Goal: Information Seeking & Learning: Learn about a topic

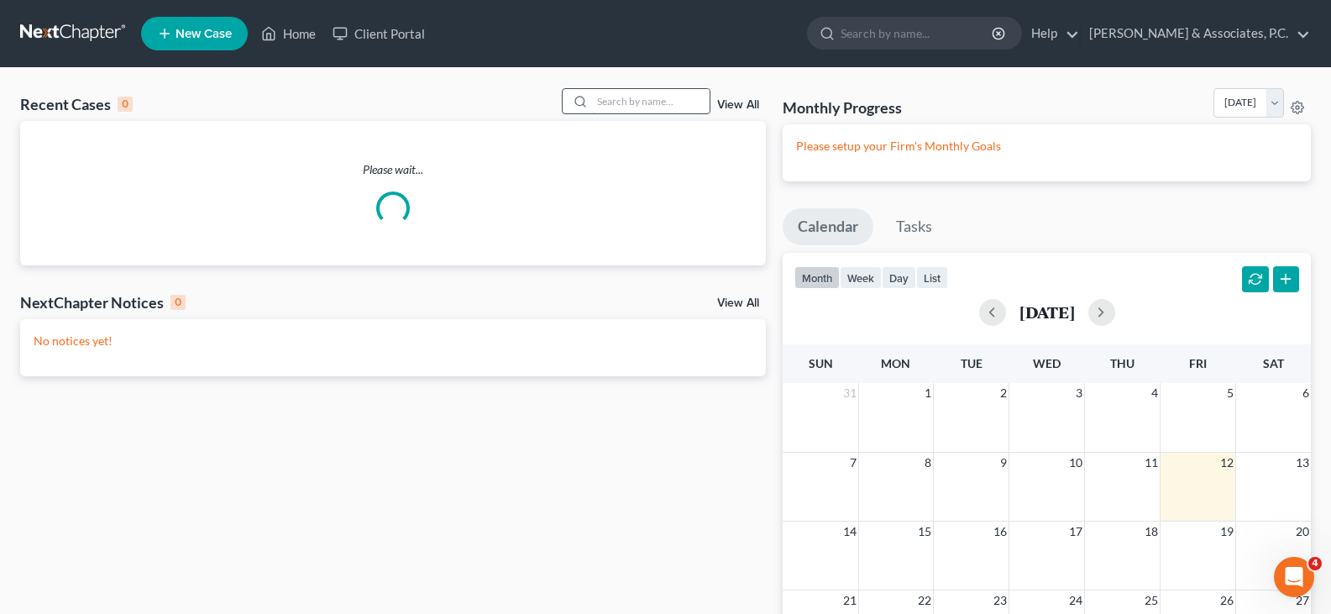
click at [668, 101] on input "search" at bounding box center [651, 101] width 118 height 24
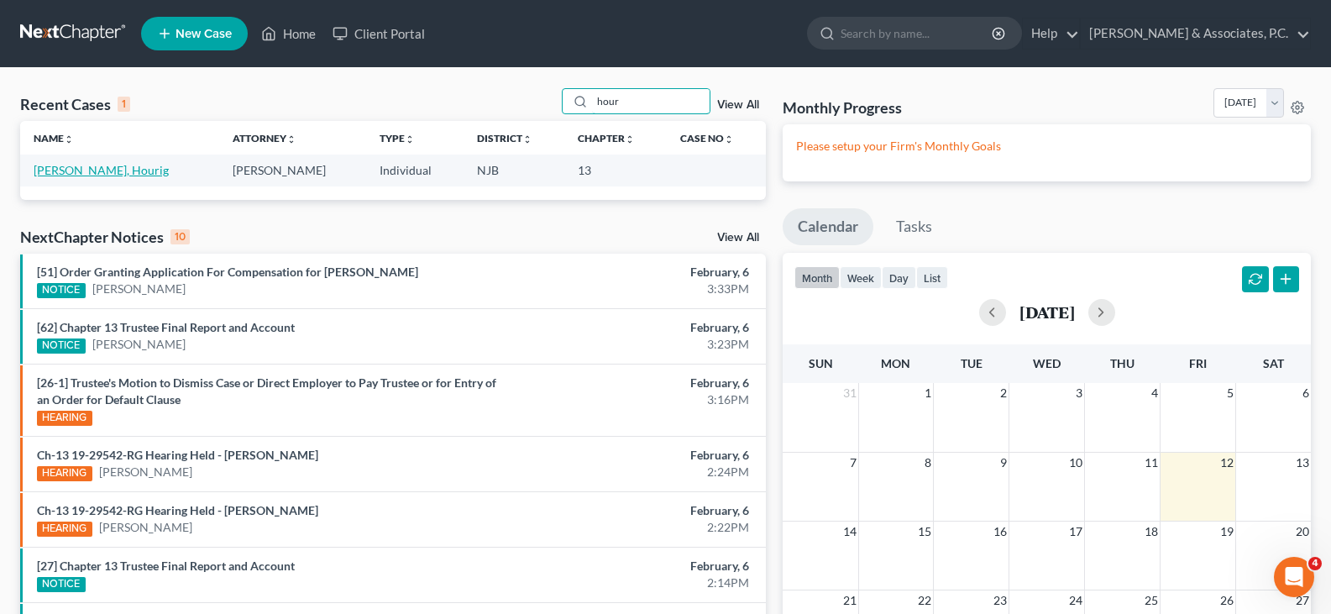
type input "hour"
click at [135, 168] on link "[PERSON_NAME], Hourig" at bounding box center [101, 170] width 135 height 14
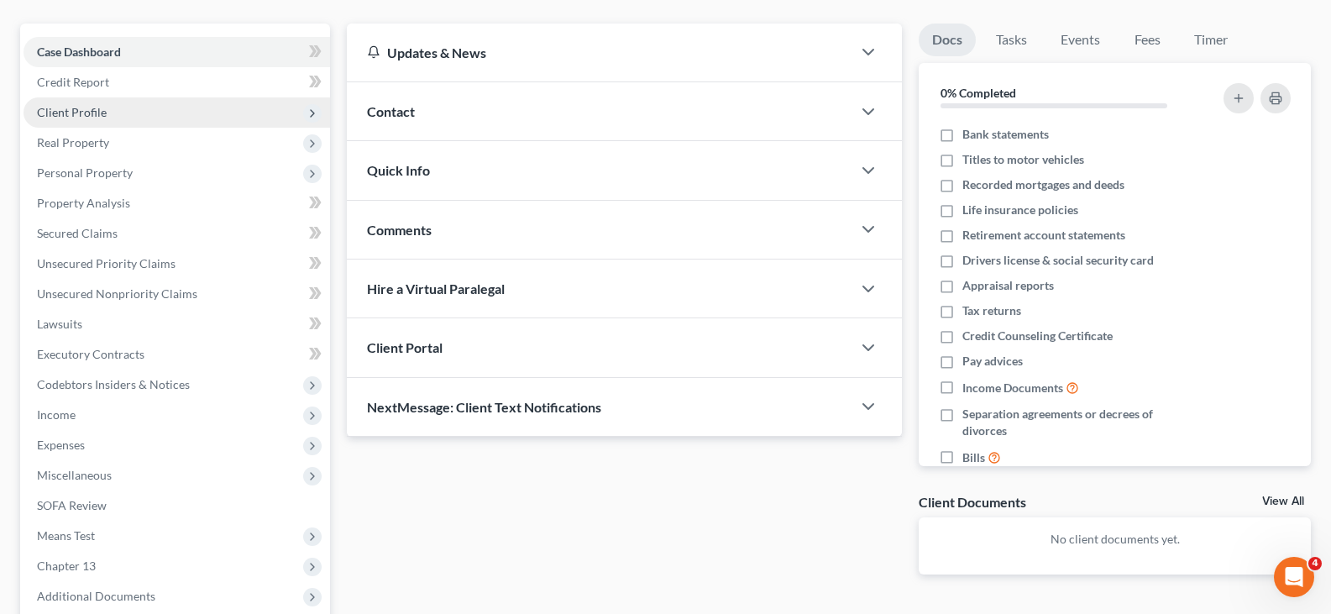
scroll to position [168, 0]
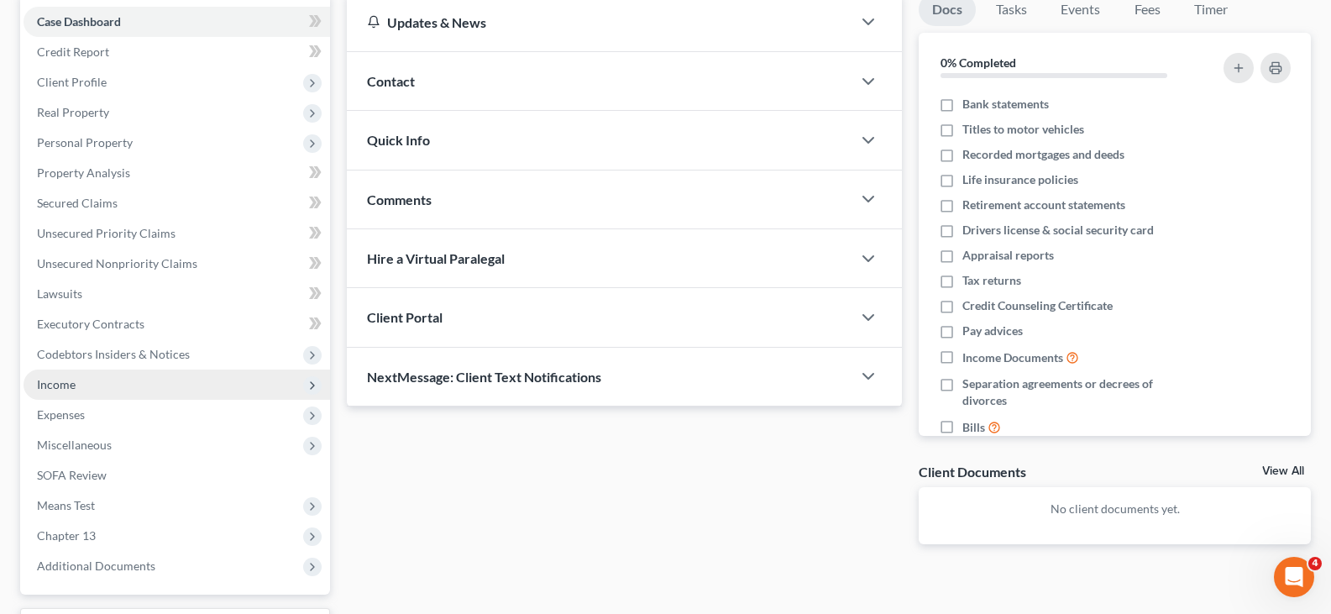
click at [51, 381] on span "Income" at bounding box center [56, 384] width 39 height 14
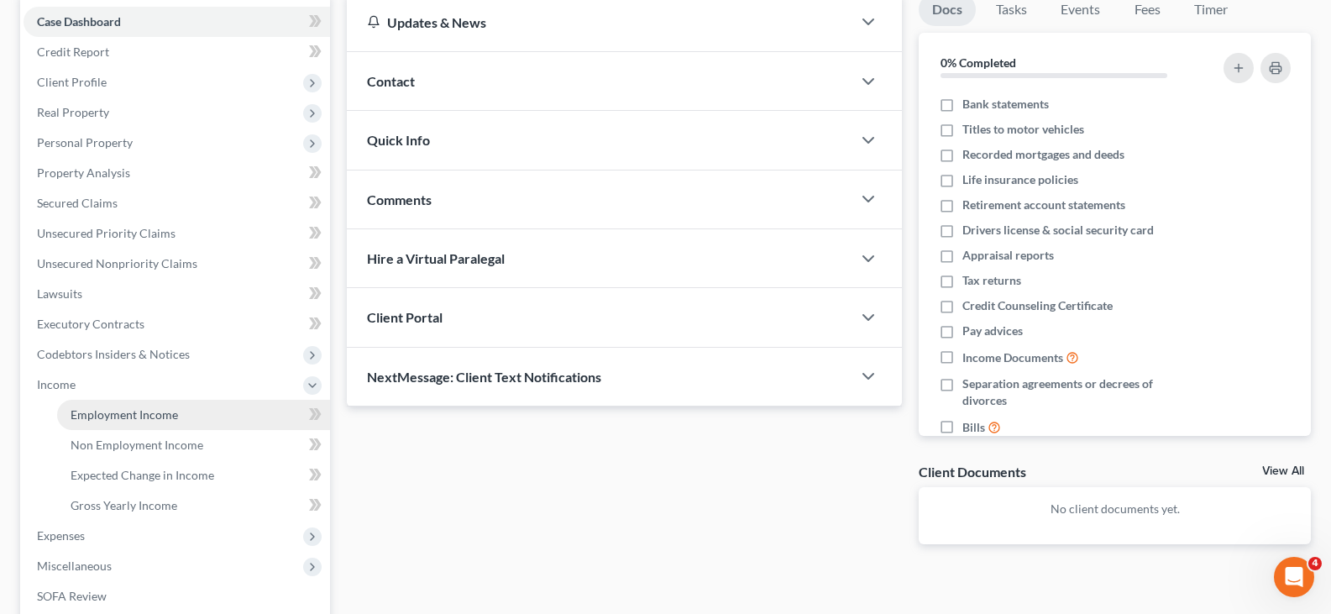
click at [108, 420] on span "Employment Income" at bounding box center [125, 414] width 108 height 14
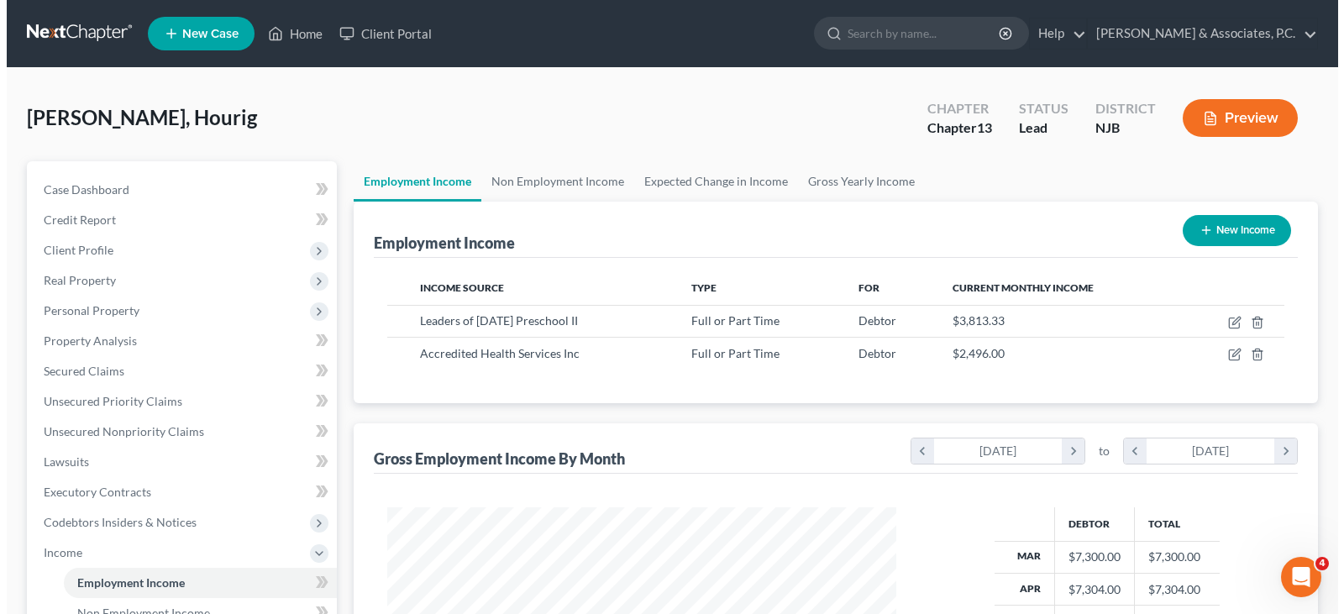
scroll to position [302, 543]
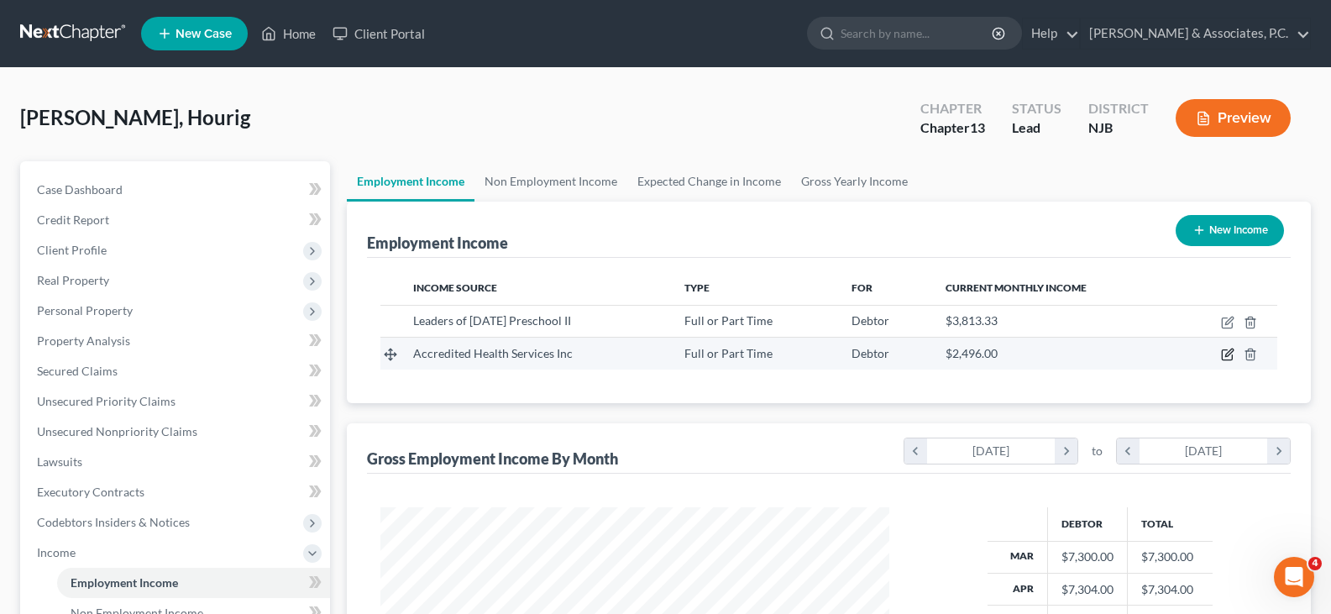
click at [1226, 354] on icon "button" at bounding box center [1227, 354] width 13 height 13
select select "0"
select select "33"
select select "3"
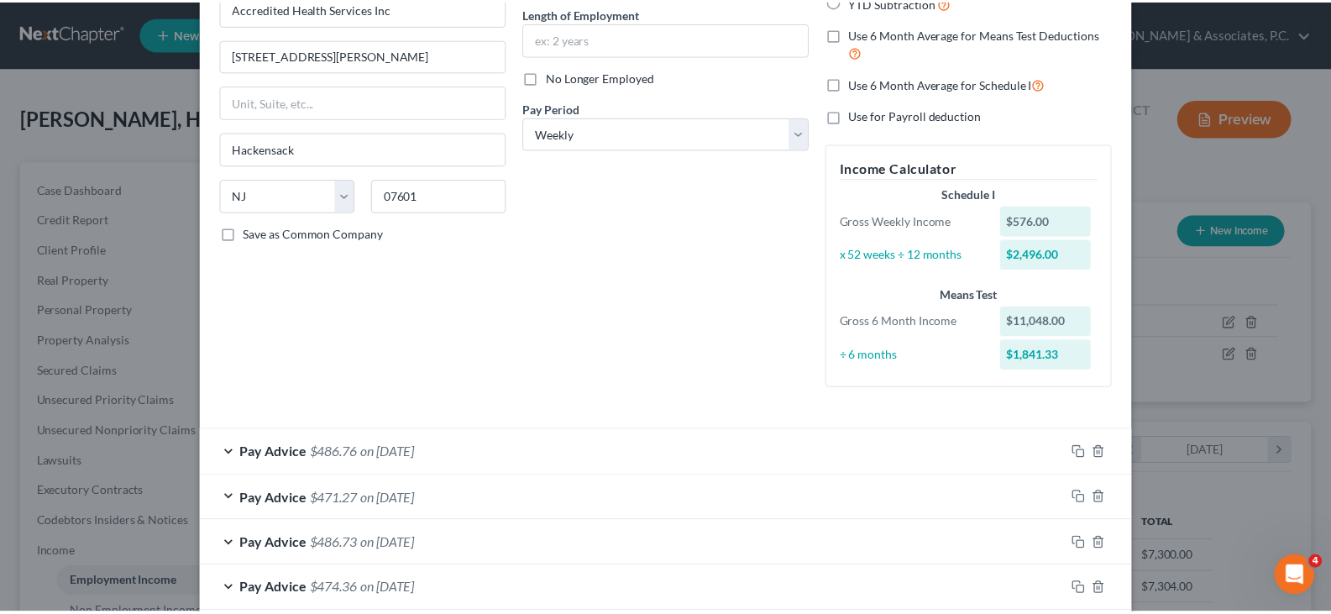
scroll to position [0, 0]
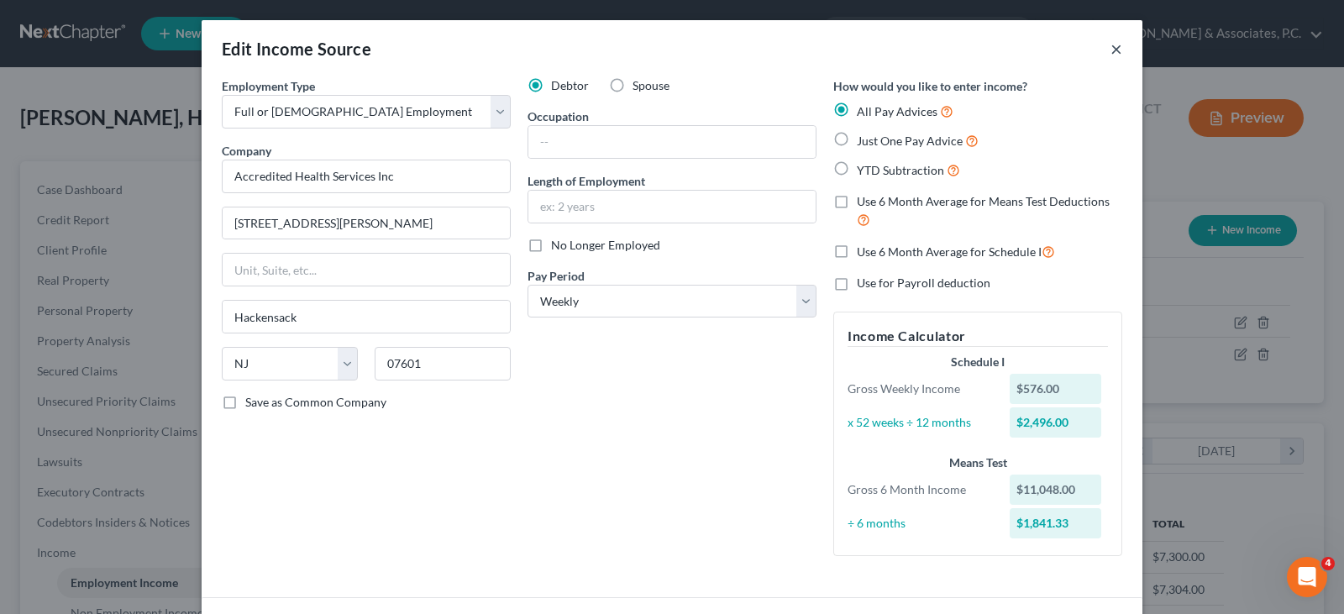
click at [1111, 43] on button "×" at bounding box center [1116, 49] width 12 height 20
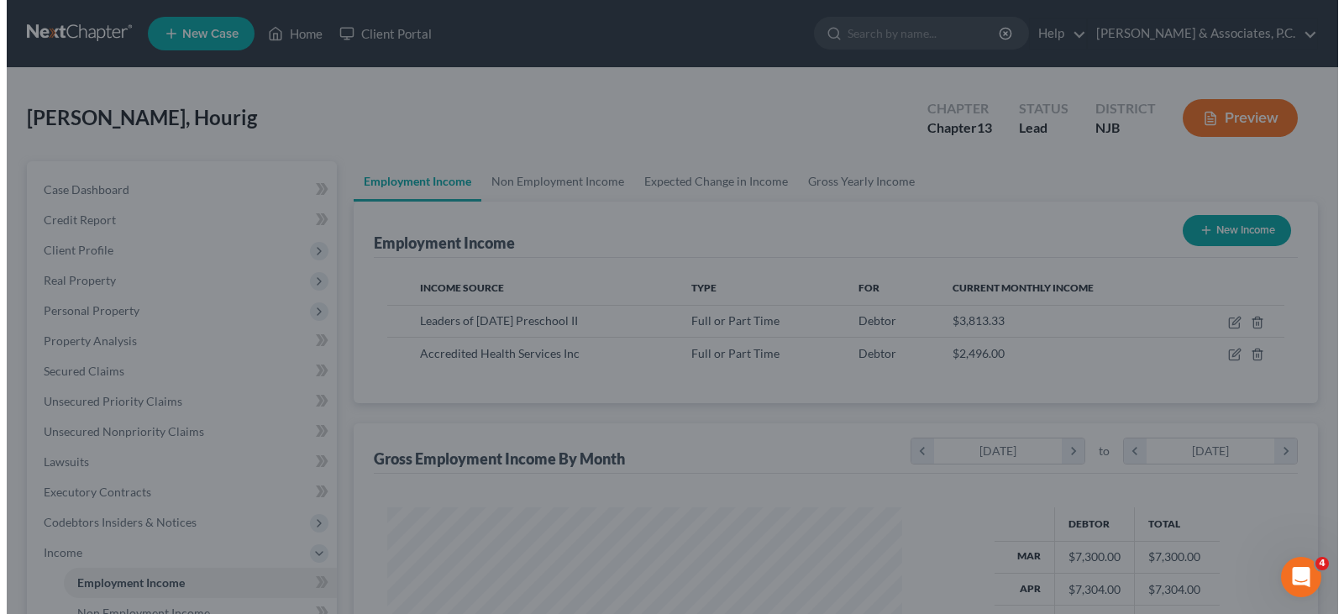
scroll to position [839669, 839427]
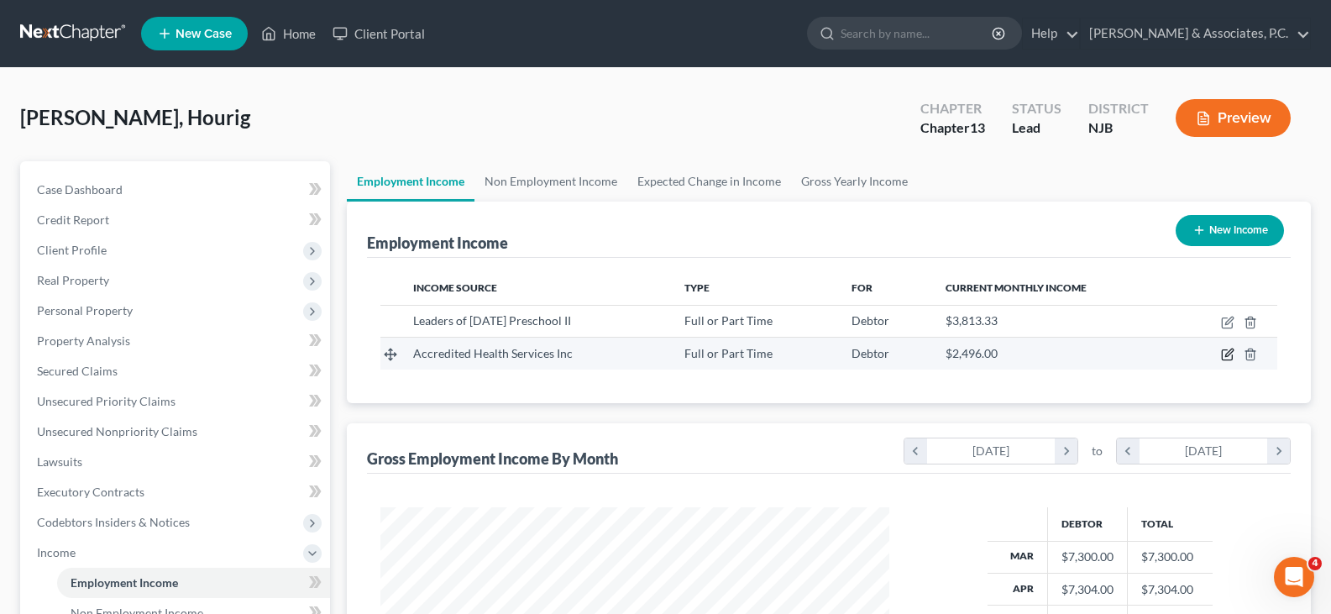
click at [1228, 354] on icon "button" at bounding box center [1230, 353] width 8 height 8
select select "0"
select select "33"
select select "3"
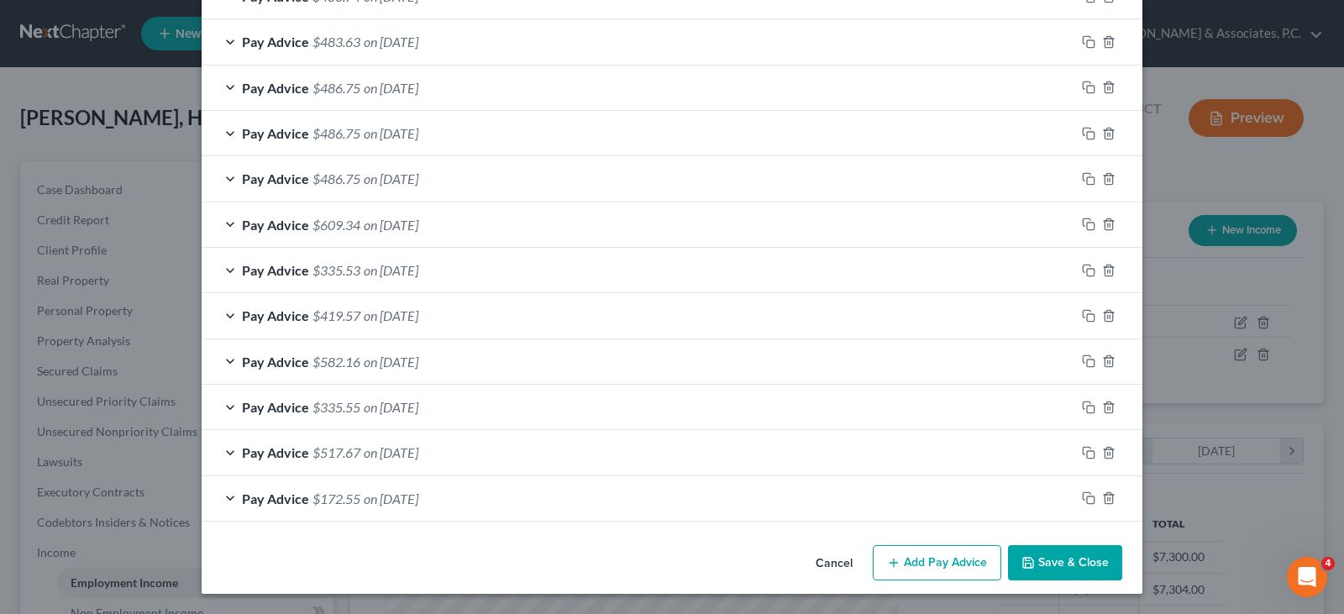
scroll to position [1446, 0]
click at [1110, 498] on line "button" at bounding box center [1110, 499] width 0 height 3
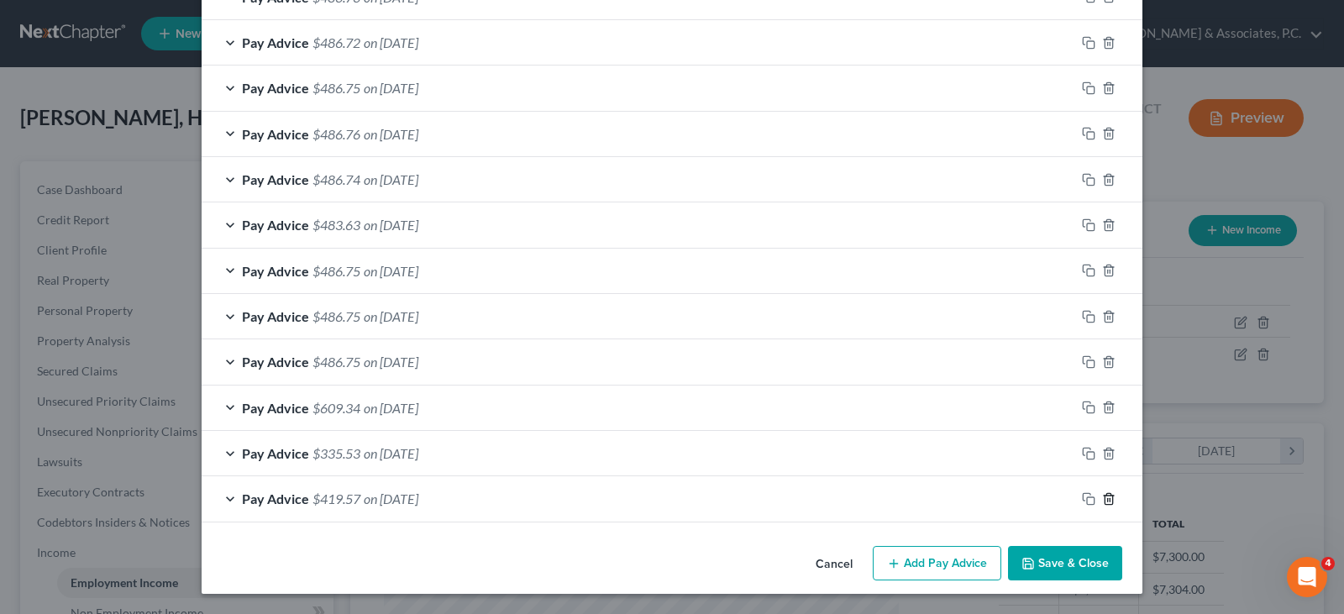
click at [1110, 498] on line "button" at bounding box center [1110, 499] width 0 height 3
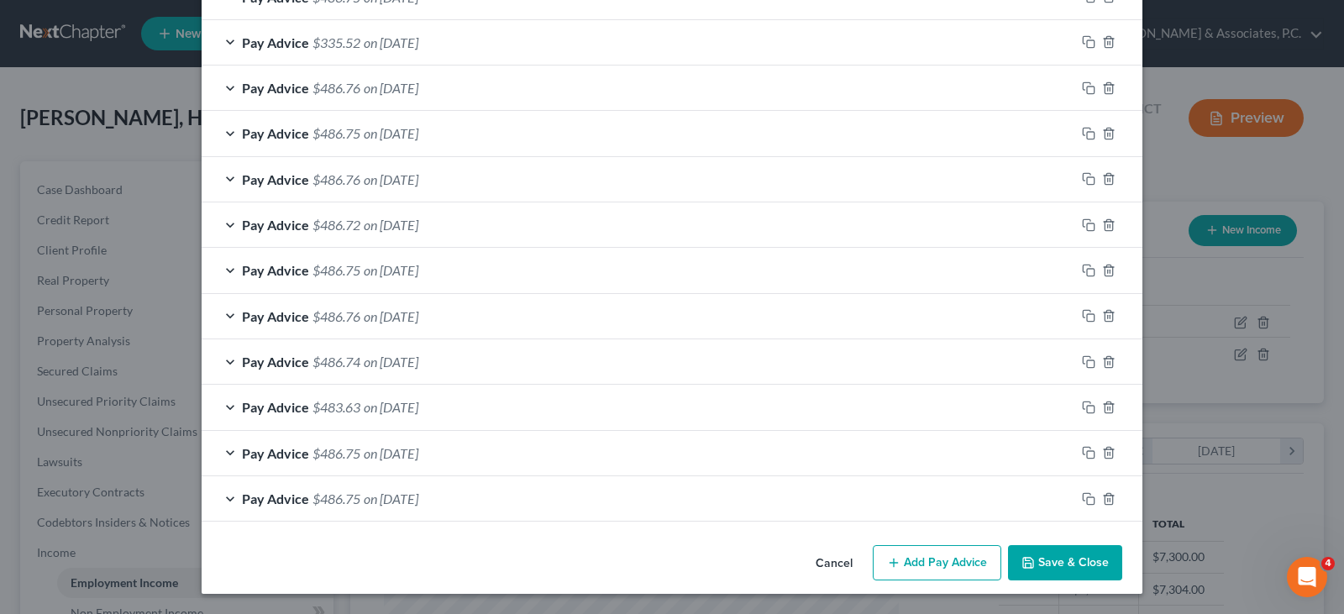
scroll to position [1080, 0]
click at [1110, 498] on line "button" at bounding box center [1110, 499] width 0 height 3
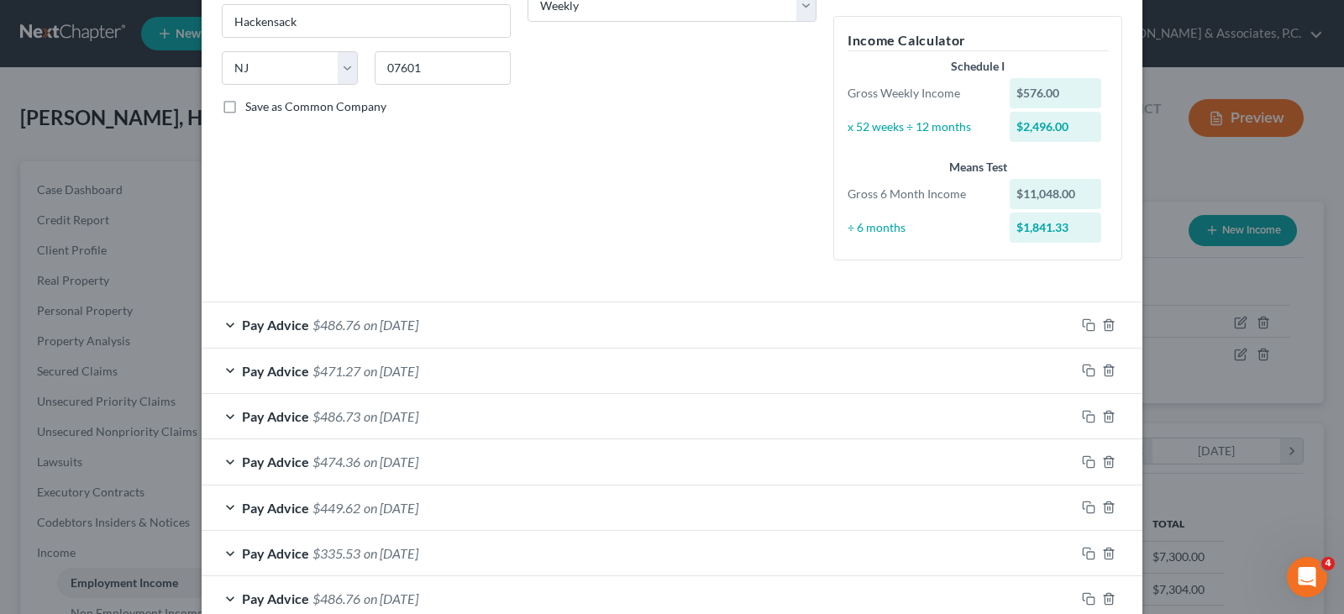
scroll to position [233, 0]
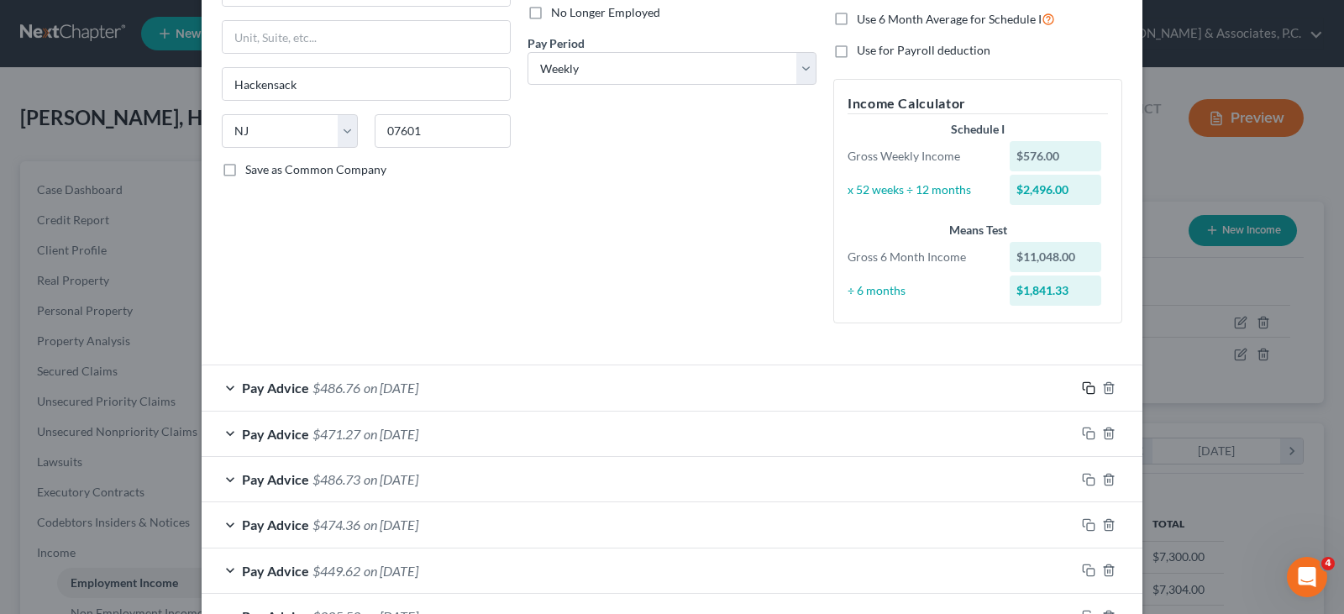
drag, startPoint x: 1084, startPoint y: 386, endPoint x: 842, endPoint y: 344, distance: 244.7
click at [1087, 386] on rect "button" at bounding box center [1091, 390] width 8 height 8
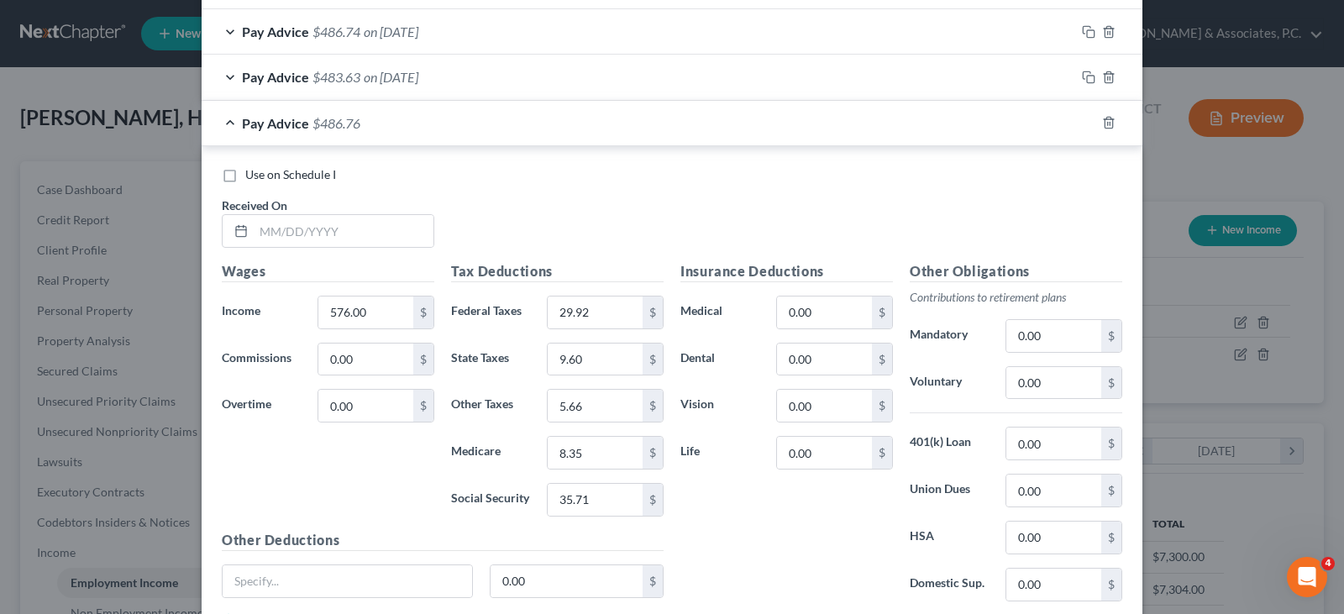
scroll to position [1540, 0]
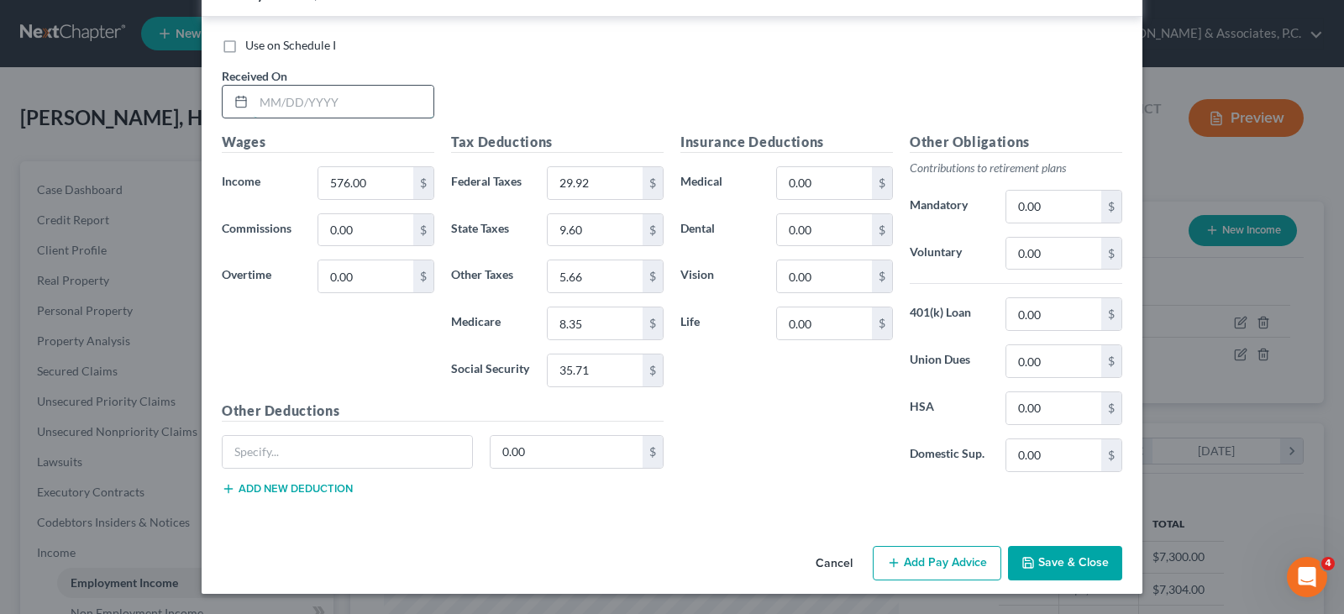
click at [354, 101] on input "text" at bounding box center [344, 102] width 180 height 32
type input "7/25/25"
click at [370, 181] on input "576.00" at bounding box center [365, 183] width 95 height 32
type input "1,008."
click at [585, 367] on input "35.71" at bounding box center [595, 370] width 95 height 32
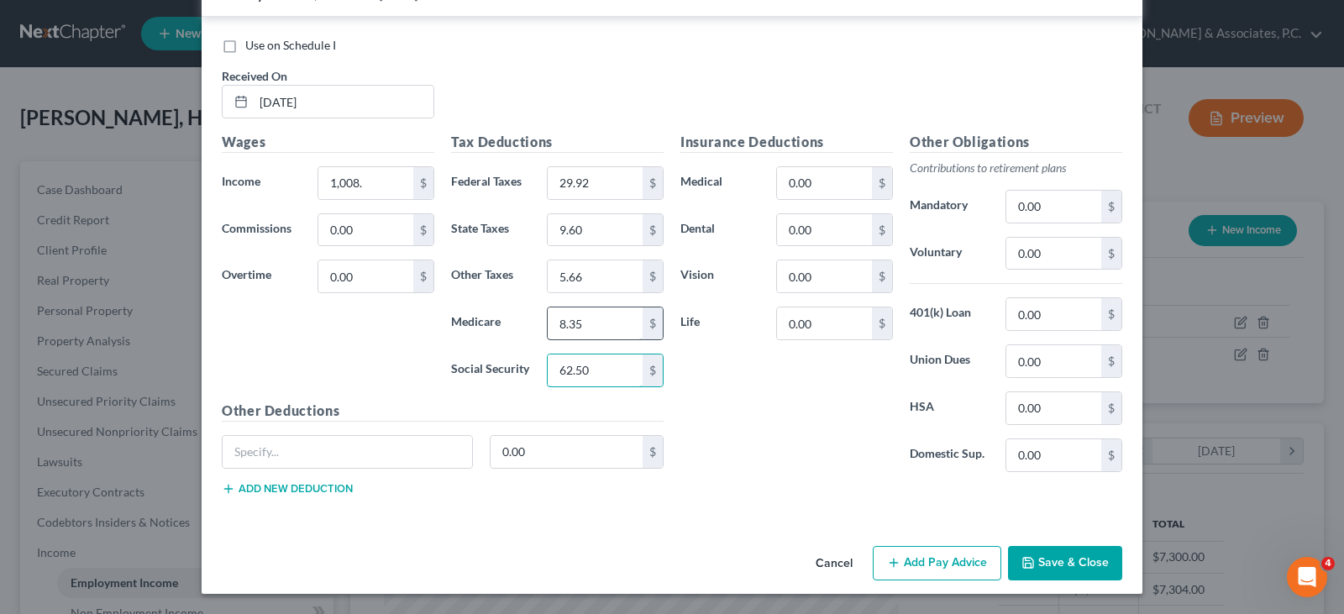
type input "62.50"
type input "14.62"
type input "81.76"
click at [596, 227] on input "9.60" at bounding box center [595, 230] width 95 height 32
type input "29.85"
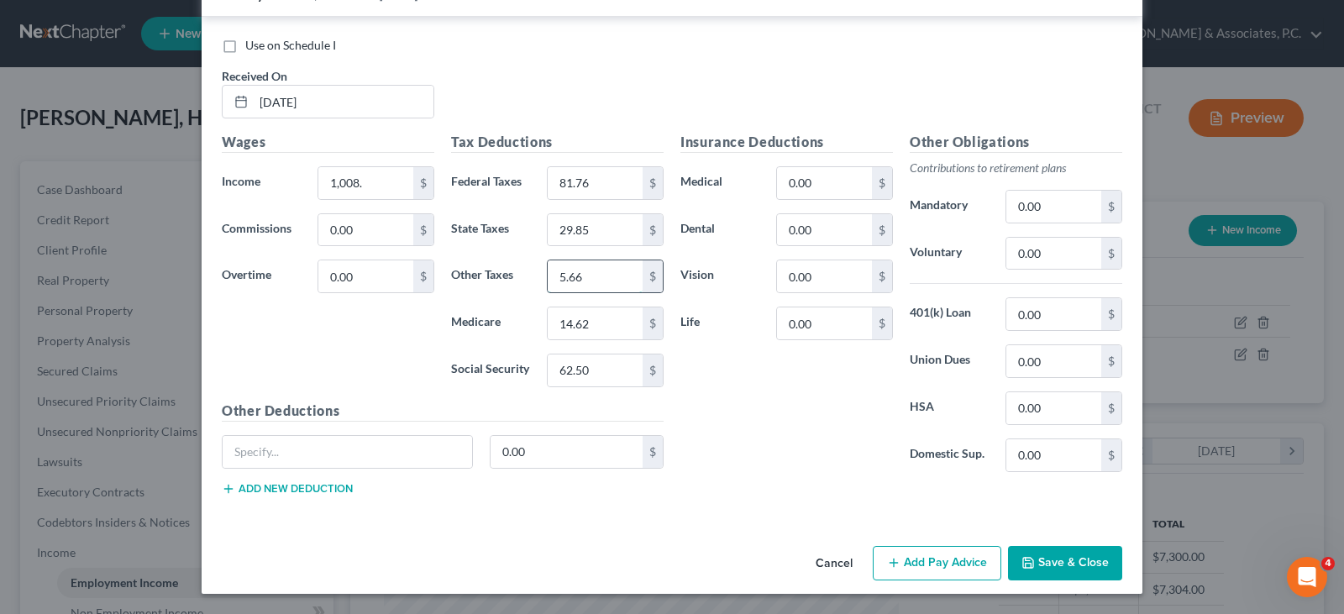
click at [579, 276] on input "5.66" at bounding box center [595, 276] width 95 height 32
type input "9.94"
click at [938, 561] on button "Add Pay Advice" at bounding box center [937, 563] width 129 height 35
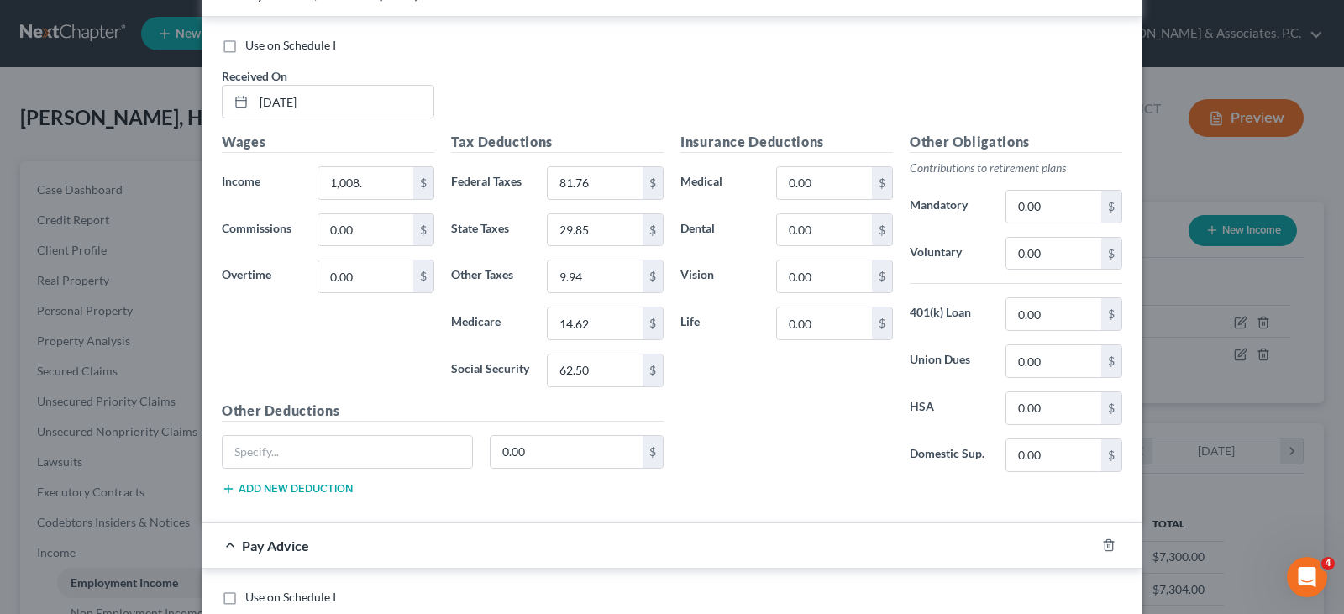
scroll to position [1876, 0]
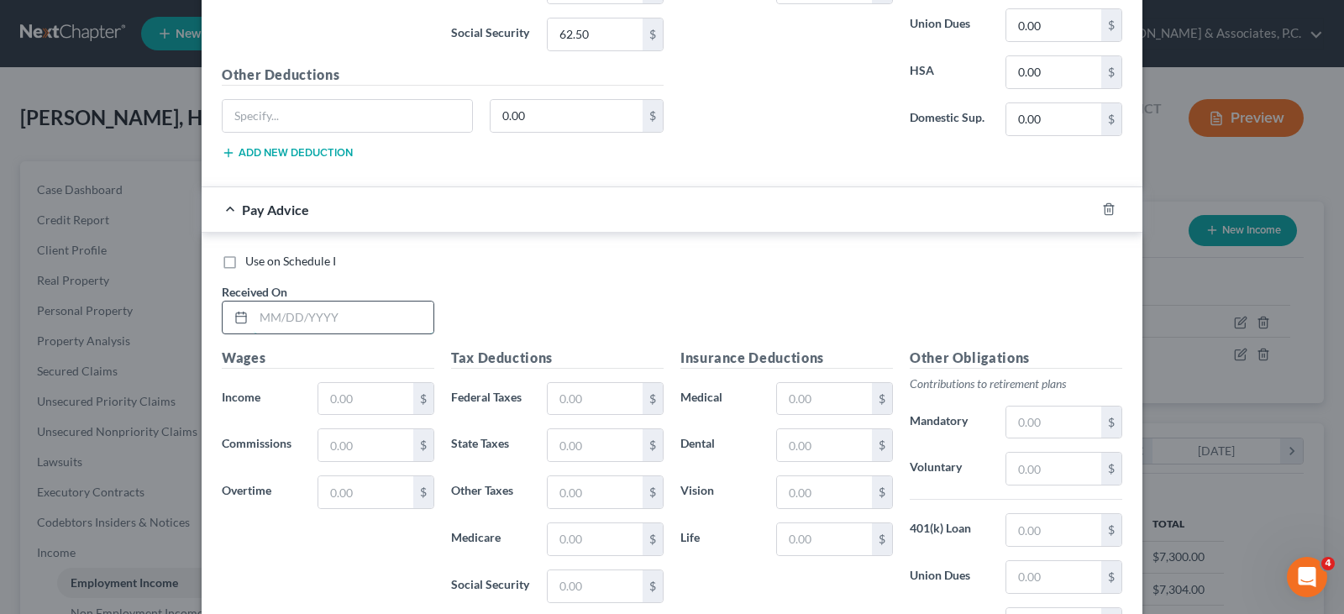
click at [369, 316] on input "text" at bounding box center [344, 318] width 180 height 32
type input "8/1/25"
click at [354, 411] on input "text" at bounding box center [365, 399] width 95 height 32
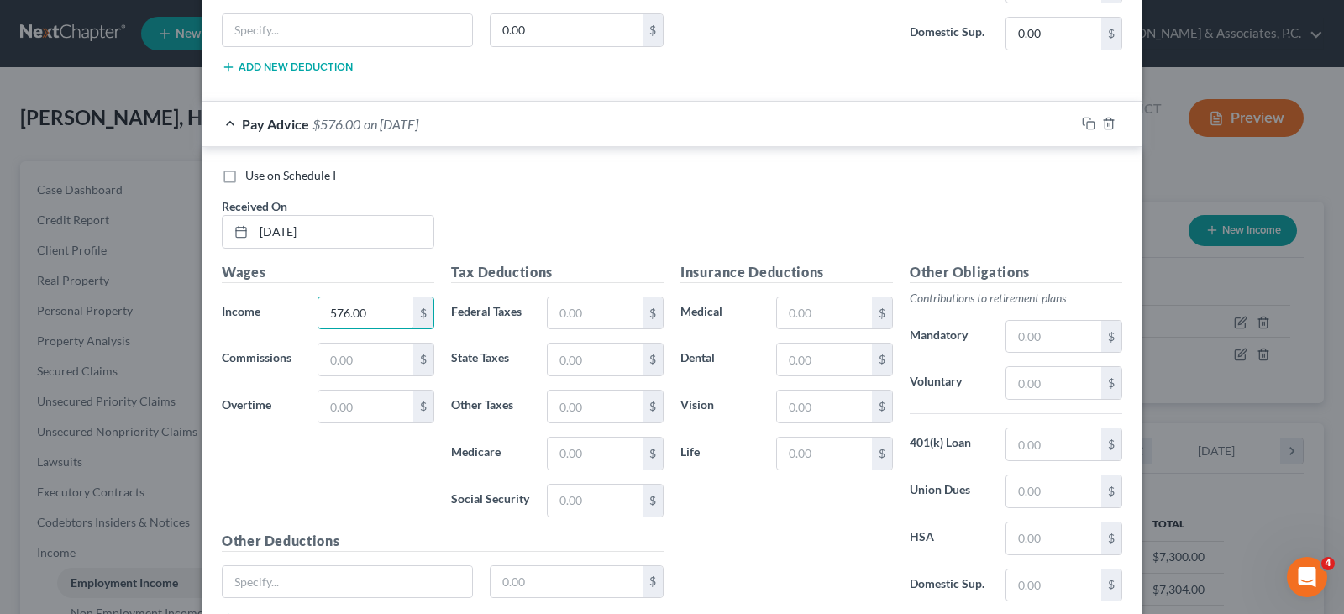
scroll to position [2044, 0]
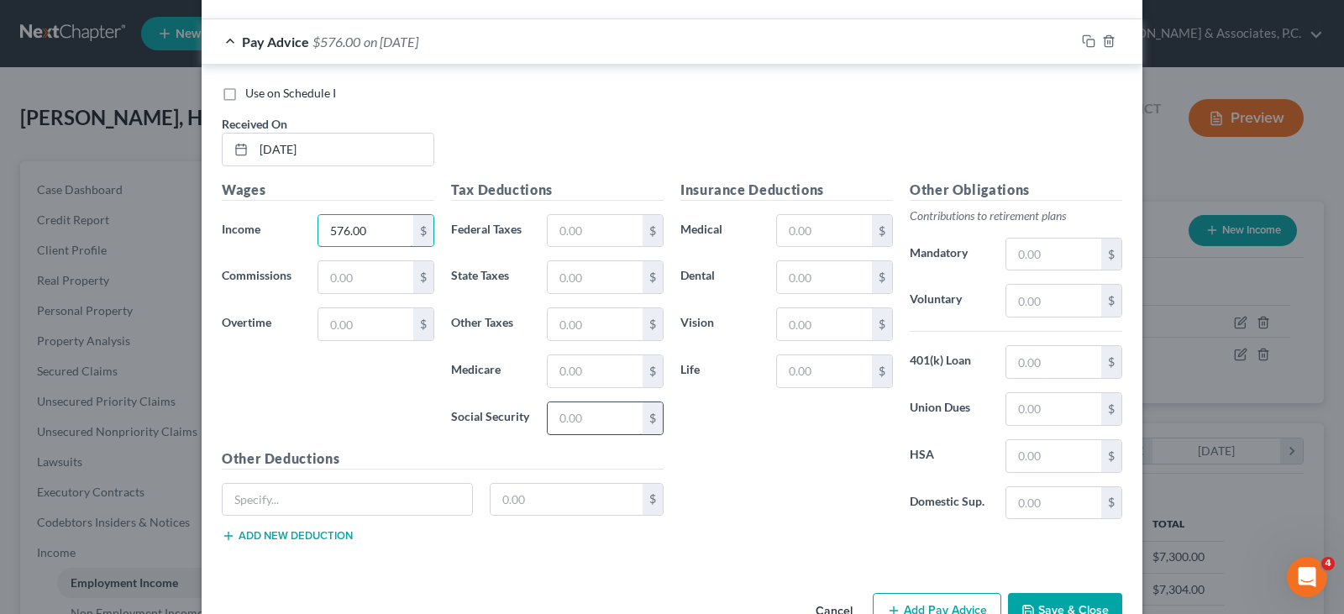
type input "576.00"
click at [571, 419] on input "text" at bounding box center [595, 418] width 95 height 32
type input "35.71"
click at [559, 373] on input "text" at bounding box center [595, 371] width 95 height 32
type input "8.35"
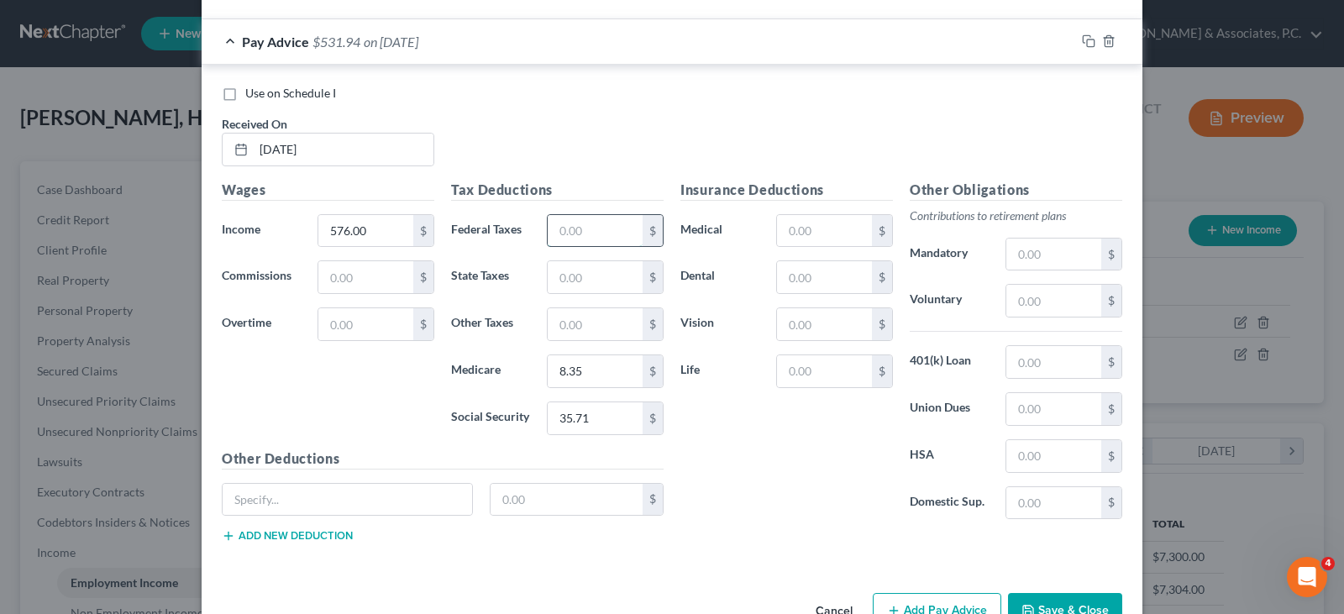
click at [590, 226] on input "text" at bounding box center [595, 231] width 95 height 32
type input "29.92"
click at [585, 280] on input "text" at bounding box center [595, 277] width 95 height 32
type input "9.60"
click at [589, 330] on input "text" at bounding box center [595, 324] width 95 height 32
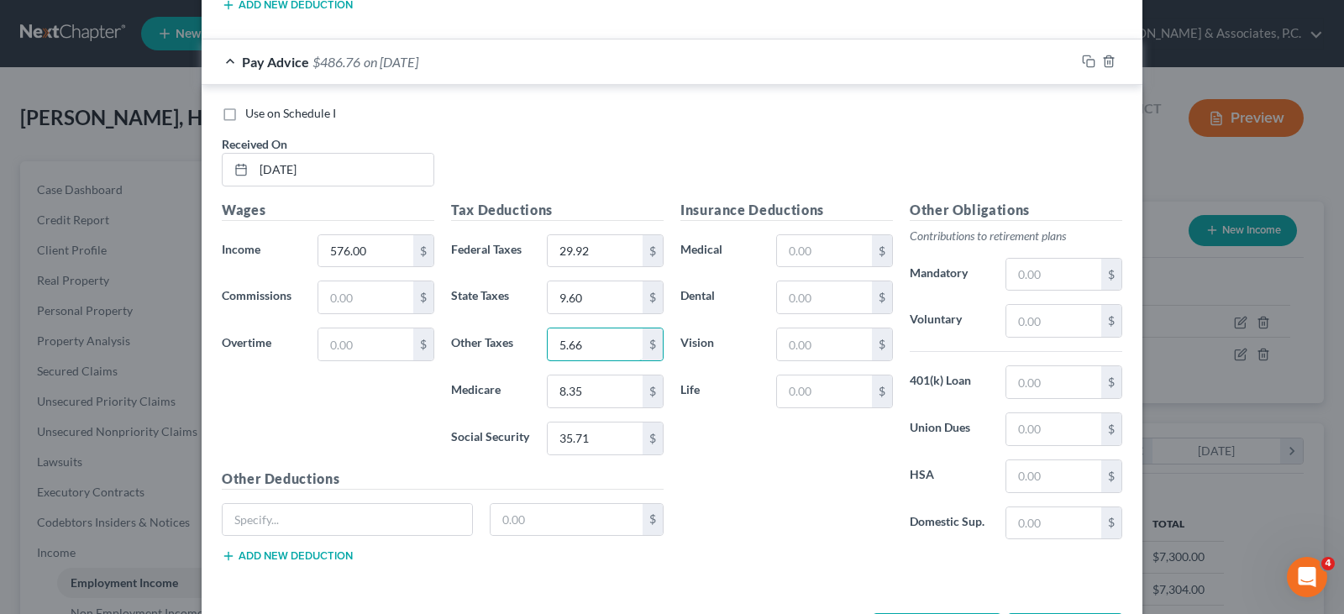
scroll to position [2092, 0]
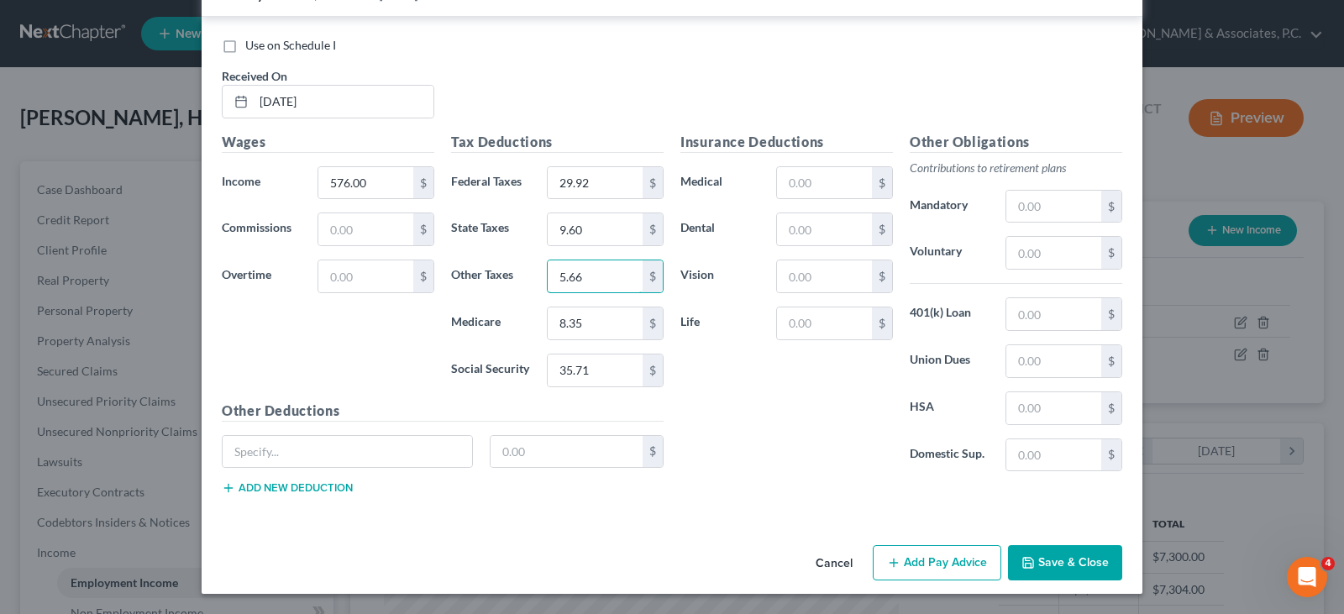
type input "5.66"
click at [914, 561] on button "Add Pay Advice" at bounding box center [937, 562] width 129 height 35
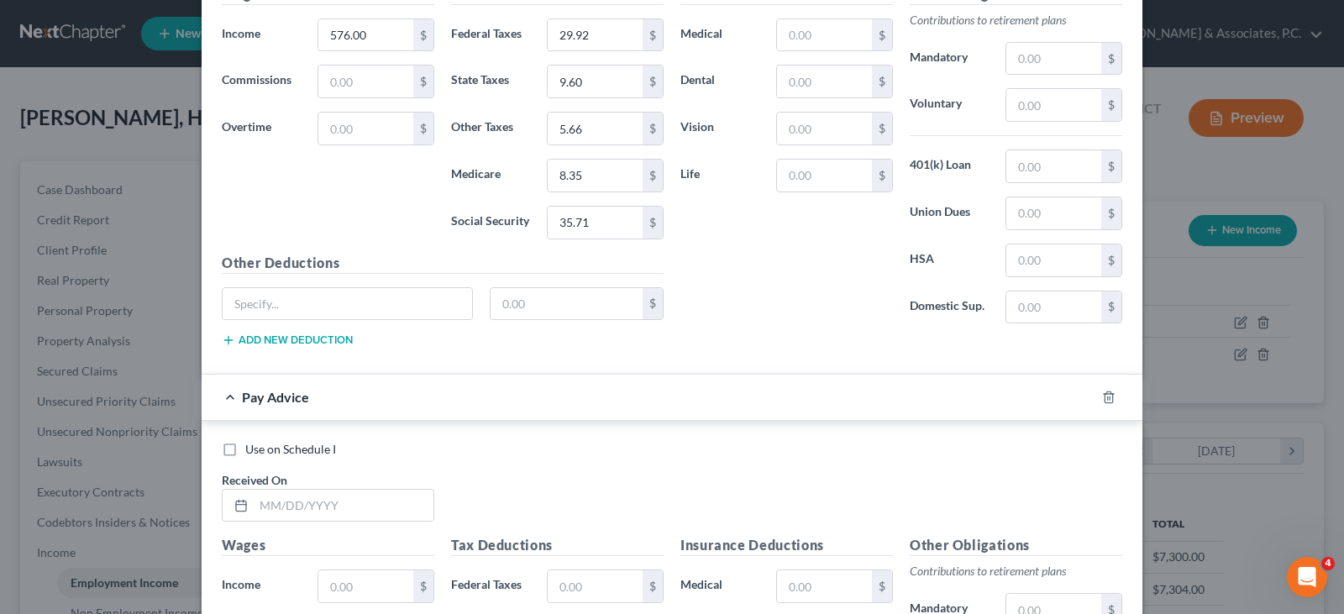
scroll to position [2428, 0]
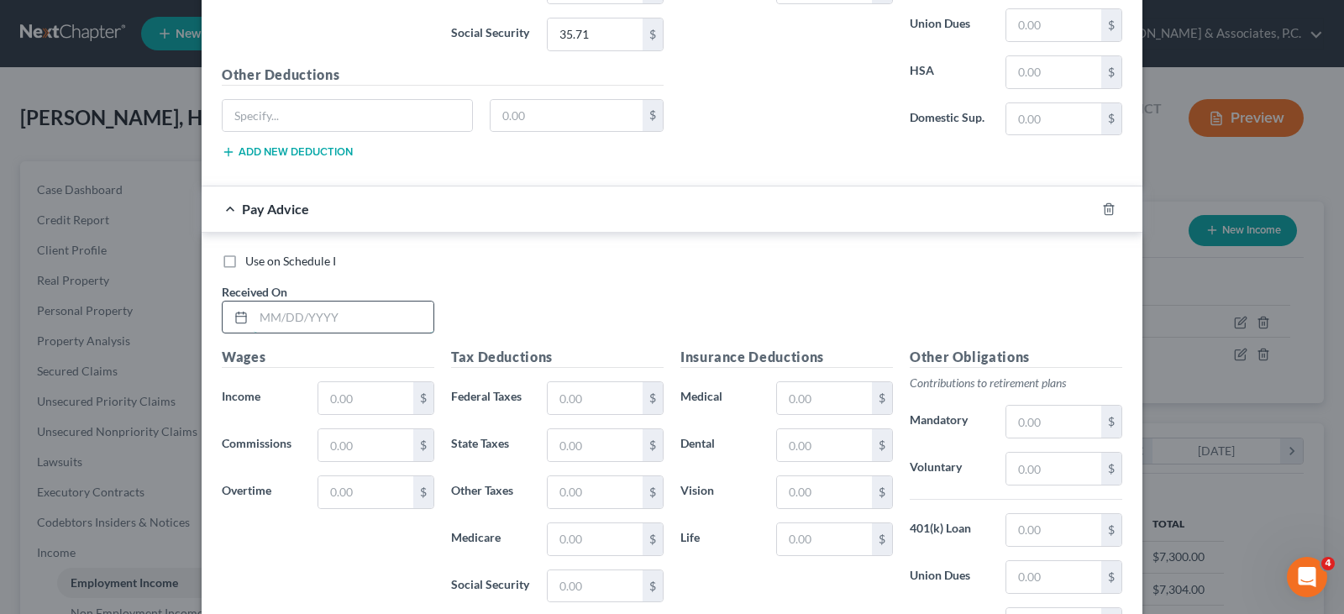
click at [347, 325] on input "text" at bounding box center [344, 318] width 180 height 32
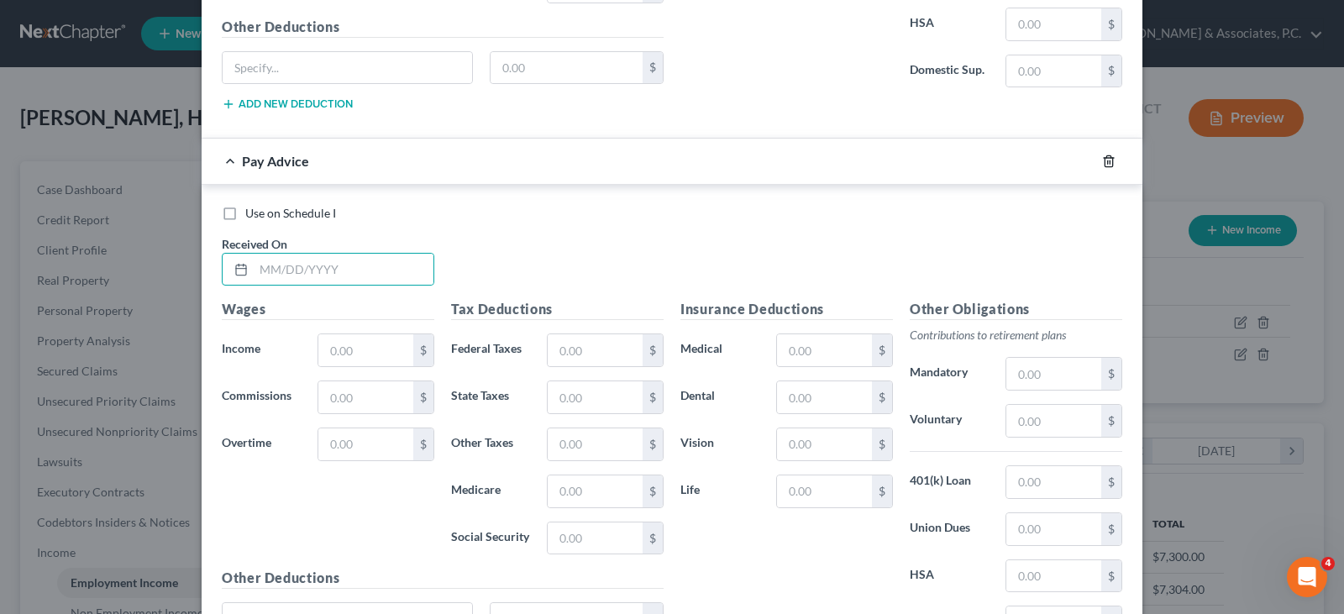
click at [1109, 160] on icon "button" at bounding box center [1108, 161] width 13 height 13
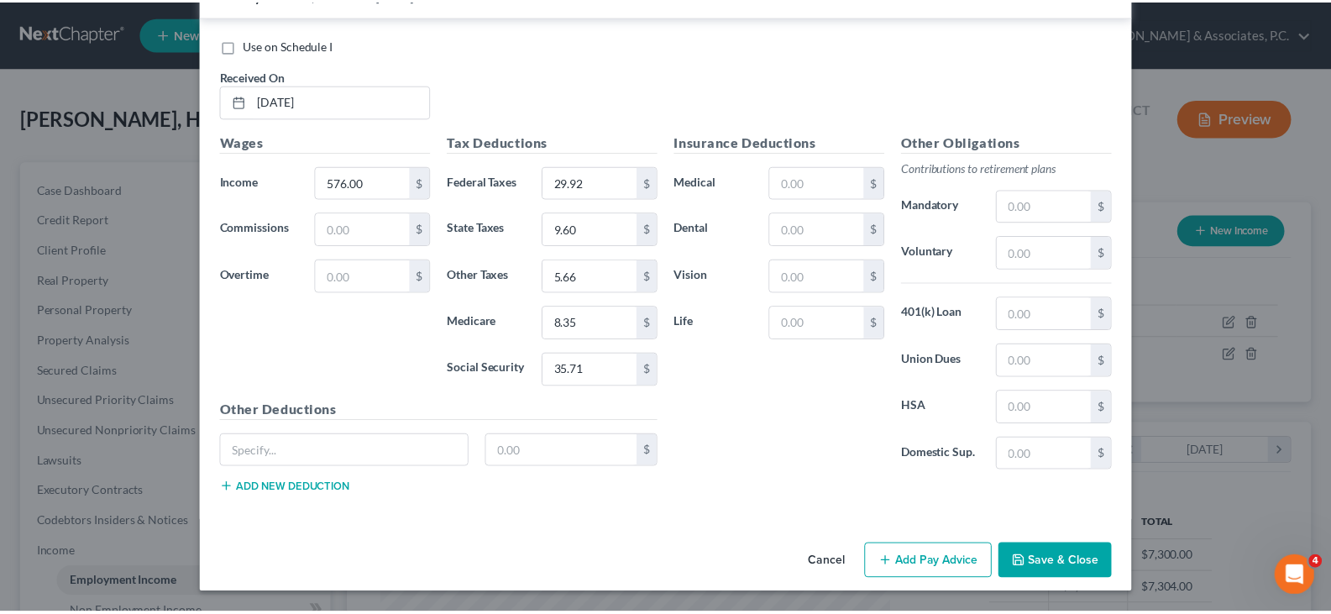
scroll to position [2092, 0]
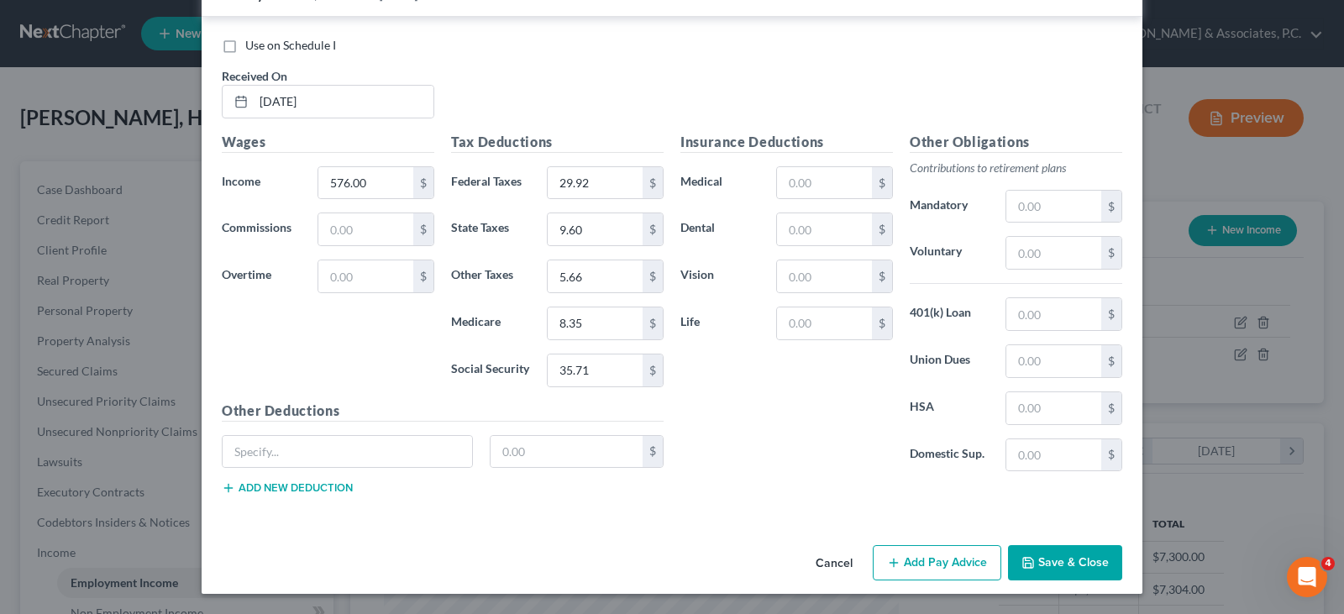
click at [1053, 559] on button "Save & Close" at bounding box center [1065, 562] width 114 height 35
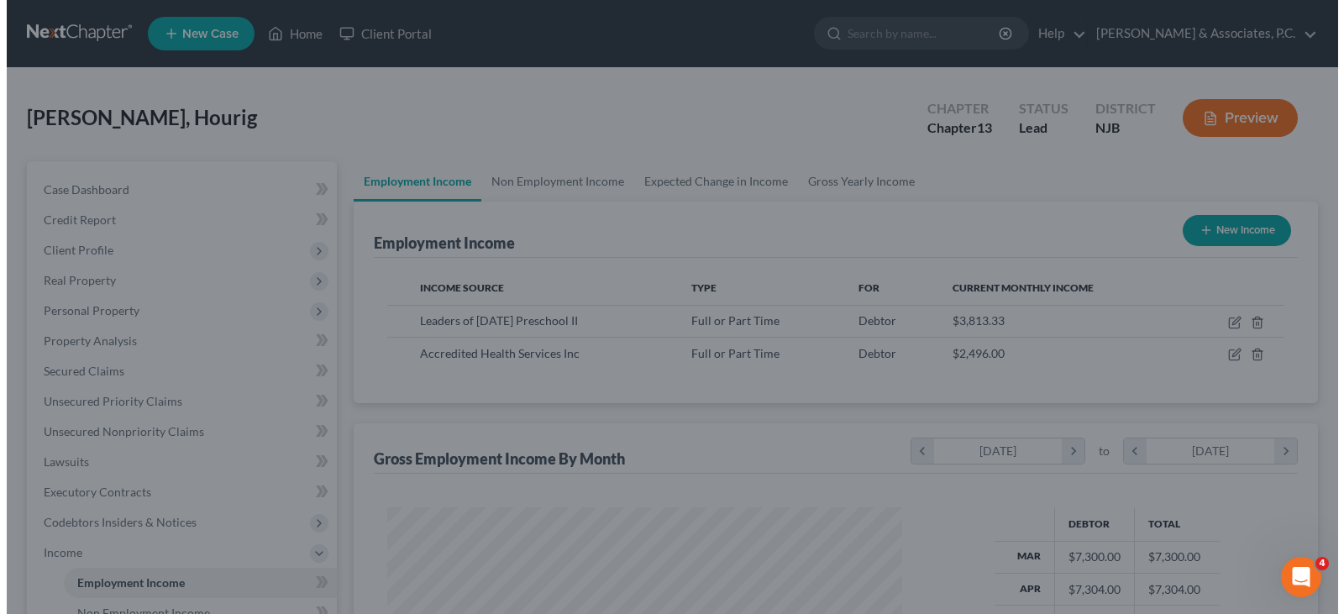
scroll to position [839669, 839427]
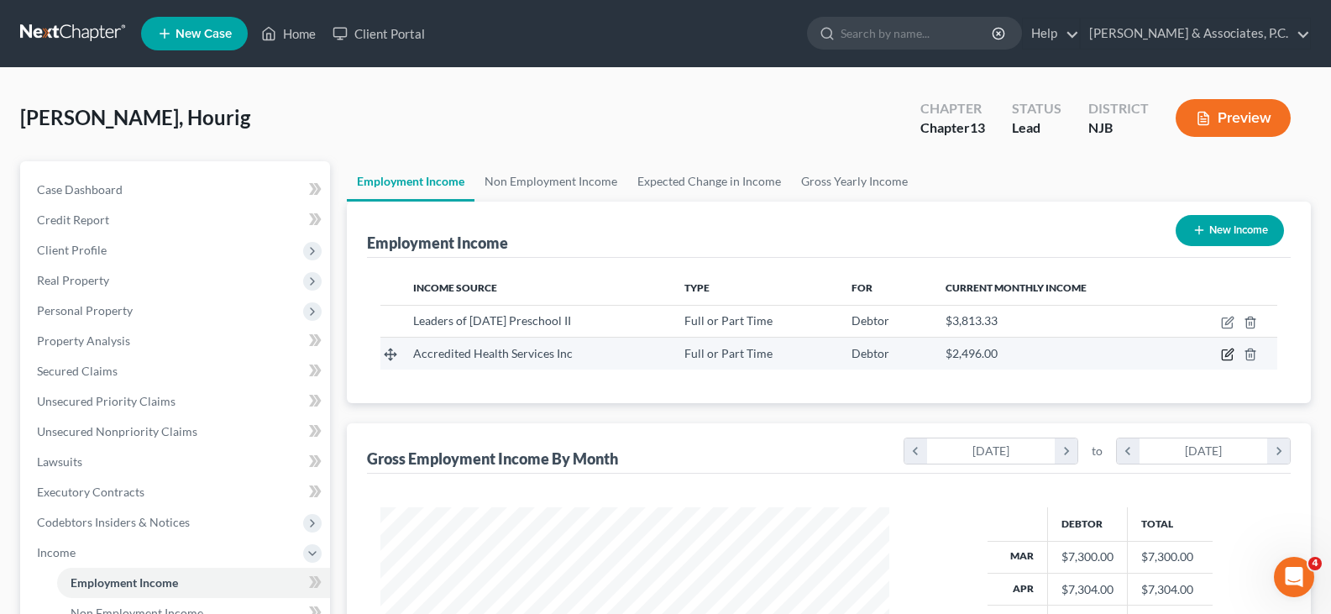
click at [1226, 354] on icon "button" at bounding box center [1230, 353] width 8 height 8
select select "0"
select select "33"
select select "3"
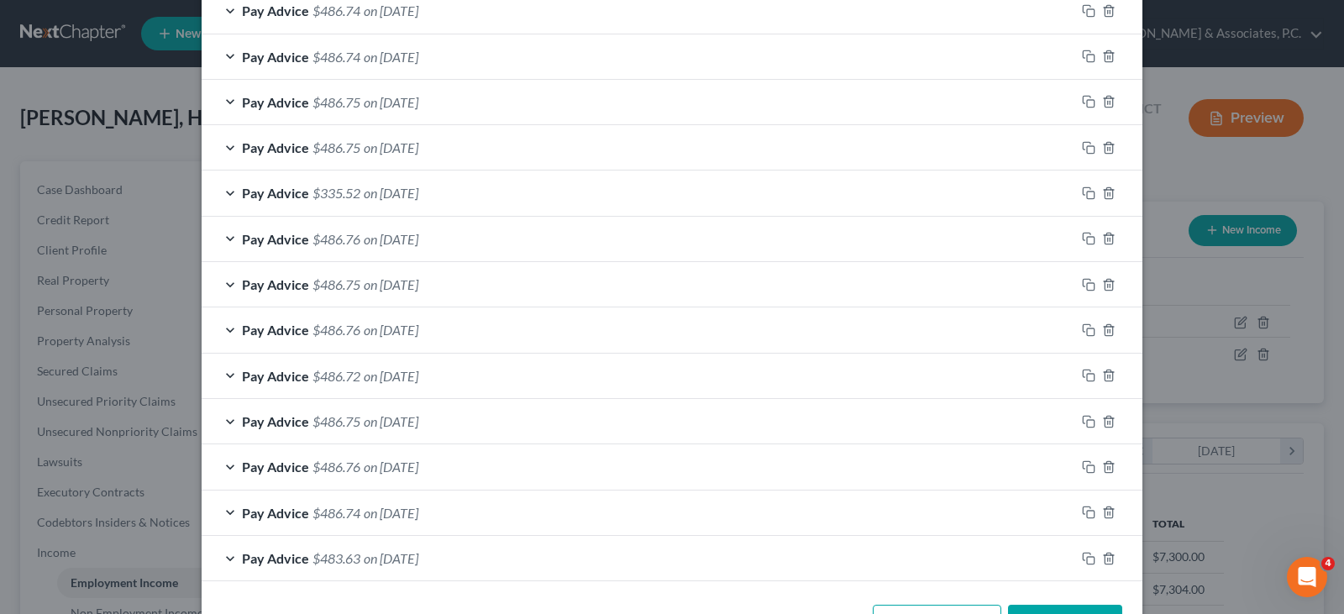
scroll to position [1080, 0]
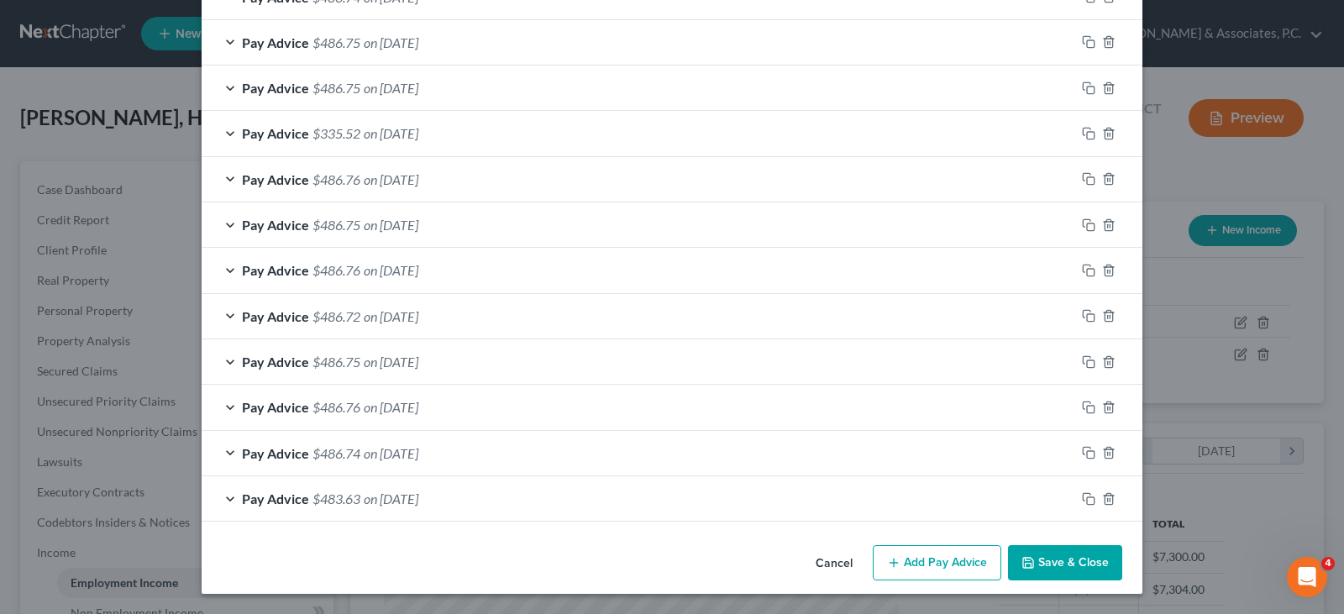
click at [945, 569] on button "Add Pay Advice" at bounding box center [937, 562] width 129 height 35
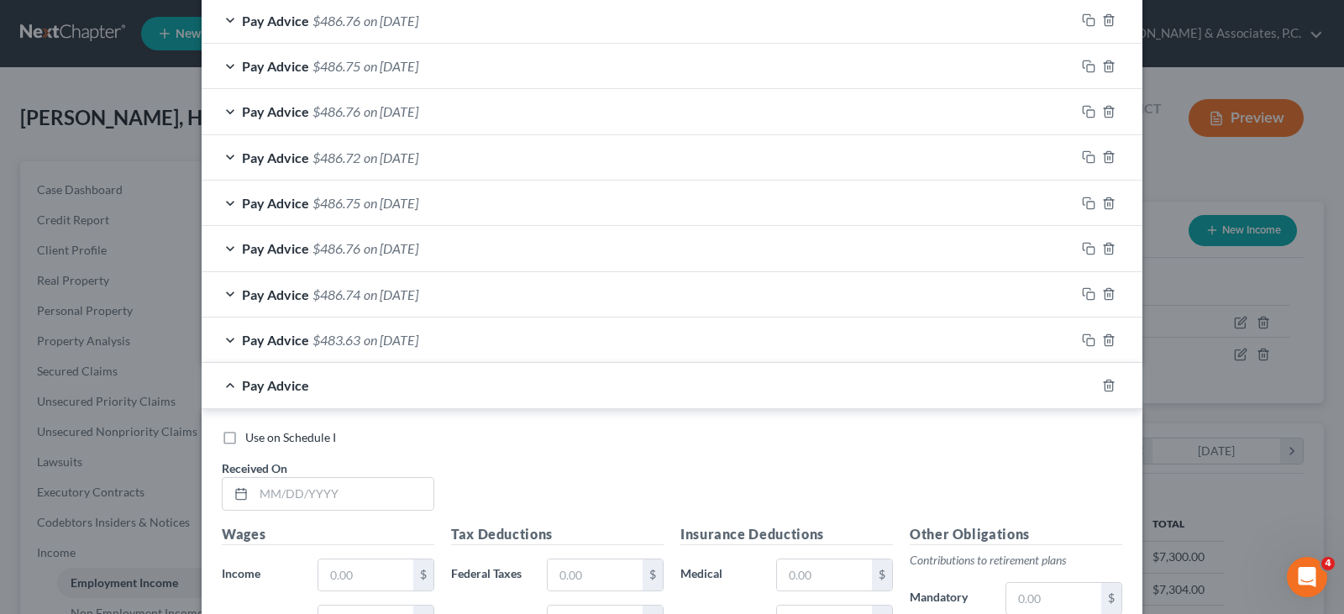
scroll to position [1500, 0]
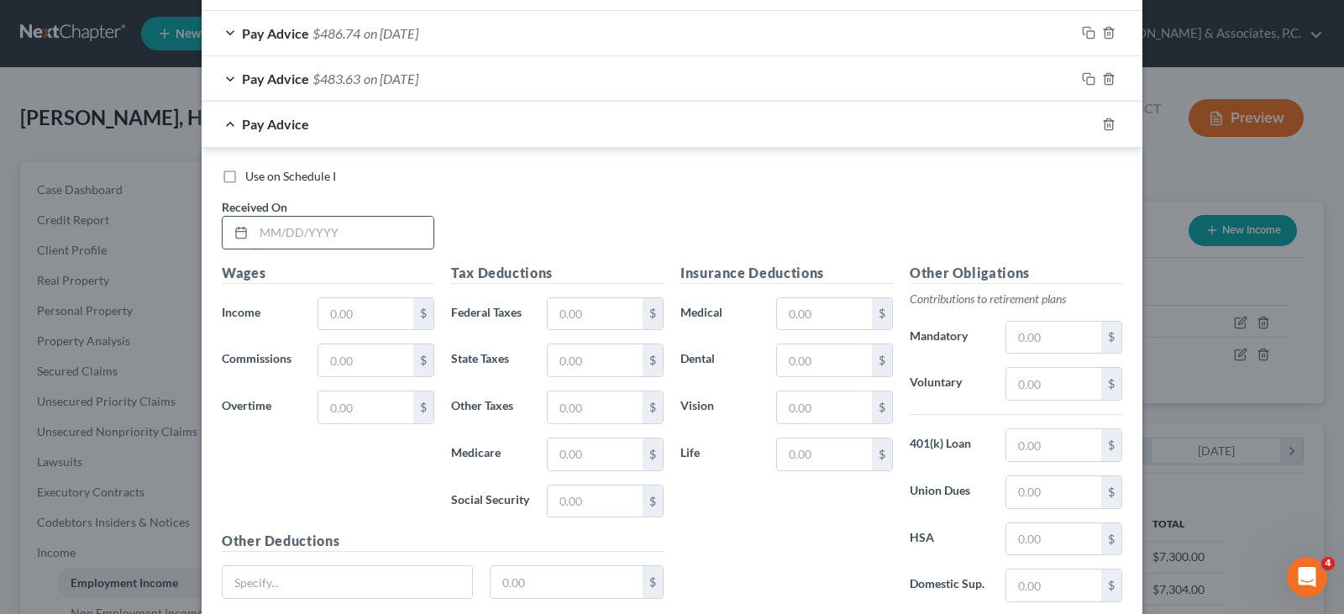
click at [370, 232] on input "text" at bounding box center [344, 233] width 180 height 32
type input "8/8/25"
drag, startPoint x: 370, startPoint y: 317, endPoint x: 374, endPoint y: 328, distance: 12.2
click at [370, 317] on input "text" at bounding box center [365, 314] width 95 height 32
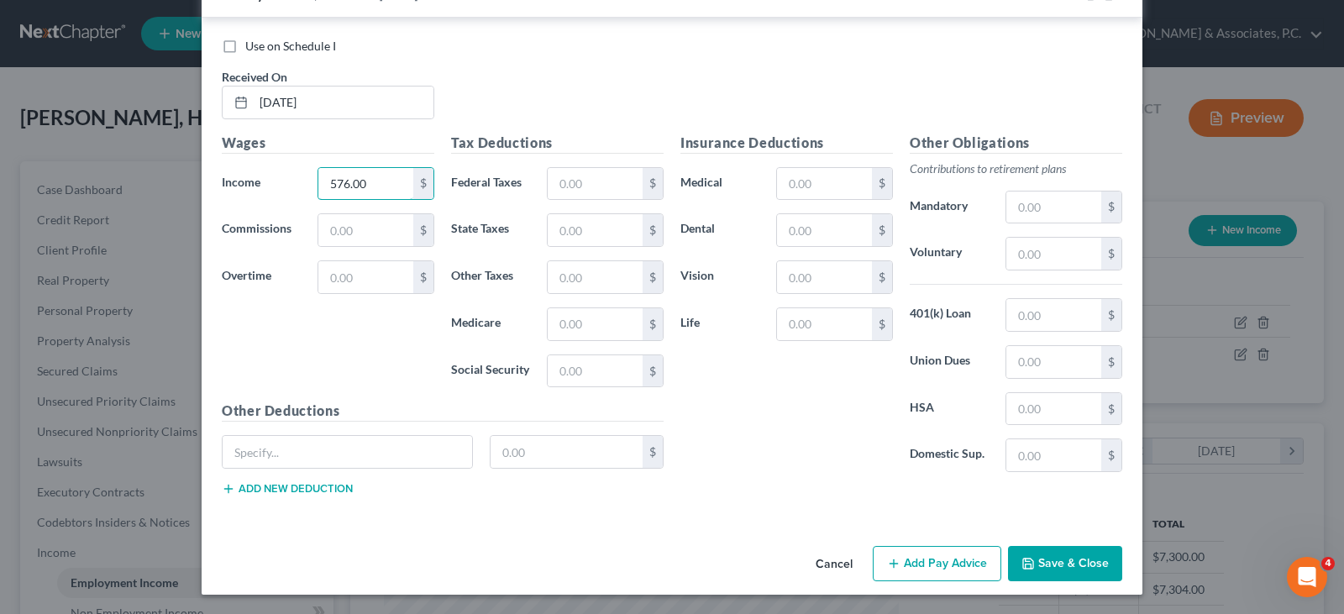
scroll to position [1631, 0]
type input "576.00"
click at [596, 372] on input "text" at bounding box center [595, 370] width 95 height 32
type input "35.71"
click at [609, 328] on input "text" at bounding box center [595, 323] width 95 height 32
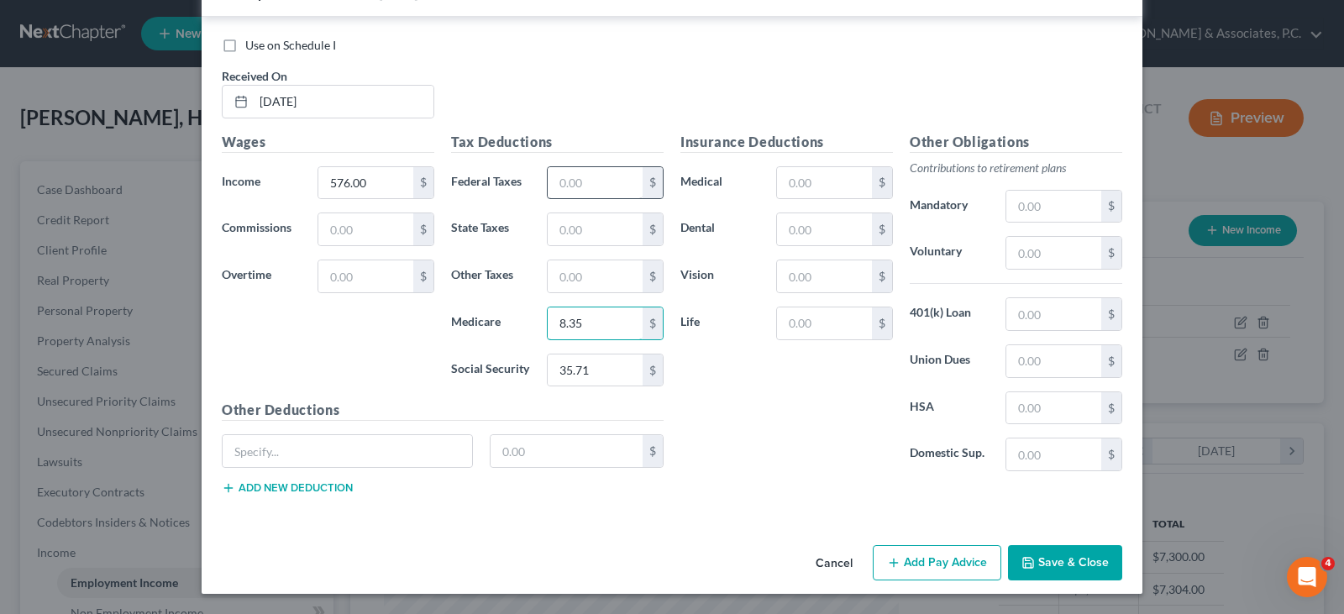
type input "8.35"
click at [580, 185] on input "text" at bounding box center [595, 183] width 95 height 32
type input "29.92"
click at [591, 225] on input "text" at bounding box center [595, 229] width 95 height 32
type input "9.60"
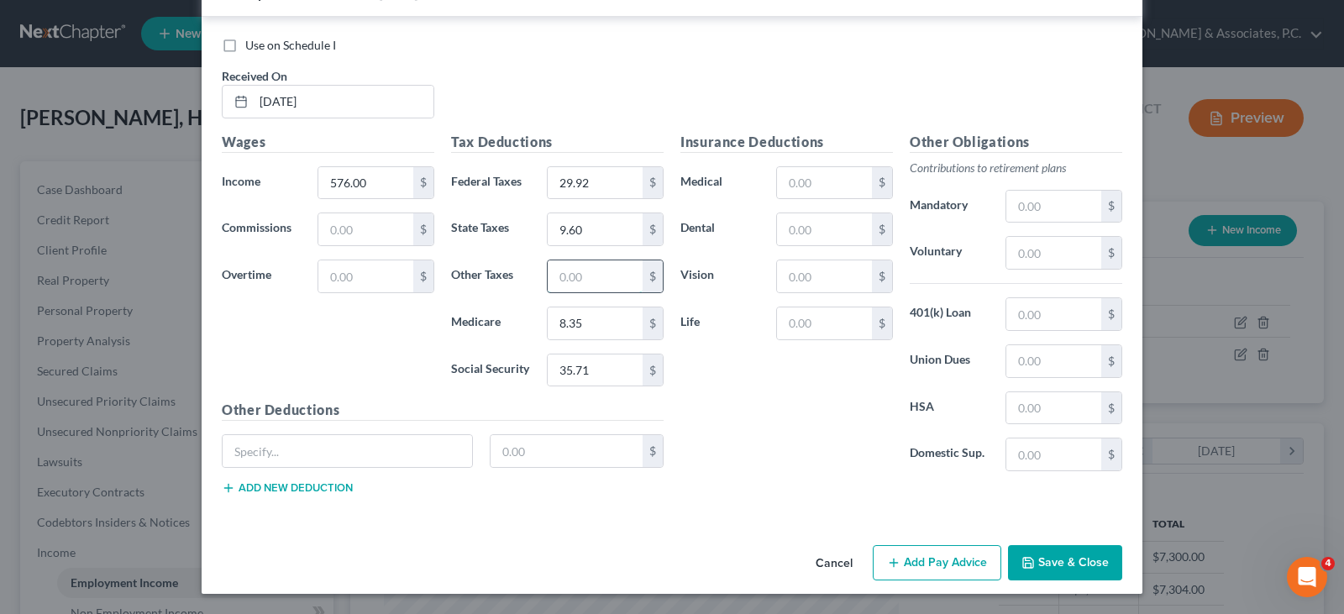
click at [595, 270] on input "text" at bounding box center [595, 276] width 95 height 32
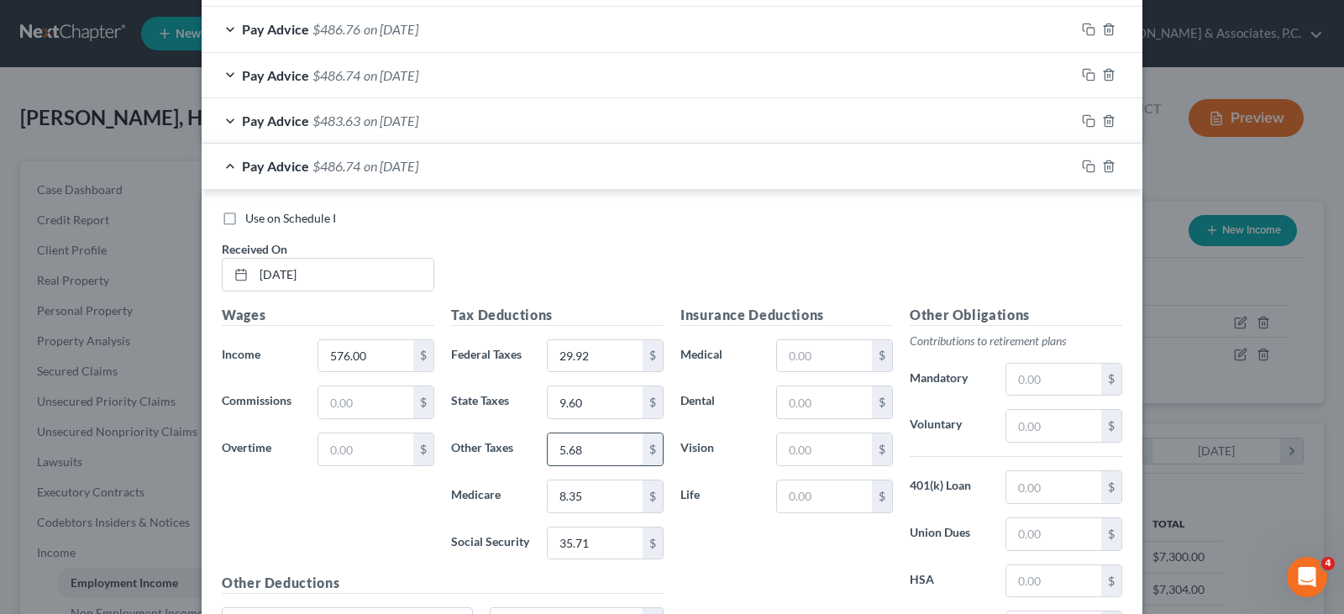
scroll to position [1379, 0]
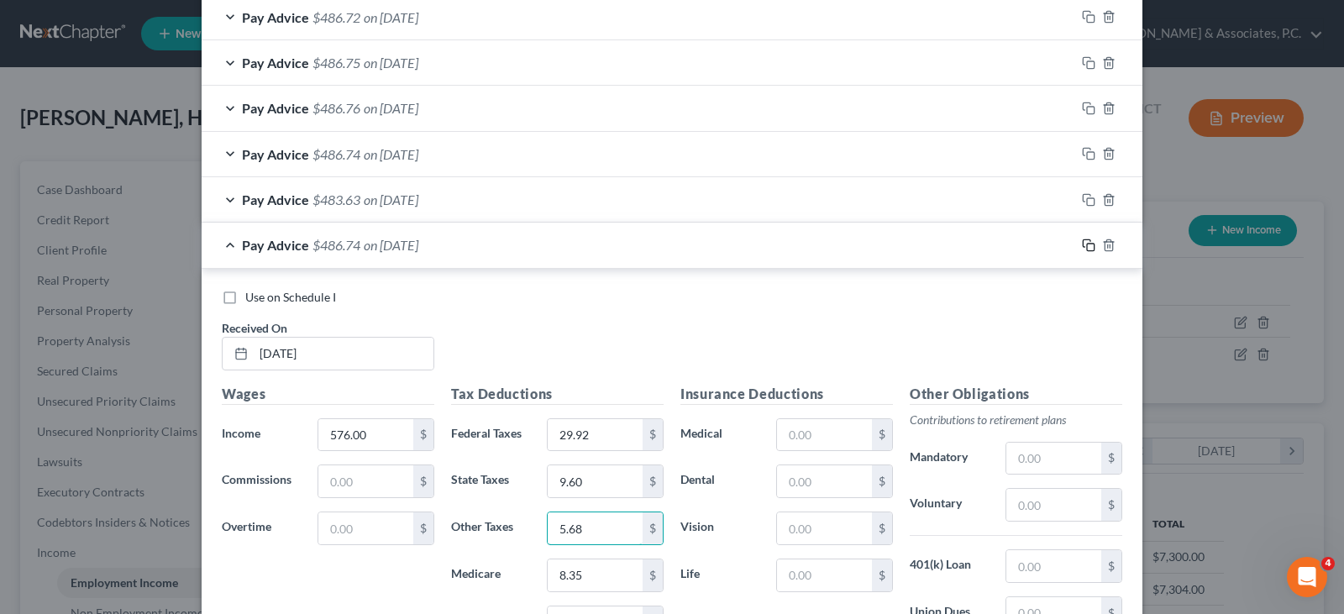
type input "5.68"
click at [1084, 241] on icon "button" at bounding box center [1087, 243] width 8 height 8
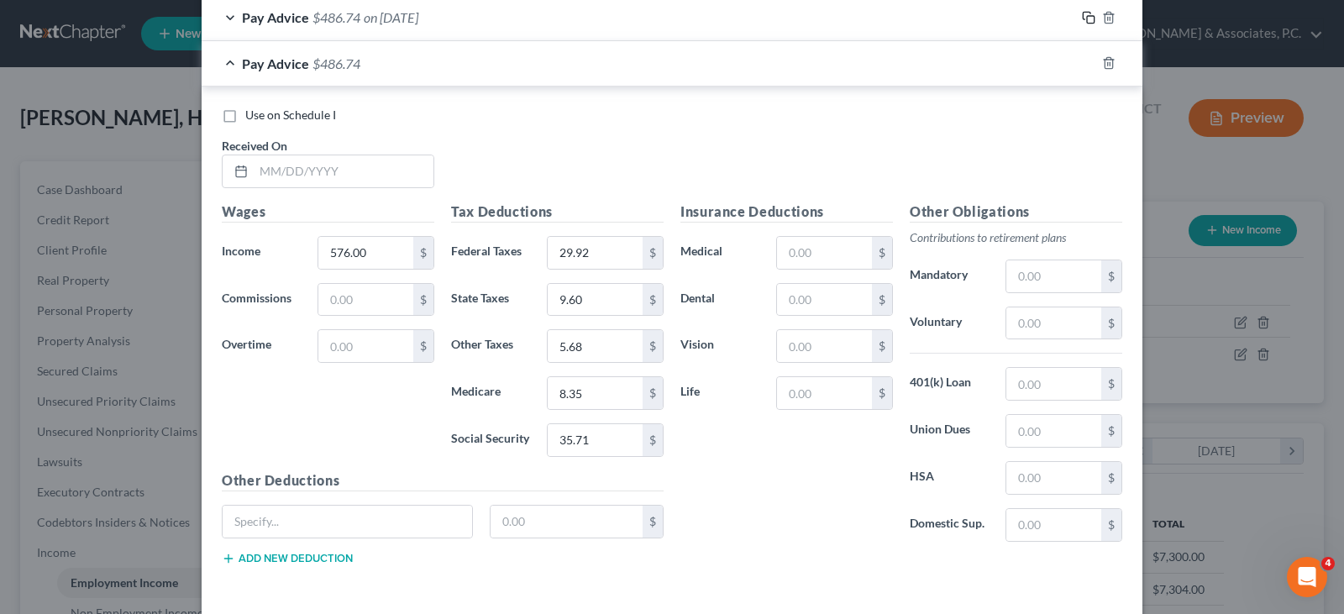
scroll to position [1631, 0]
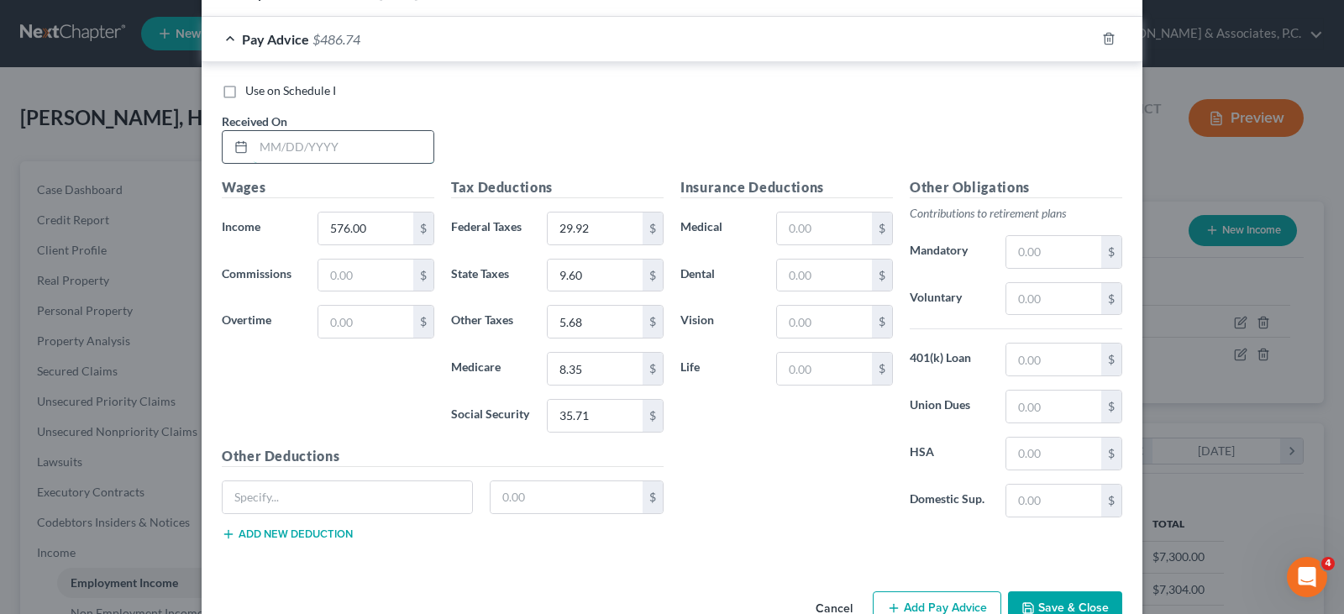
click at [328, 146] on input "text" at bounding box center [344, 147] width 180 height 32
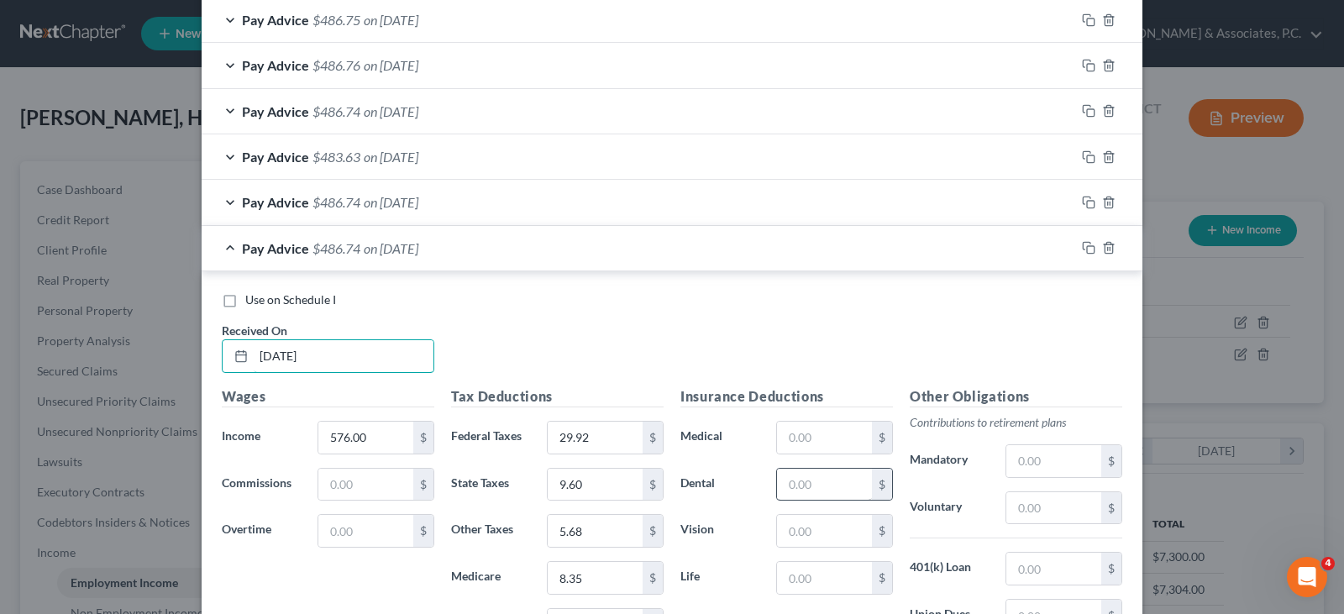
scroll to position [1509, 0]
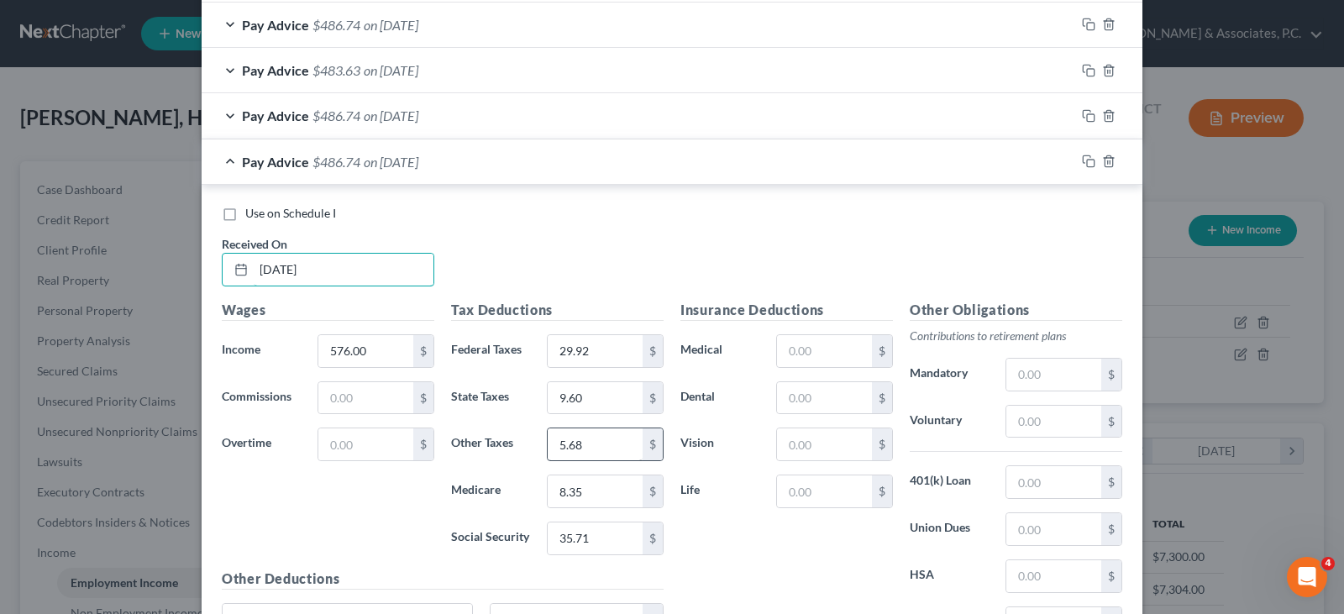
type input "8/15/25"
click at [572, 439] on input "5.68" at bounding box center [595, 444] width 95 height 32
click at [582, 442] on input "5.68" at bounding box center [595, 444] width 95 height 32
click at [569, 442] on input "5.68" at bounding box center [595, 444] width 95 height 32
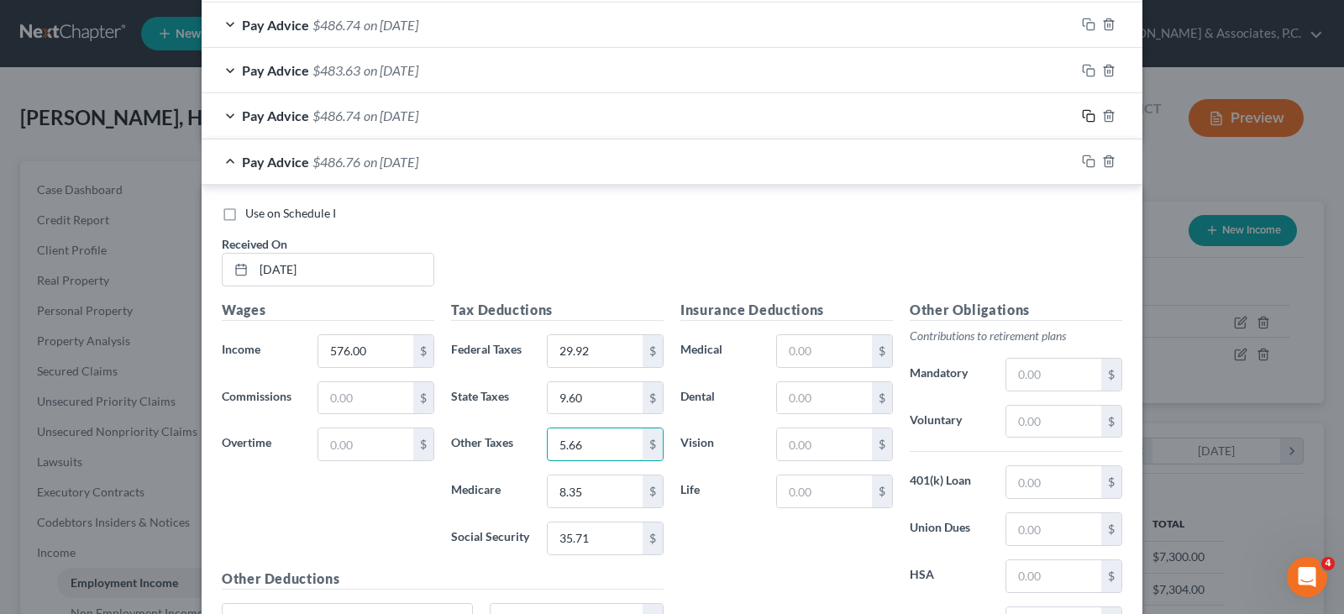
type input "5.66"
click at [1083, 113] on icon "button" at bounding box center [1087, 114] width 8 height 8
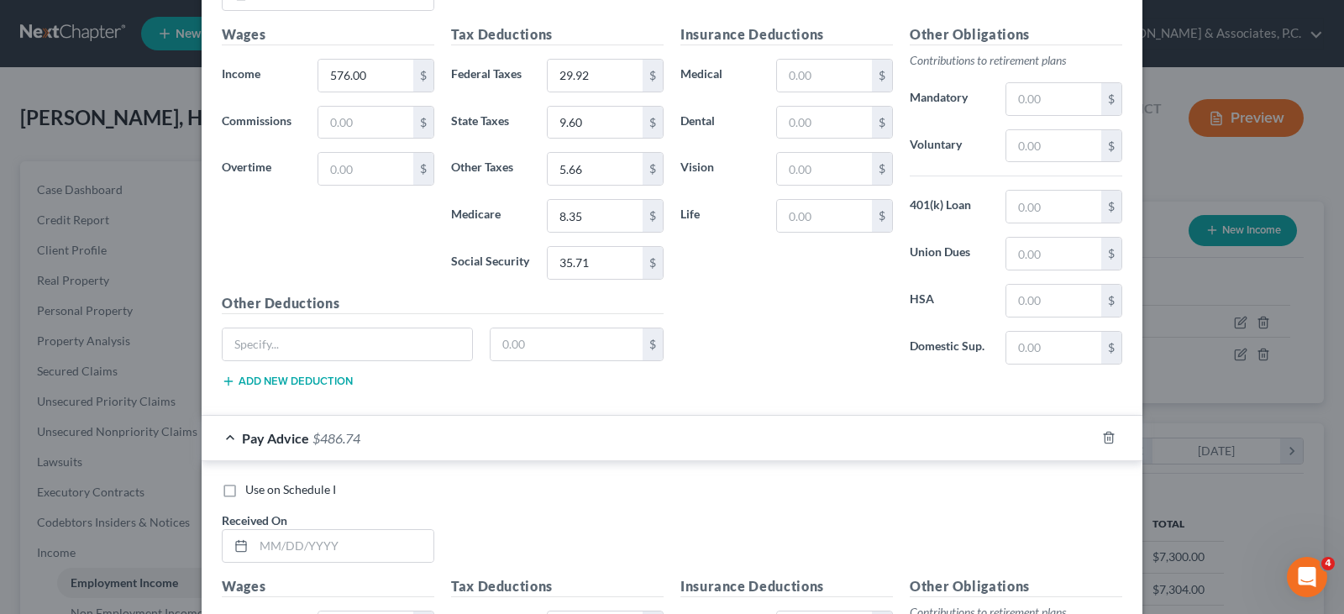
scroll to position [2097, 0]
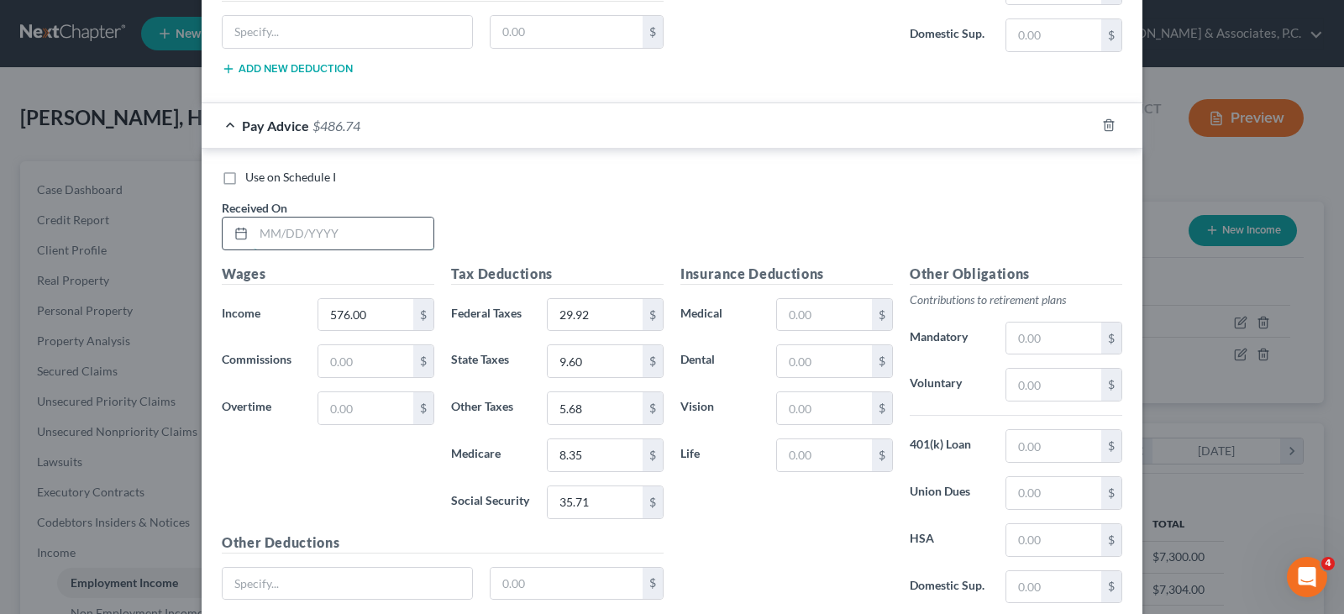
click at [287, 235] on input "text" at bounding box center [344, 234] width 180 height 32
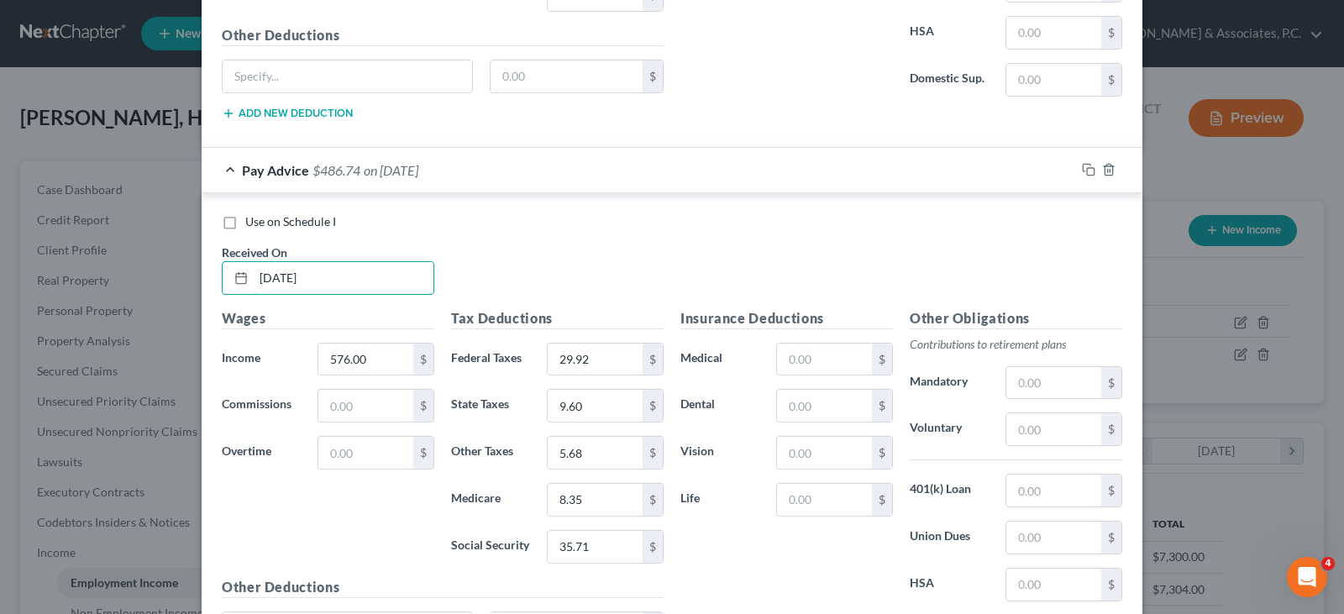
scroll to position [2013, 0]
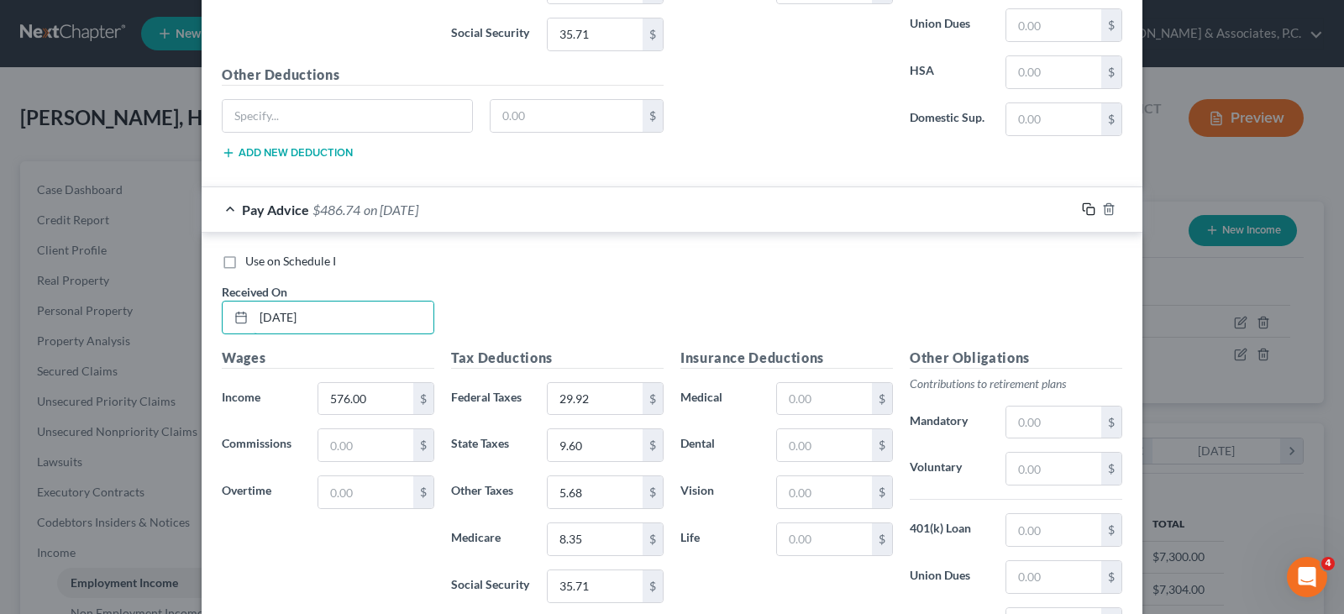
type input "8/29/25"
click at [1082, 209] on icon "button" at bounding box center [1088, 208] width 13 height 13
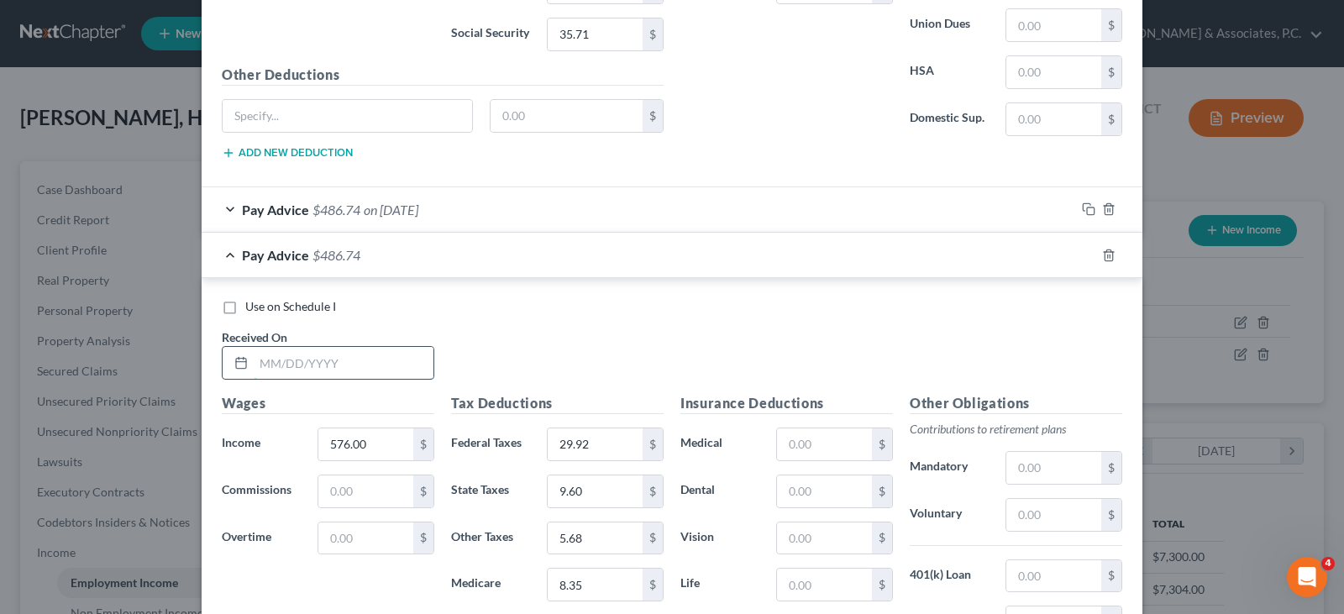
click at [344, 366] on input "text" at bounding box center [344, 363] width 180 height 32
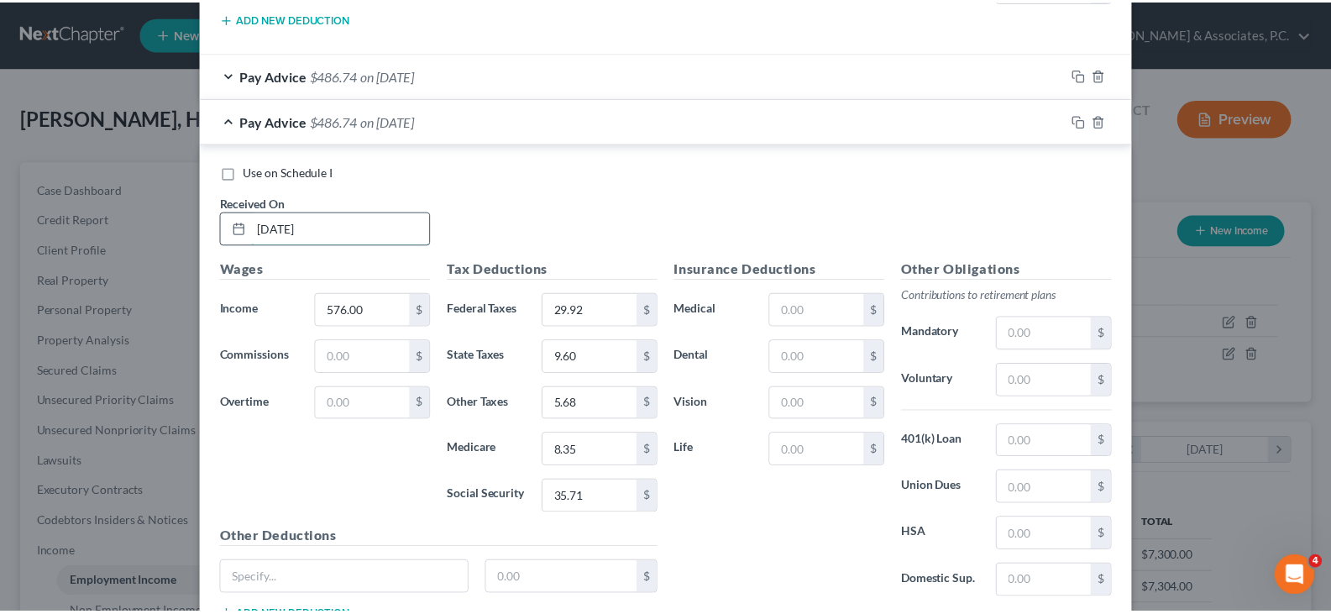
scroll to position [2274, 0]
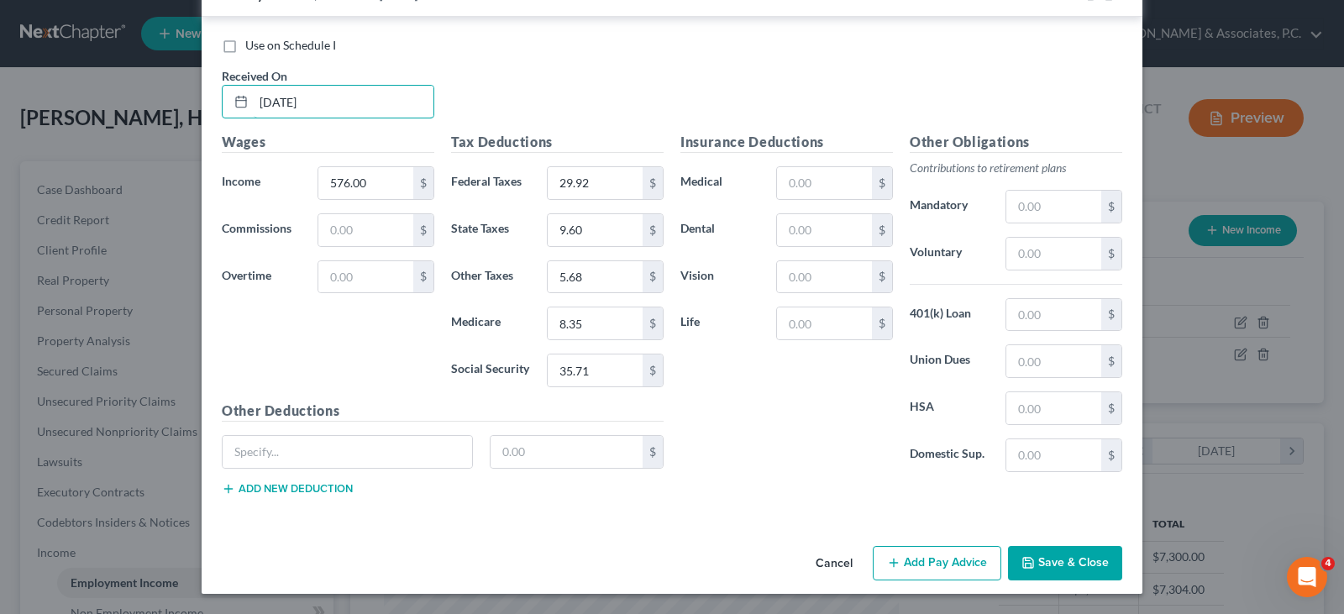
type input "9/5/25"
click at [1089, 564] on button "Save & Close" at bounding box center [1065, 563] width 114 height 35
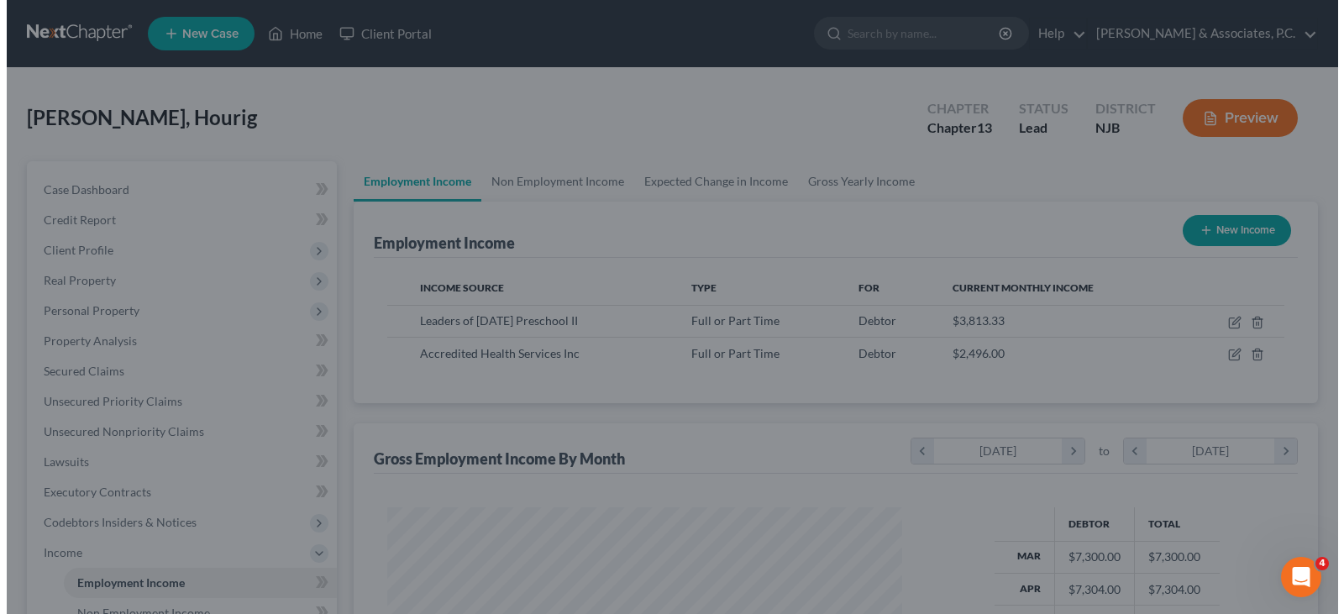
scroll to position [839669, 839427]
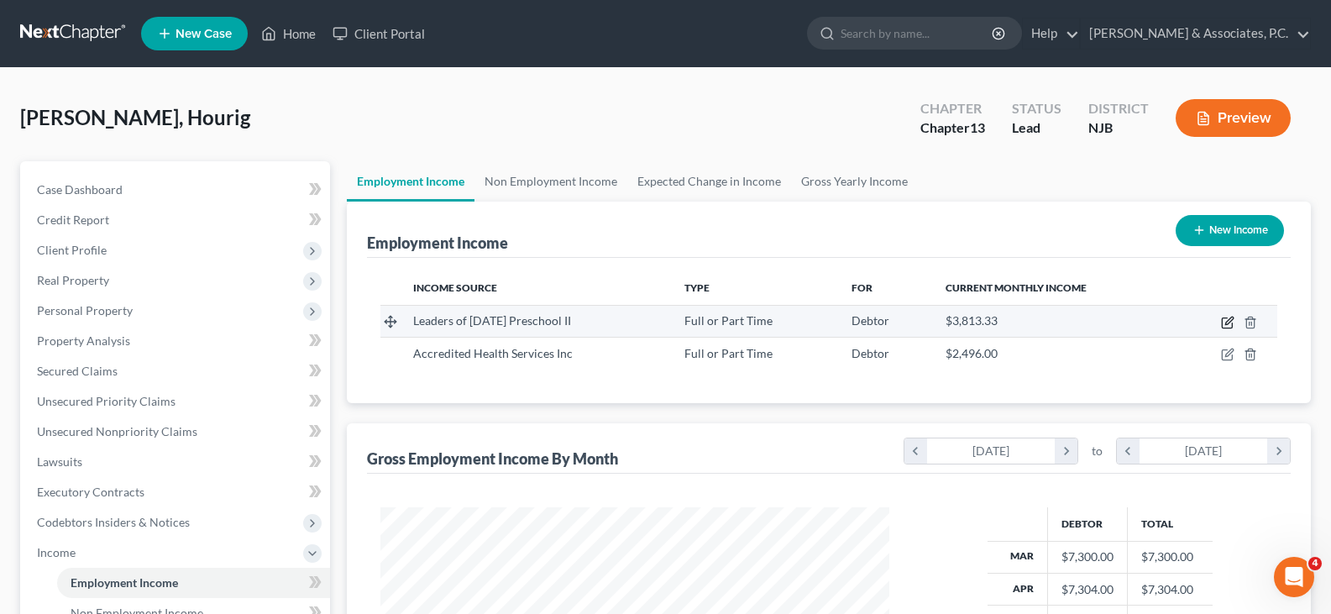
click at [1227, 317] on icon "button" at bounding box center [1227, 322] width 13 height 13
select select "0"
select select "33"
select select "2"
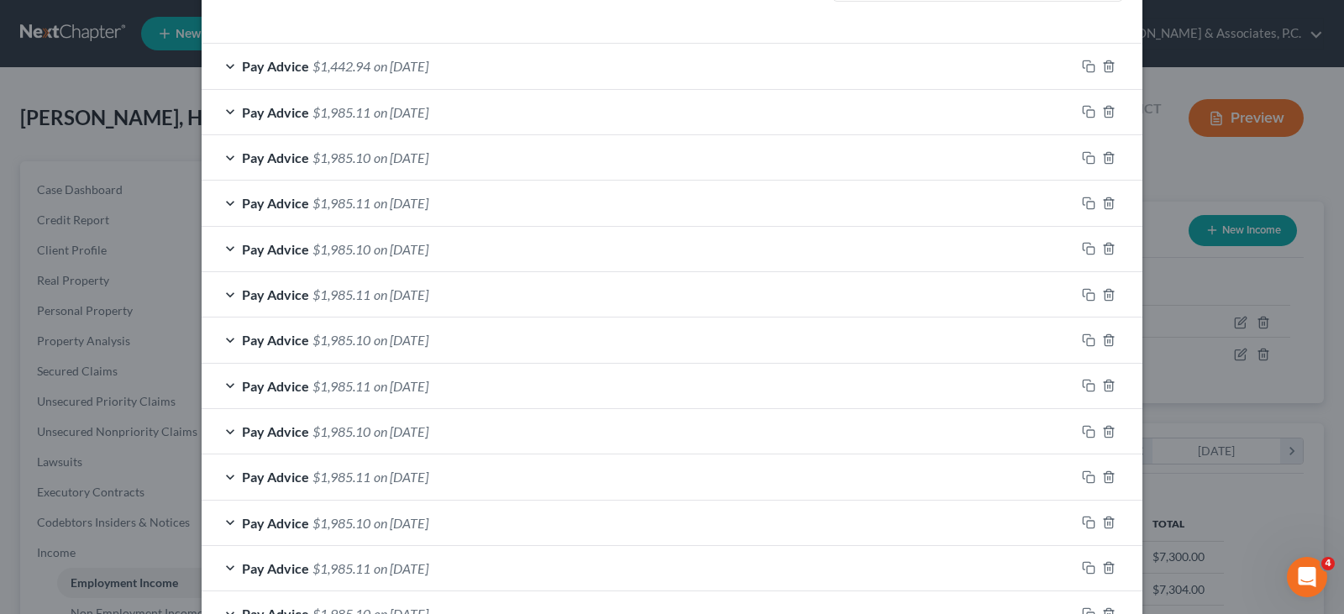
scroll to position [619, 0]
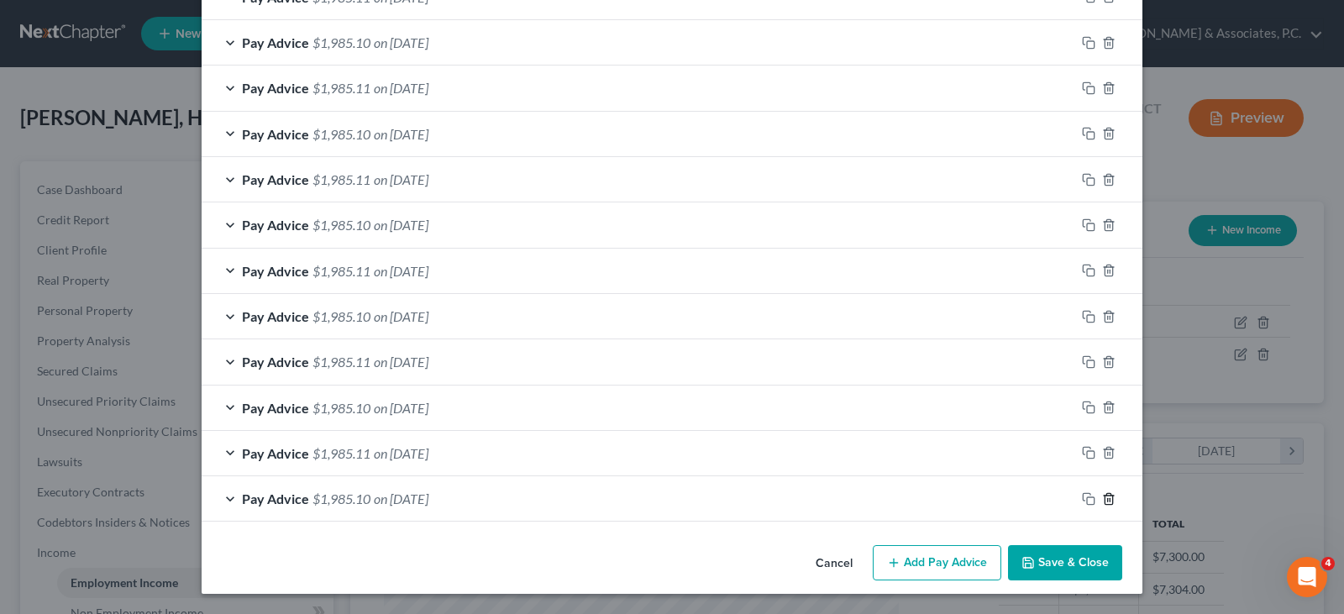
click at [1108, 500] on line "button" at bounding box center [1108, 499] width 0 height 3
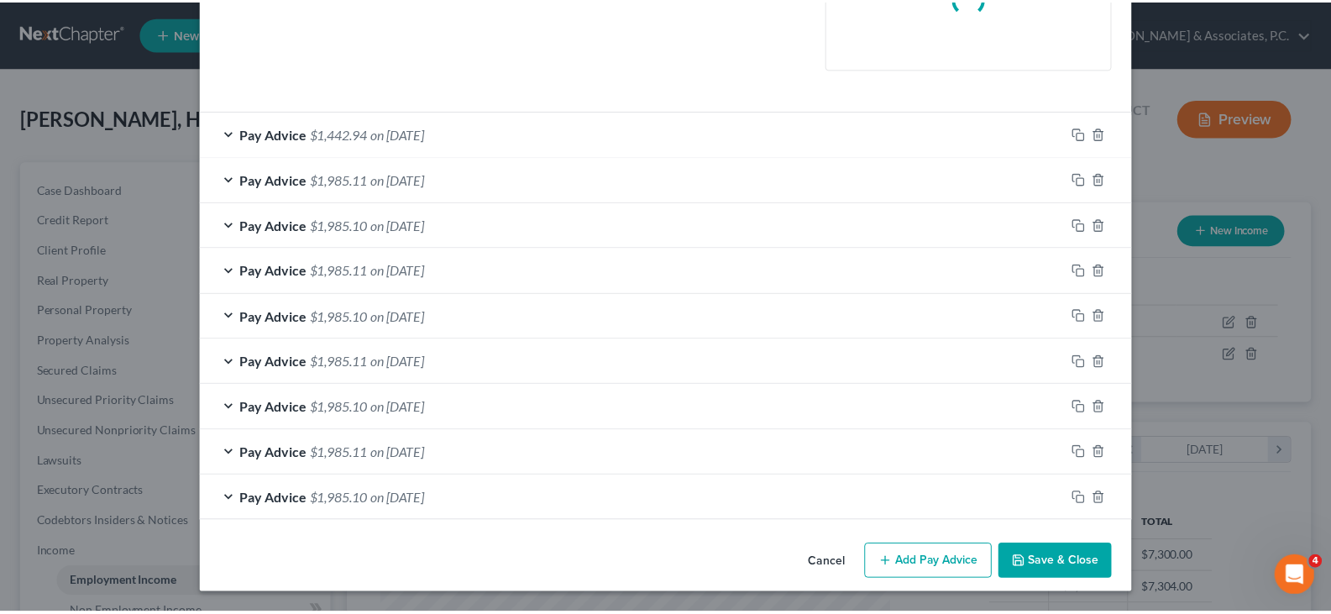
scroll to position [437, 0]
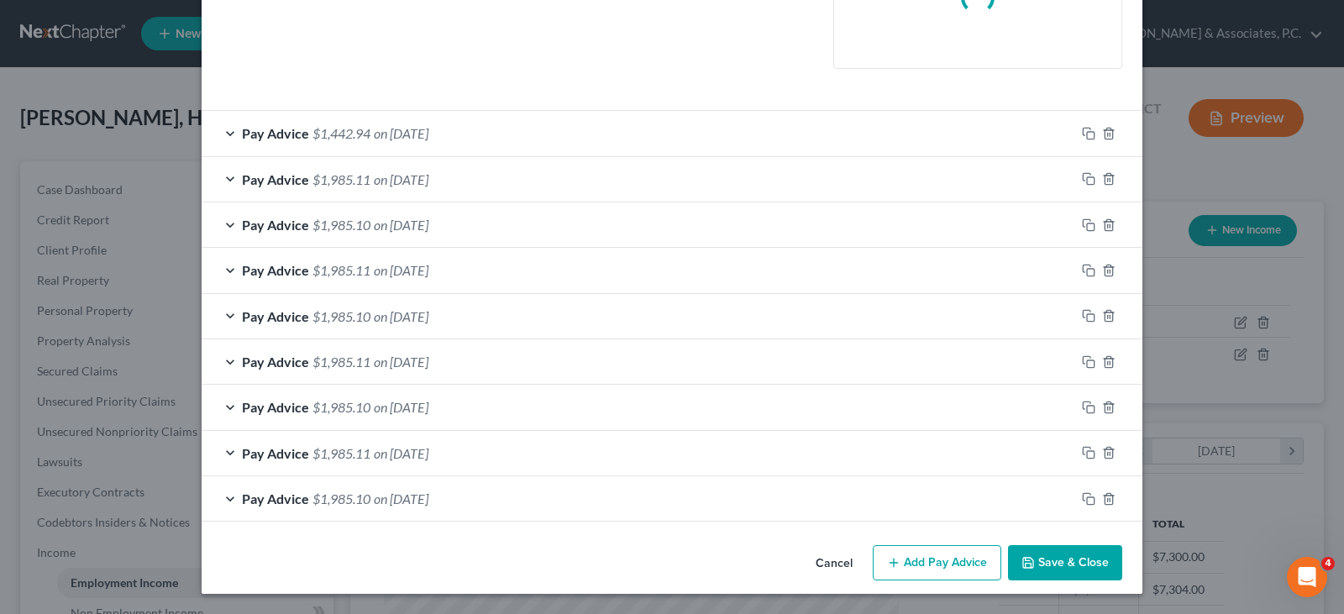
click at [1056, 554] on button "Save & Close" at bounding box center [1065, 562] width 114 height 35
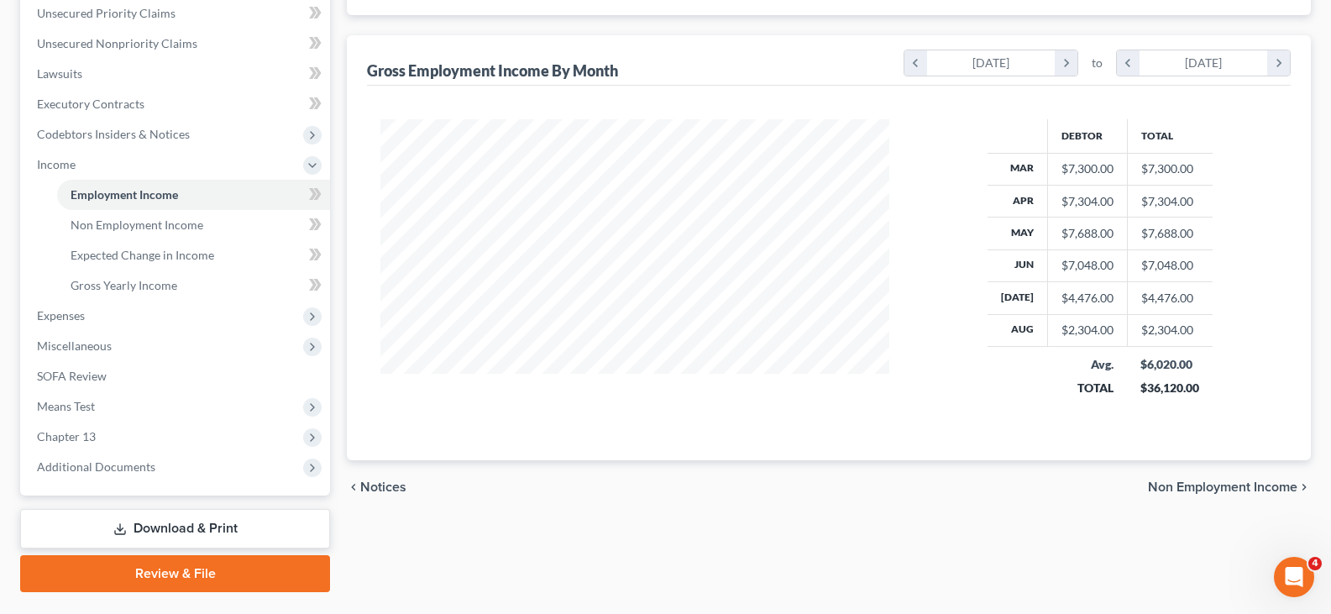
scroll to position [420, 0]
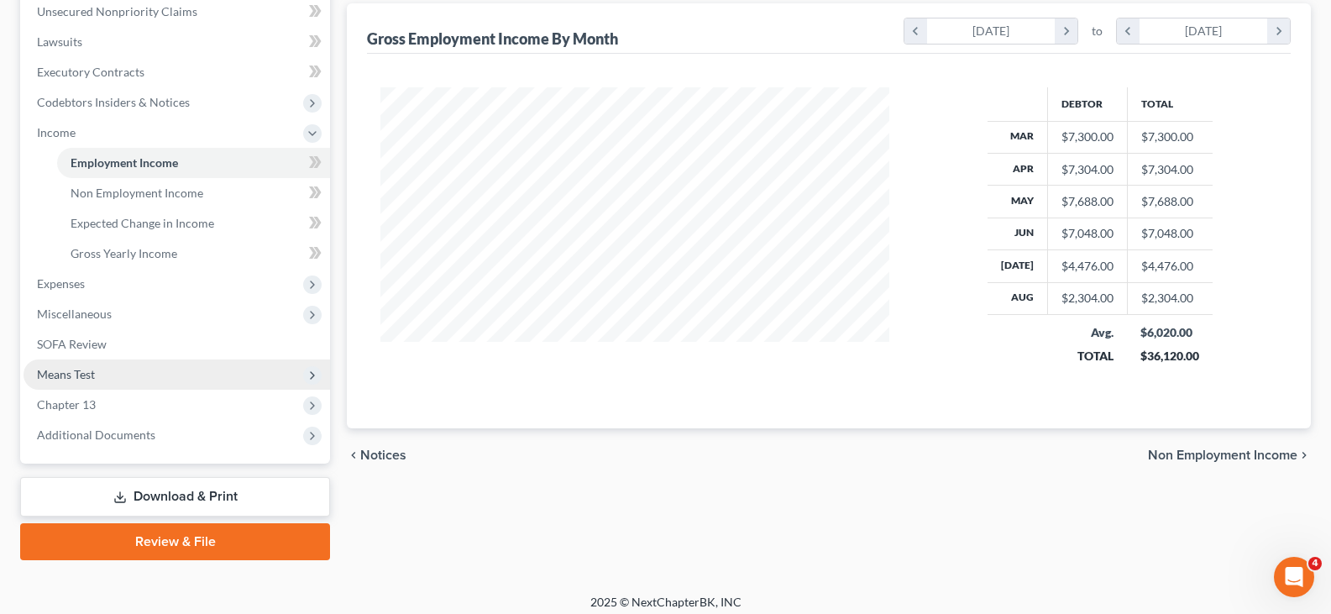
click at [74, 370] on span "Means Test" at bounding box center [66, 374] width 58 height 14
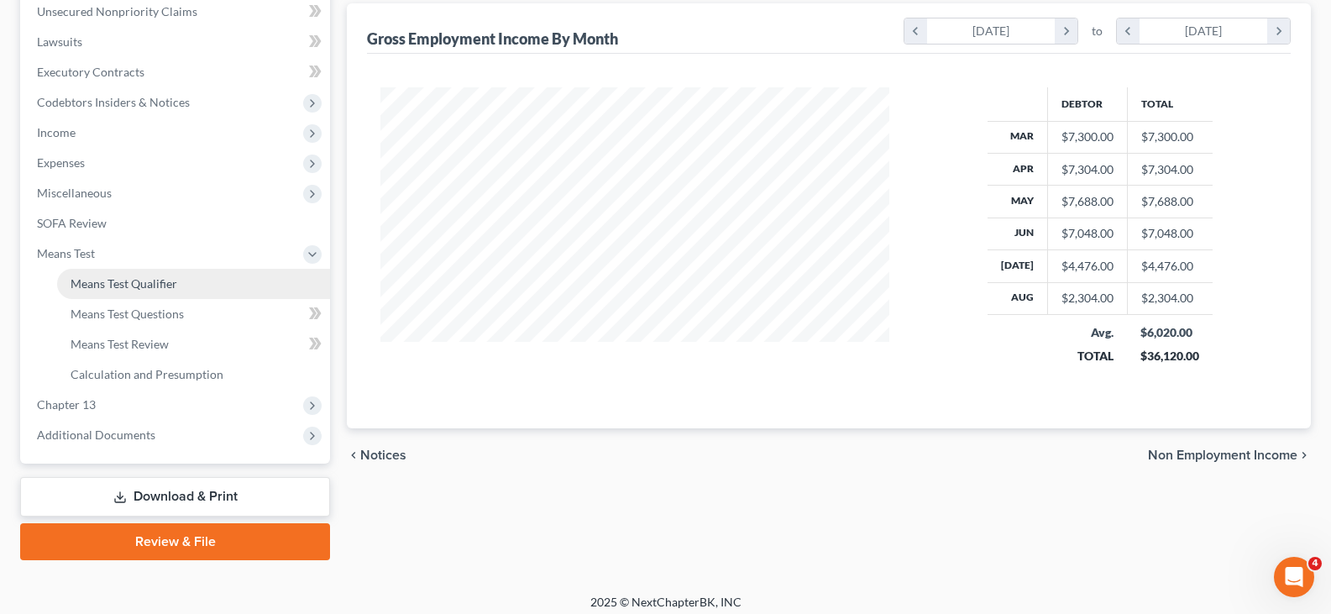
click at [122, 284] on span "Means Test Qualifier" at bounding box center [124, 283] width 107 height 14
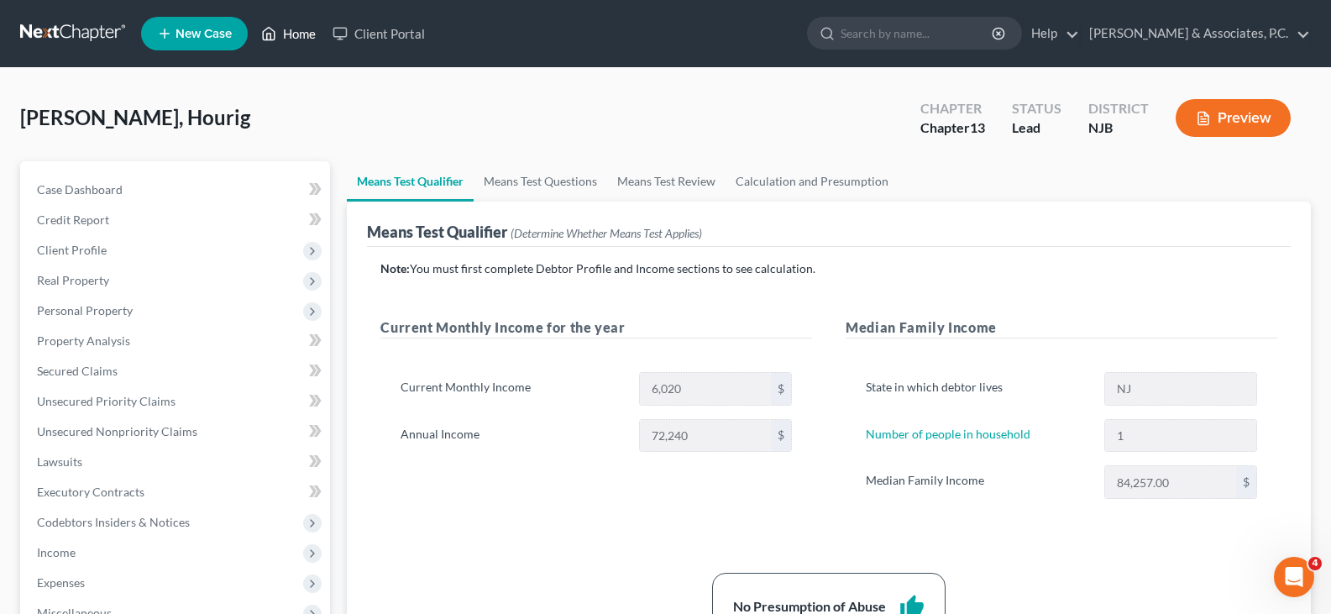
click at [294, 28] on link "Home" at bounding box center [288, 33] width 71 height 30
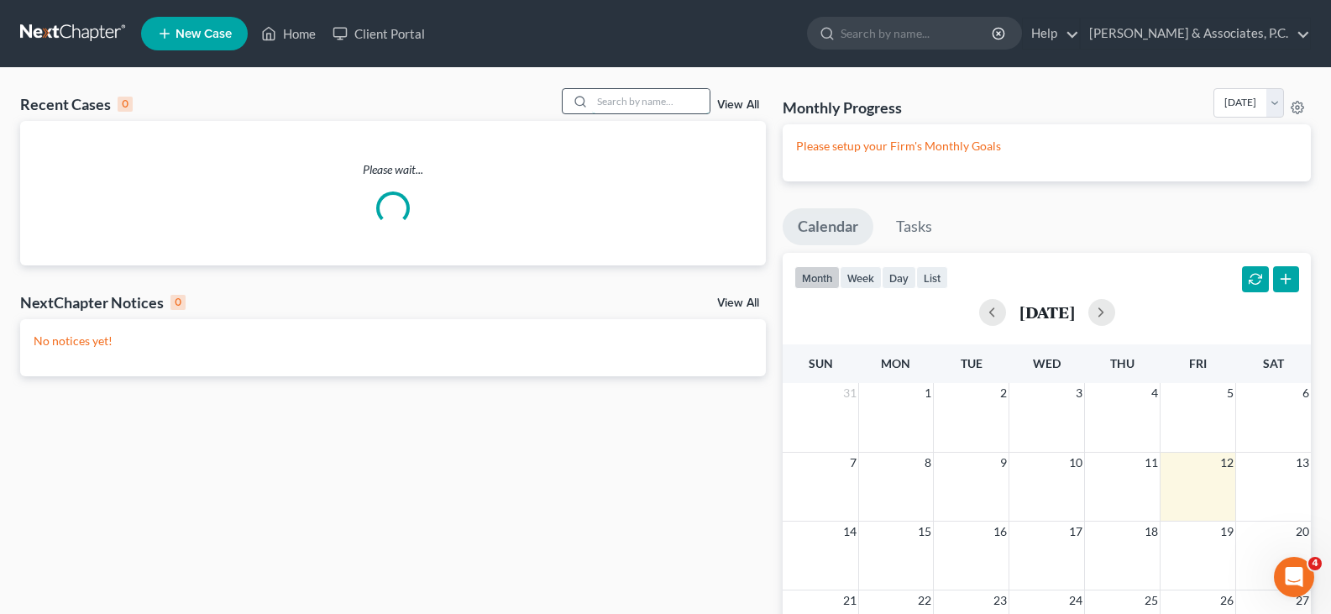
click at [646, 101] on input "search" at bounding box center [651, 101] width 118 height 24
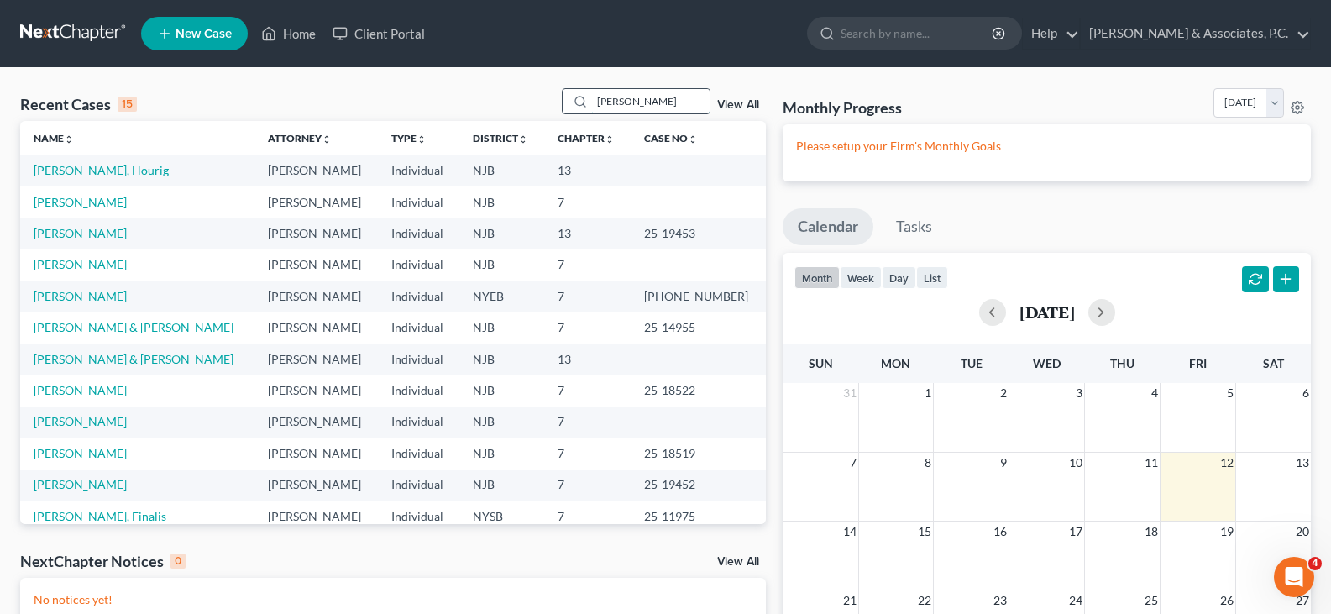
type input "mann"
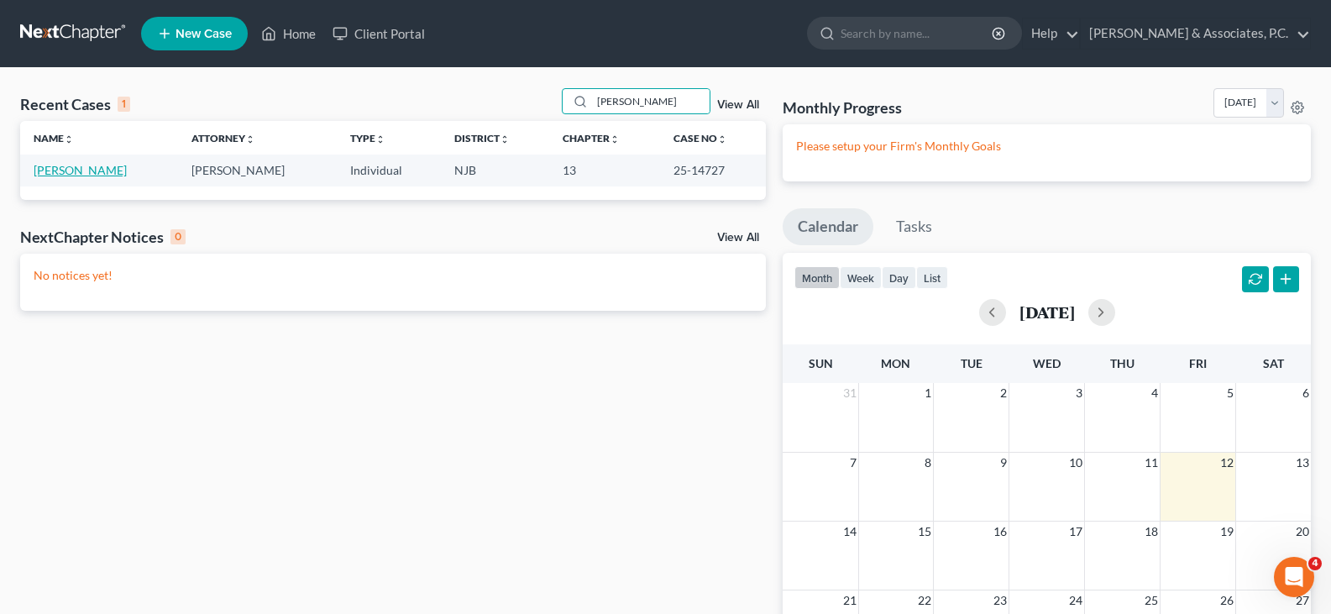
click at [54, 174] on link "[PERSON_NAME]" at bounding box center [80, 170] width 93 height 14
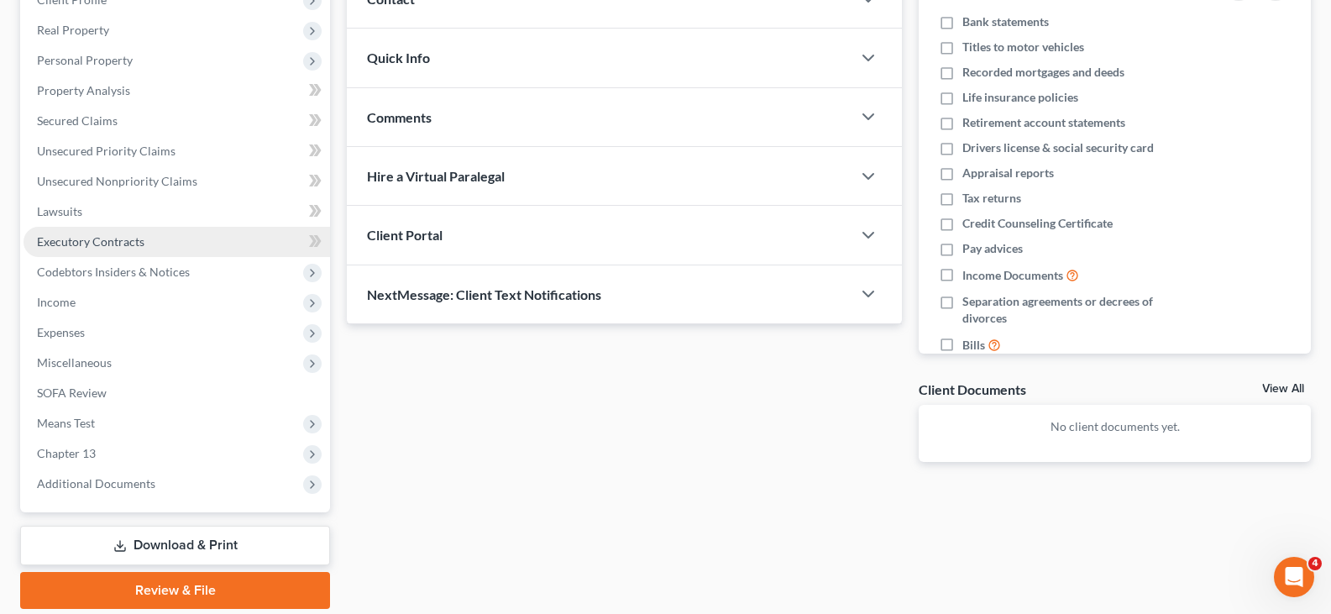
scroll to position [252, 0]
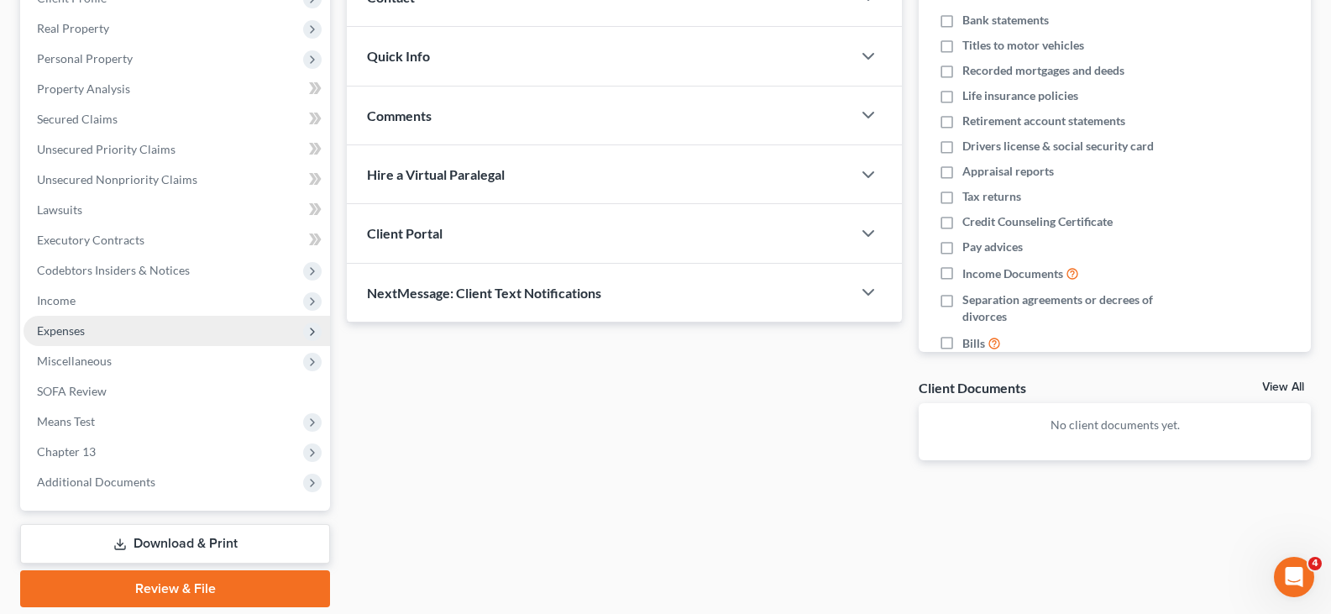
click at [75, 332] on span "Expenses" at bounding box center [61, 330] width 48 height 14
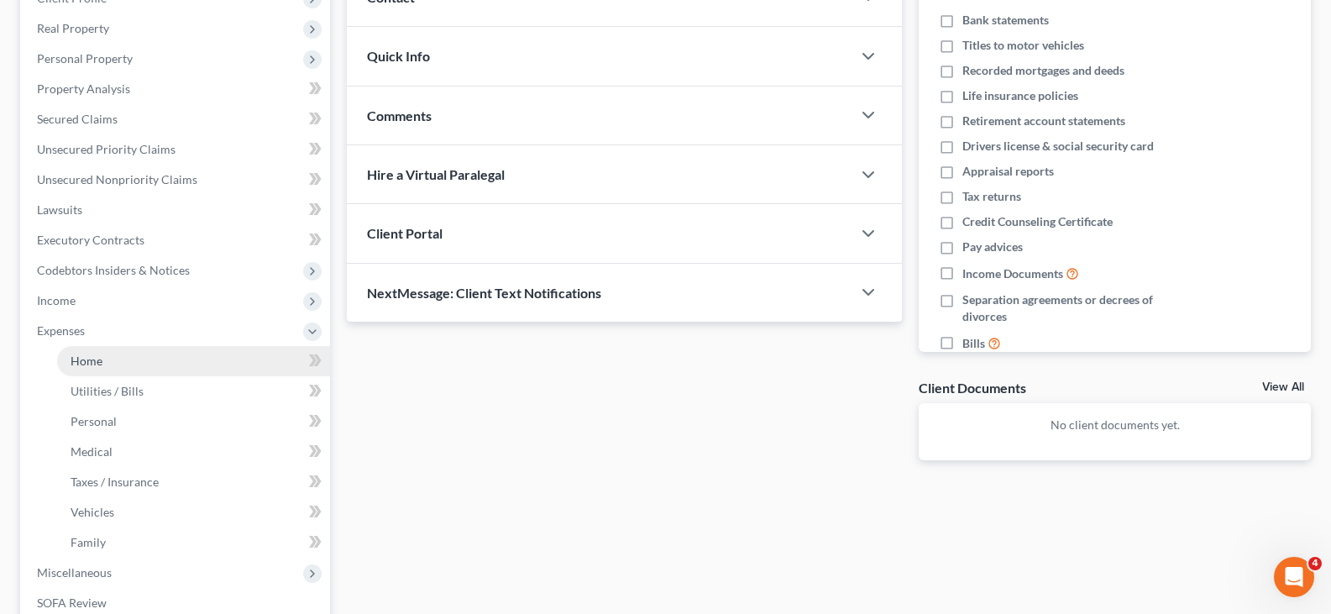
click at [85, 359] on span "Home" at bounding box center [87, 361] width 32 height 14
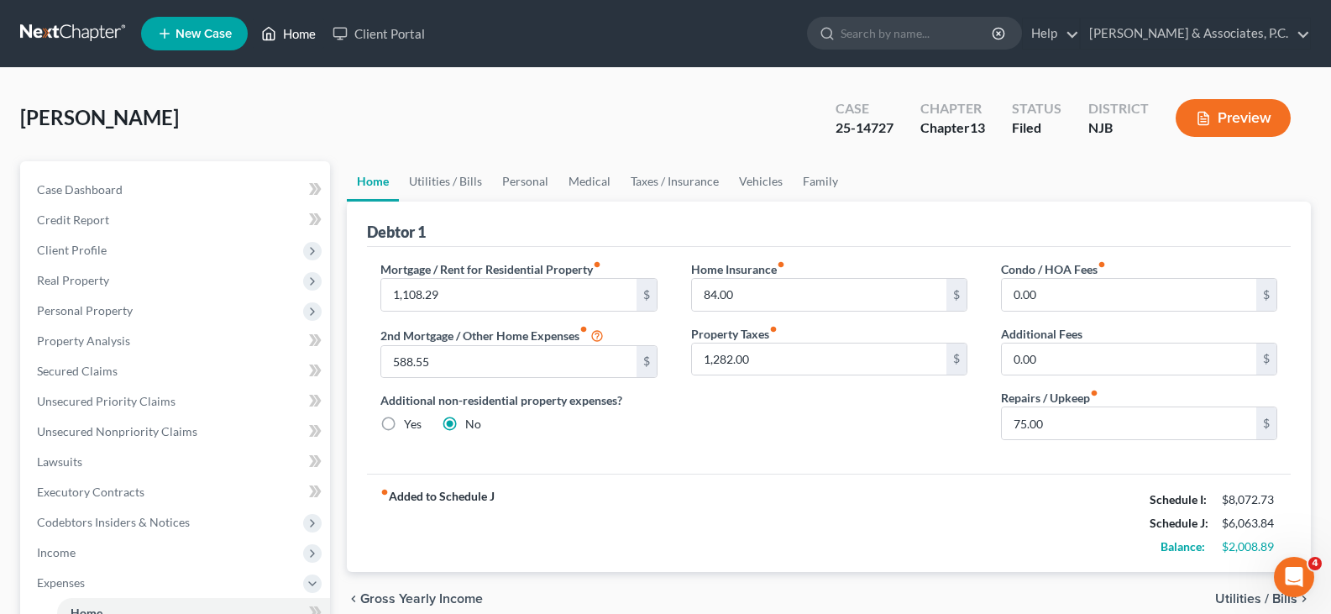
click at [305, 31] on link "Home" at bounding box center [288, 33] width 71 height 30
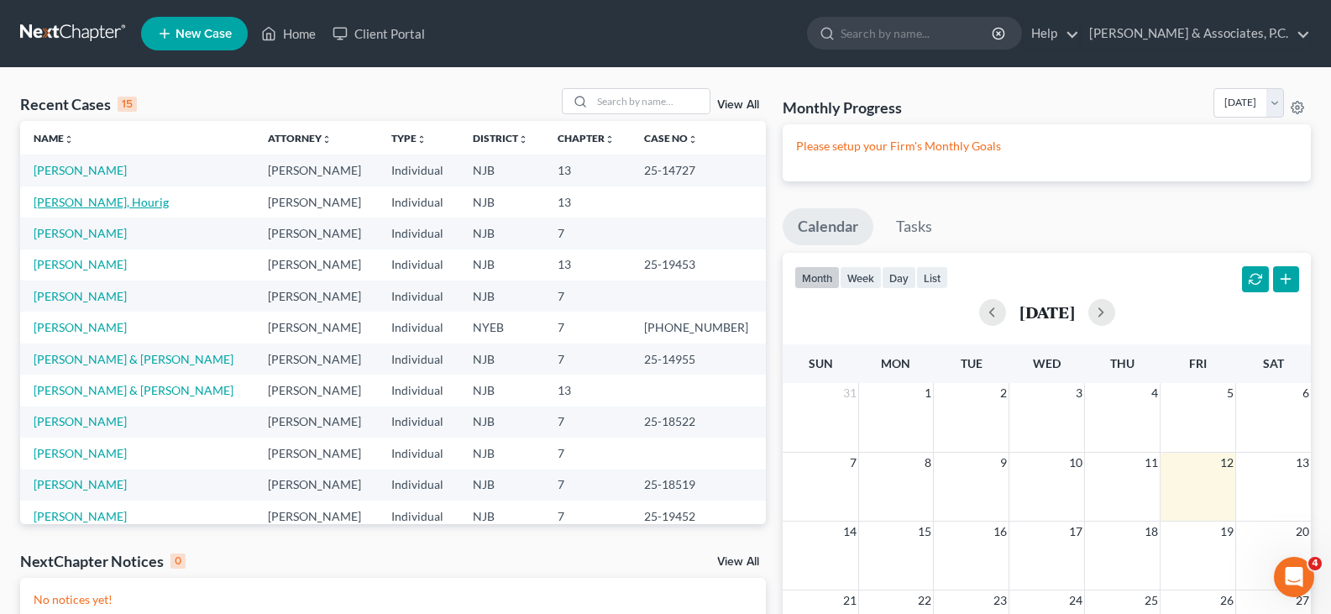
click at [81, 203] on link "[PERSON_NAME], Hourig" at bounding box center [101, 202] width 135 height 14
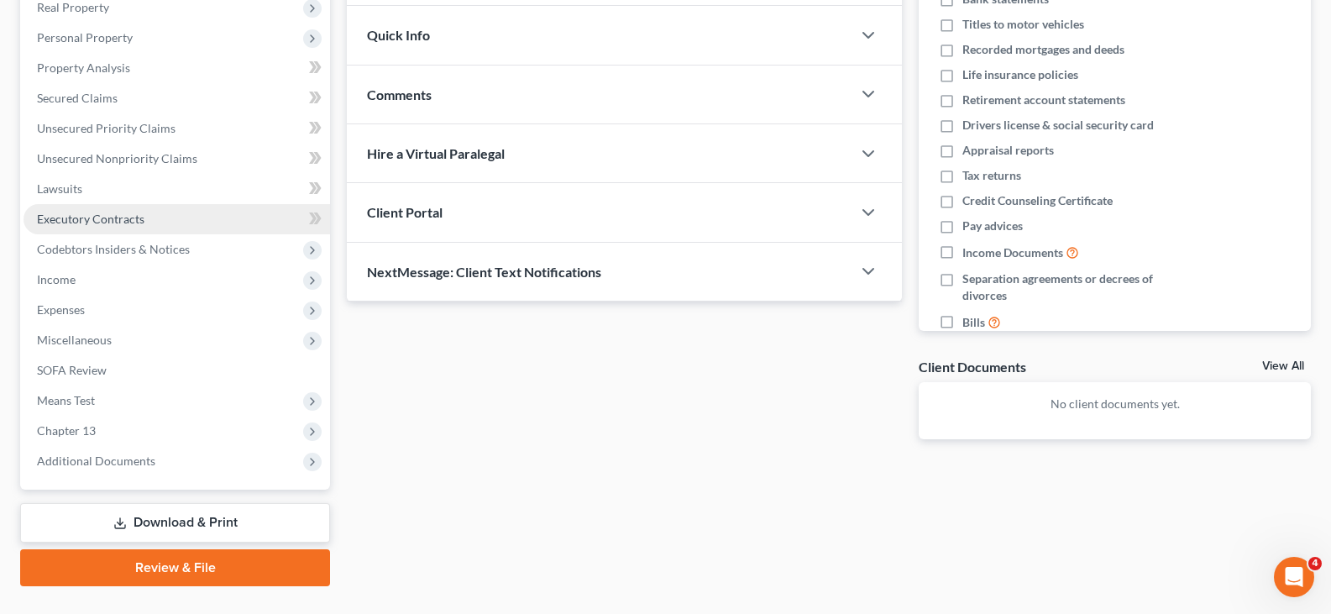
scroll to position [309, 0]
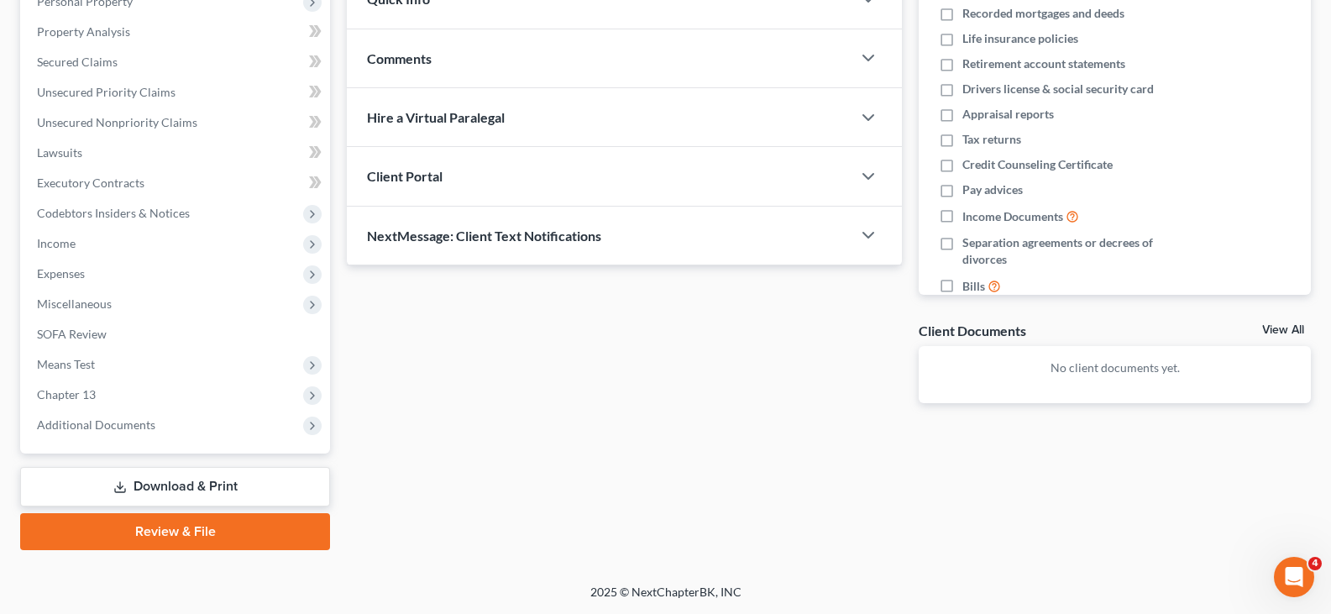
click at [145, 482] on link "Download & Print" at bounding box center [175, 486] width 310 height 39
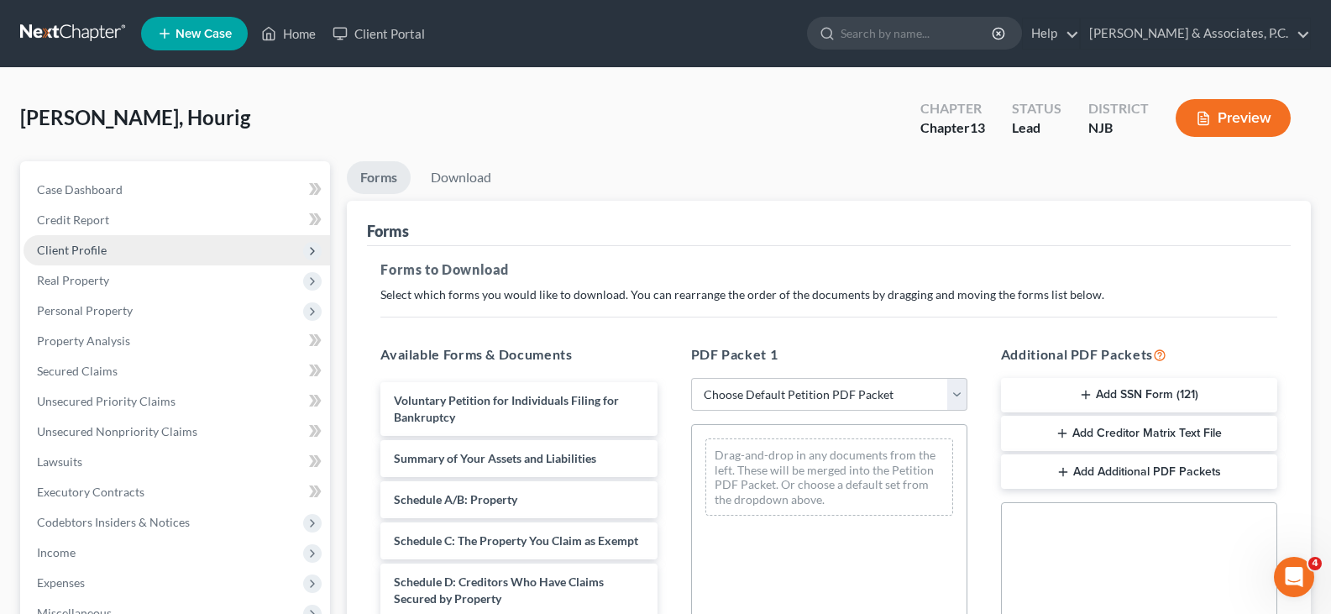
click at [71, 246] on span "Client Profile" at bounding box center [72, 250] width 70 height 14
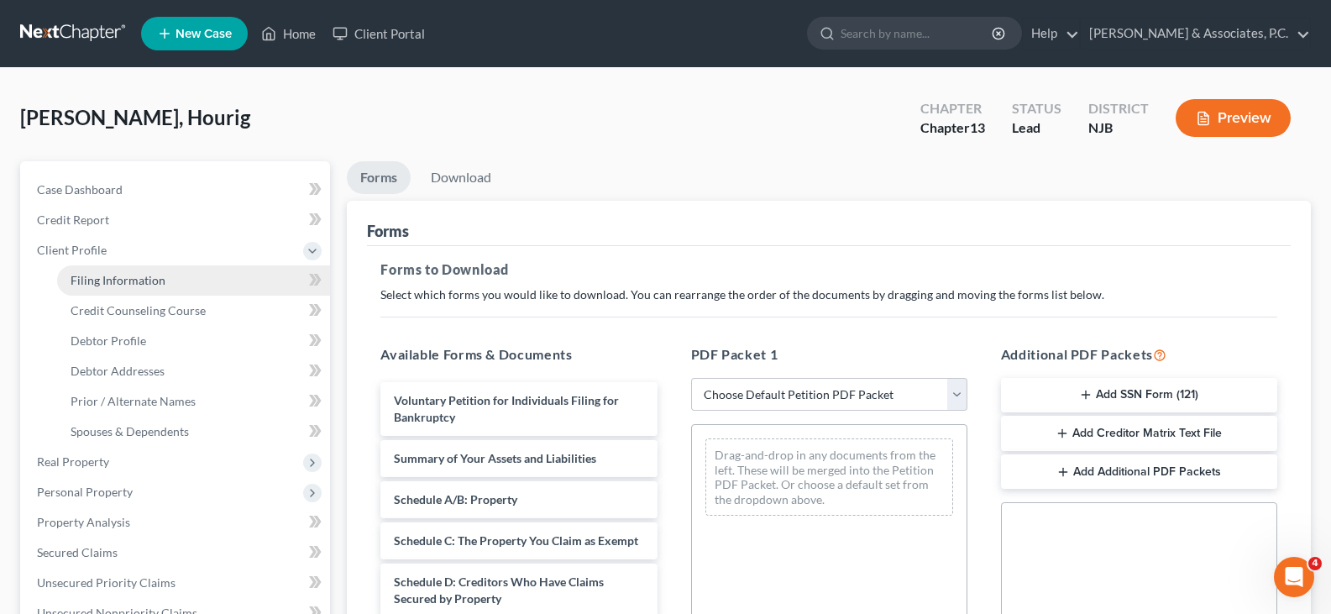
click at [87, 288] on link "Filing Information" at bounding box center [193, 280] width 273 height 30
select select "1"
select select "0"
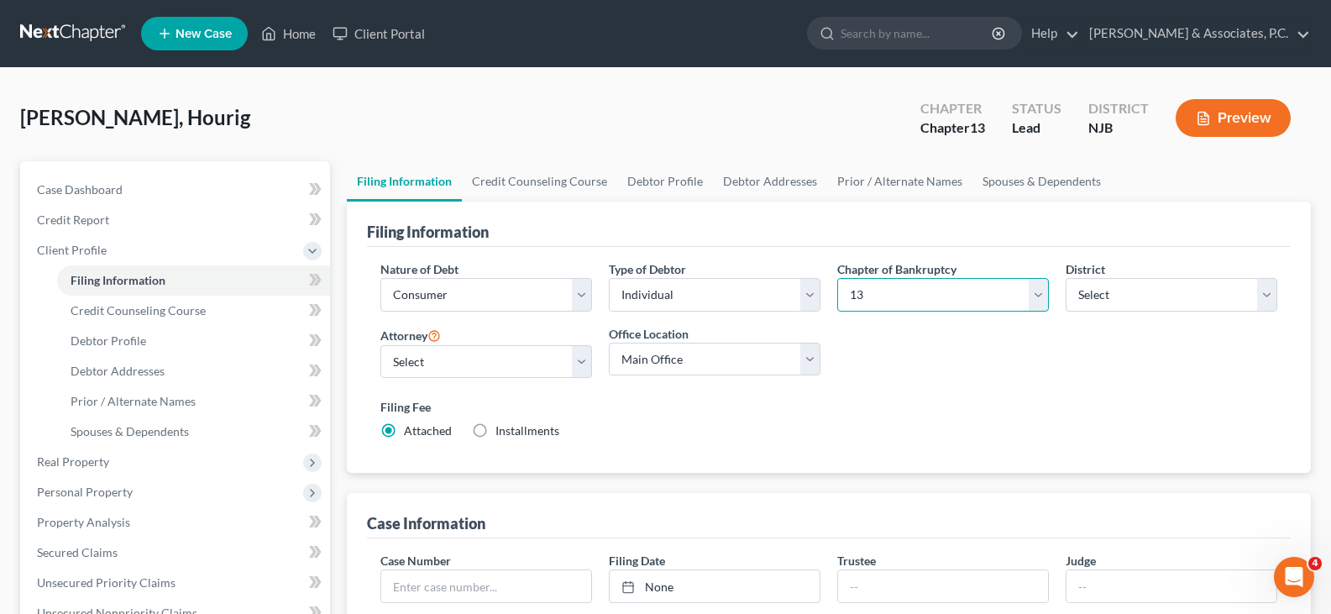
click at [1041, 291] on select "Select 7 11 12 13" at bounding box center [943, 295] width 212 height 34
select select "0"
click at [837, 278] on select "Select 7 11 12 13" at bounding box center [943, 295] width 212 height 34
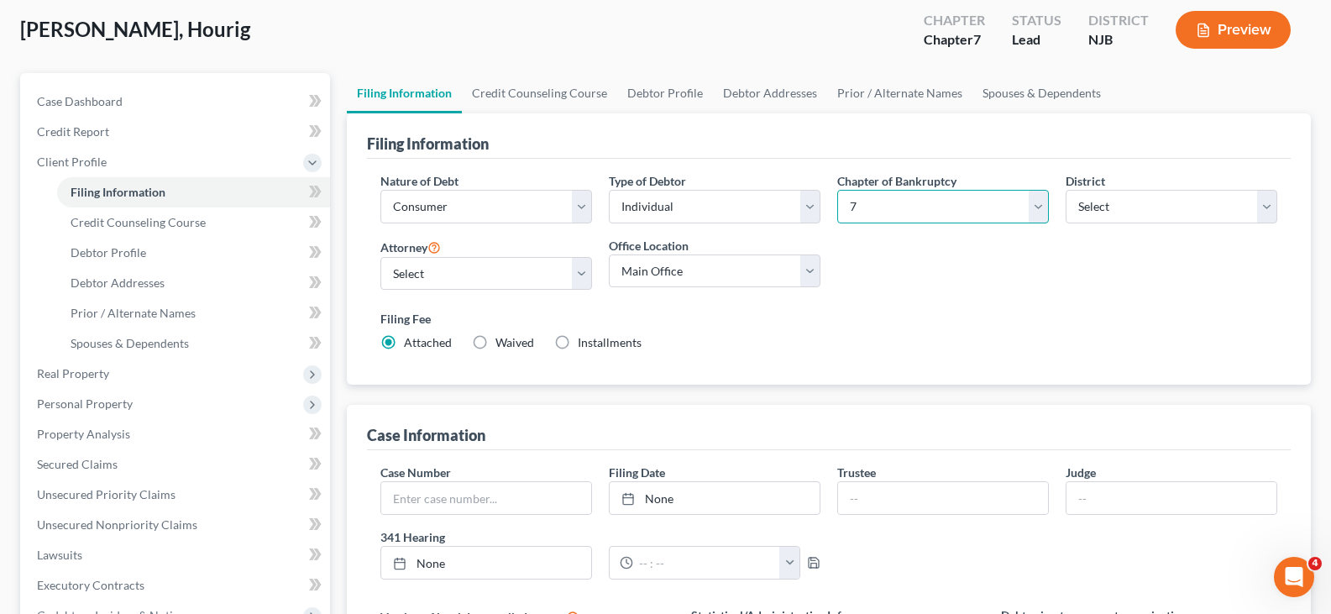
scroll to position [336, 0]
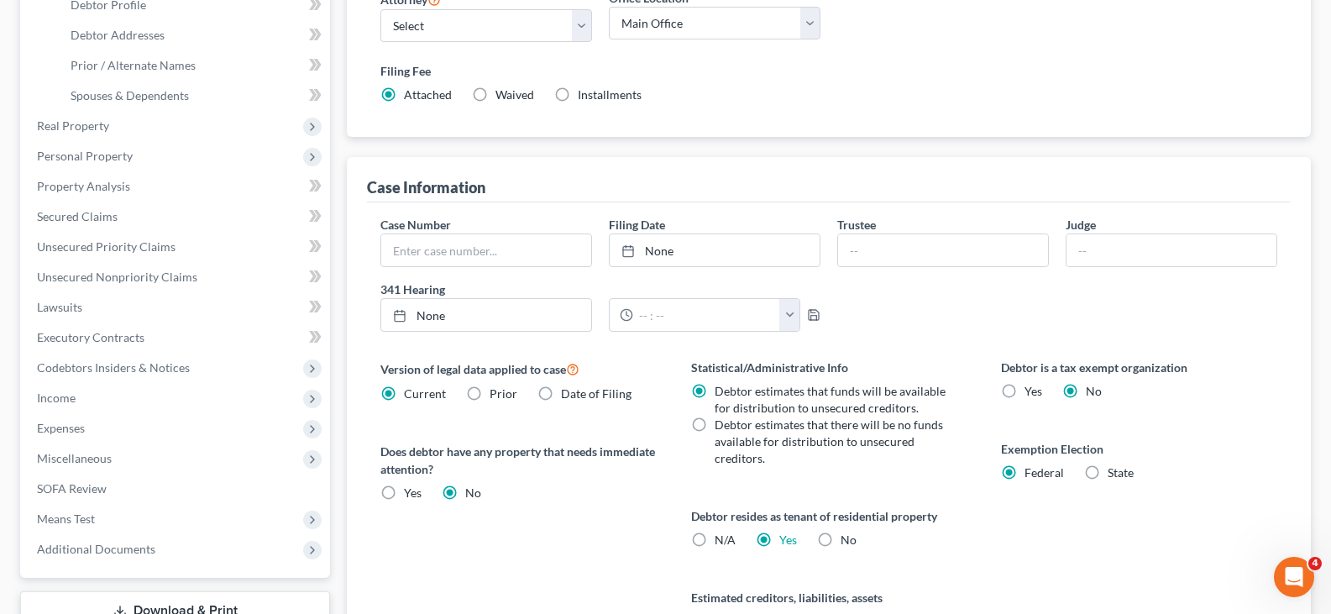
click at [715, 423] on label "Debtor estimates that there will be no funds available for distribution to unse…" at bounding box center [831, 442] width 233 height 50
click at [722, 423] on input "Debtor estimates that there will be no funds available for distribution to unse…" at bounding box center [727, 422] width 11 height 11
radio input "true"
radio input "false"
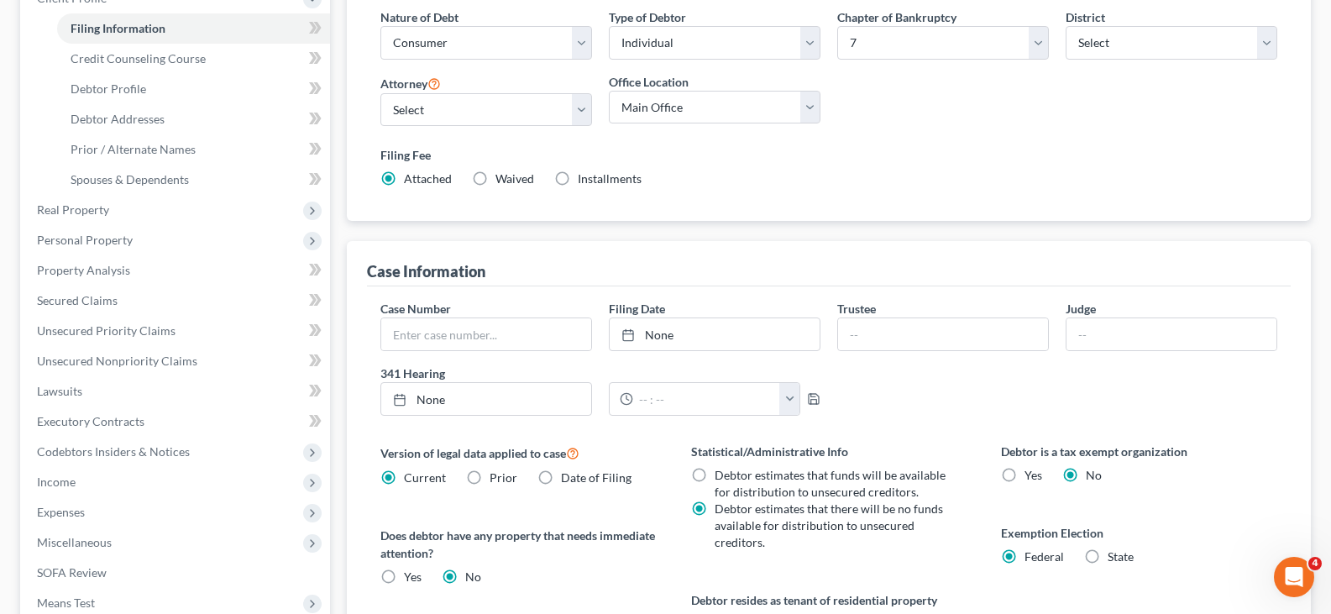
scroll to position [0, 0]
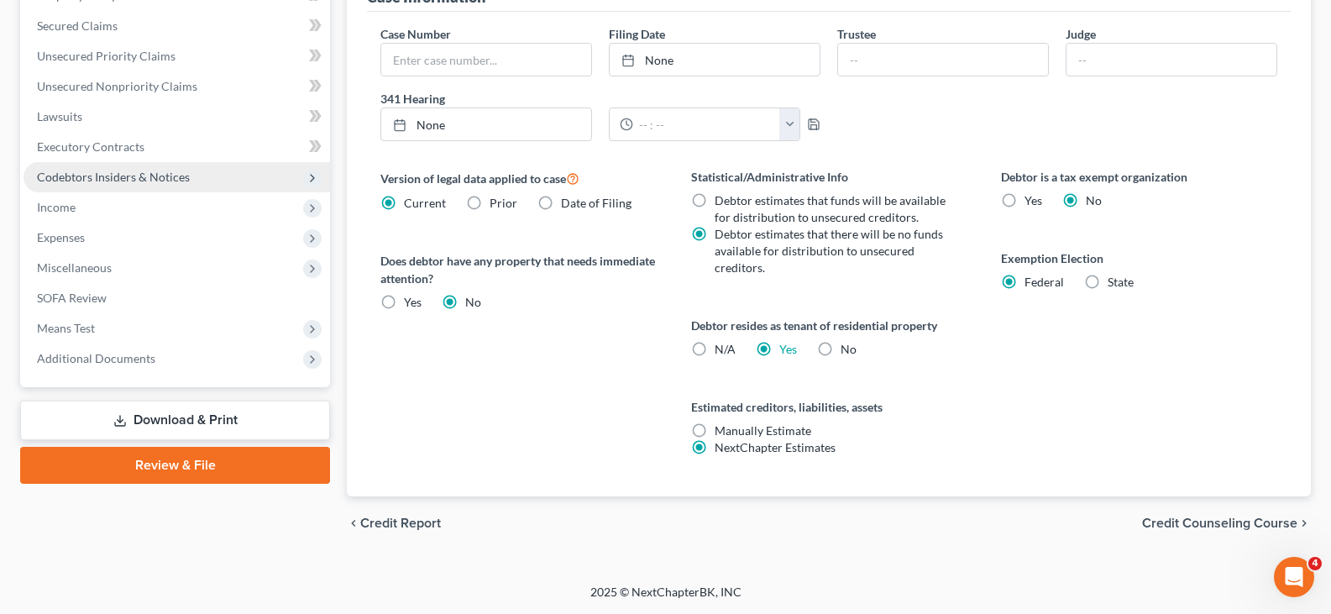
click at [94, 175] on span "Codebtors Insiders & Notices" at bounding box center [113, 177] width 153 height 14
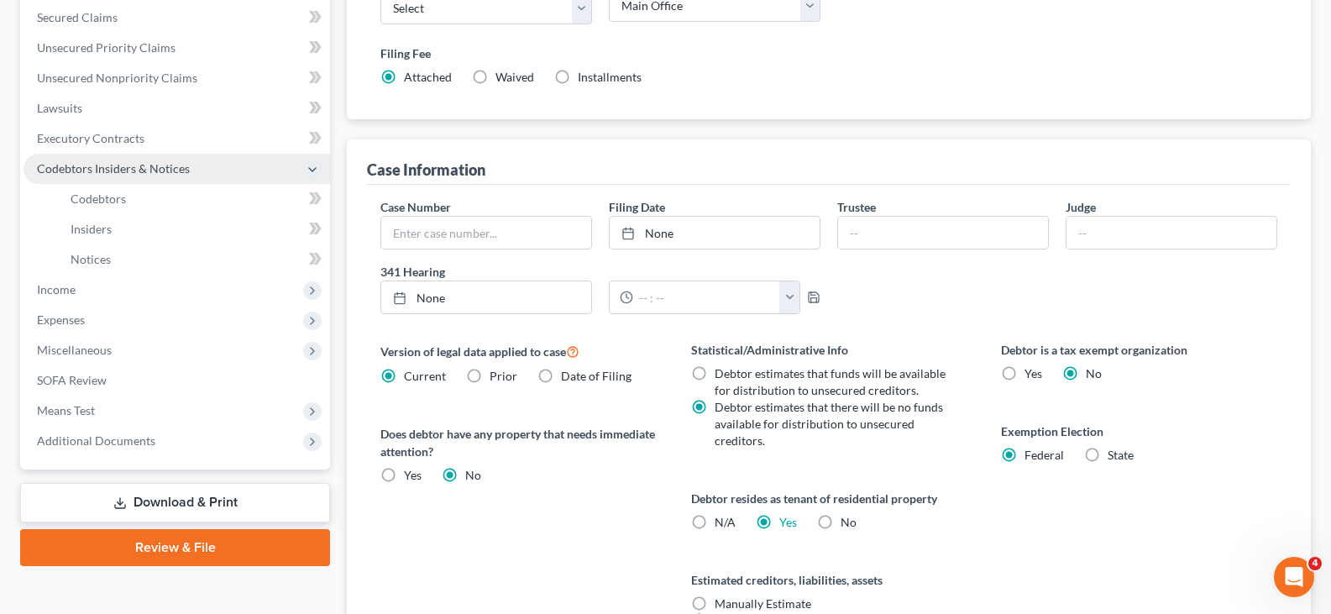
scroll to position [345, 0]
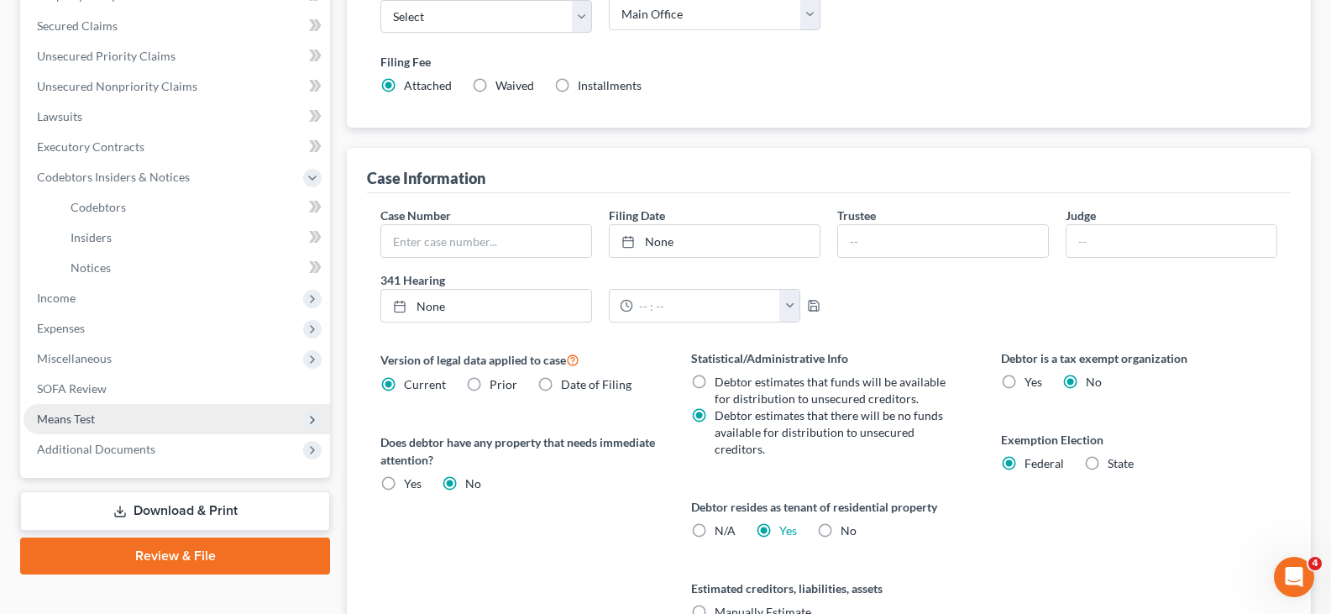
click at [63, 423] on span "Means Test" at bounding box center [66, 419] width 58 height 14
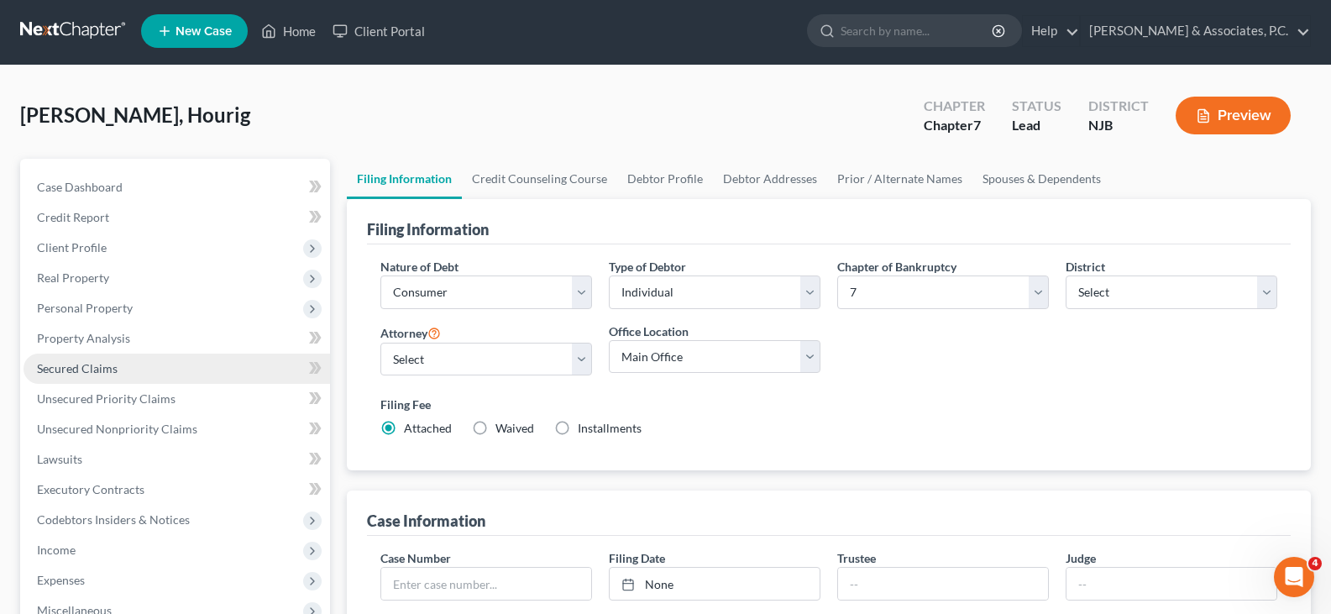
scroll to position [0, 0]
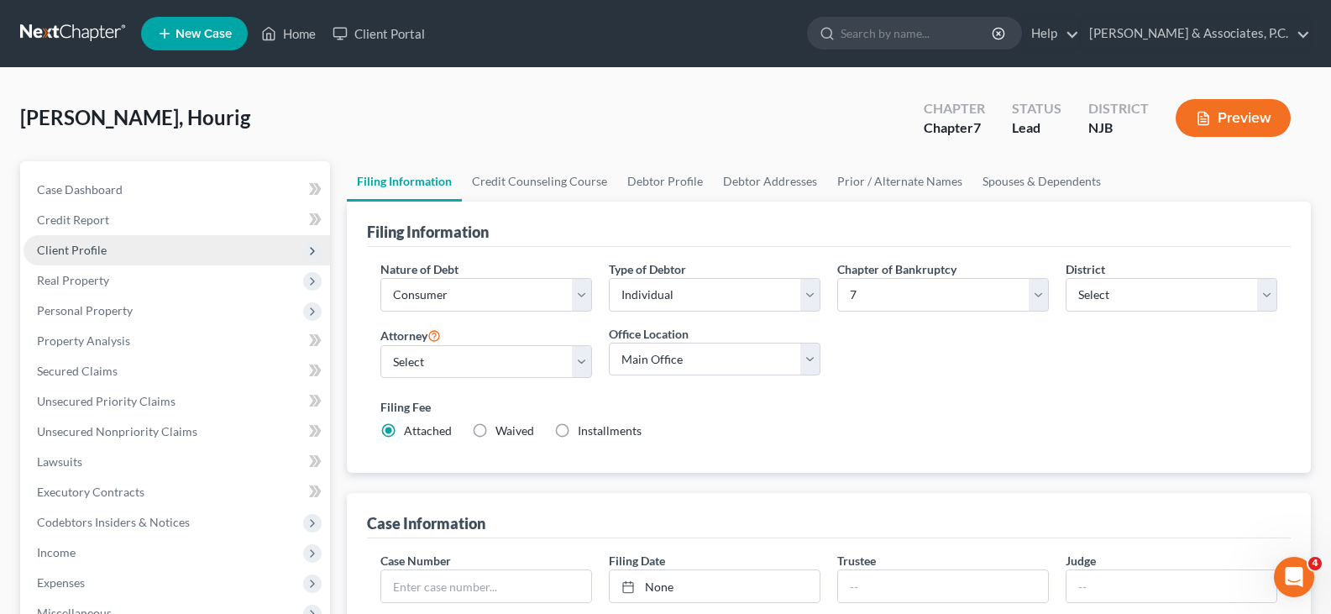
click at [76, 248] on span "Client Profile" at bounding box center [72, 250] width 70 height 14
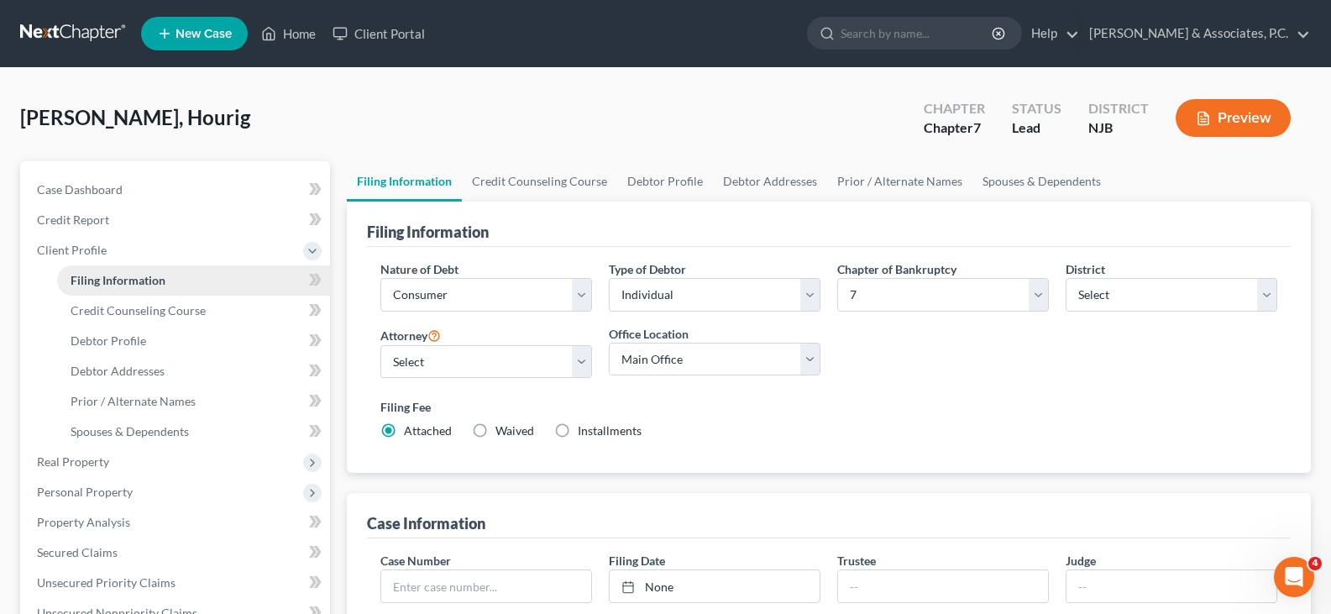
click at [92, 278] on span "Filing Information" at bounding box center [118, 280] width 95 height 14
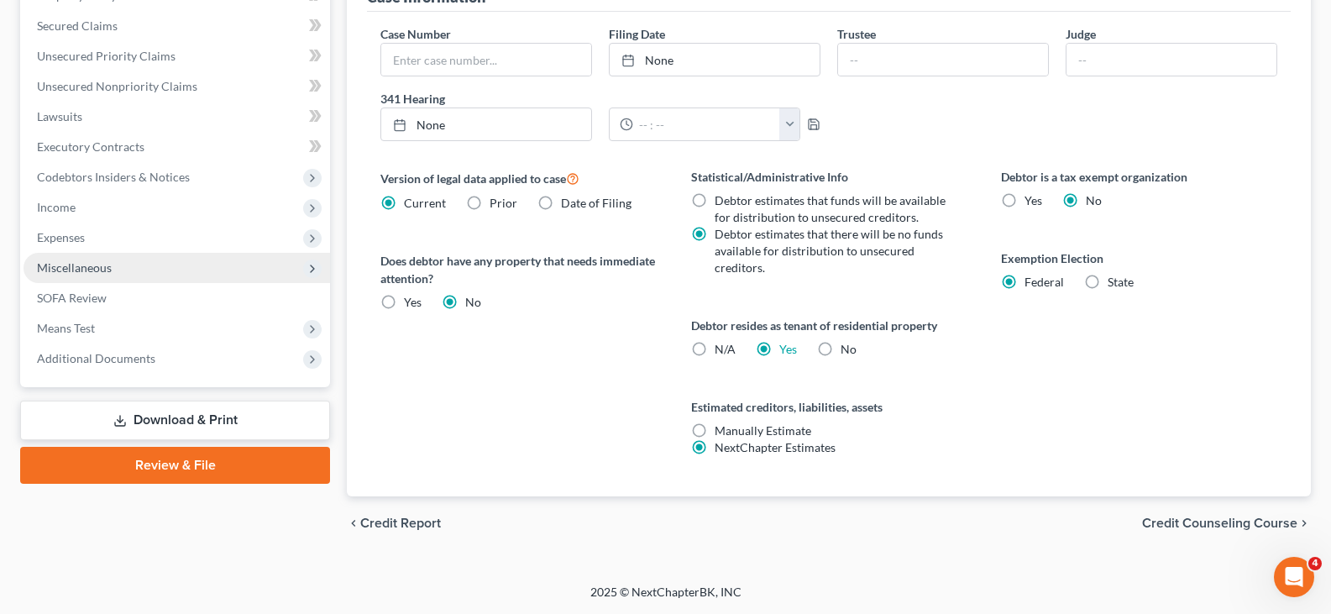
click at [85, 267] on span "Miscellaneous" at bounding box center [74, 267] width 75 height 14
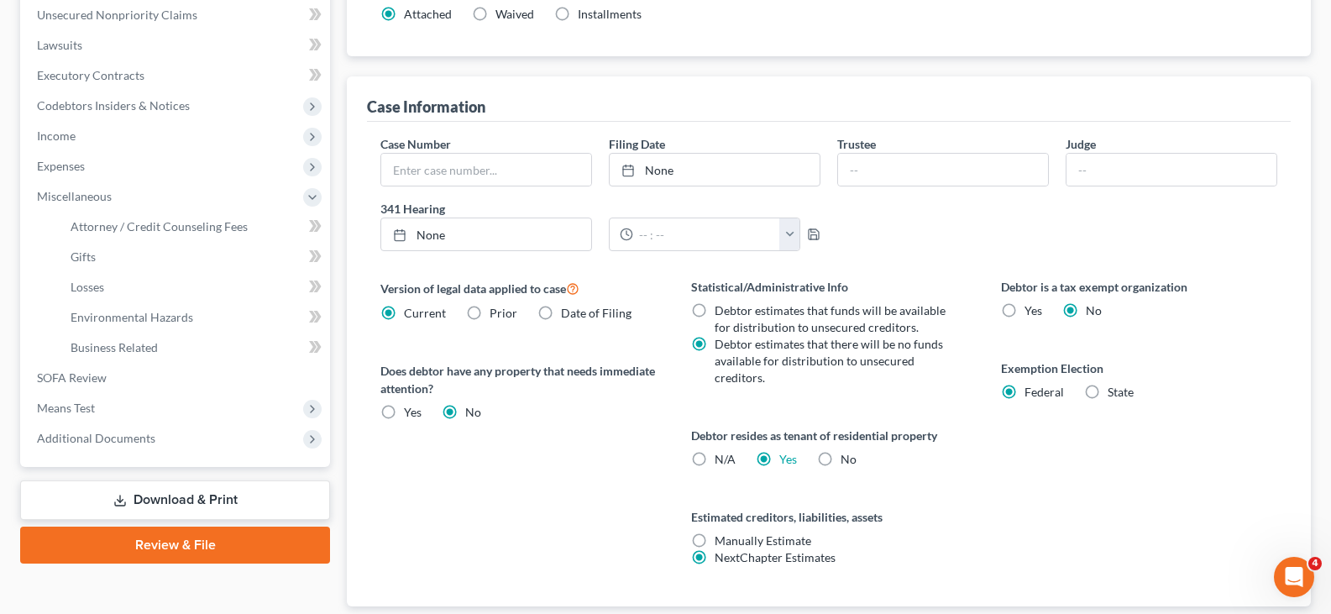
scroll to position [513, 0]
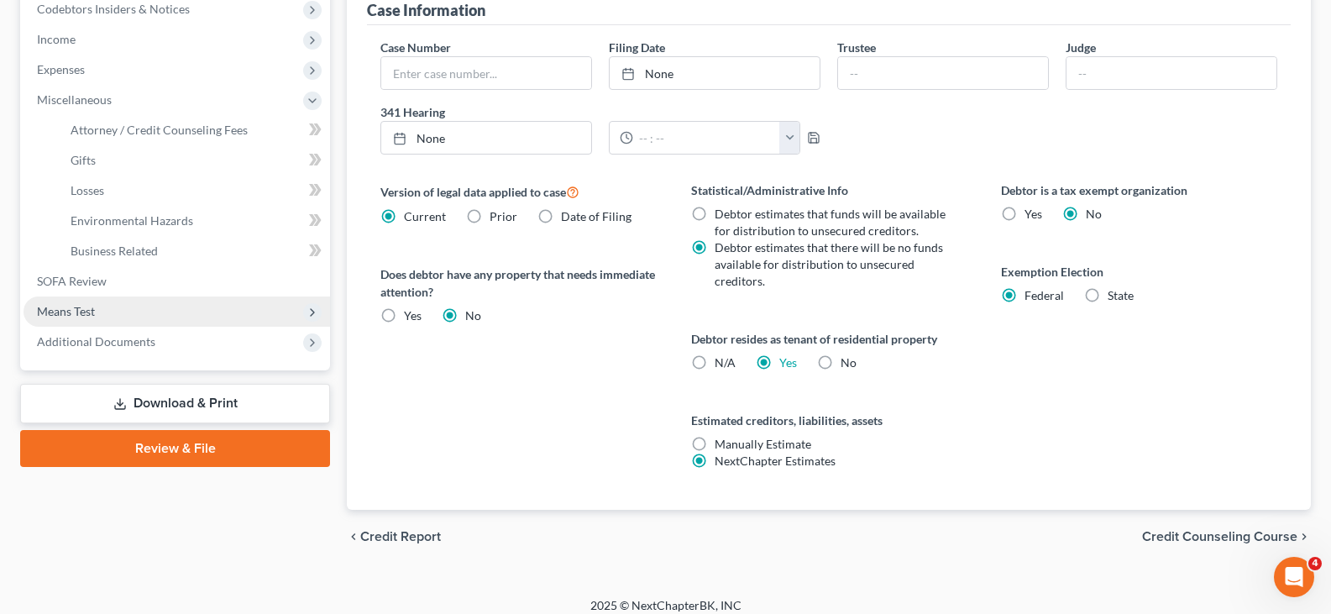
click at [68, 309] on span "Means Test" at bounding box center [66, 311] width 58 height 14
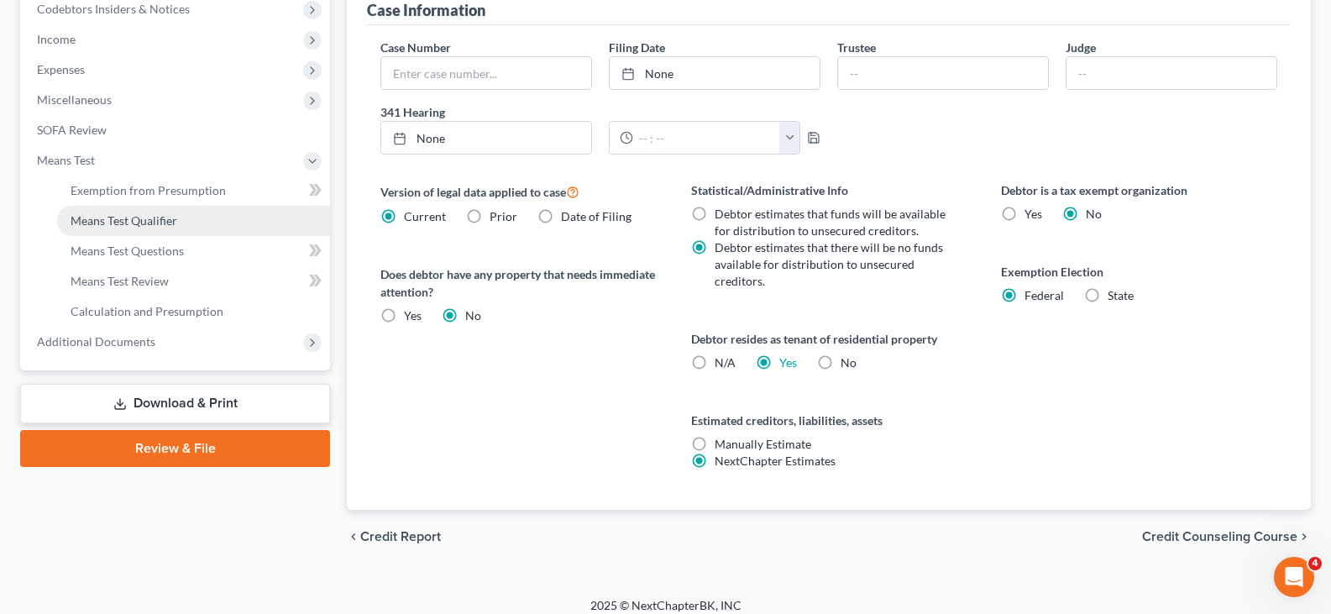
click at [125, 220] on span "Means Test Qualifier" at bounding box center [124, 220] width 107 height 14
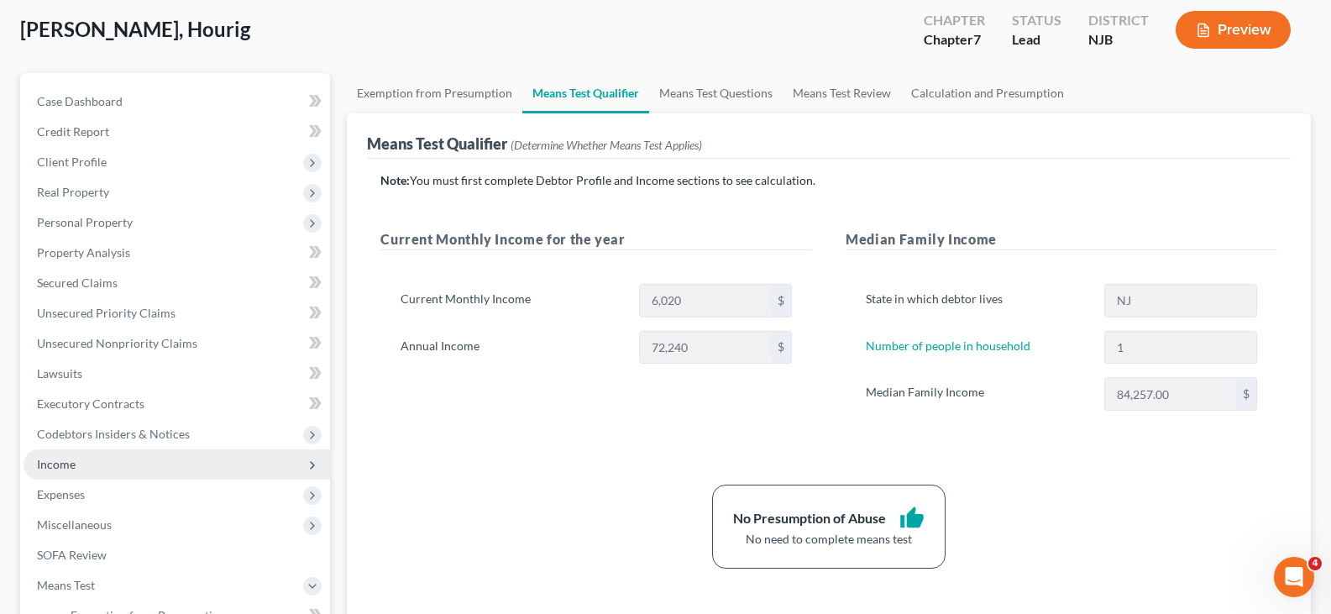
scroll to position [430, 0]
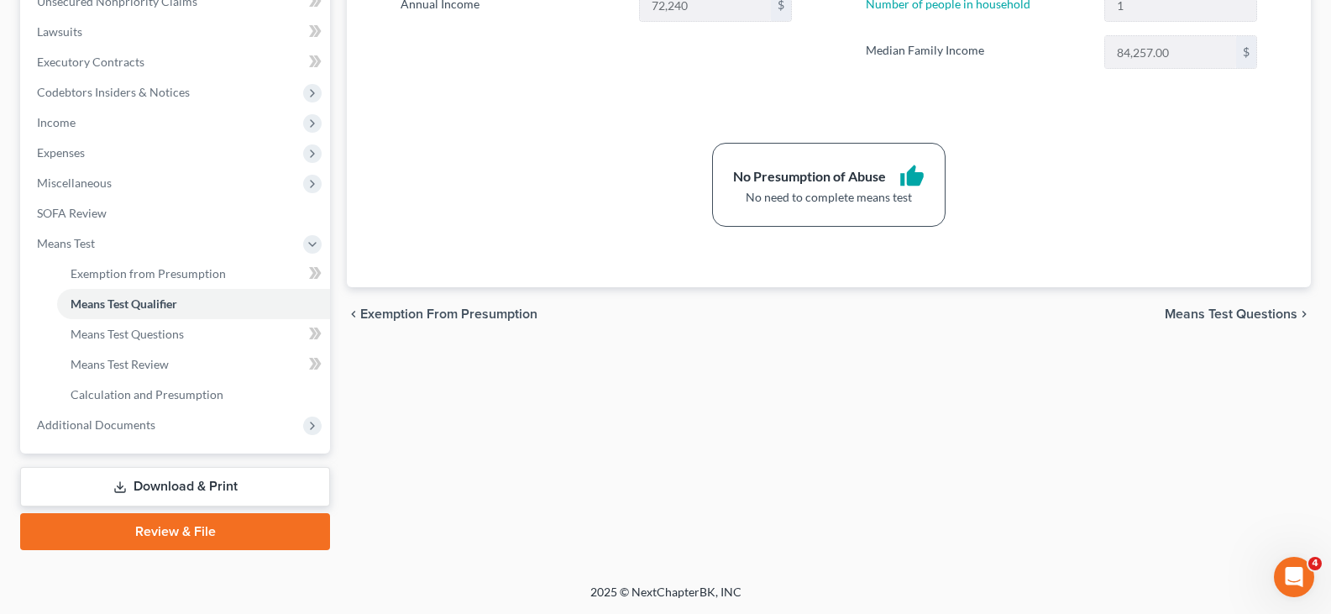
click at [144, 479] on link "Download & Print" at bounding box center [175, 486] width 310 height 39
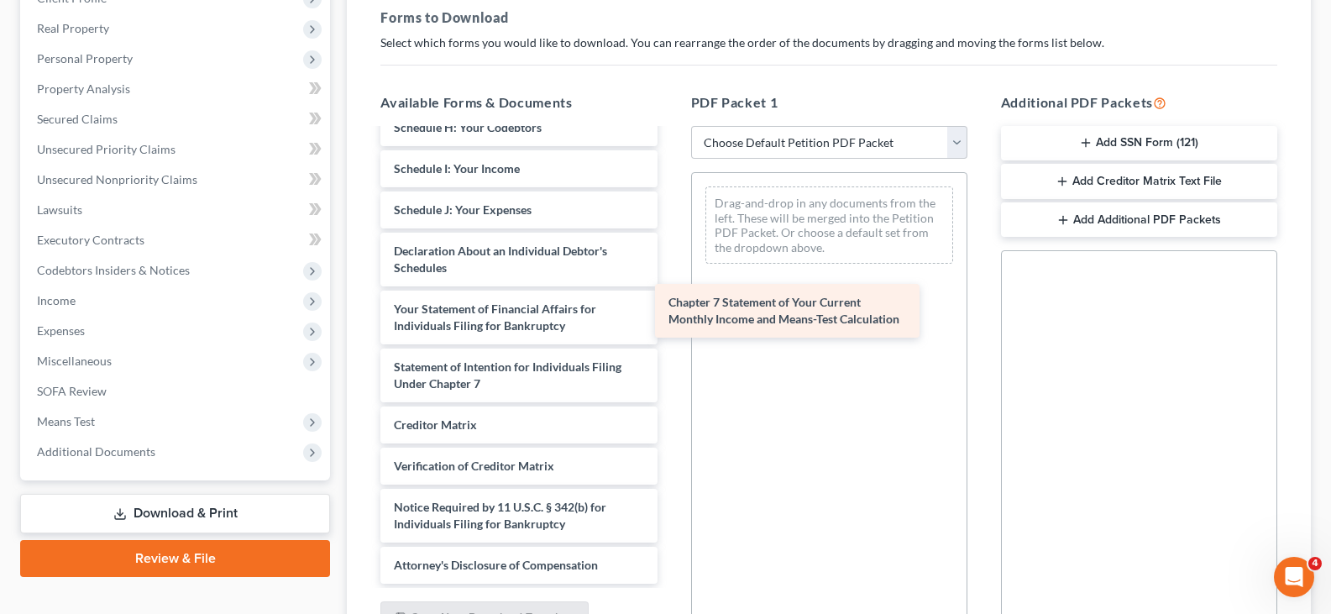
scroll to position [393, 0]
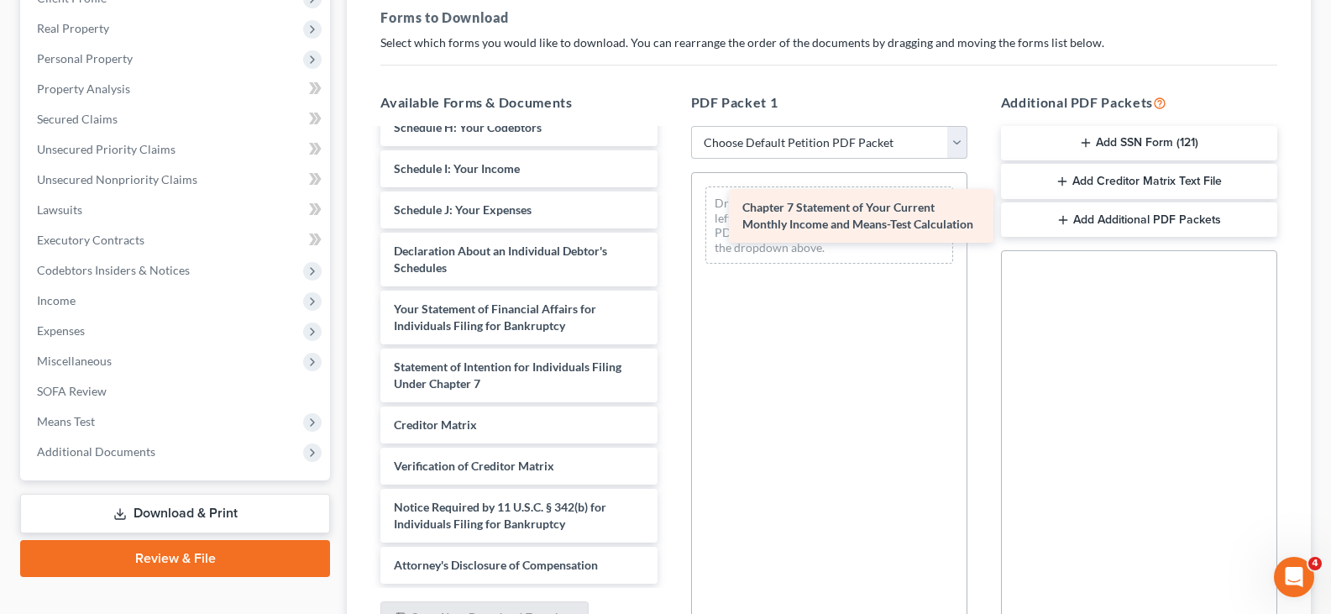
drag, startPoint x: 439, startPoint y: 369, endPoint x: 788, endPoint y: 209, distance: 383.4
click at [670, 209] on div "Chapter 7 Statement of Your Current Monthly Income and Means-Test Calculation V…" at bounding box center [518, 169] width 303 height 830
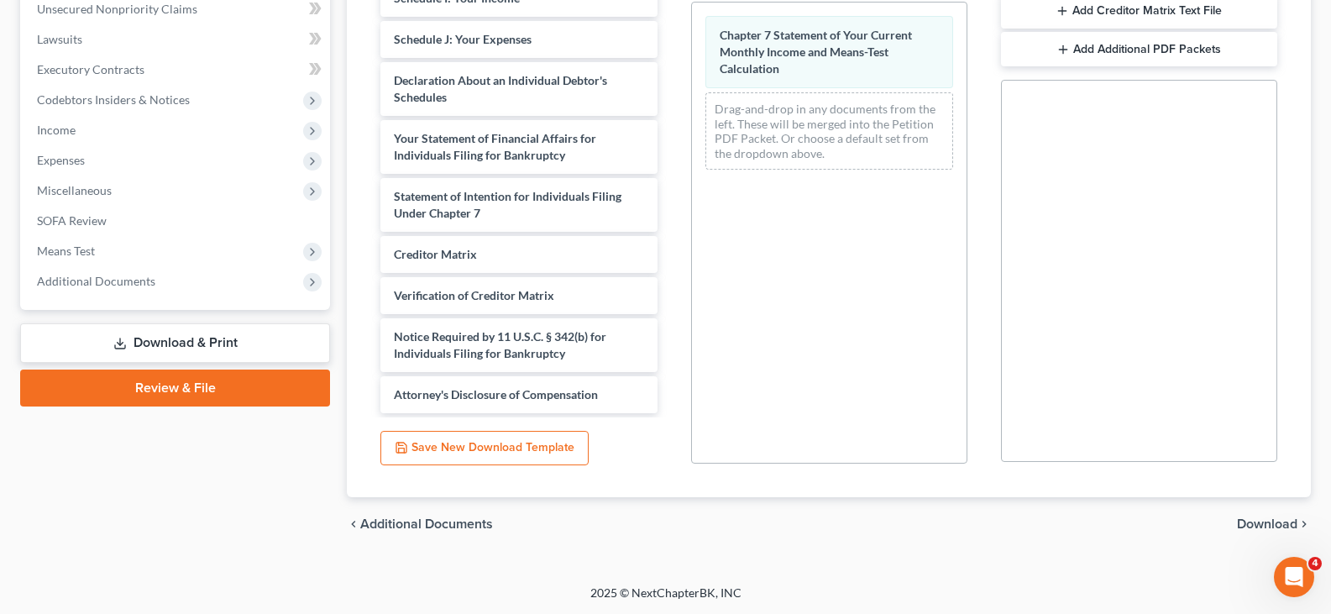
scroll to position [423, 0]
click at [1262, 522] on span "Download" at bounding box center [1267, 523] width 60 height 13
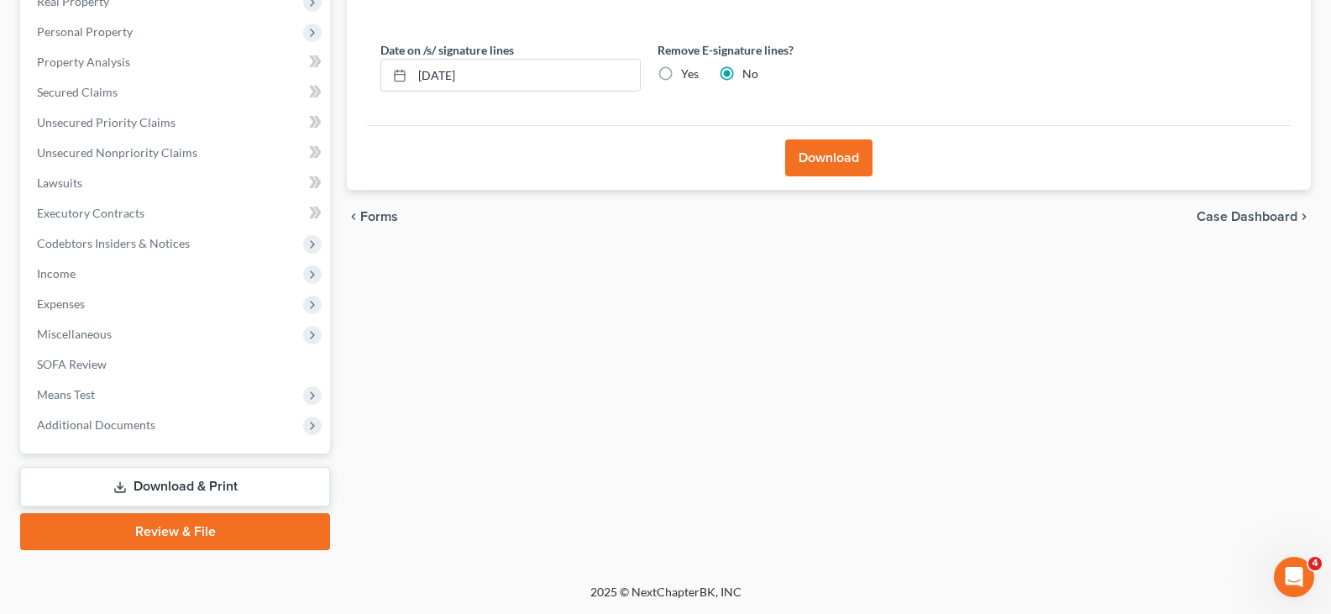
scroll to position [0, 0]
click at [681, 78] on label "Yes" at bounding box center [690, 74] width 18 height 17
click at [688, 76] on input "Yes" at bounding box center [693, 71] width 11 height 11
radio input "true"
radio input "false"
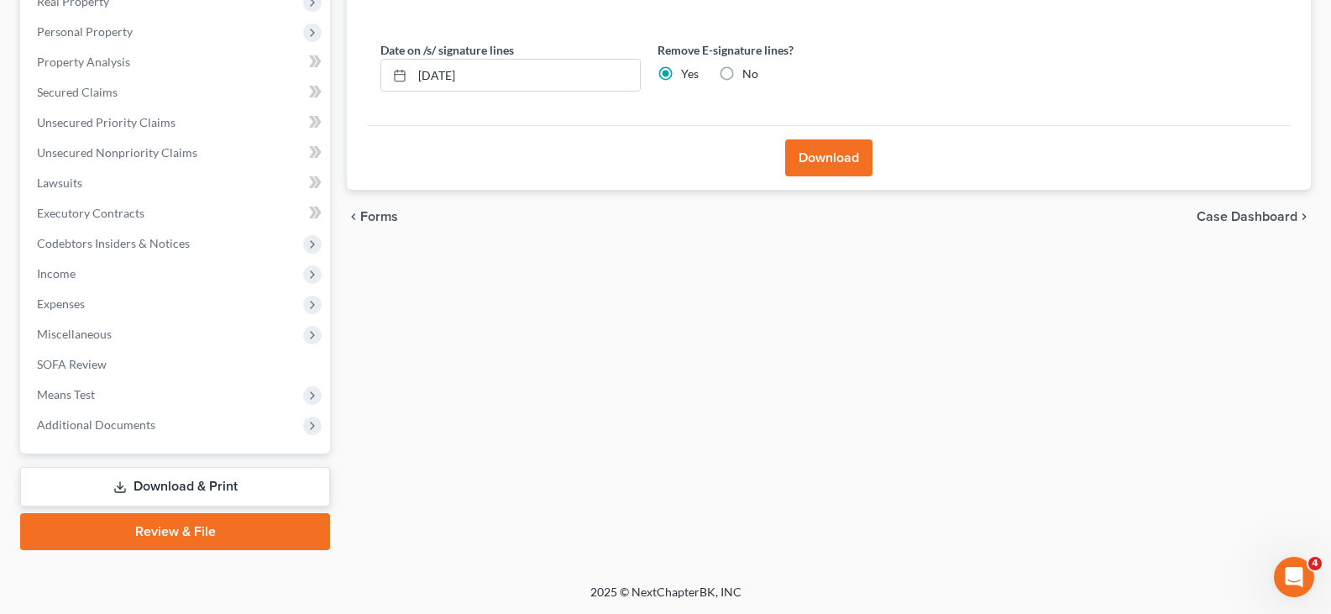
click at [849, 154] on button "Download" at bounding box center [828, 157] width 87 height 37
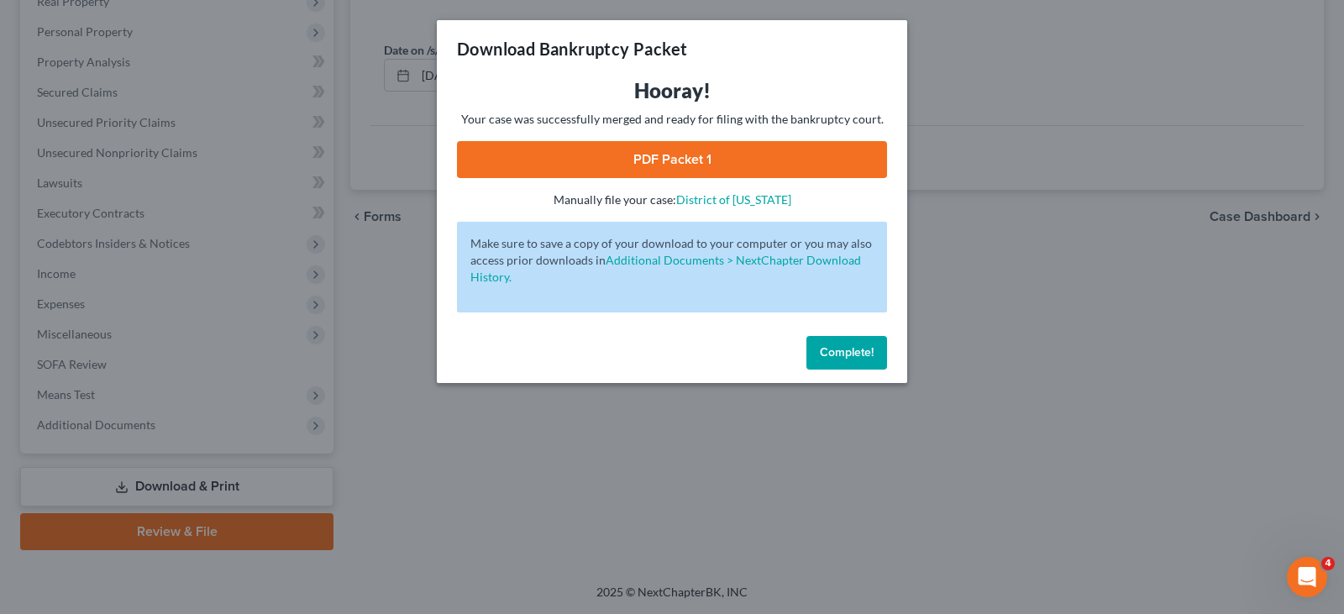
click at [763, 144] on link "PDF Packet 1" at bounding box center [672, 159] width 430 height 37
click at [853, 359] on span "Complete!" at bounding box center [847, 352] width 54 height 14
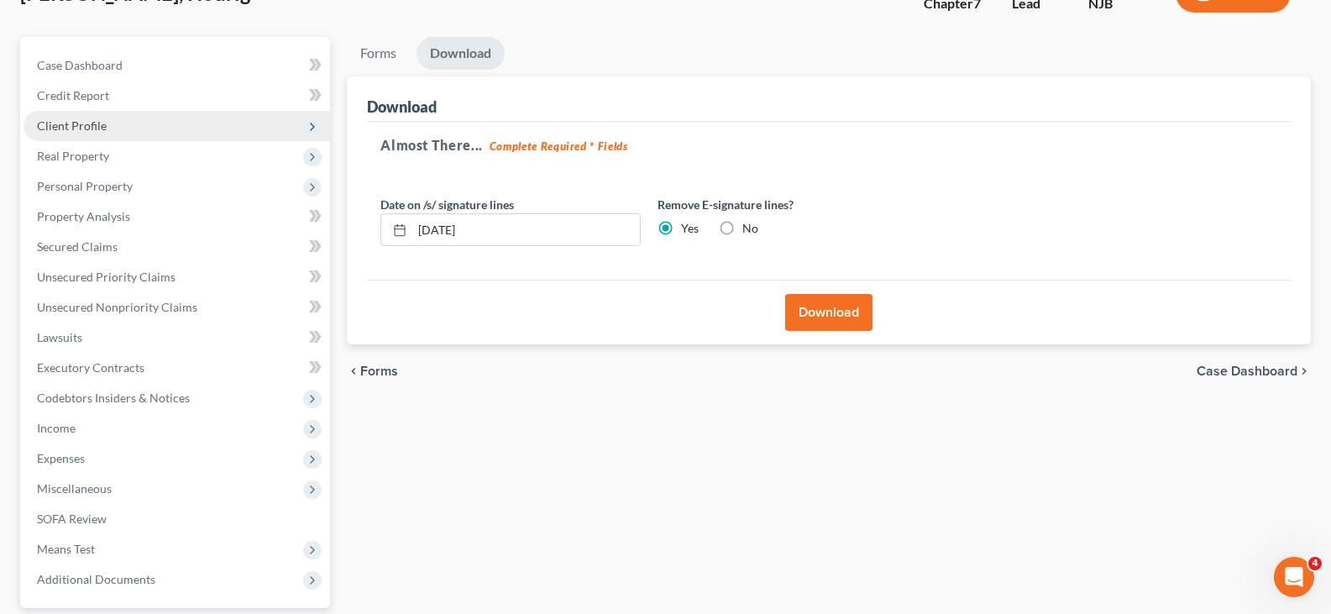
scroll to position [252, 0]
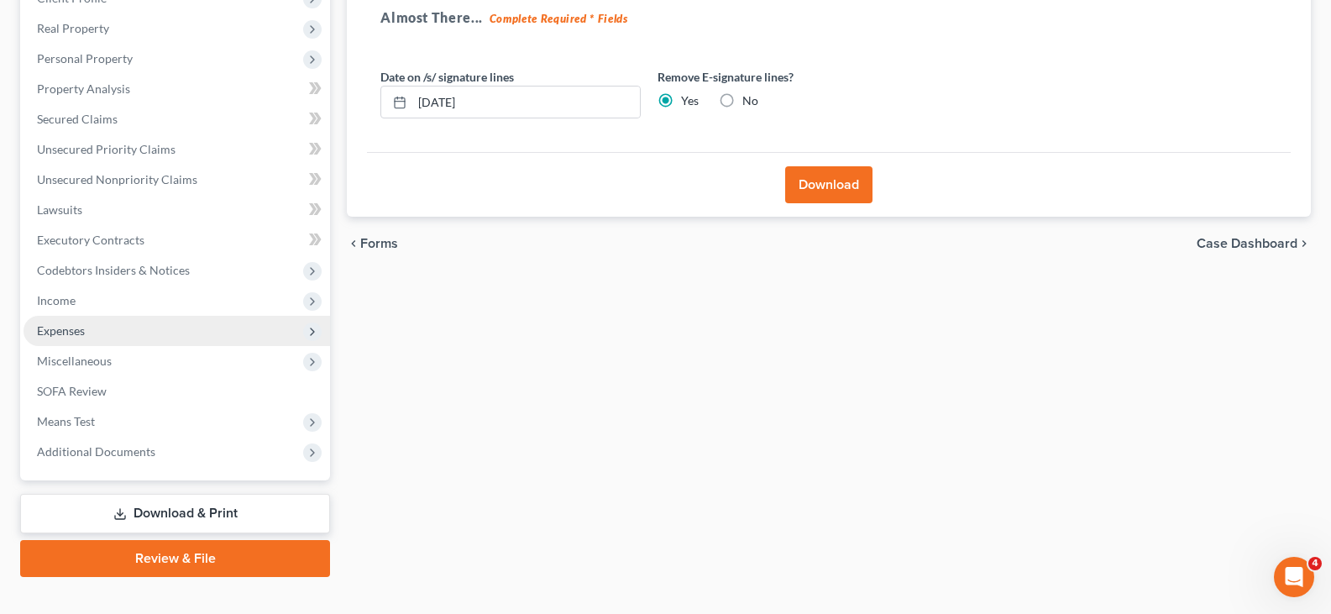
click at [65, 330] on span "Expenses" at bounding box center [61, 330] width 48 height 14
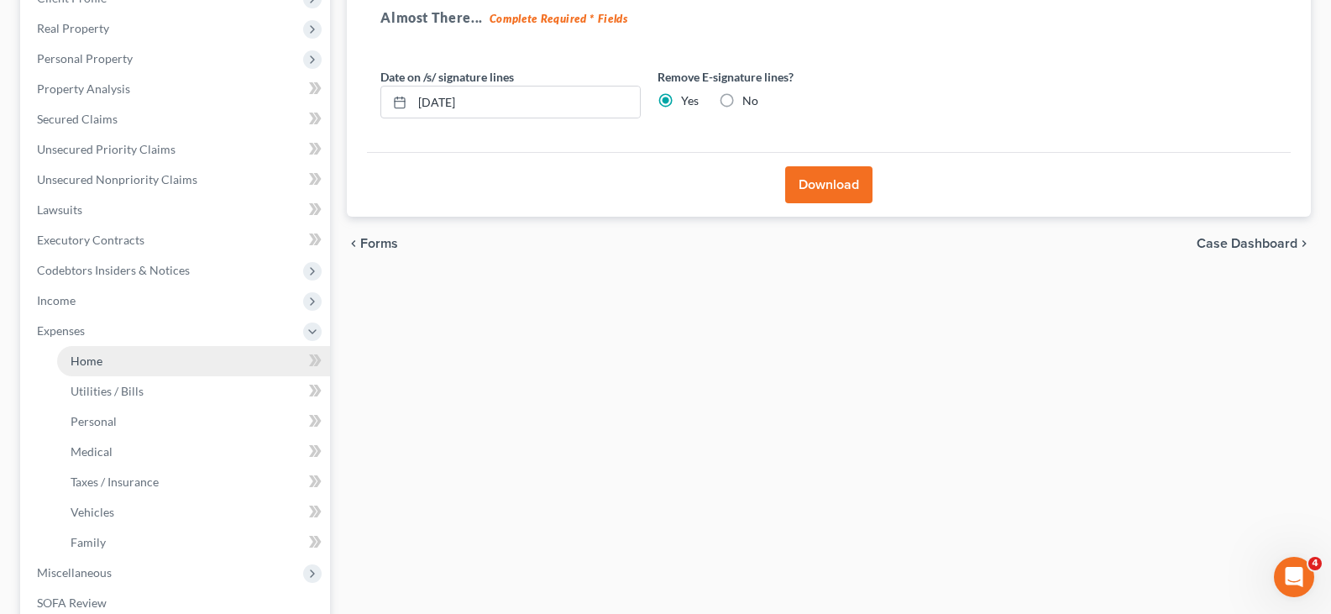
click at [80, 360] on span "Home" at bounding box center [87, 361] width 32 height 14
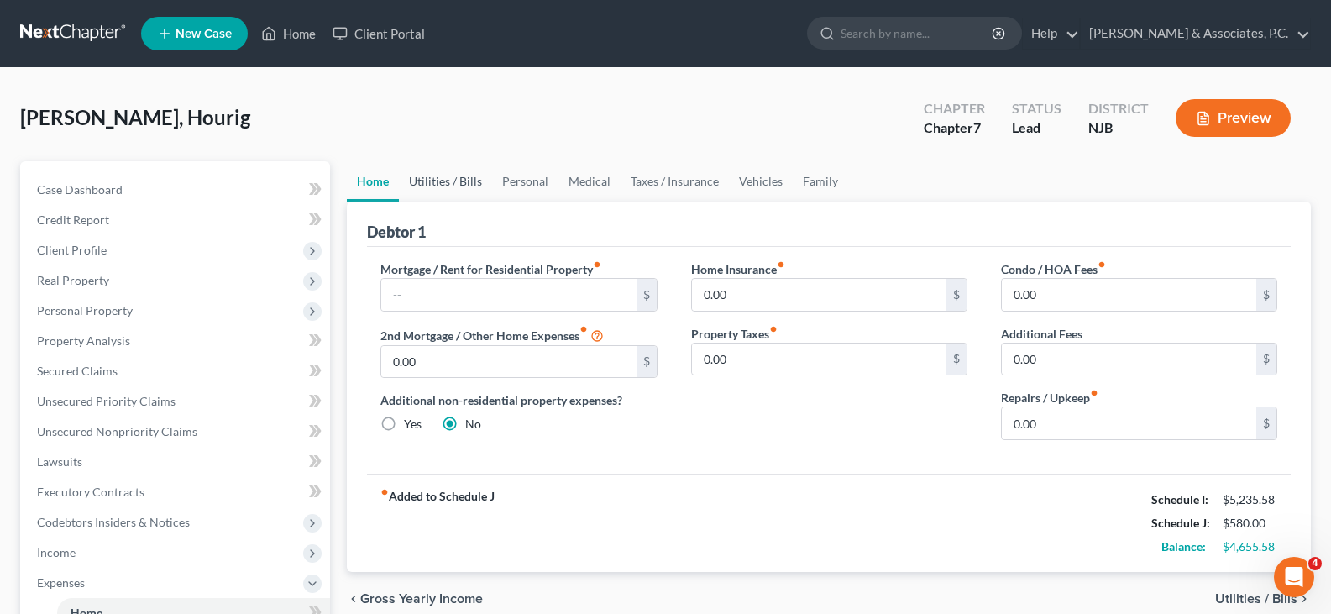
click at [434, 184] on link "Utilities / Bills" at bounding box center [445, 181] width 93 height 40
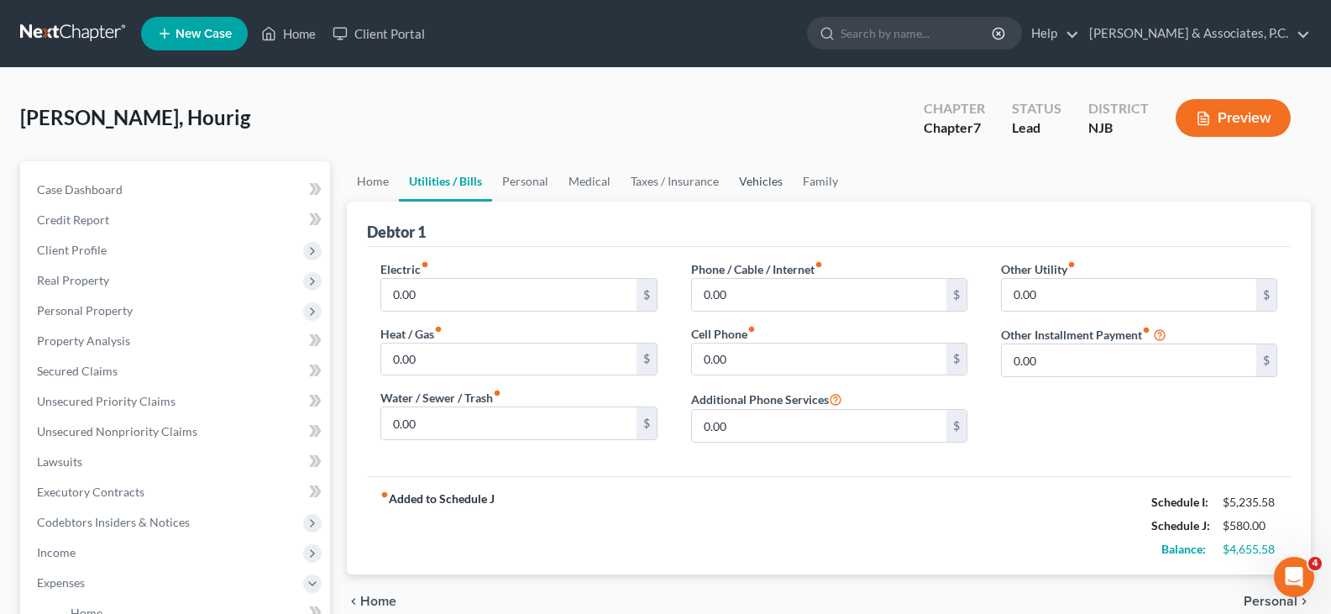
click at [747, 180] on link "Vehicles" at bounding box center [761, 181] width 64 height 40
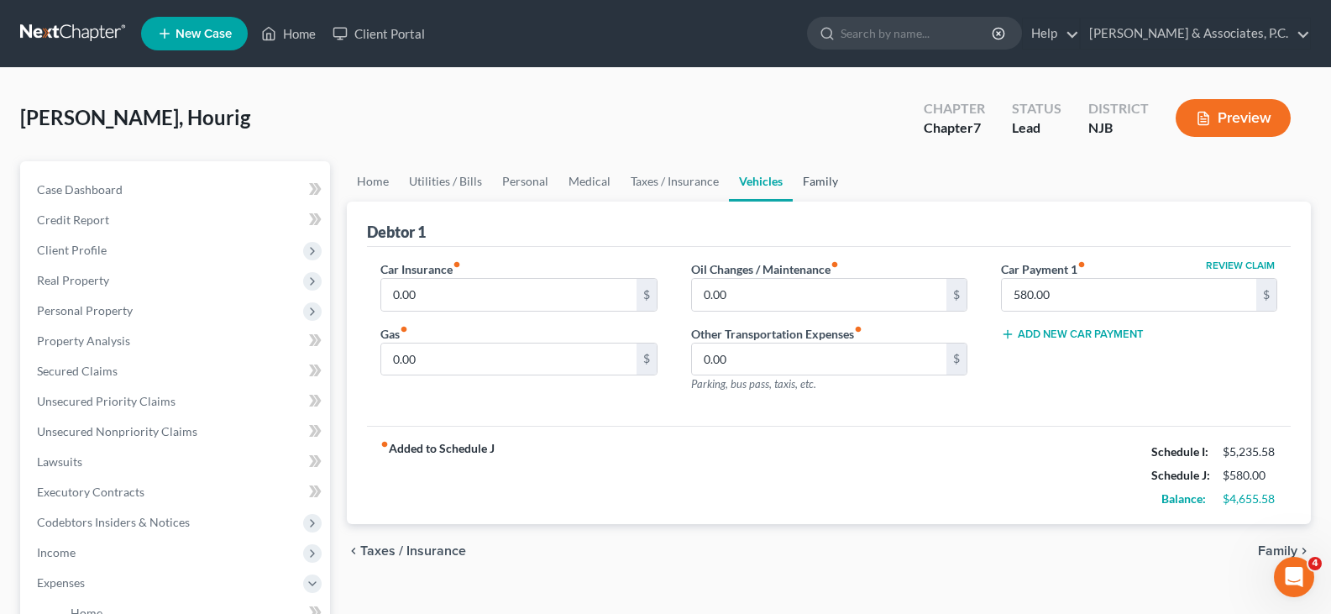
click at [814, 193] on link "Family" at bounding box center [820, 181] width 55 height 40
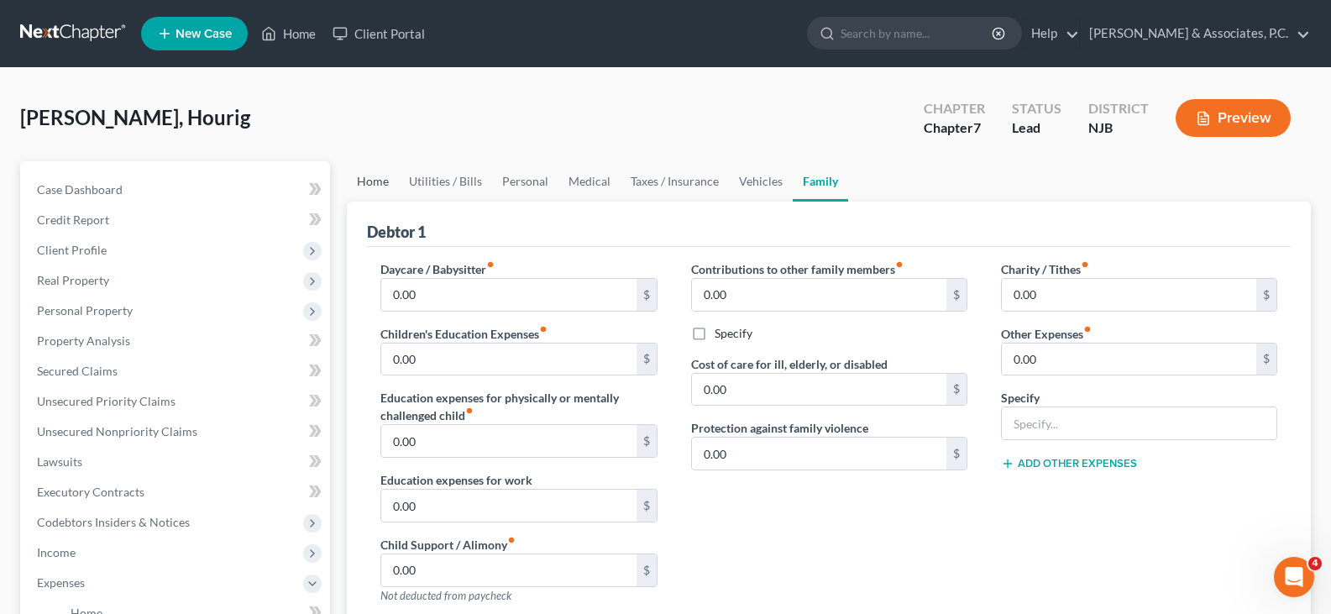
click at [355, 186] on link "Home" at bounding box center [373, 181] width 52 height 40
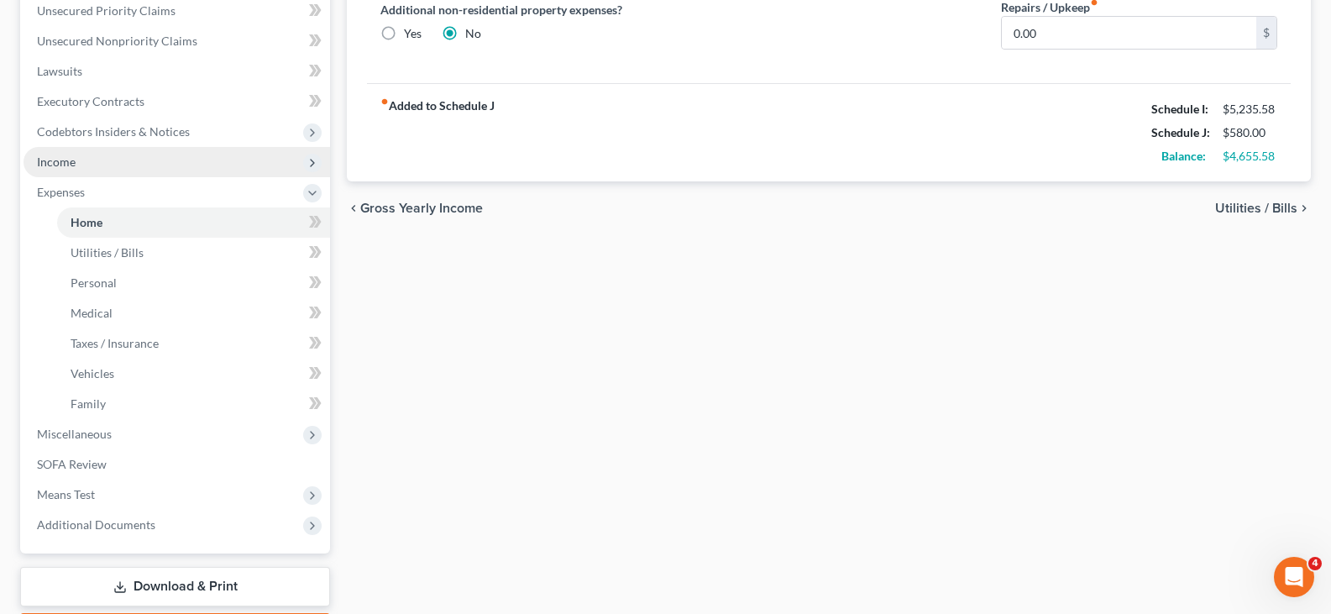
scroll to position [420, 0]
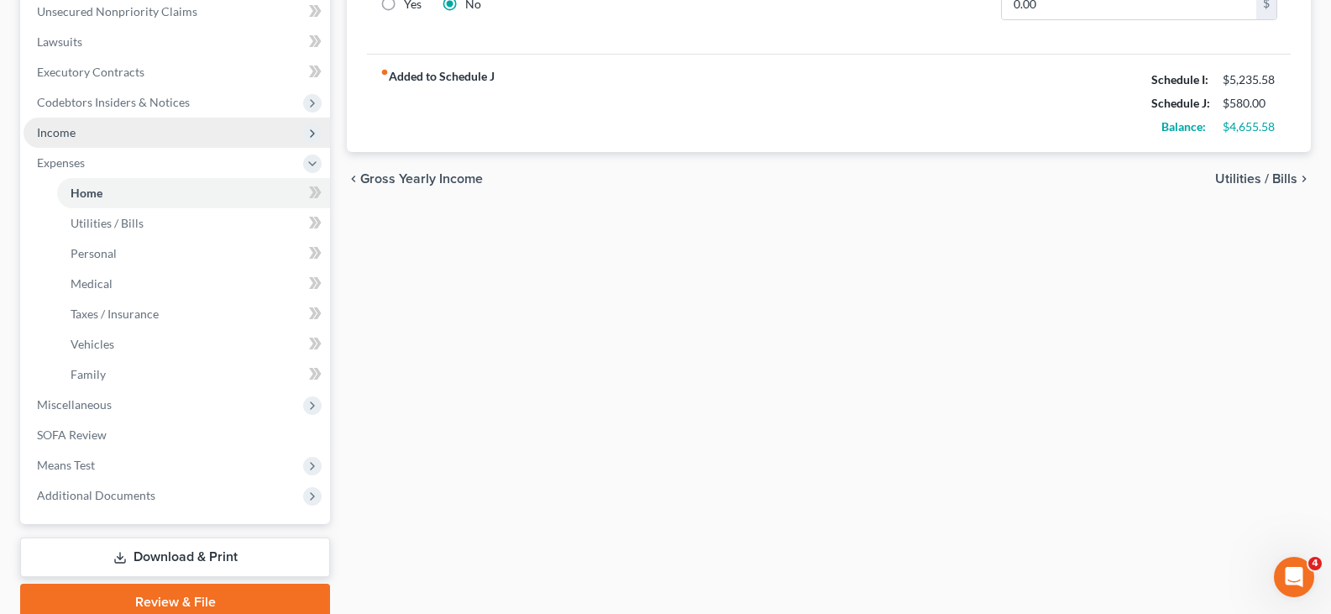
click at [58, 136] on span "Income" at bounding box center [56, 132] width 39 height 14
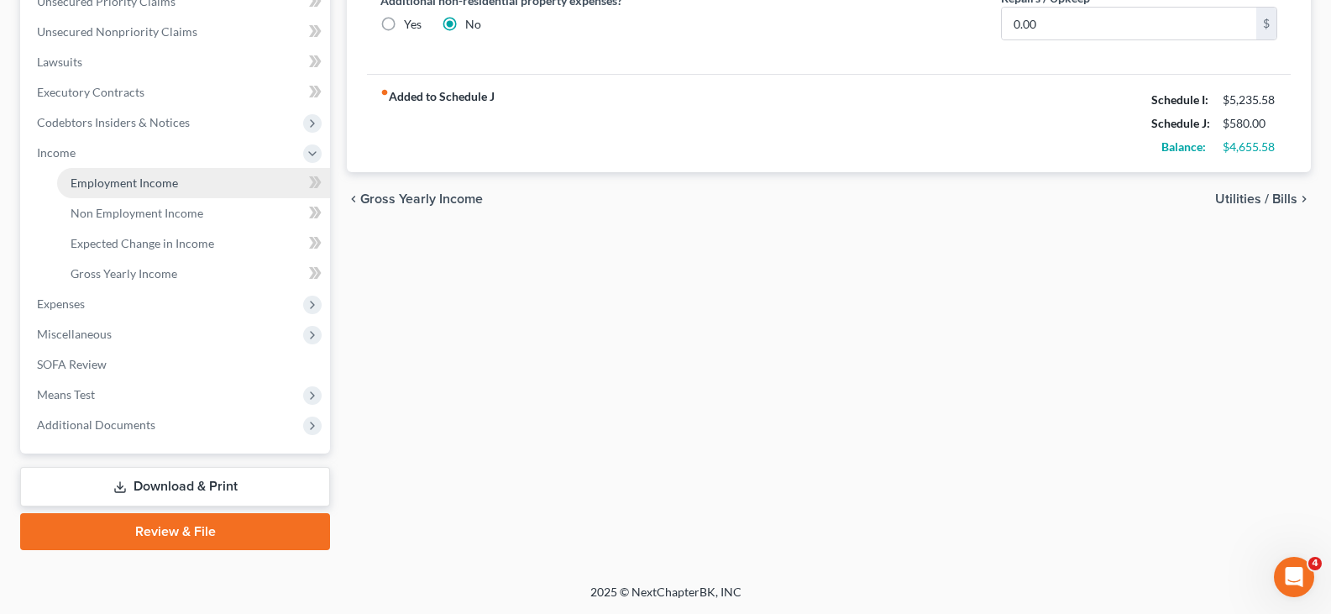
click at [110, 177] on span "Employment Income" at bounding box center [125, 183] width 108 height 14
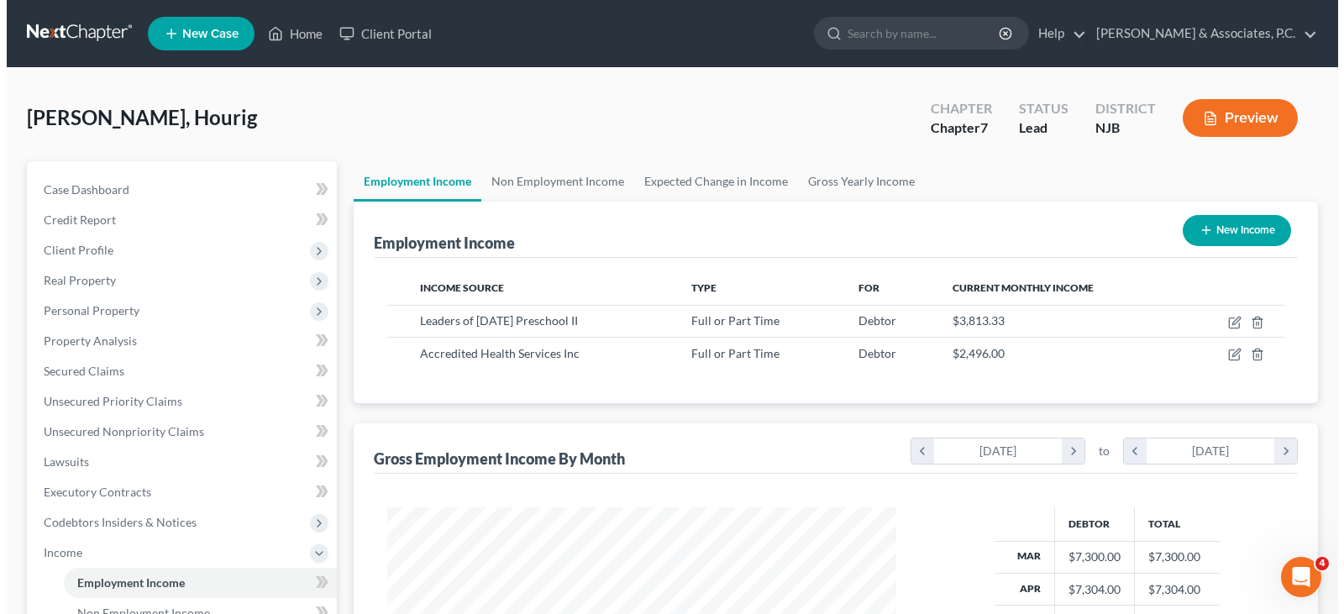
scroll to position [302, 543]
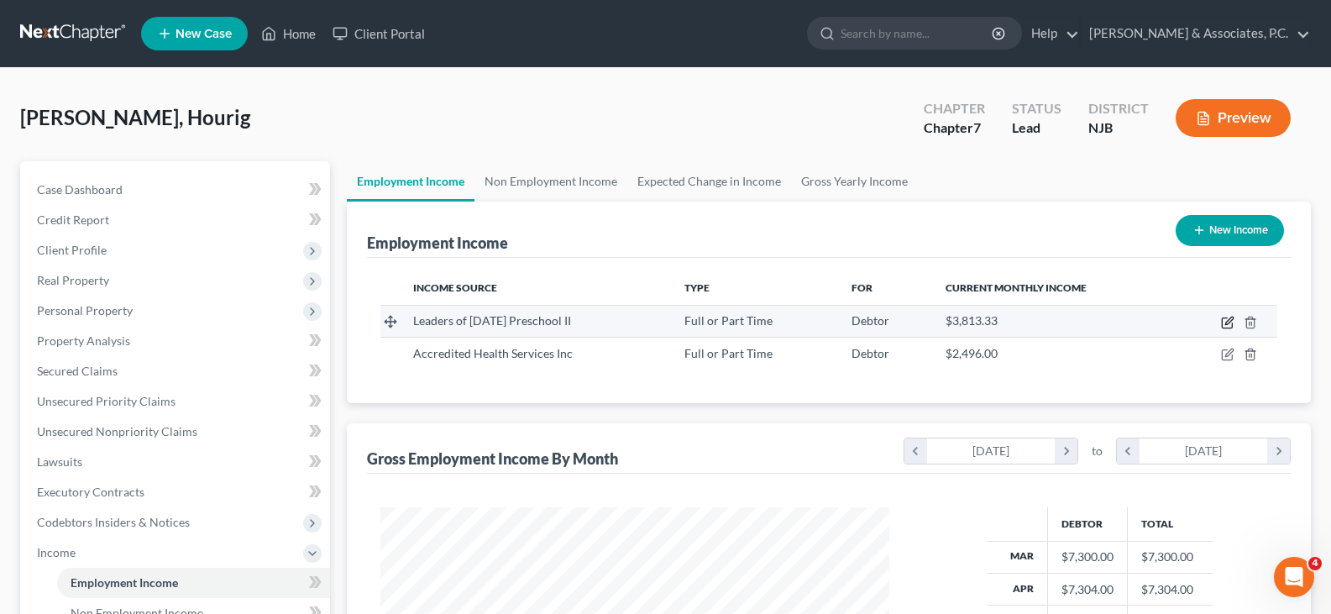
click at [1223, 323] on icon "button" at bounding box center [1227, 323] width 10 height 10
select select "0"
select select "33"
select select "2"
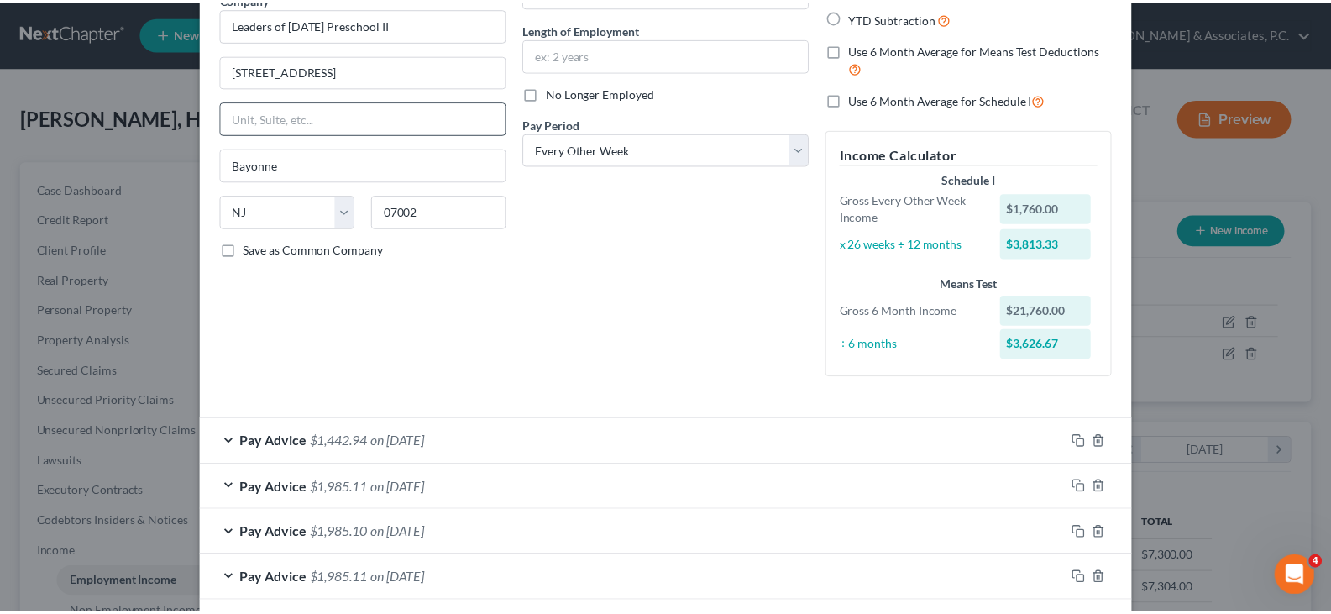
scroll to position [420, 0]
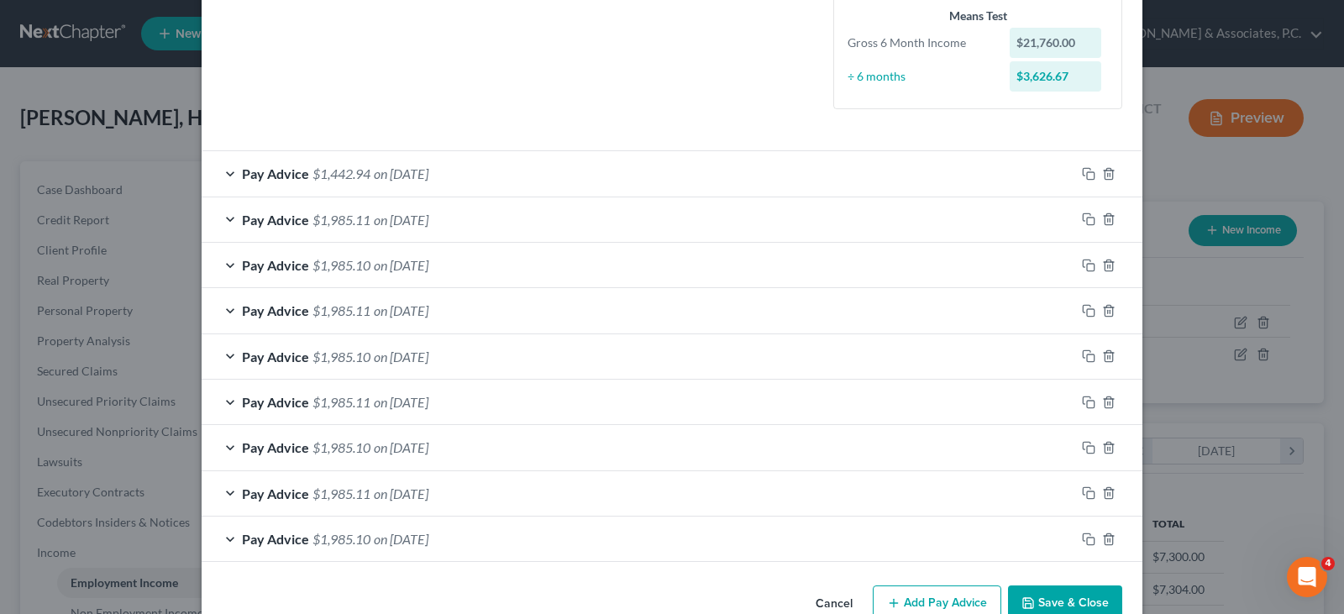
click at [1084, 598] on button "Save & Close" at bounding box center [1065, 602] width 114 height 35
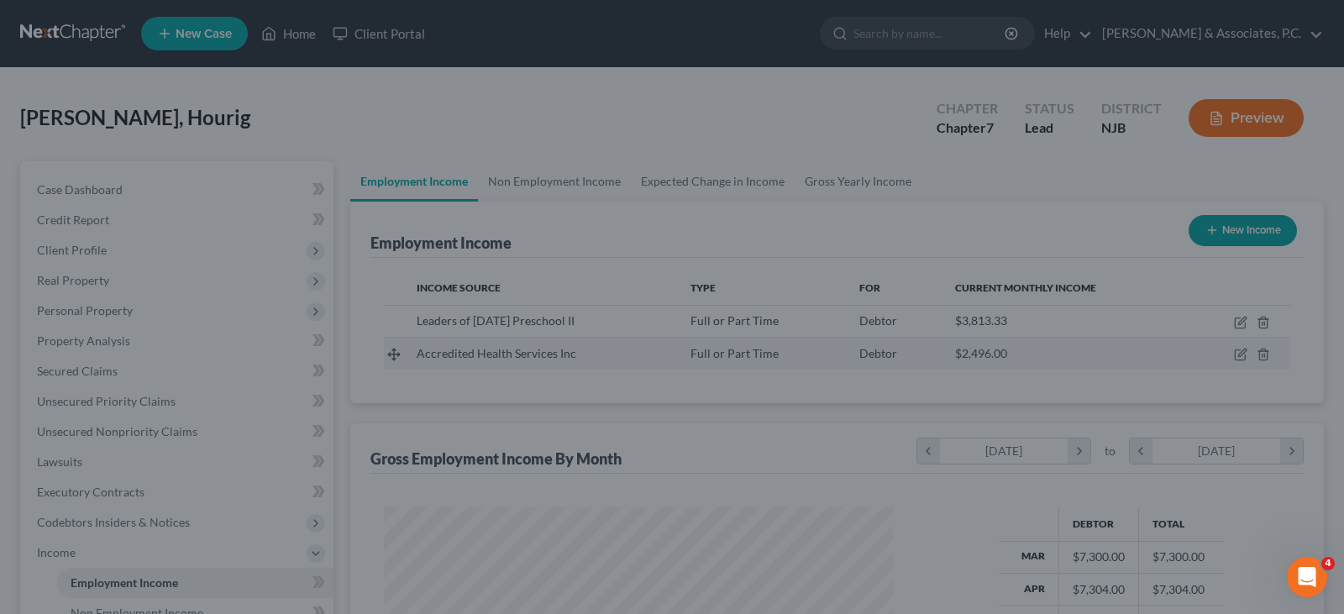
scroll to position [839669, 839427]
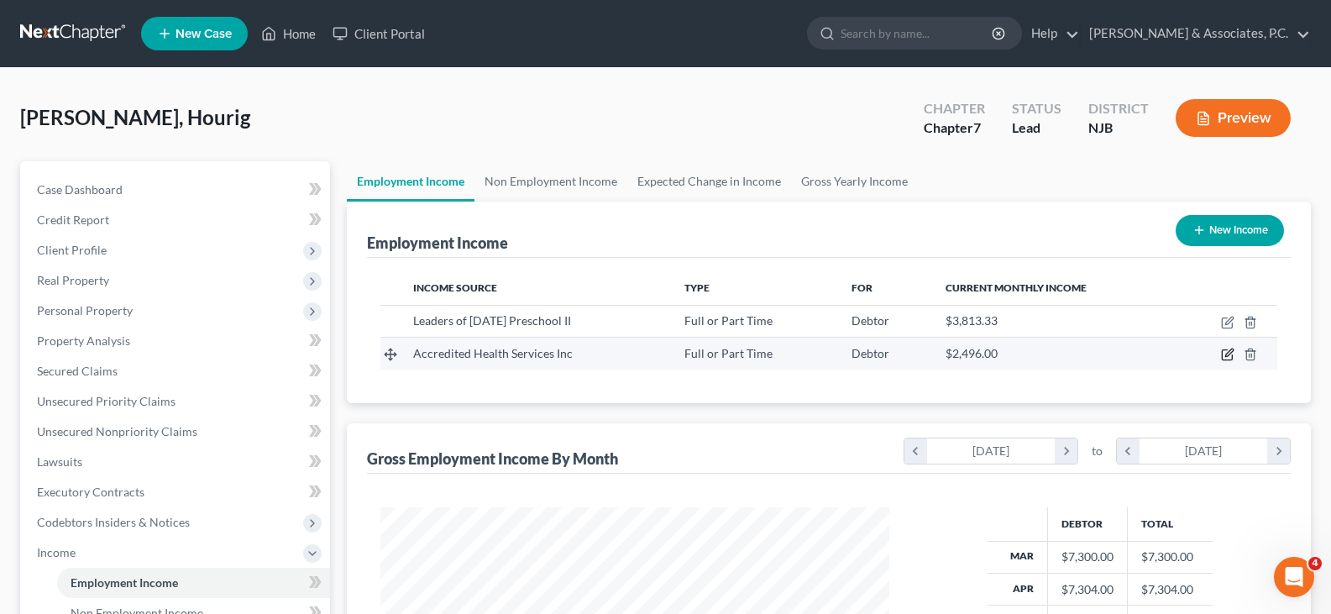
click at [1228, 352] on icon "button" at bounding box center [1227, 354] width 13 height 13
select select "0"
select select "33"
select select "3"
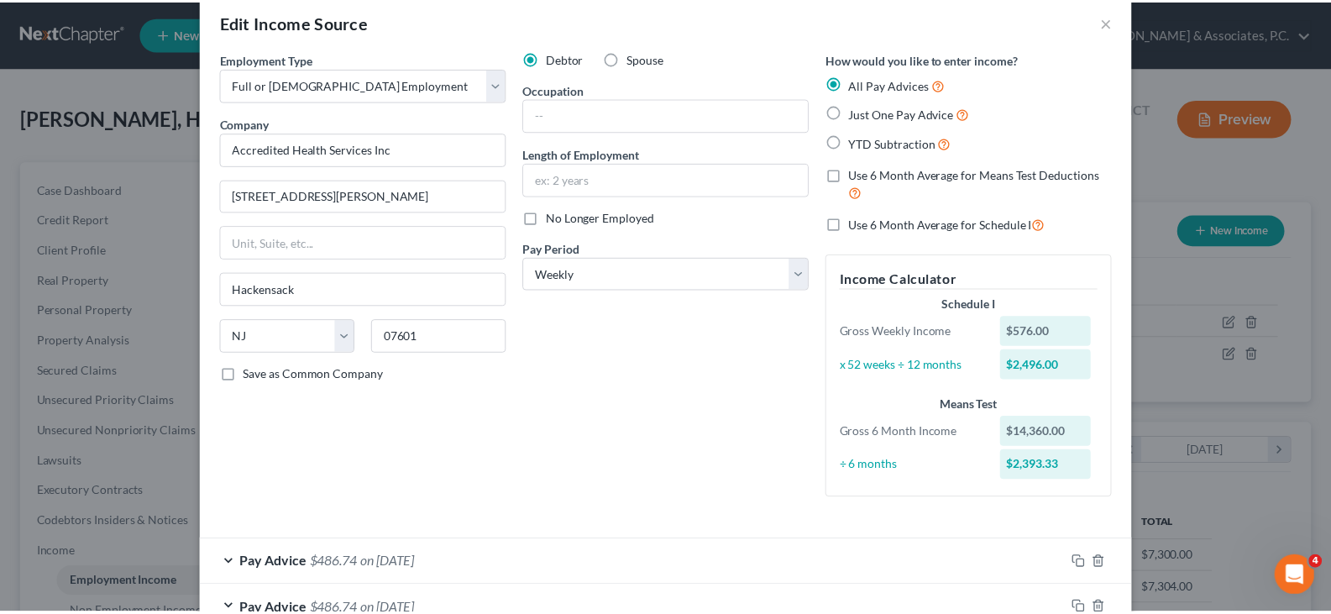
scroll to position [0, 0]
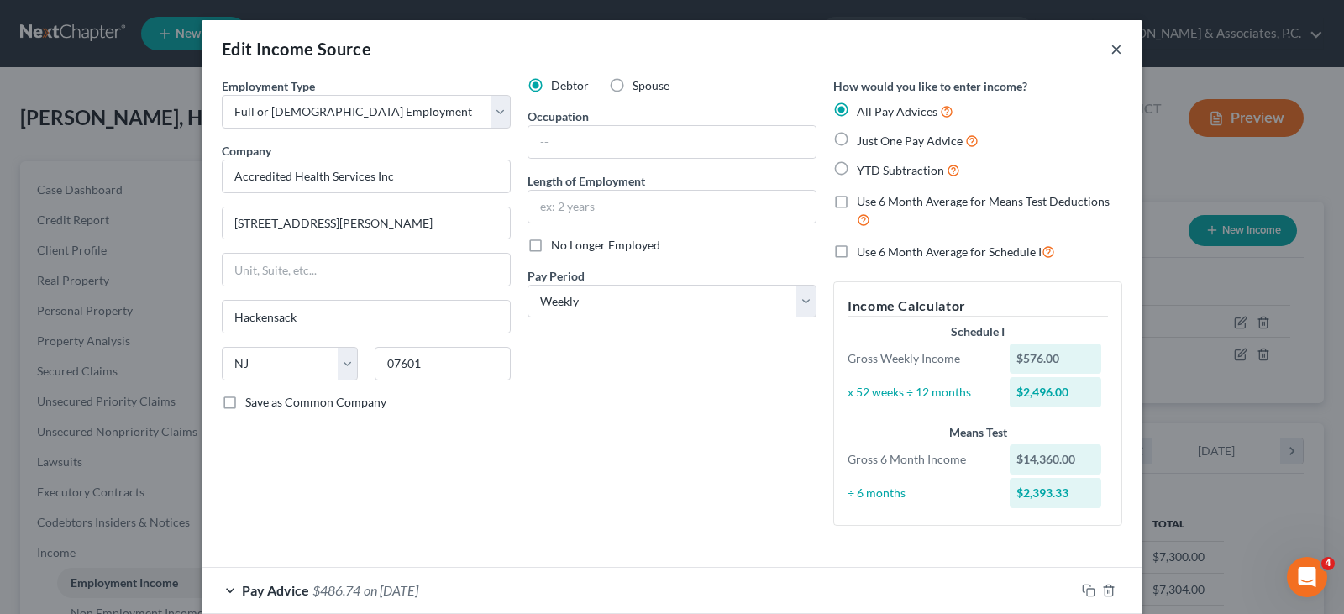
click at [1114, 51] on button "×" at bounding box center [1116, 49] width 12 height 20
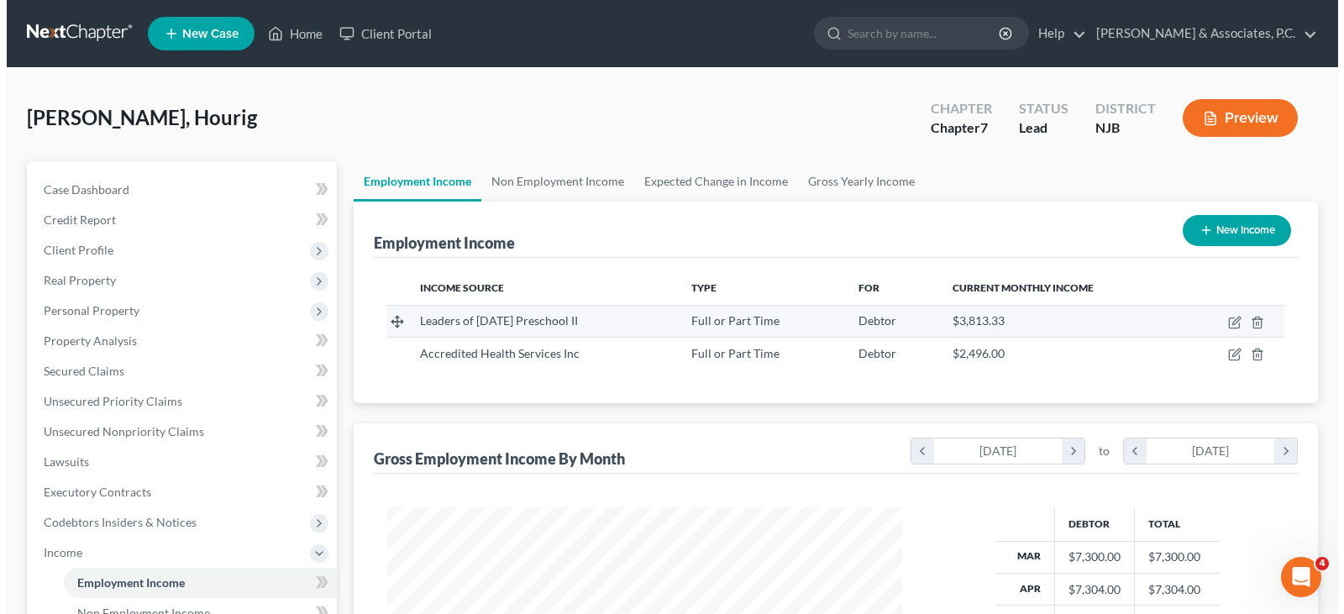
scroll to position [839669, 839427]
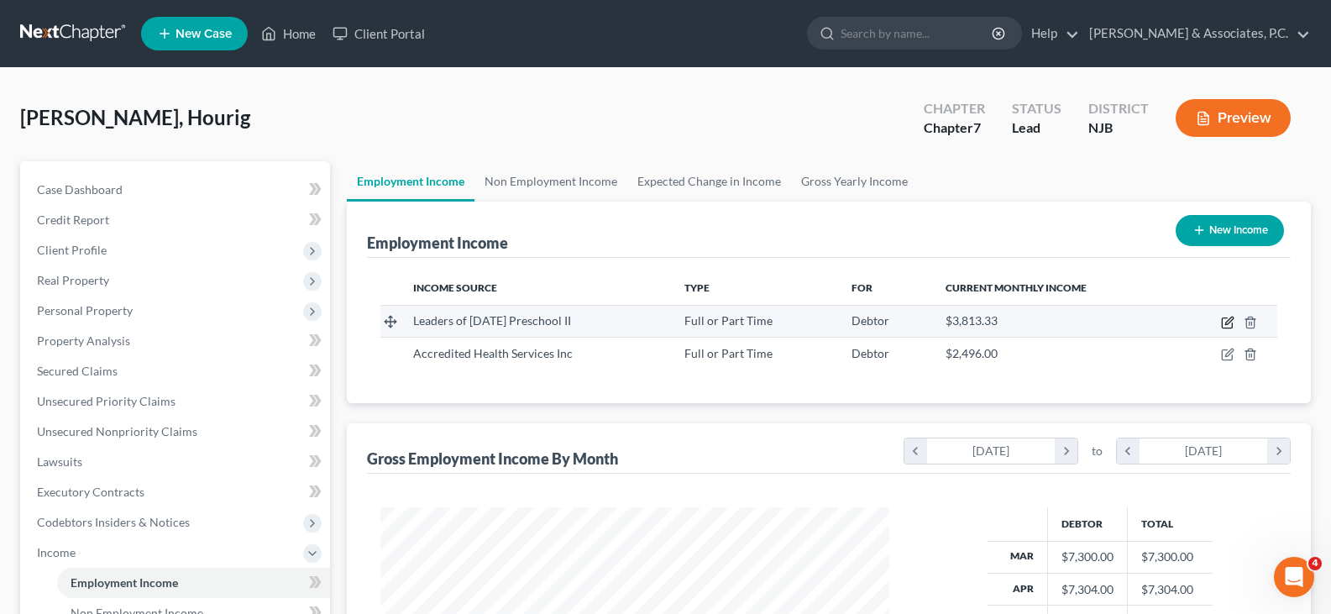
click at [1230, 325] on icon "button" at bounding box center [1227, 322] width 13 height 13
select select "0"
select select "33"
select select "2"
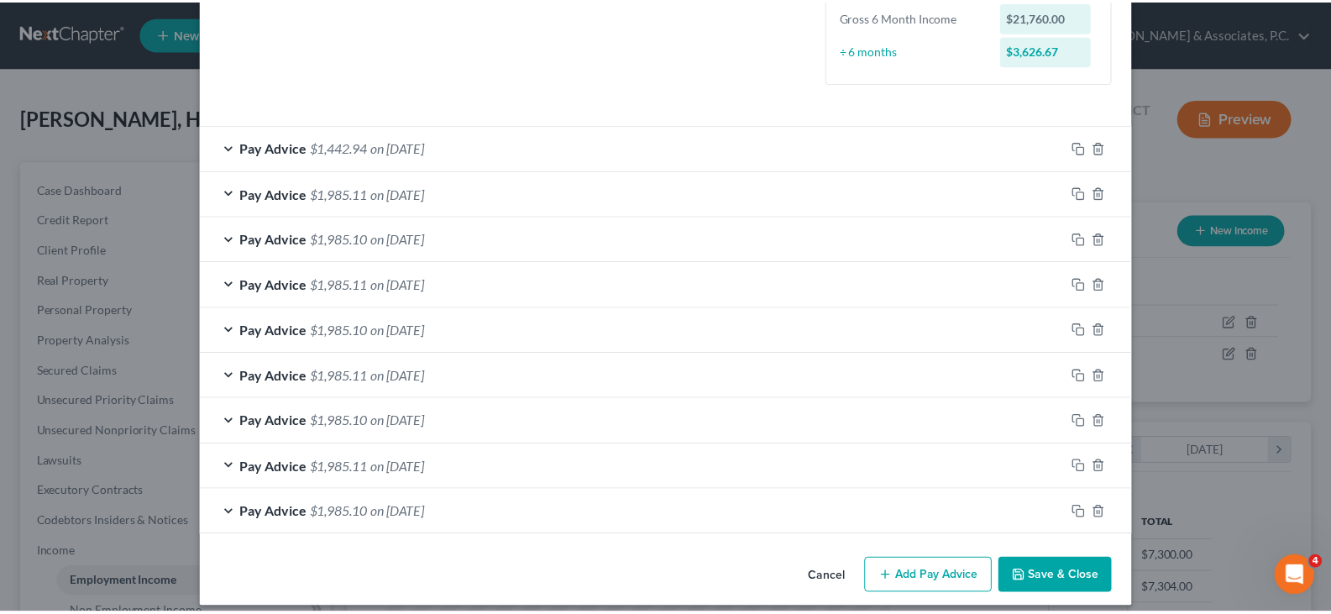
scroll to position [460, 0]
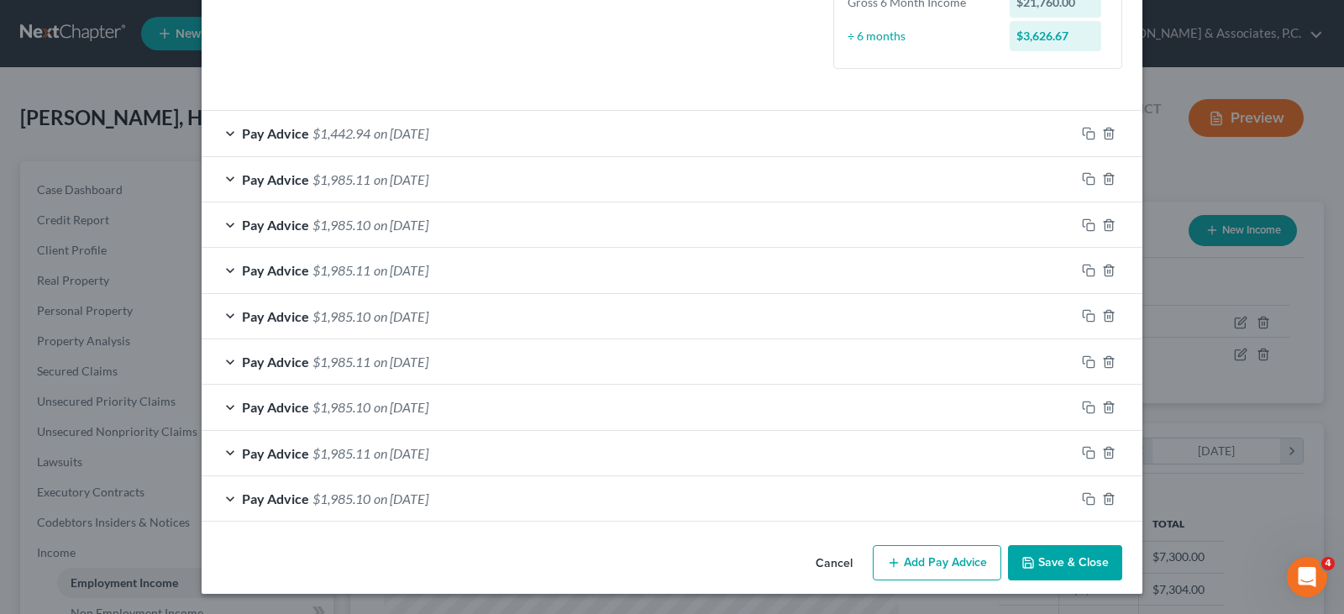
click at [1061, 558] on button "Save & Close" at bounding box center [1065, 562] width 114 height 35
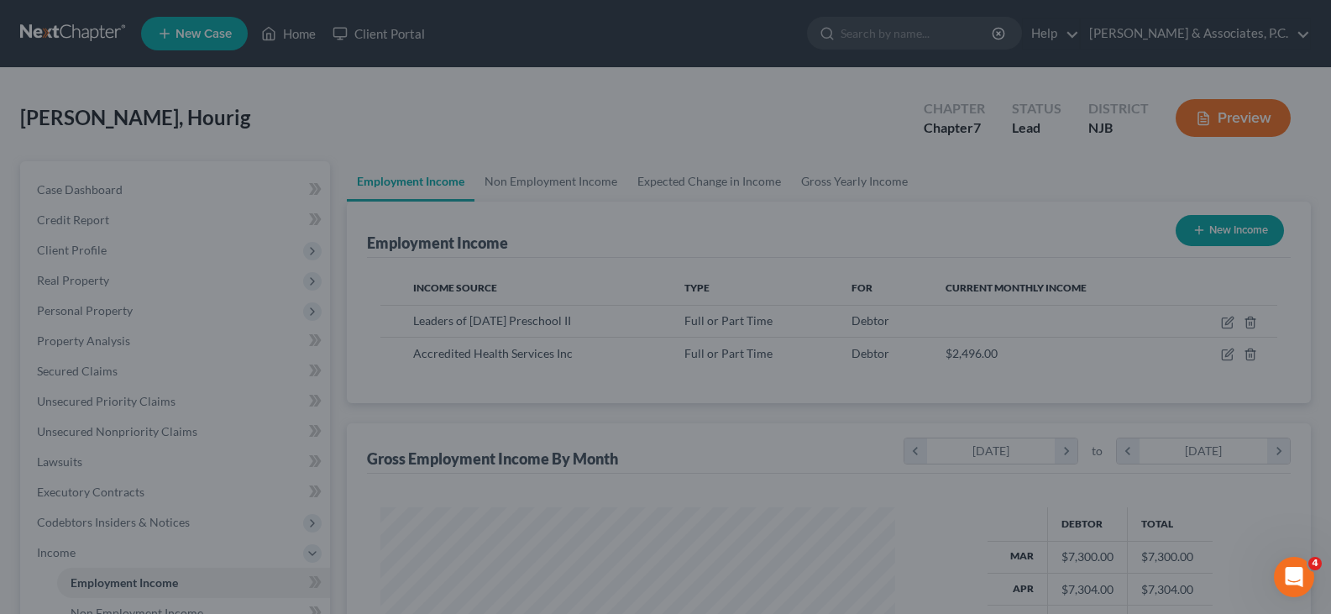
scroll to position [839669, 839427]
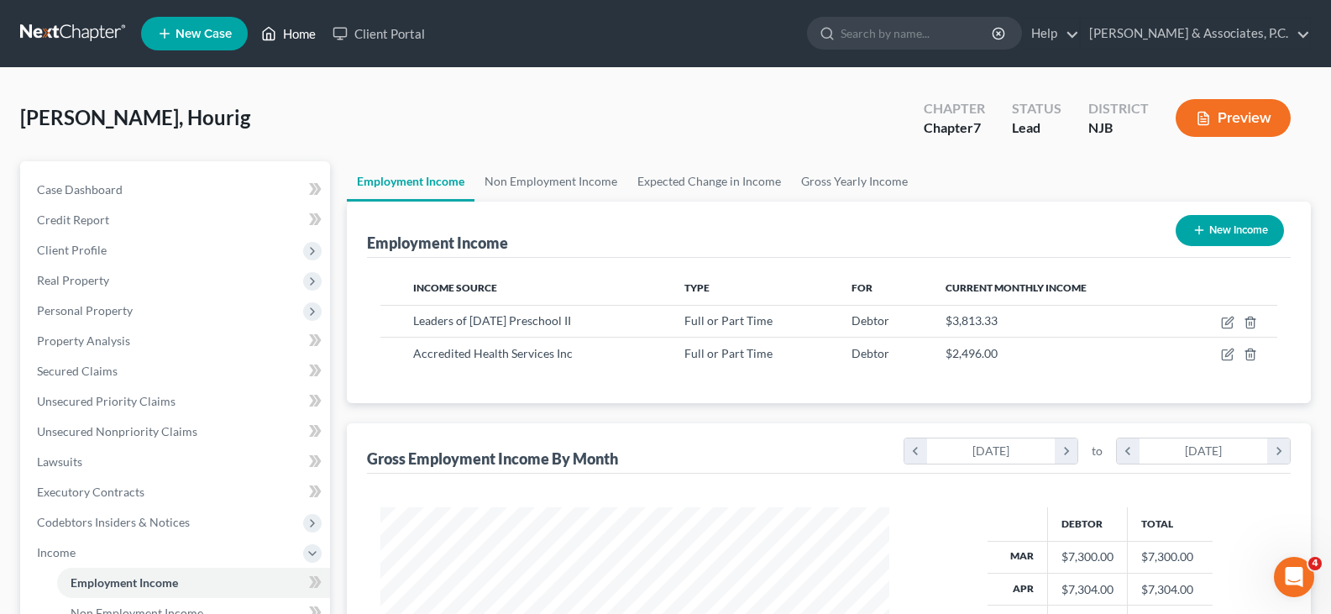
click at [302, 34] on link "Home" at bounding box center [288, 33] width 71 height 30
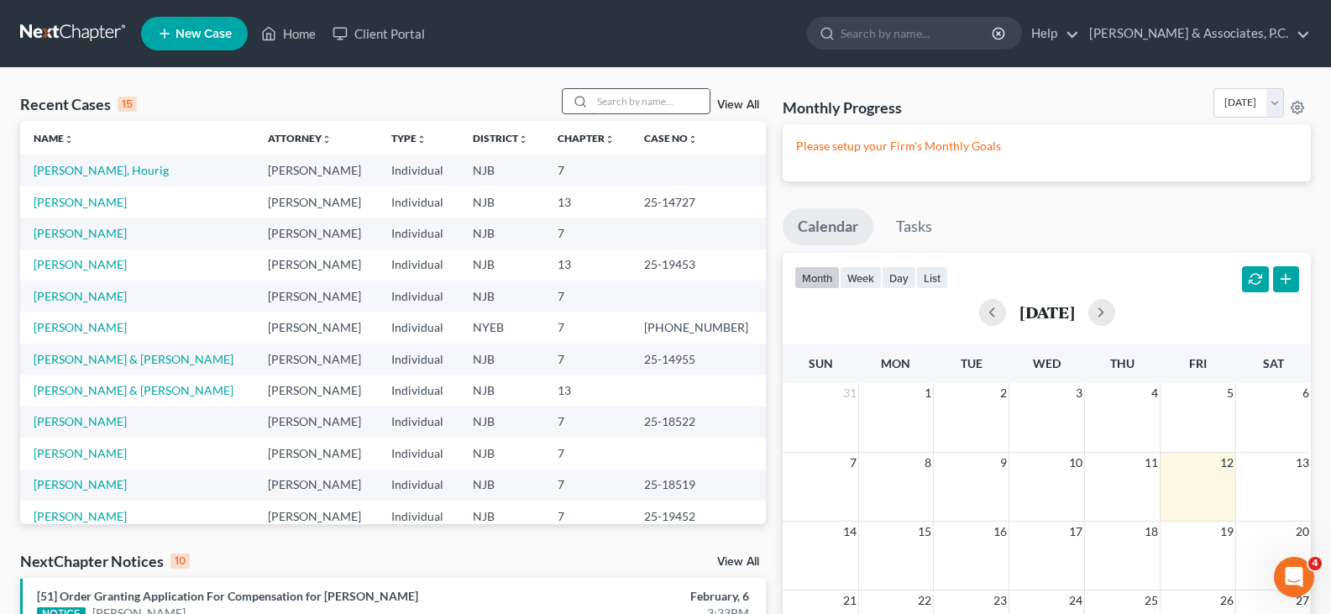
click at [601, 104] on input "search" at bounding box center [651, 101] width 118 height 24
type input "WENDY"
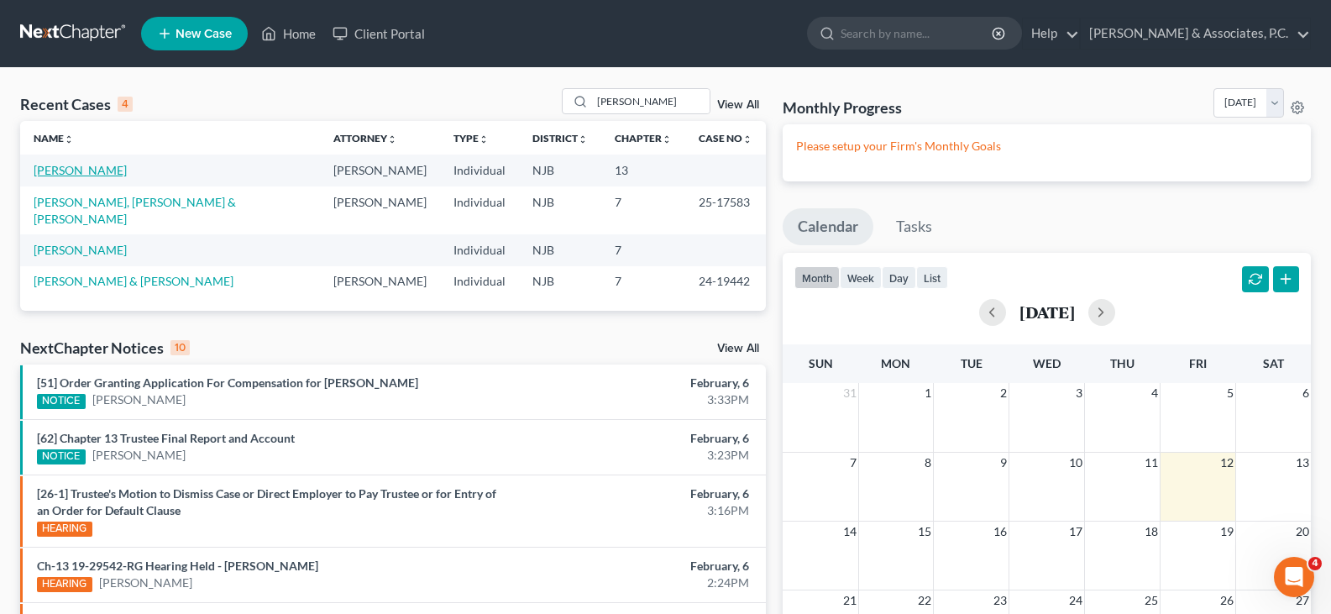
click at [85, 175] on link "[PERSON_NAME]" at bounding box center [80, 170] width 93 height 14
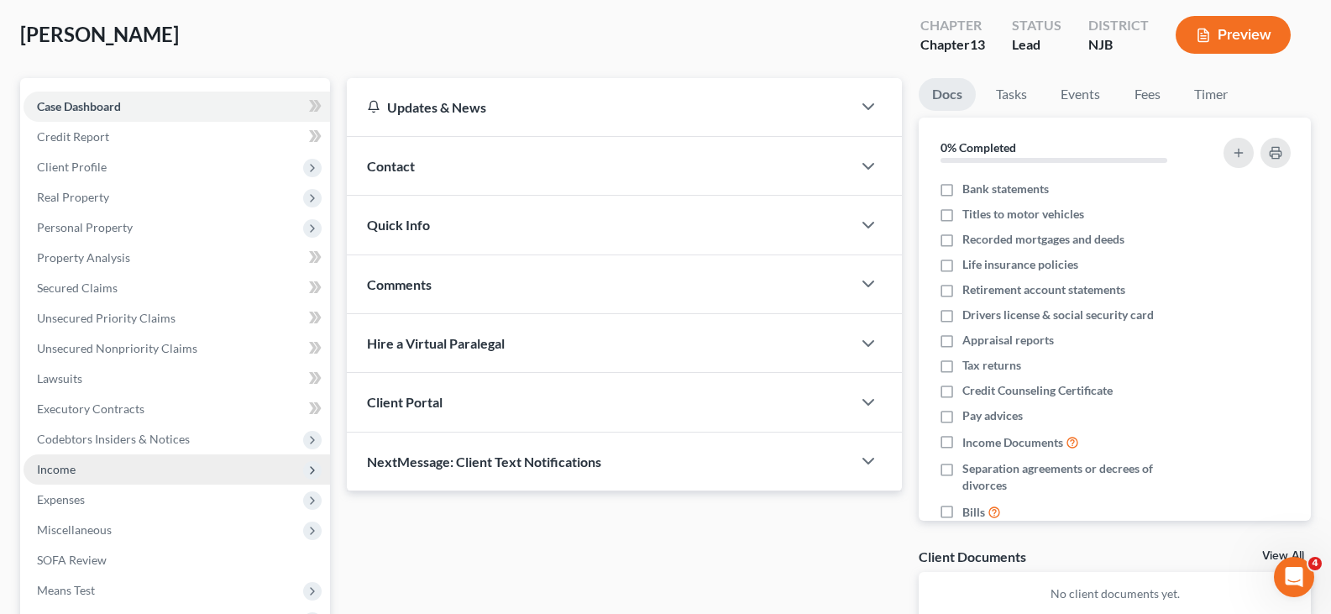
scroll to position [84, 0]
click at [68, 469] on span "Income" at bounding box center [56, 468] width 39 height 14
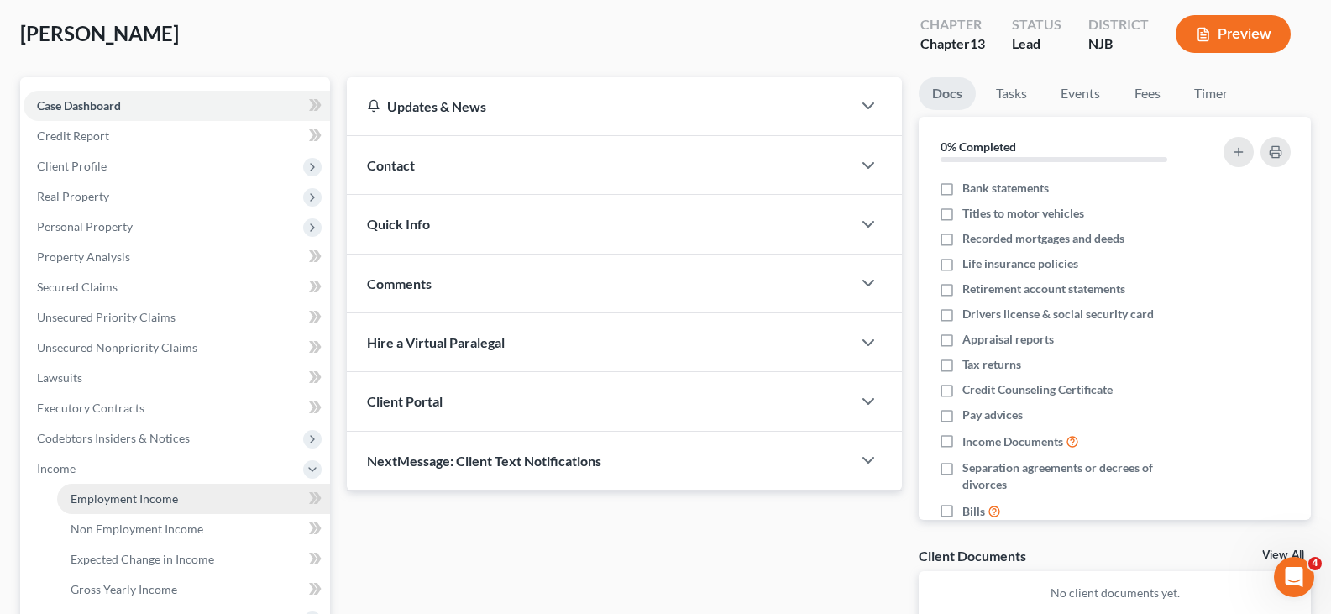
click at [108, 493] on span "Employment Income" at bounding box center [125, 498] width 108 height 14
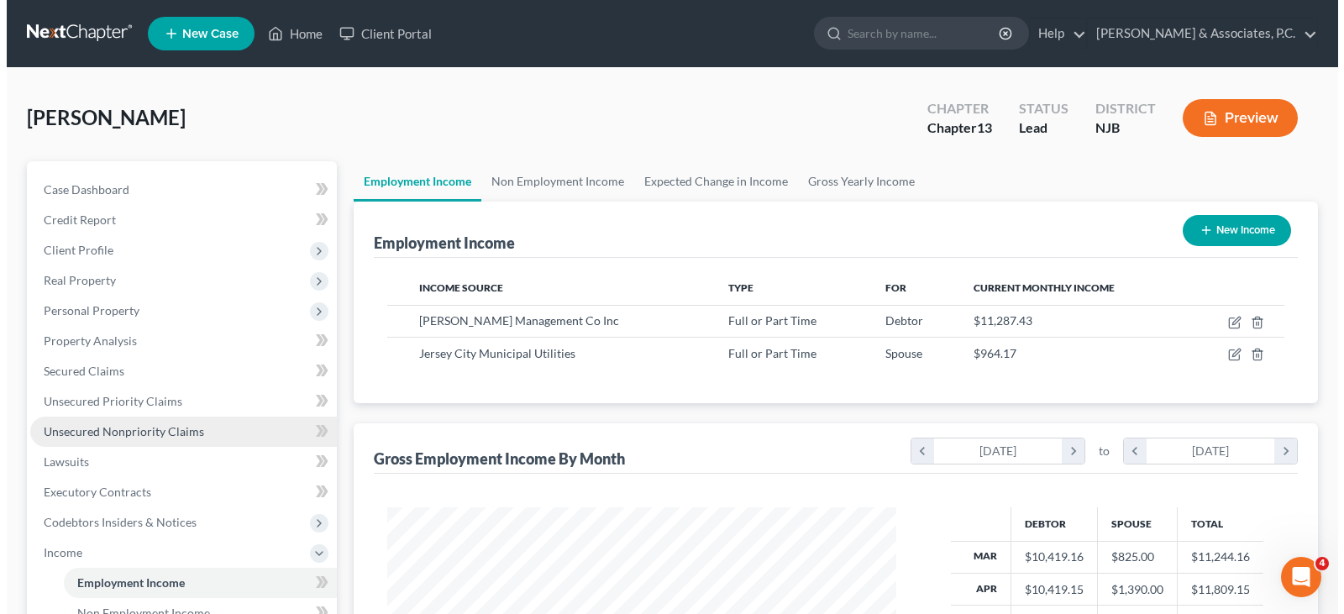
scroll to position [302, 543]
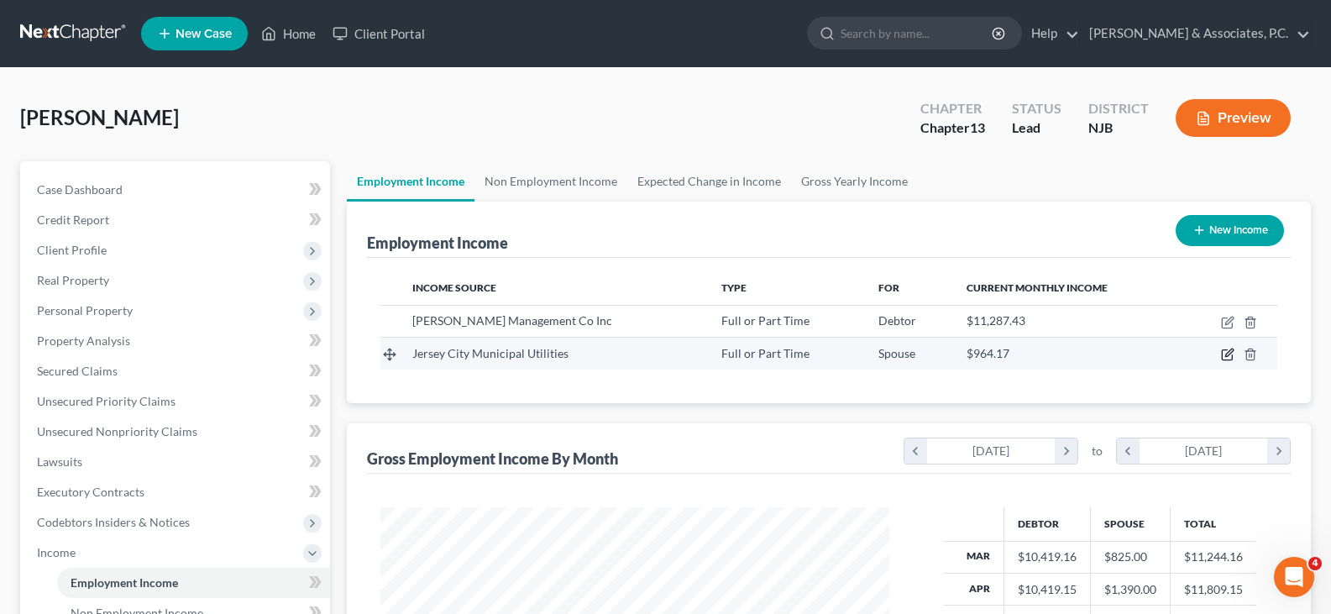
click at [1224, 357] on icon "button" at bounding box center [1227, 354] width 13 height 13
select select "0"
select select "33"
select select "2"
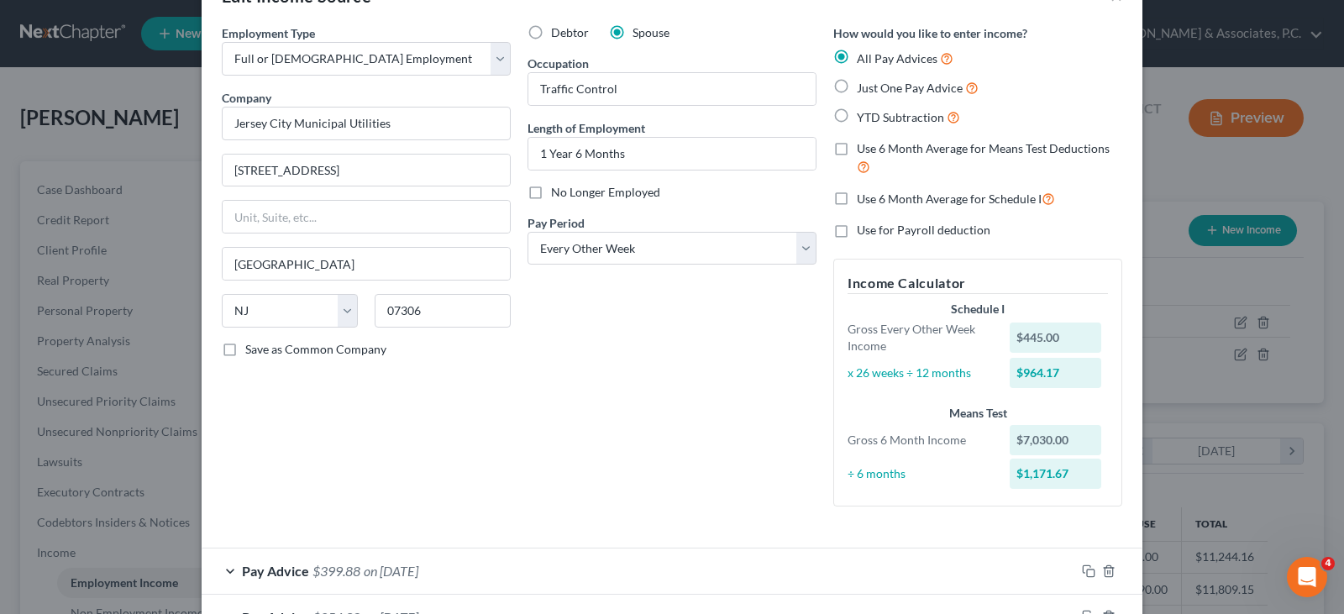
scroll to position [0, 0]
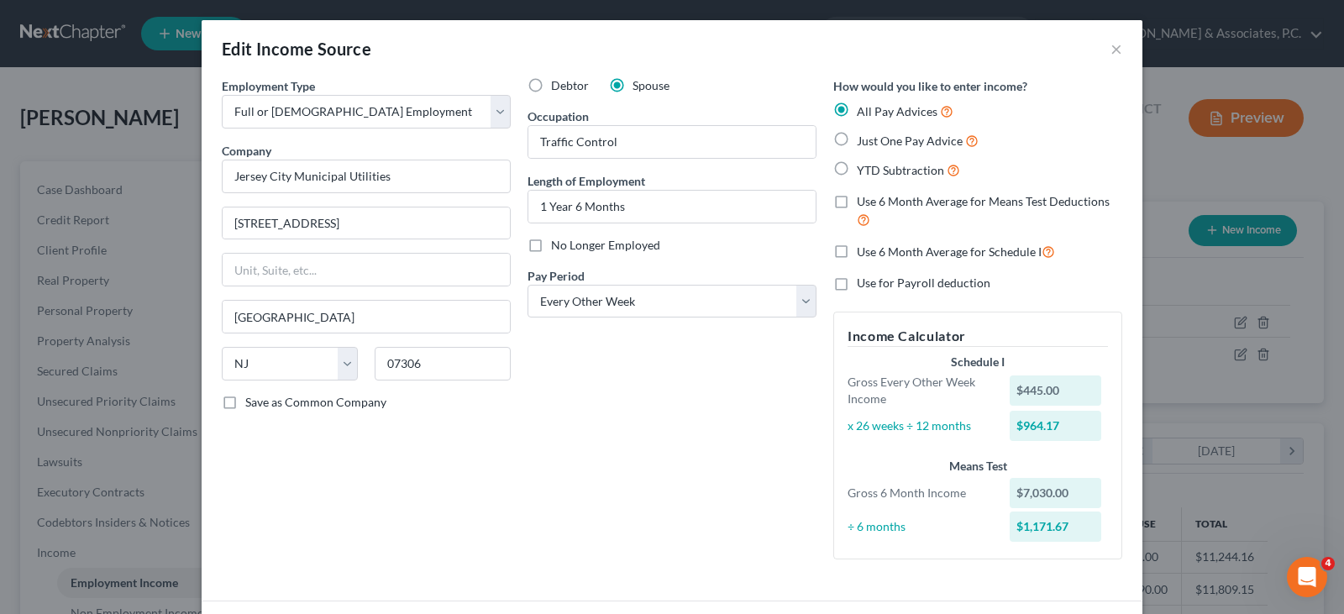
click at [857, 249] on label "Use 6 Month Average for Schedule I" at bounding box center [956, 251] width 198 height 19
click at [863, 249] on input "Use 6 Month Average for Schedule I" at bounding box center [868, 247] width 11 height 11
checkbox input "true"
drag, startPoint x: 836, startPoint y: 251, endPoint x: 640, endPoint y: 342, distance: 215.7
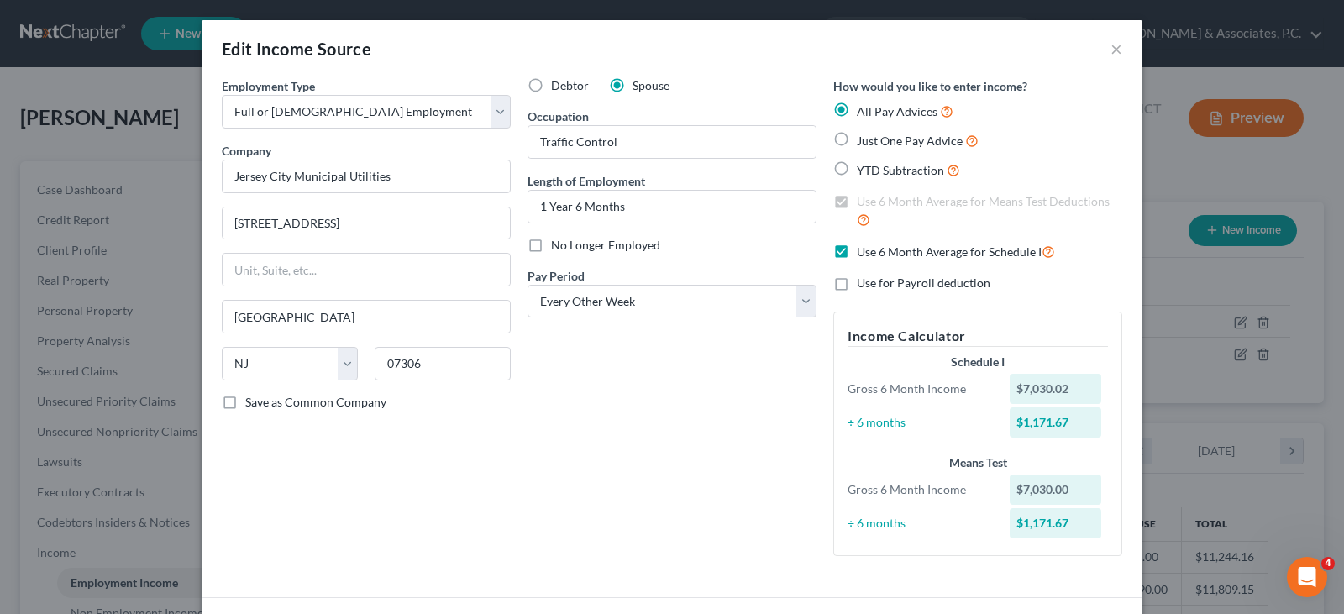
click at [857, 251] on label "Use 6 Month Average for Schedule I" at bounding box center [956, 251] width 198 height 19
click at [863, 251] on input "Use 6 Month Average for Schedule I" at bounding box center [868, 247] width 11 height 11
checkbox input "false"
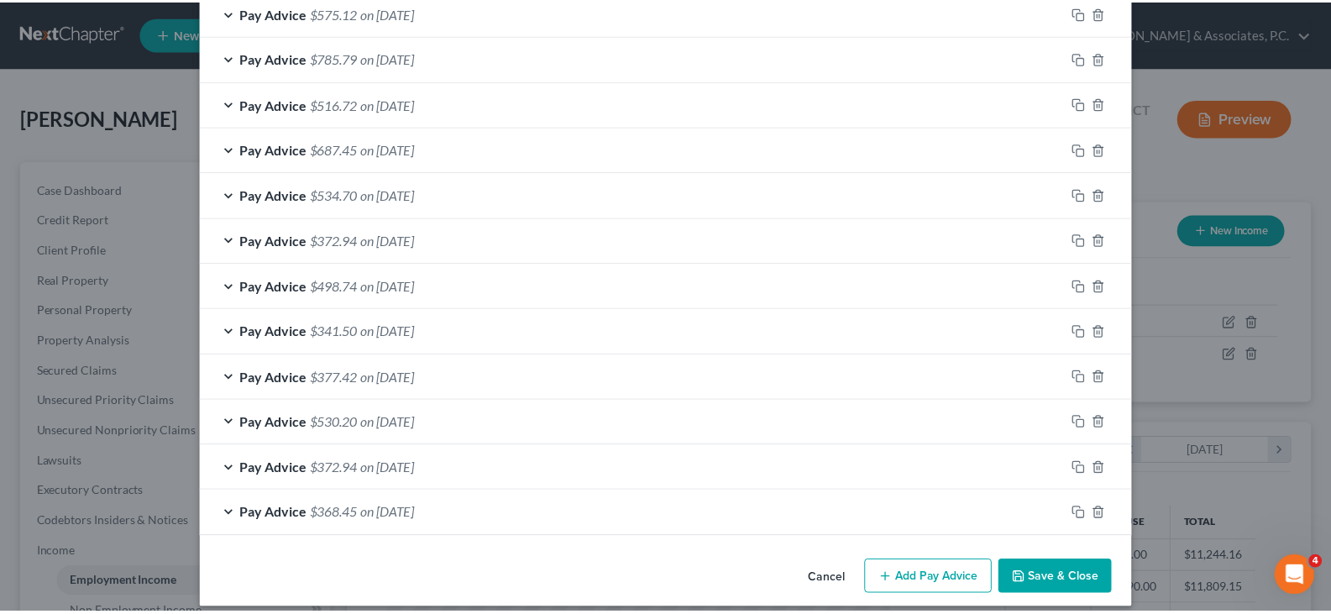
scroll to position [718, 0]
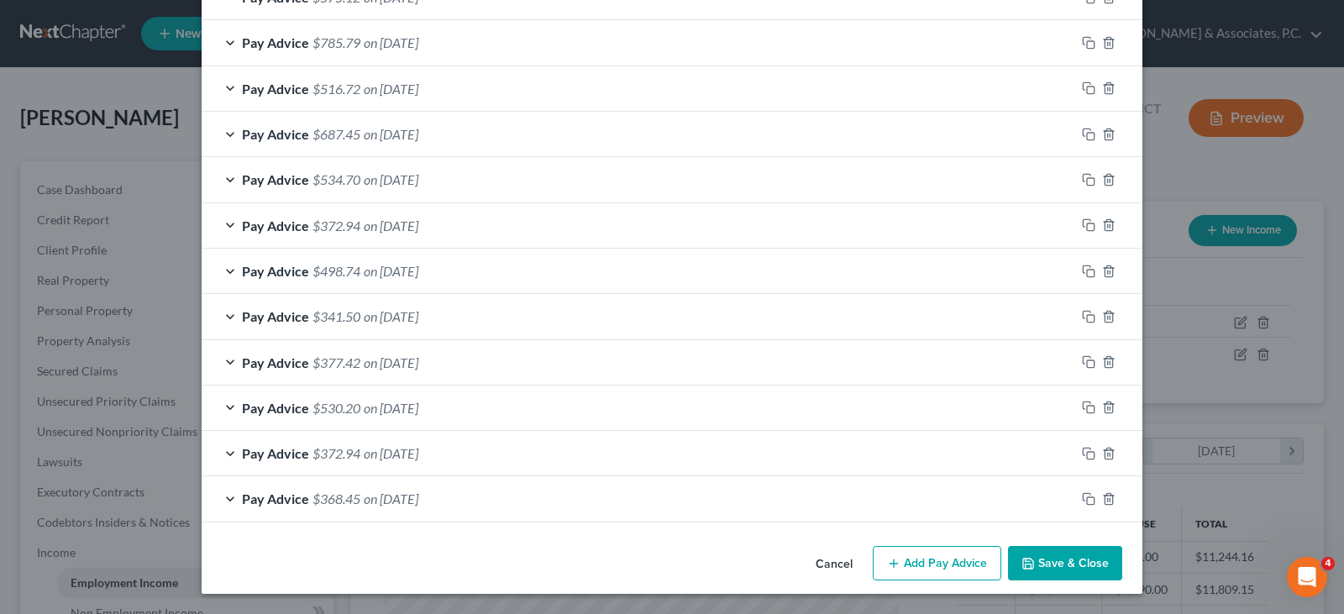
click at [1057, 563] on button "Save & Close" at bounding box center [1065, 563] width 114 height 35
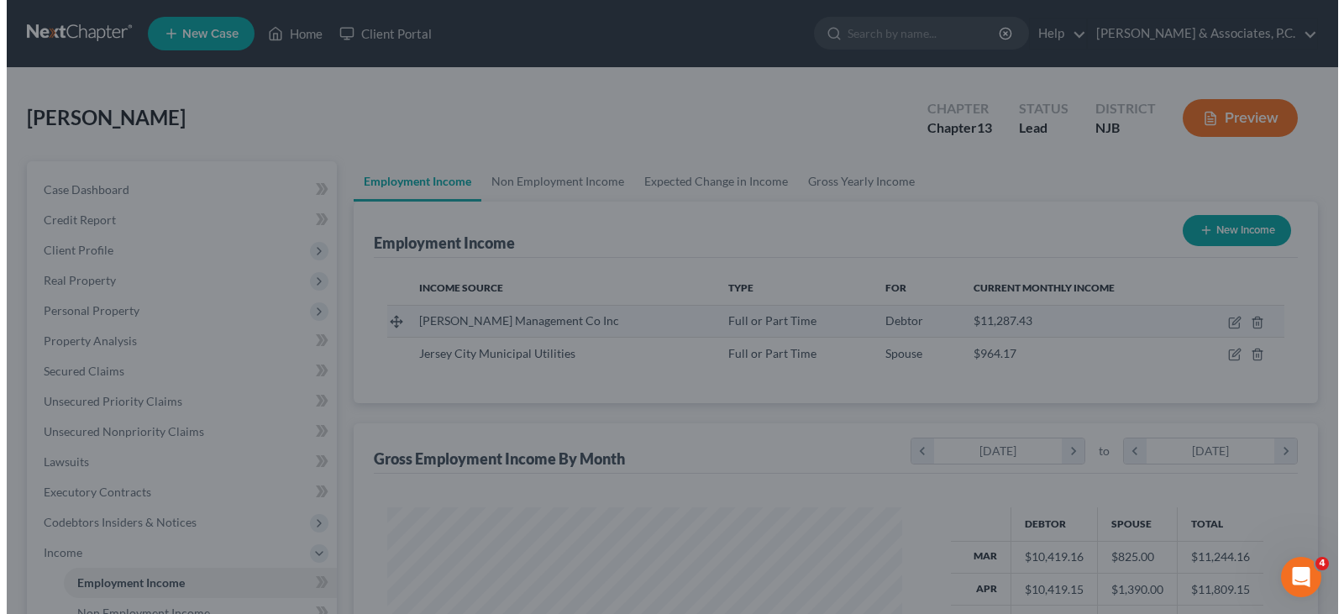
scroll to position [839669, 839427]
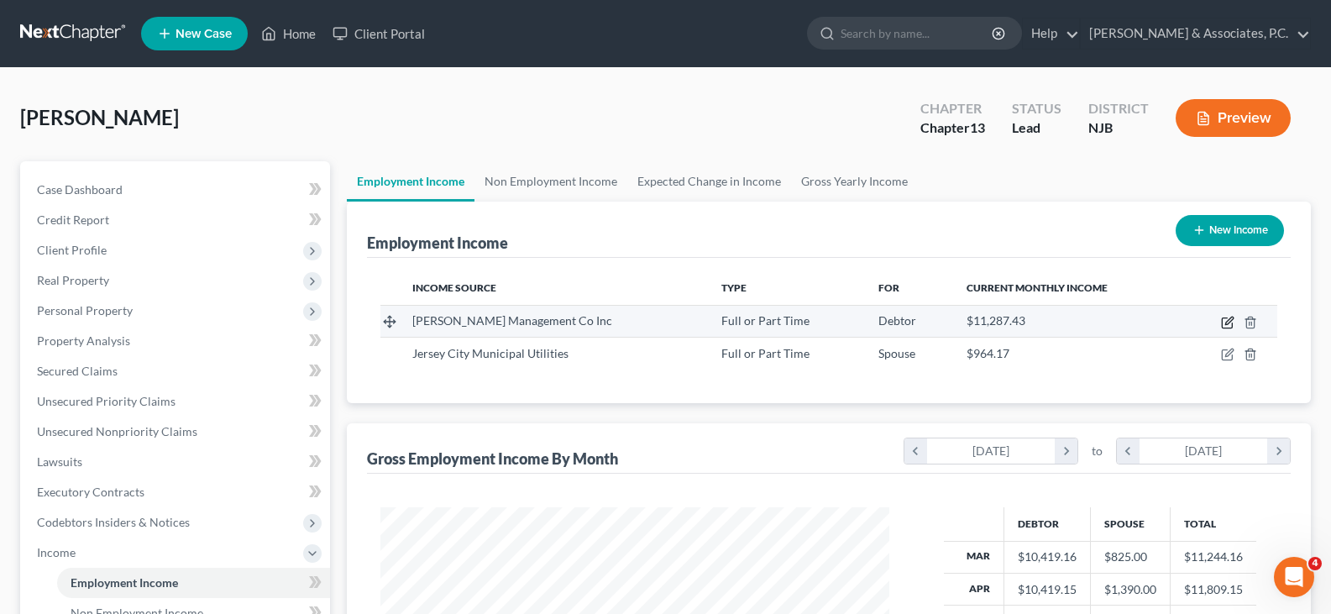
click at [1227, 320] on icon "button" at bounding box center [1227, 322] width 13 height 13
select select "0"
select select "35"
select select "2"
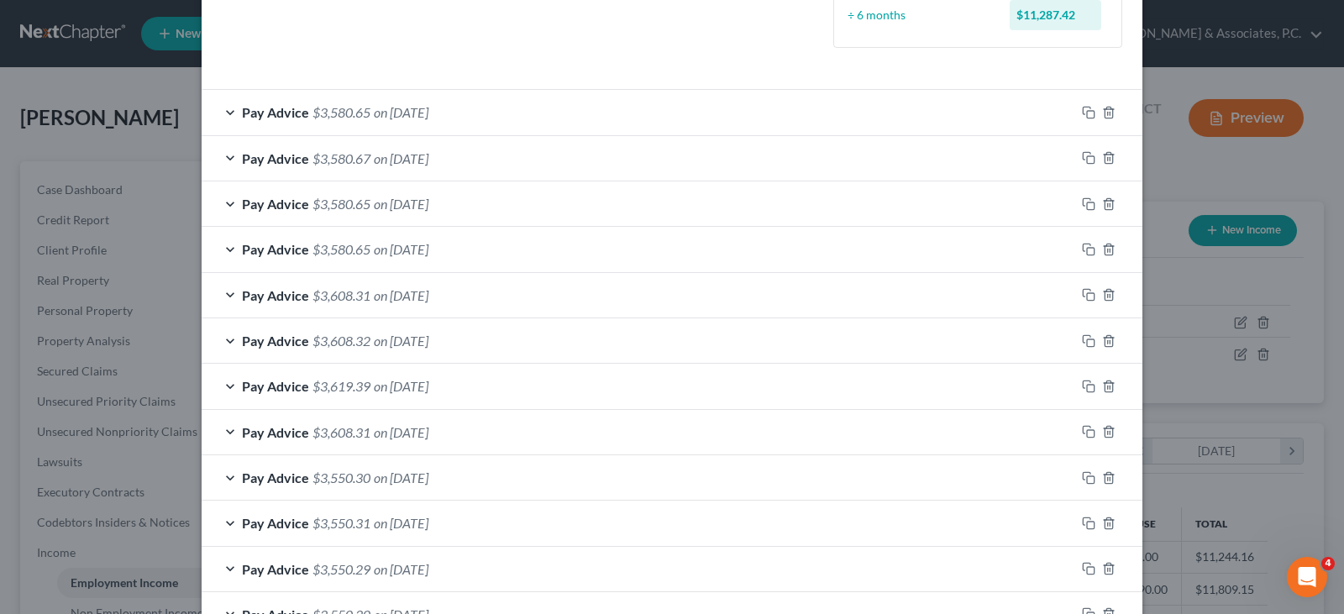
scroll to position [718, 0]
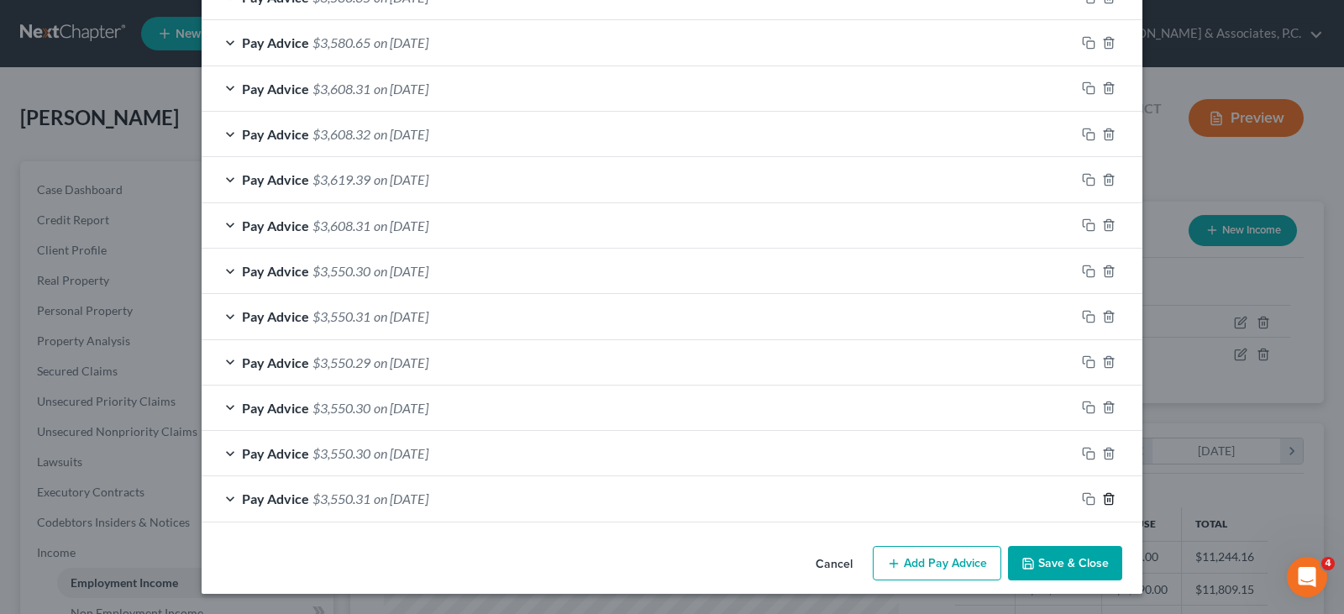
click at [1108, 500] on line "button" at bounding box center [1108, 499] width 0 height 3
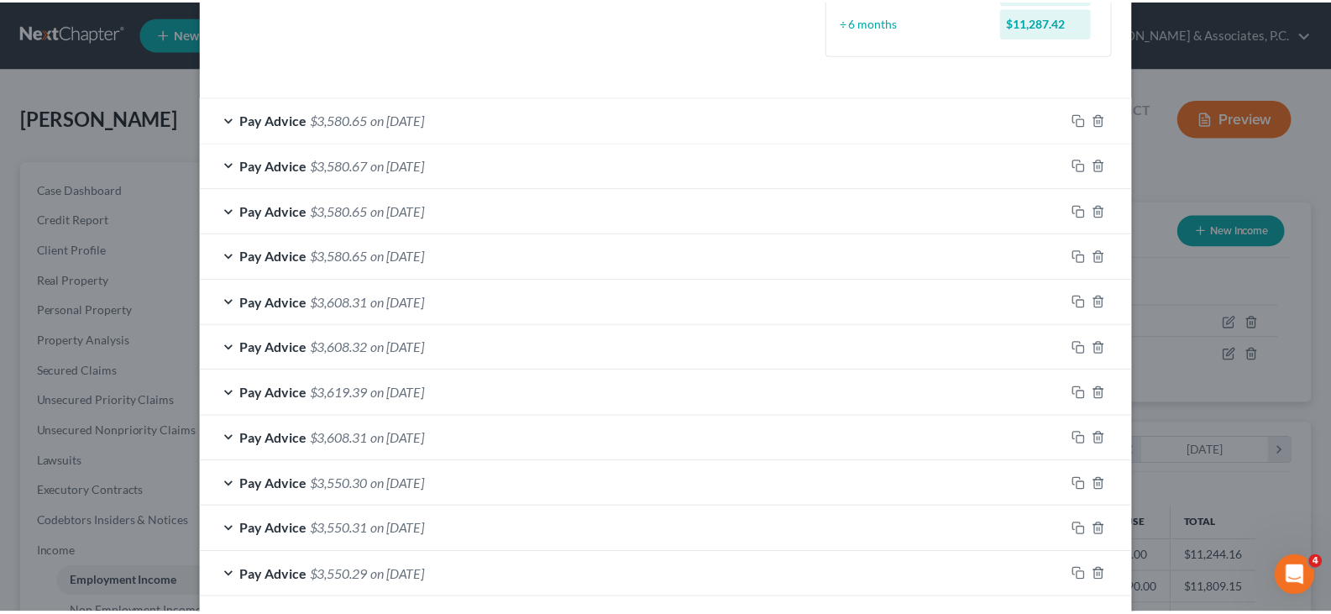
scroll to position [673, 0]
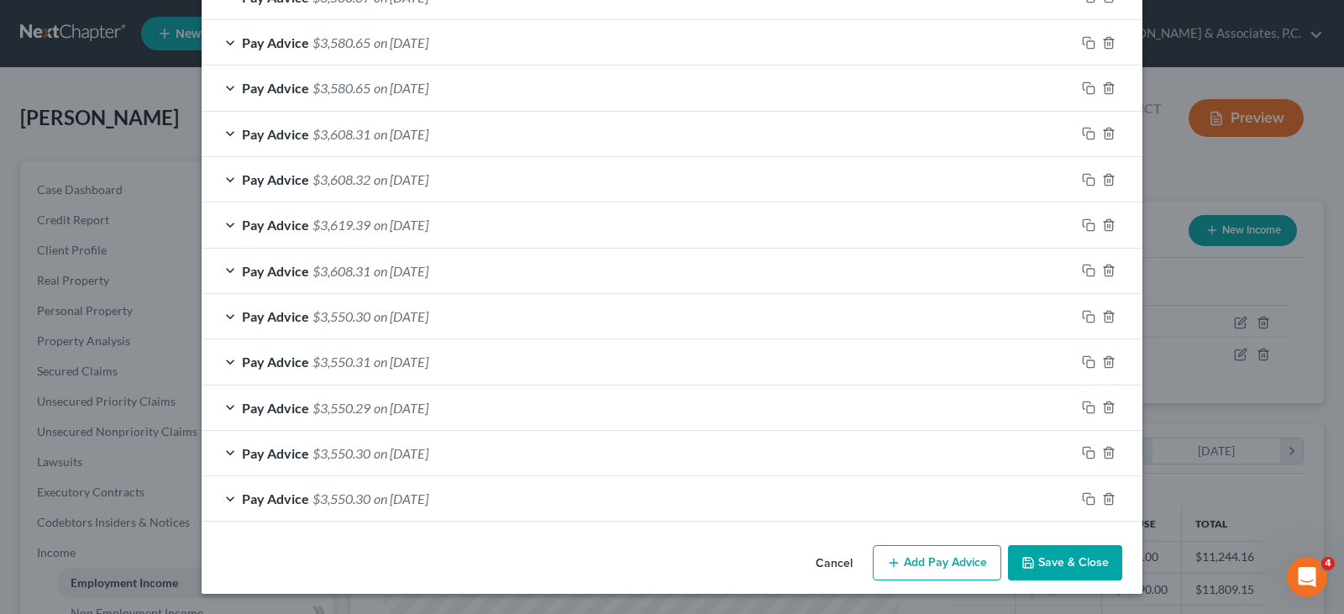
click at [1032, 564] on button "Save & Close" at bounding box center [1065, 562] width 114 height 35
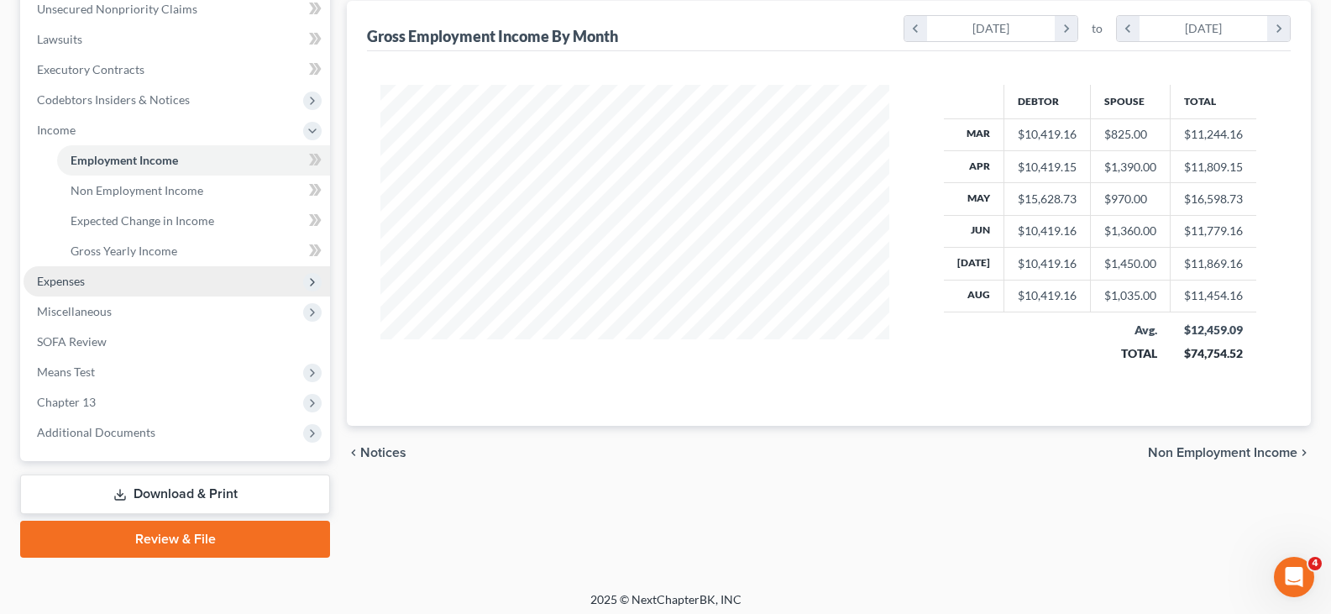
scroll to position [430, 0]
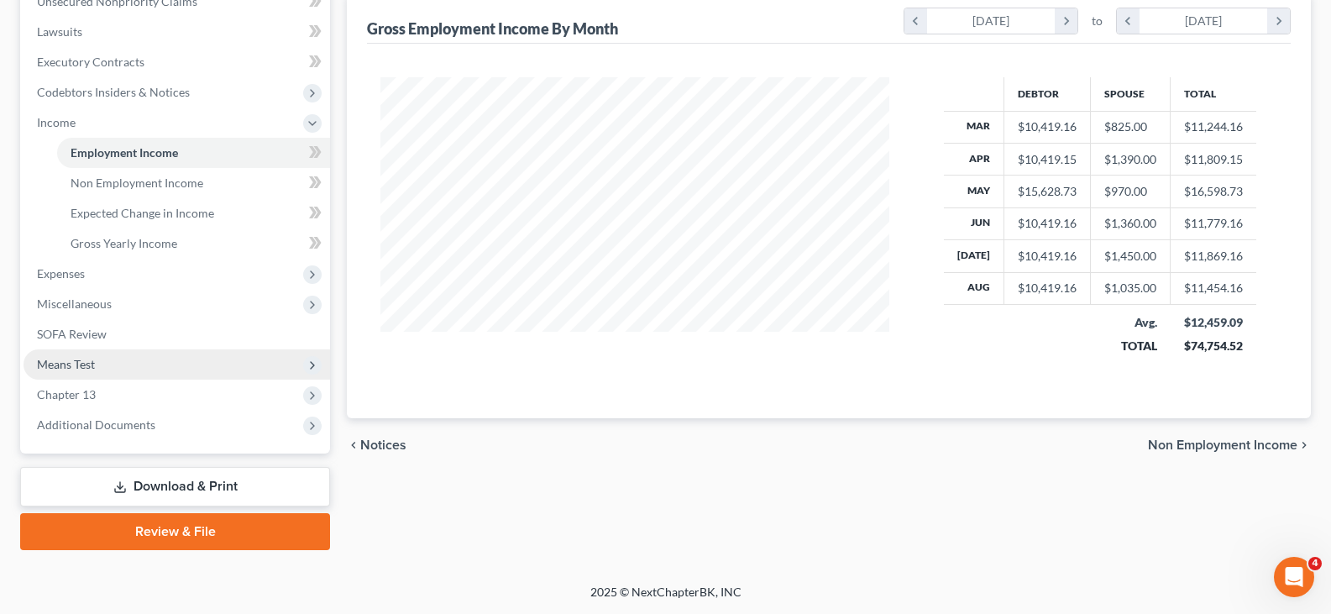
click at [67, 365] on span "Means Test" at bounding box center [66, 364] width 58 height 14
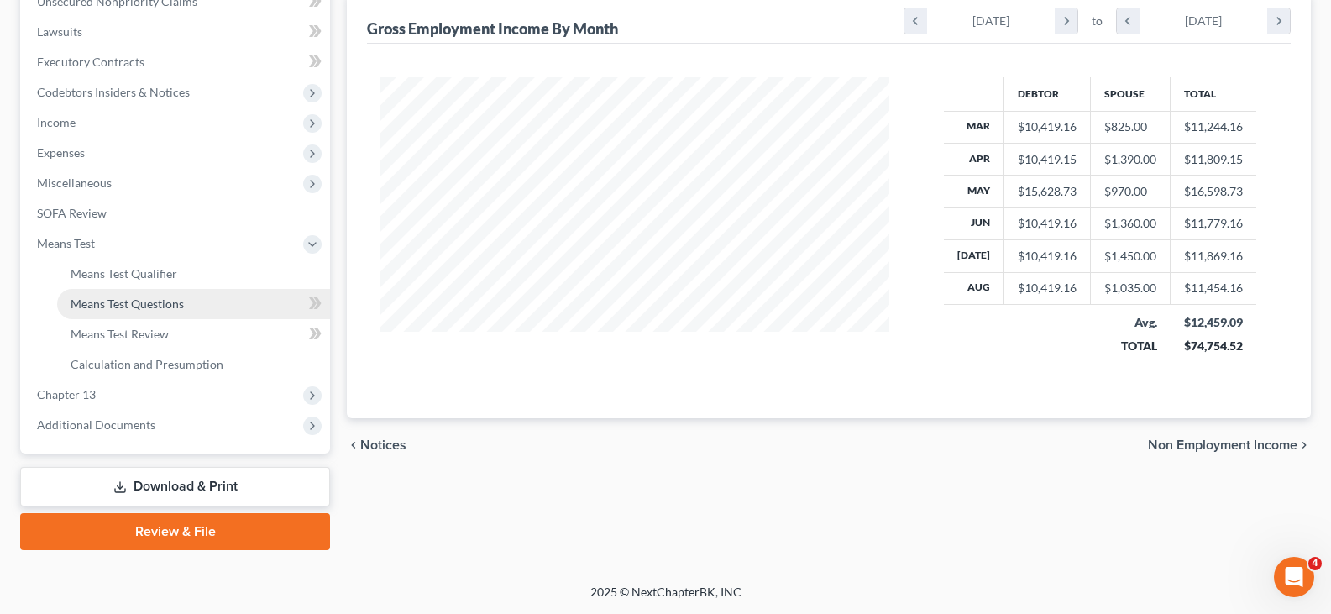
click at [110, 300] on span "Means Test Questions" at bounding box center [127, 304] width 113 height 14
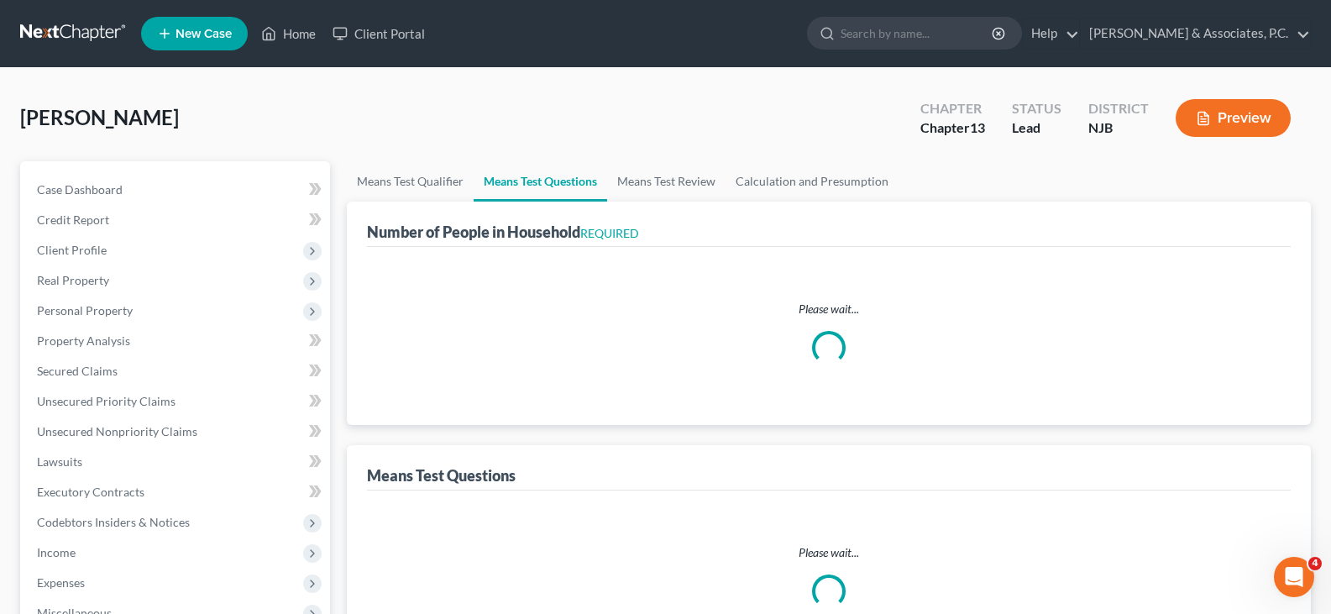
select select "2"
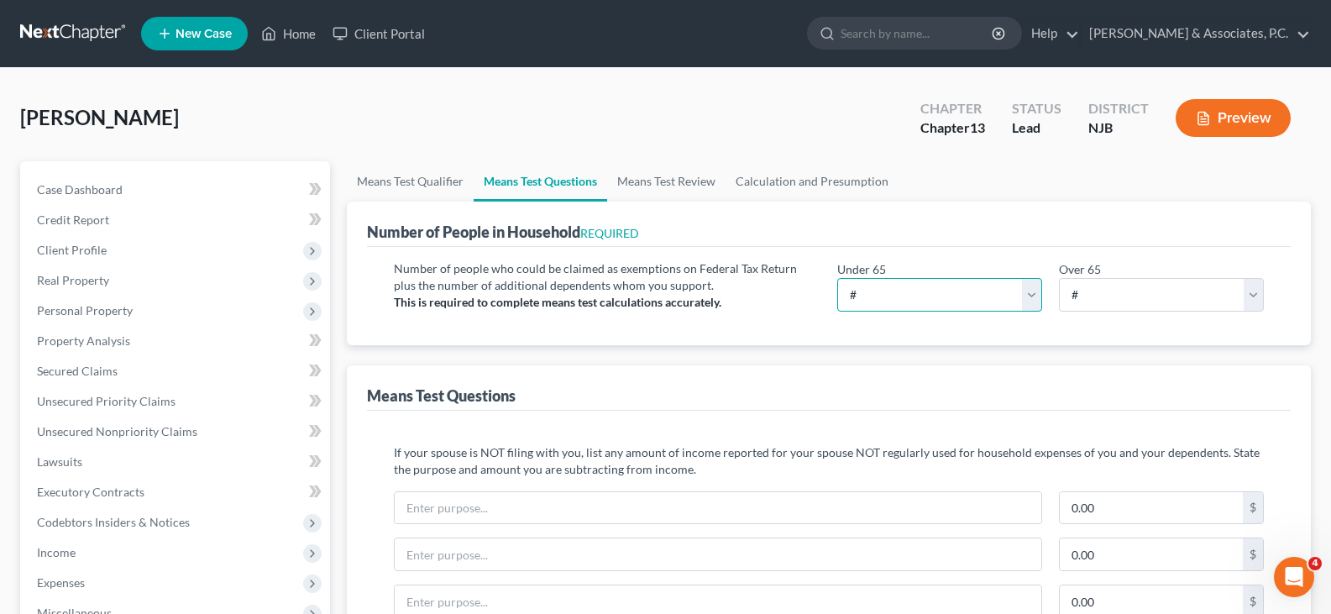
click at [1032, 297] on select "# 0 1 2 3 4 5 6 7 8 9 10" at bounding box center [939, 295] width 205 height 34
select select "2"
click at [837, 278] on select "# 0 1 2 3 4 5 6 7 8 9 10" at bounding box center [939, 295] width 205 height 34
click at [946, 206] on div "Number of People in Household REQUIRED" at bounding box center [829, 224] width 924 height 45
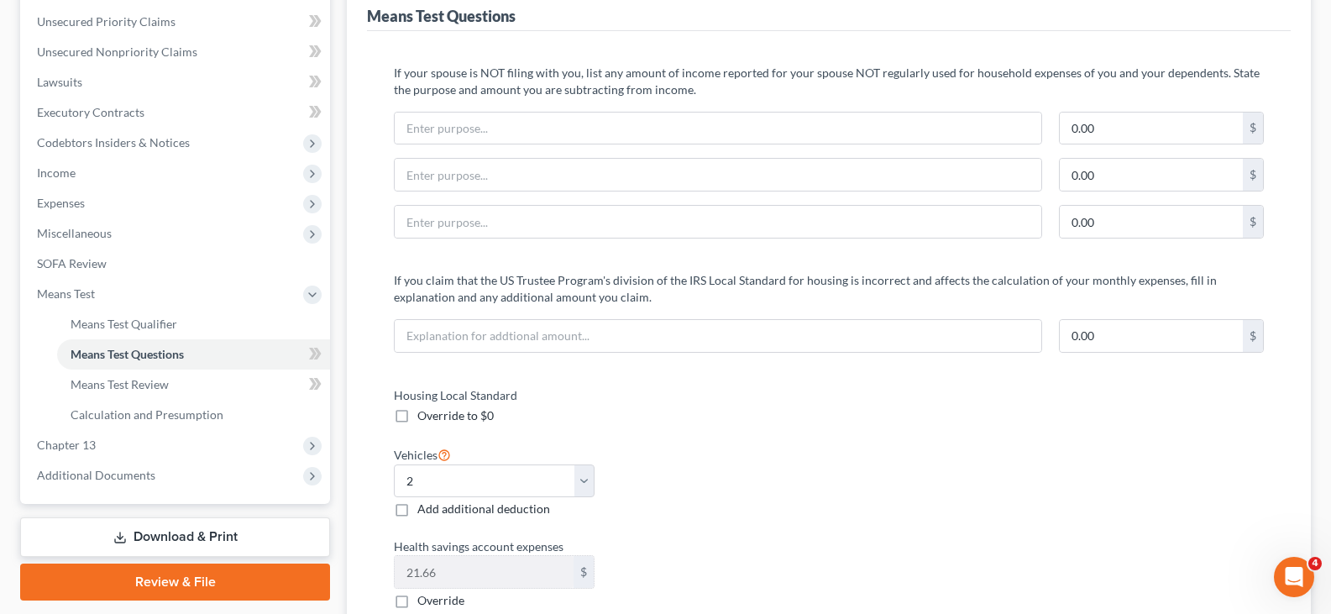
scroll to position [420, 0]
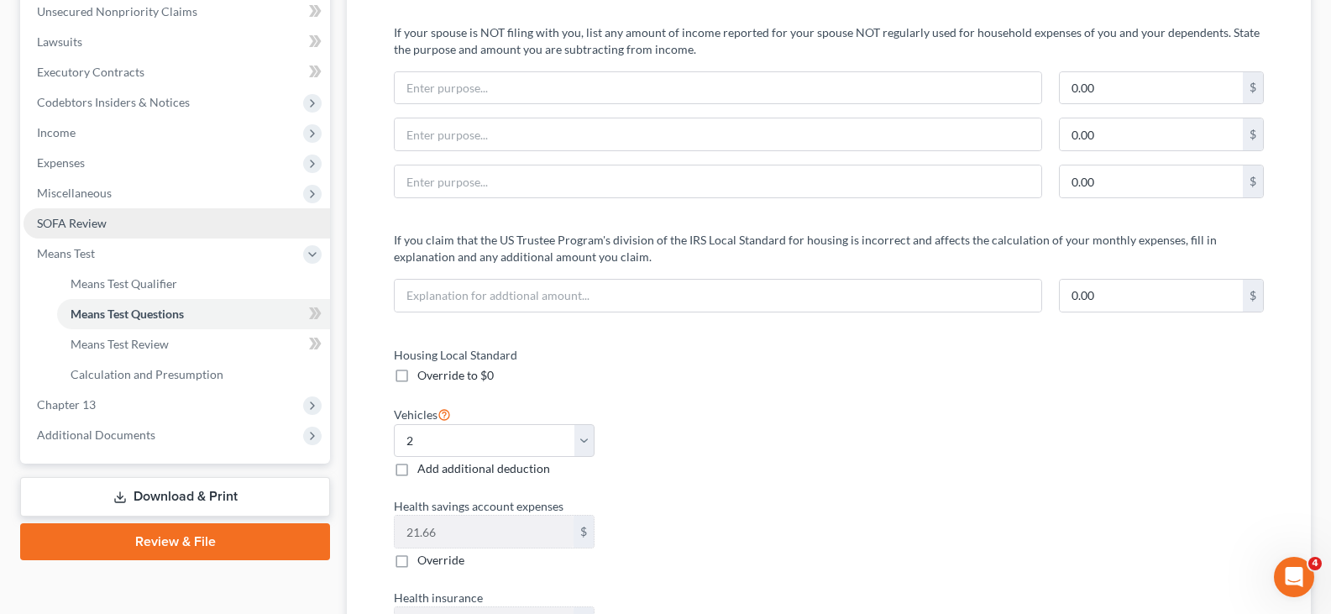
click at [72, 217] on span "SOFA Review" at bounding box center [72, 223] width 70 height 14
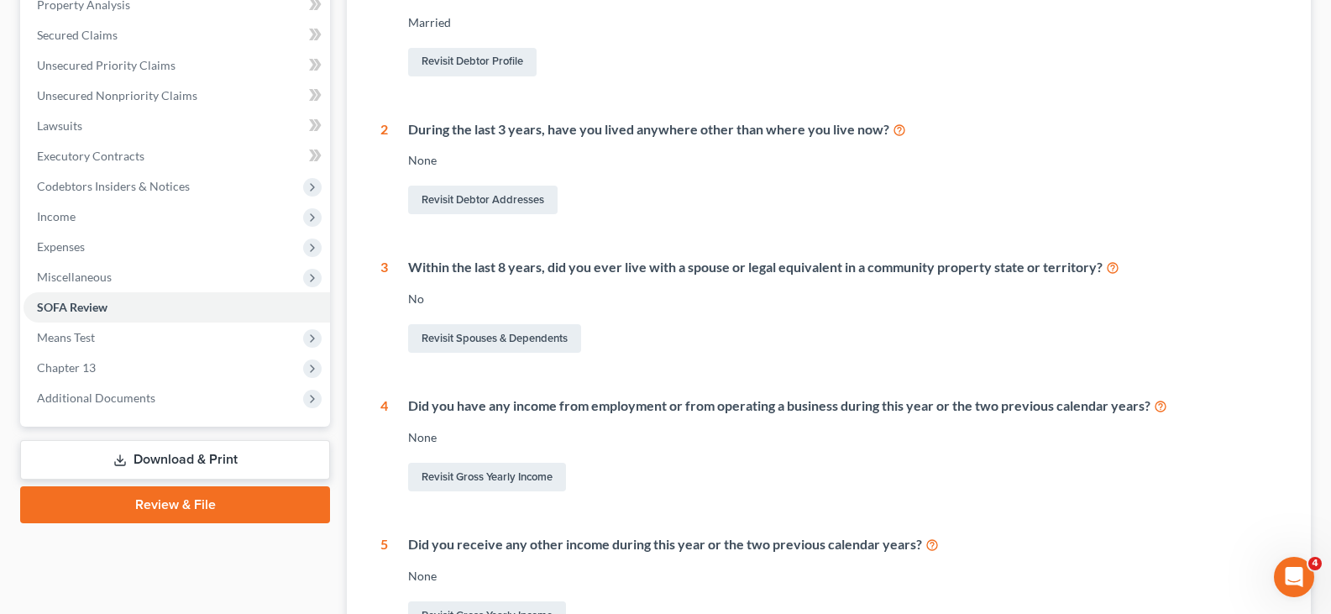
scroll to position [533, 0]
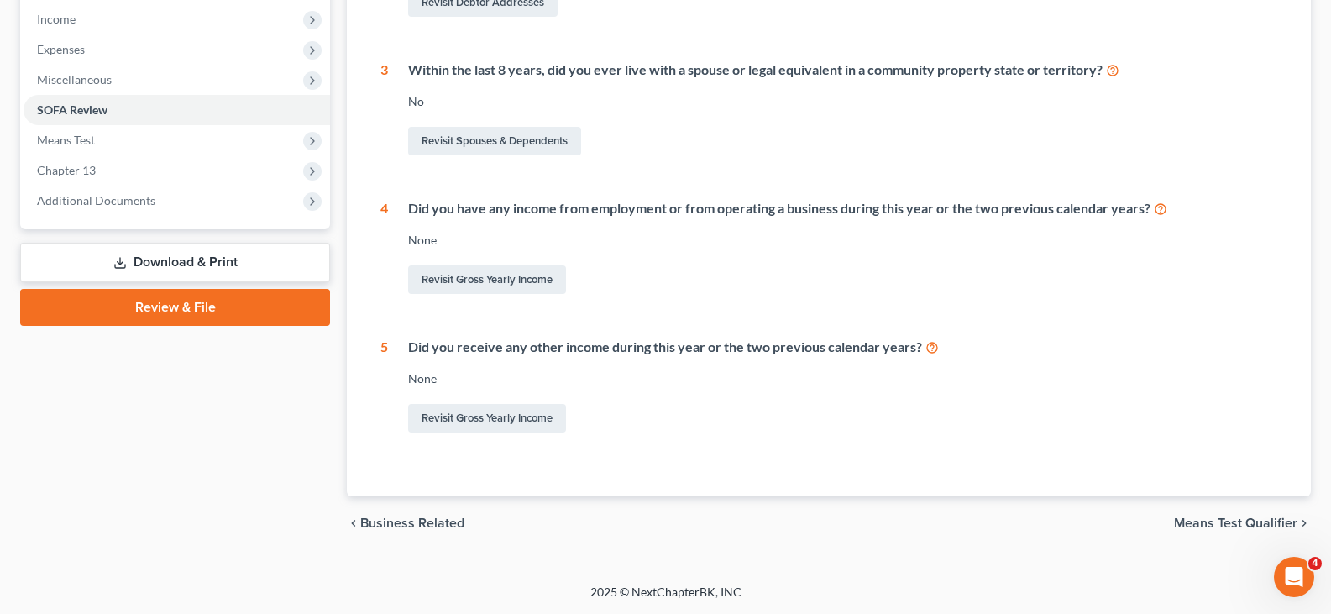
click at [151, 263] on link "Download & Print" at bounding box center [175, 262] width 310 height 39
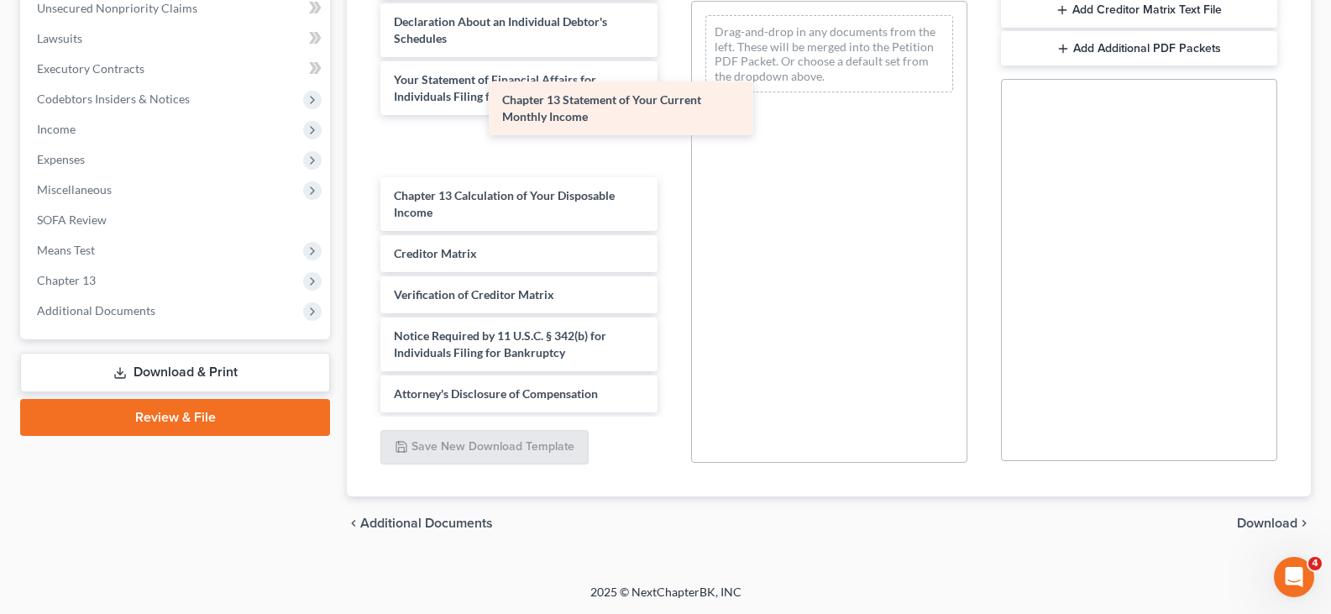
scroll to position [393, 0]
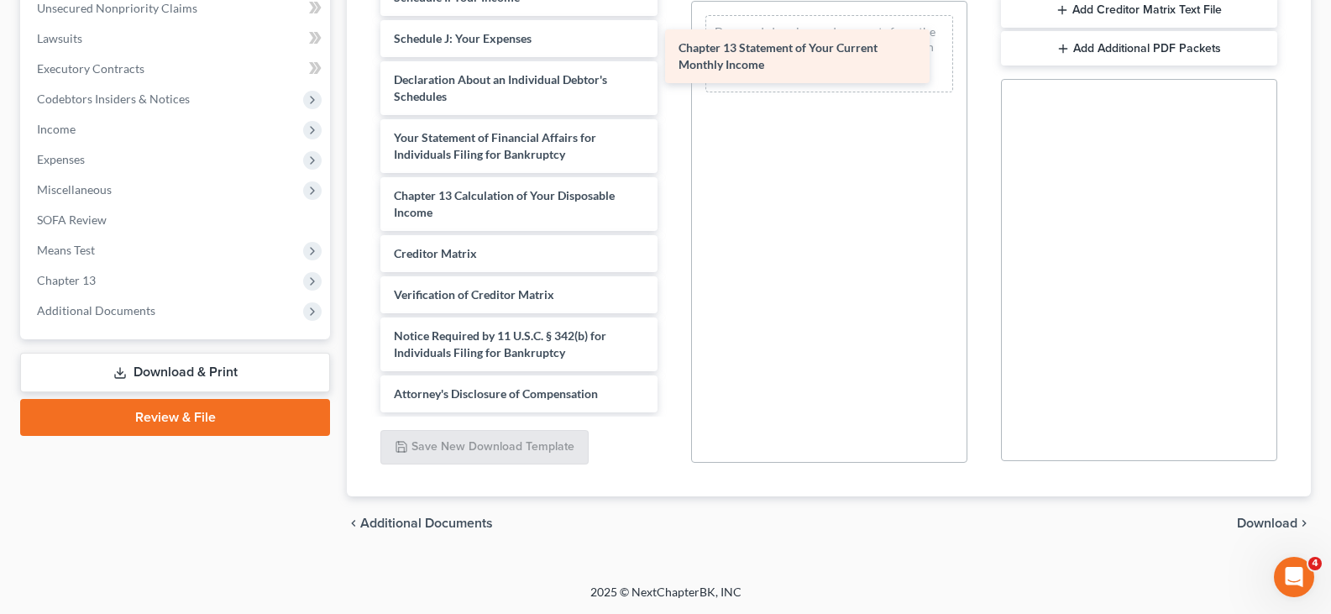
drag, startPoint x: 474, startPoint y: 154, endPoint x: 758, endPoint y: 64, distance: 297.8
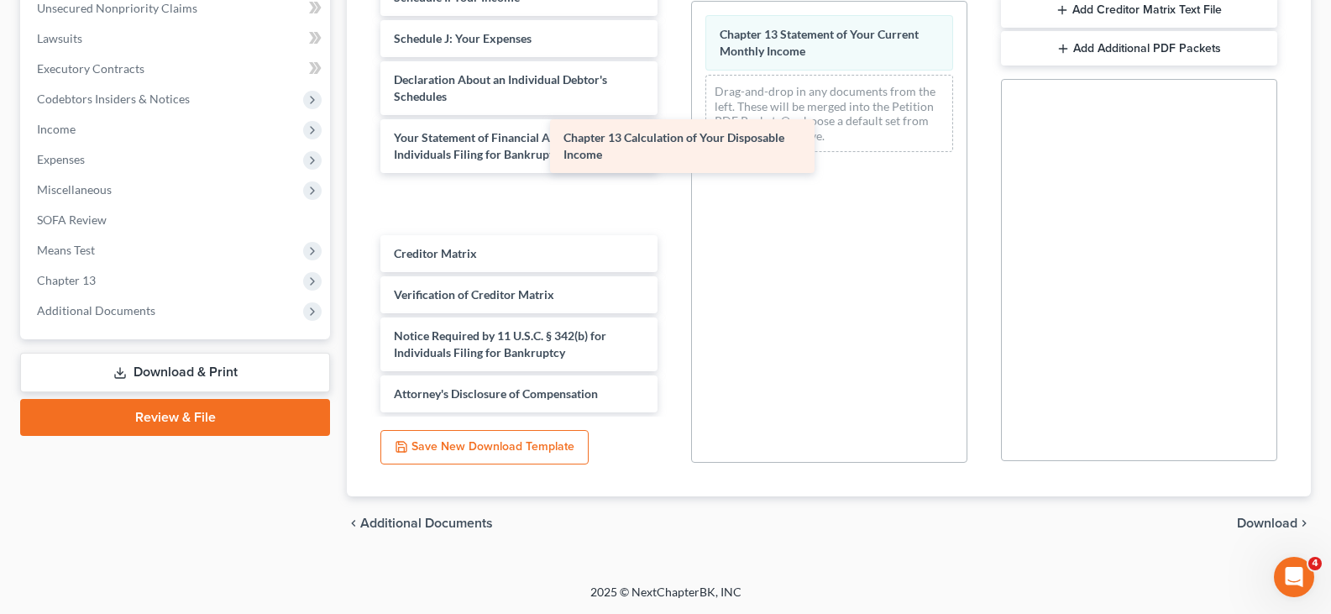
scroll to position [335, 0]
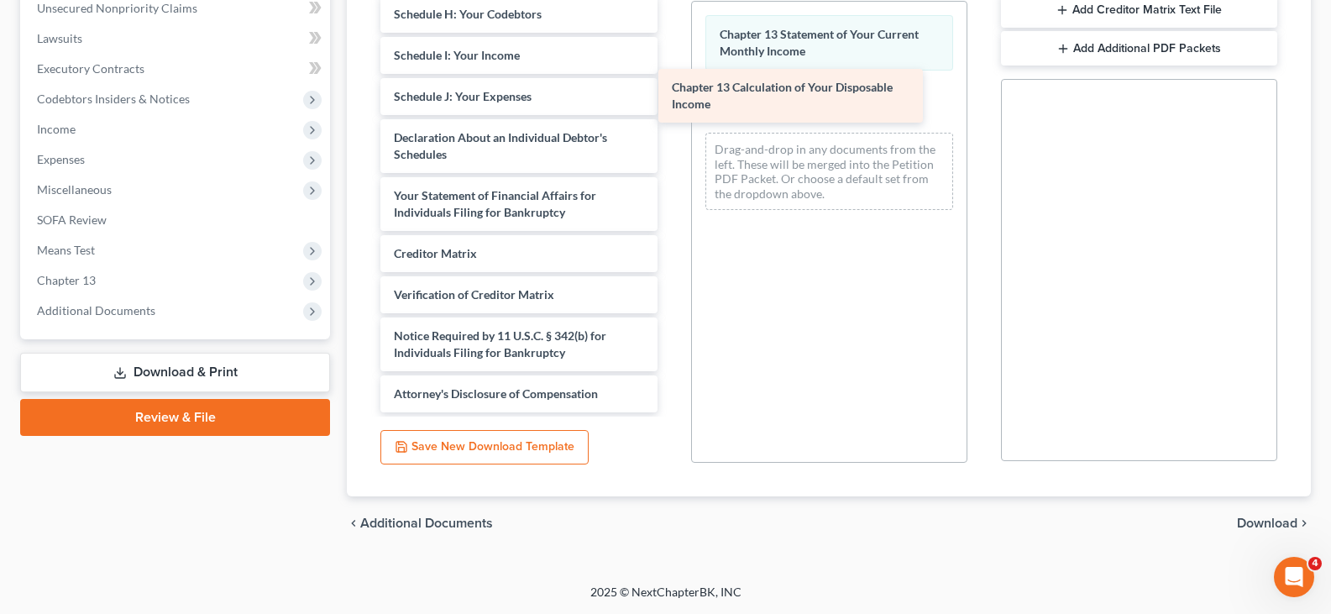
drag, startPoint x: 469, startPoint y: 209, endPoint x: 754, endPoint y: 102, distance: 305.2
click at [670, 100] on div "Chapter 13 Calculation of Your Disposable Income Voluntary Petition for Individ…" at bounding box center [518, 26] width 303 height 772
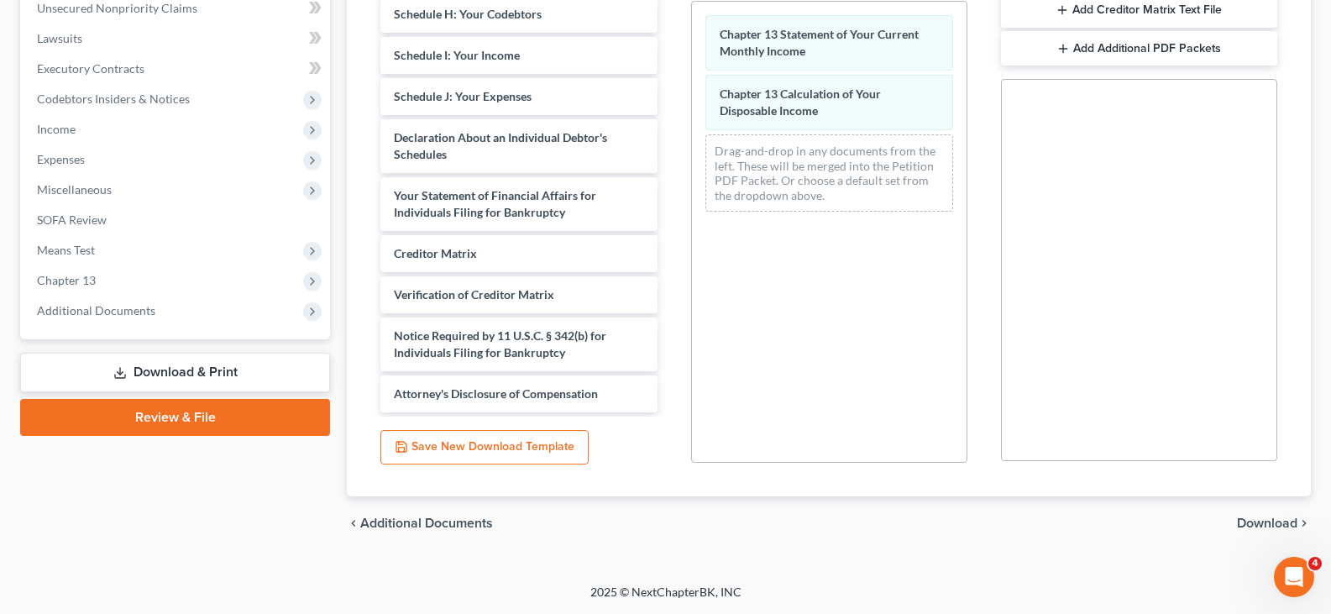
click at [1264, 520] on span "Download" at bounding box center [1267, 523] width 60 height 13
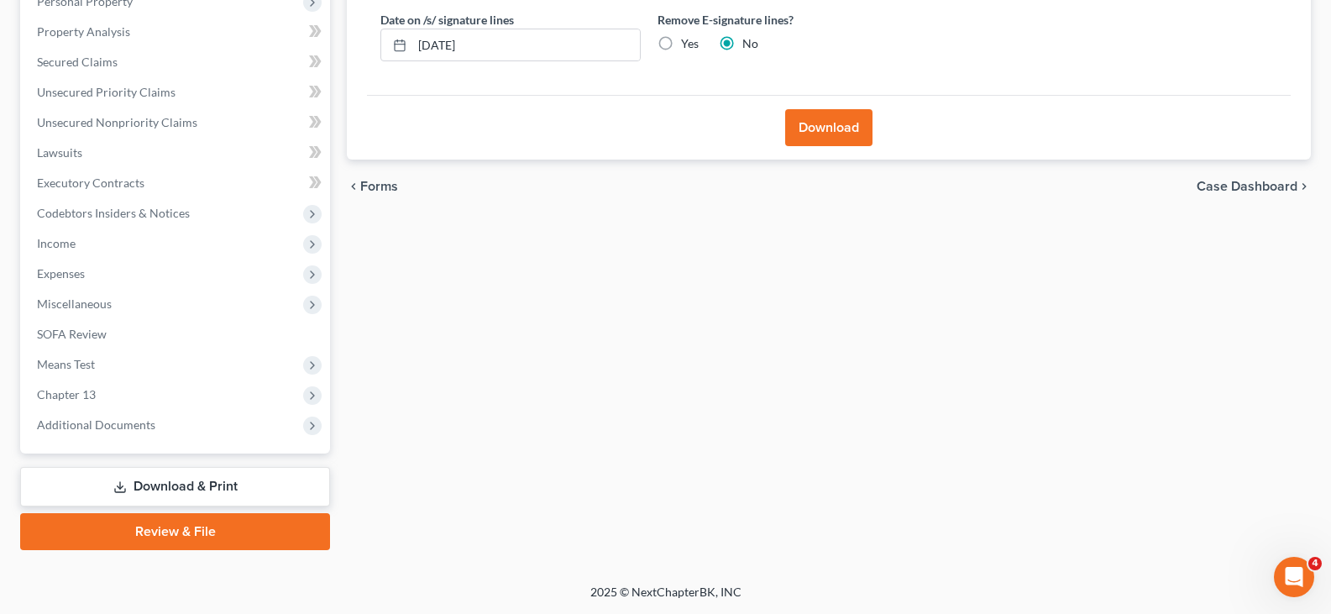
scroll to position [309, 0]
click at [681, 39] on label "Yes" at bounding box center [690, 43] width 18 height 17
click at [688, 39] on input "Yes" at bounding box center [693, 40] width 11 height 11
radio input "true"
radio input "false"
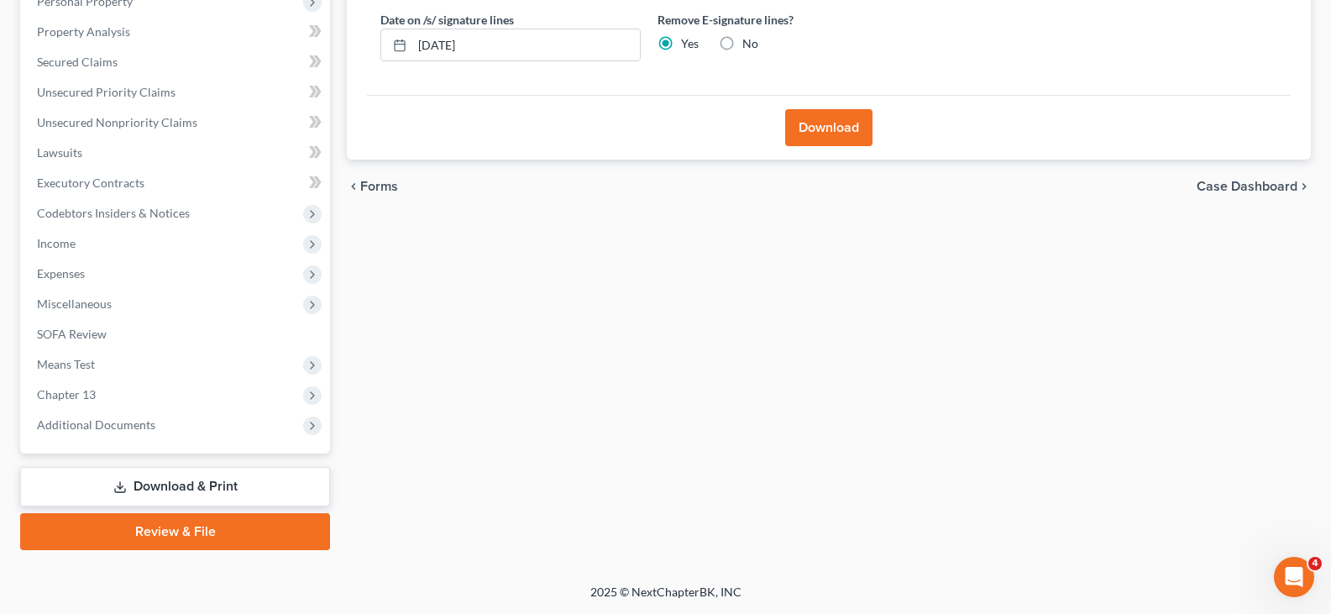
click at [824, 129] on button "Download" at bounding box center [828, 127] width 87 height 37
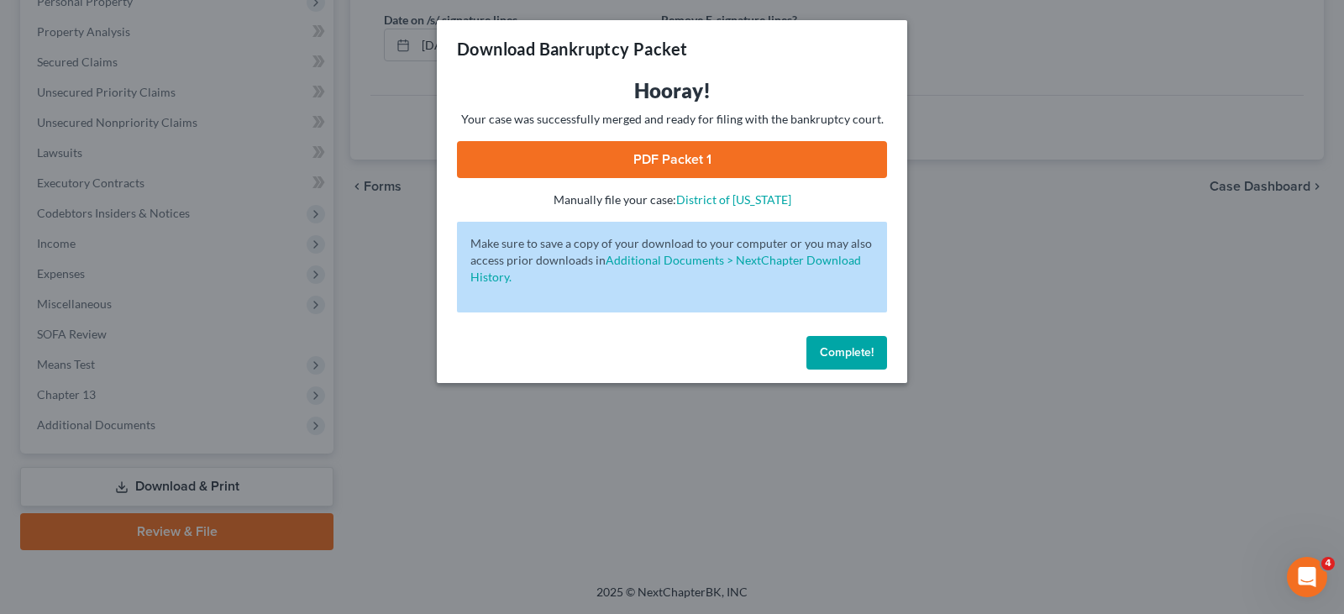
click at [562, 154] on link "PDF Packet 1" at bounding box center [672, 159] width 430 height 37
click at [827, 354] on span "Complete!" at bounding box center [847, 352] width 54 height 14
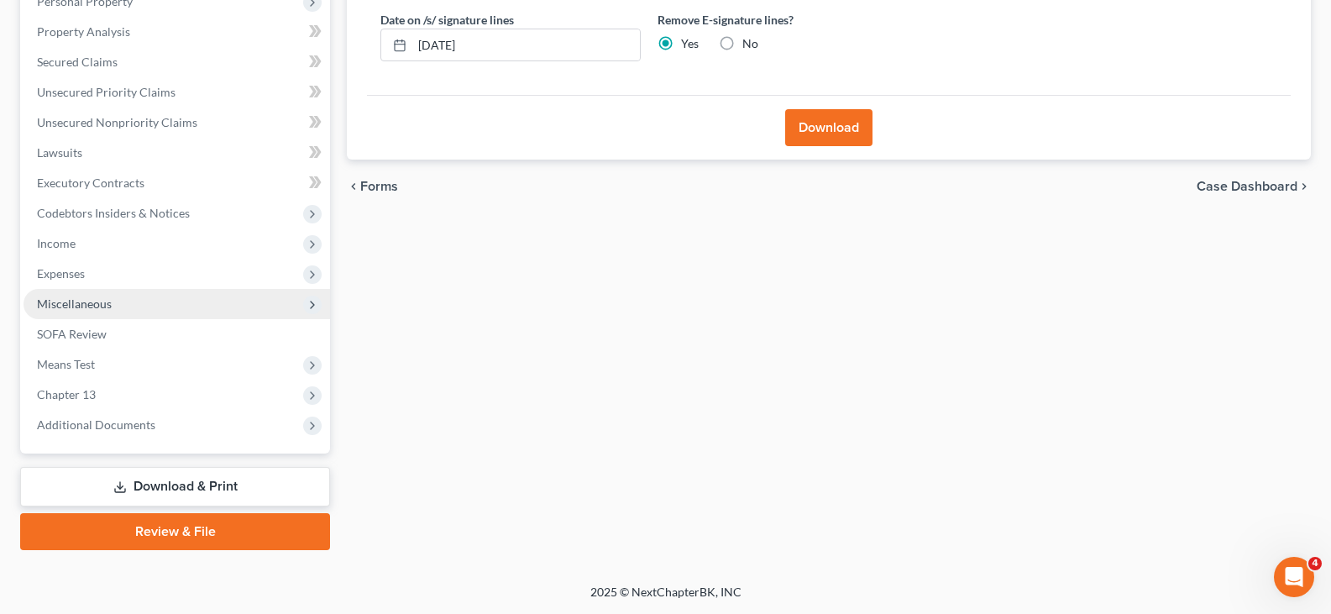
click at [57, 302] on span "Miscellaneous" at bounding box center [74, 304] width 75 height 14
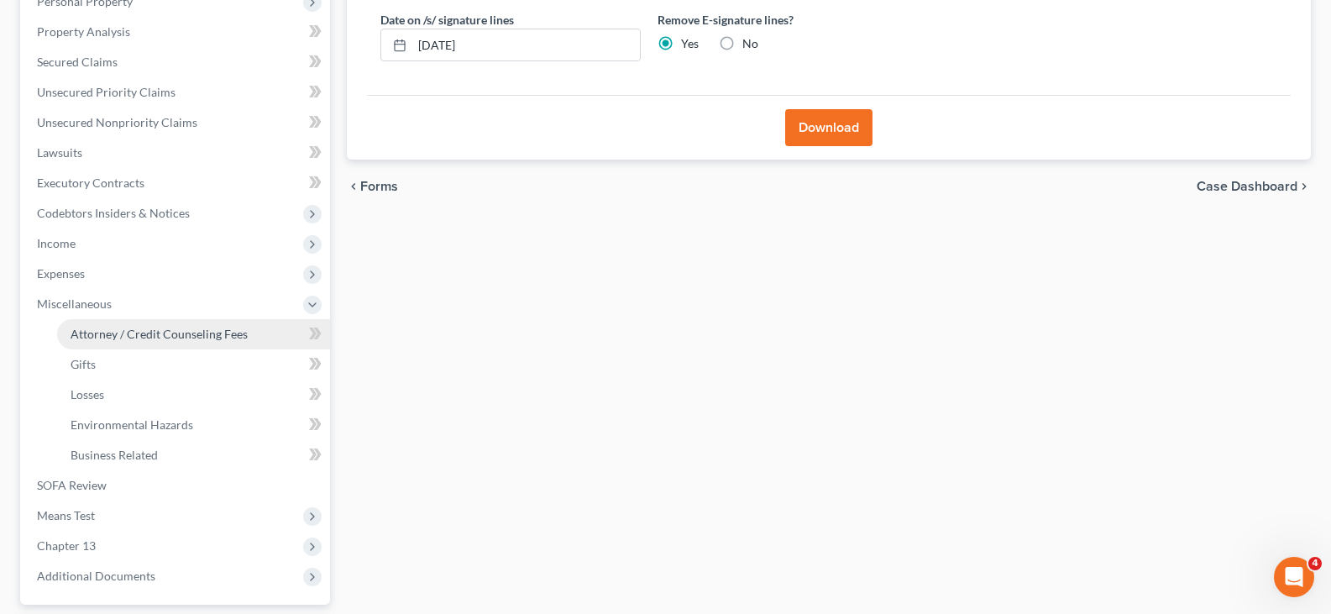
click at [105, 330] on span "Attorney / Credit Counseling Fees" at bounding box center [159, 334] width 177 height 14
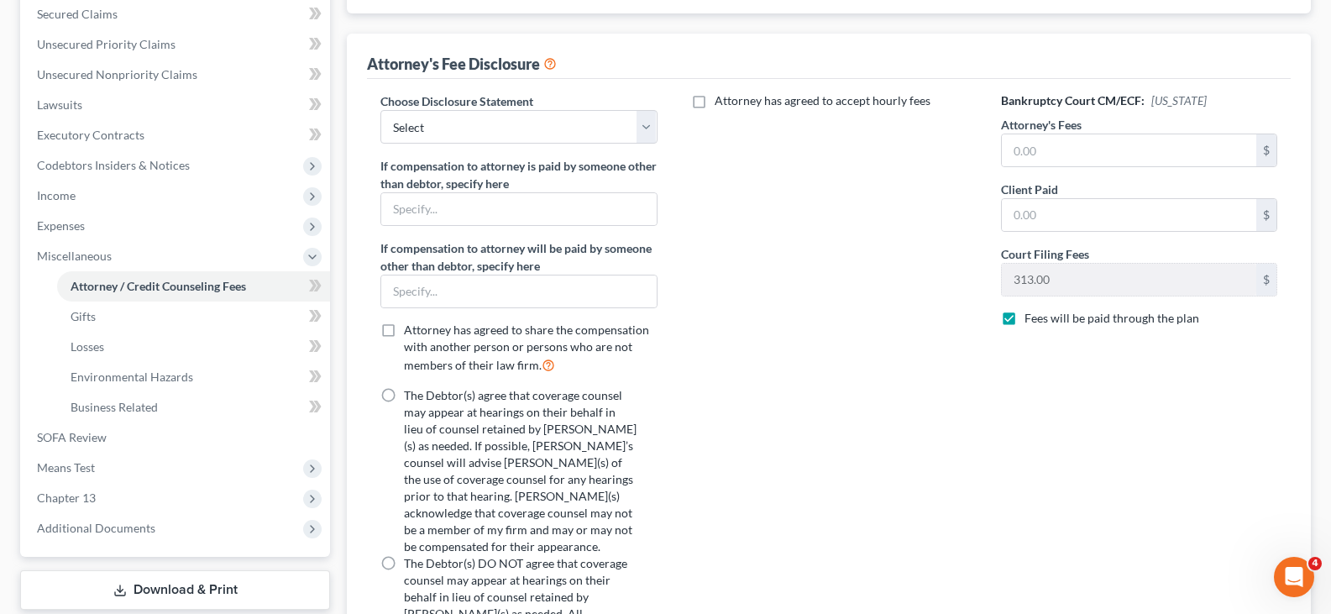
scroll to position [504, 0]
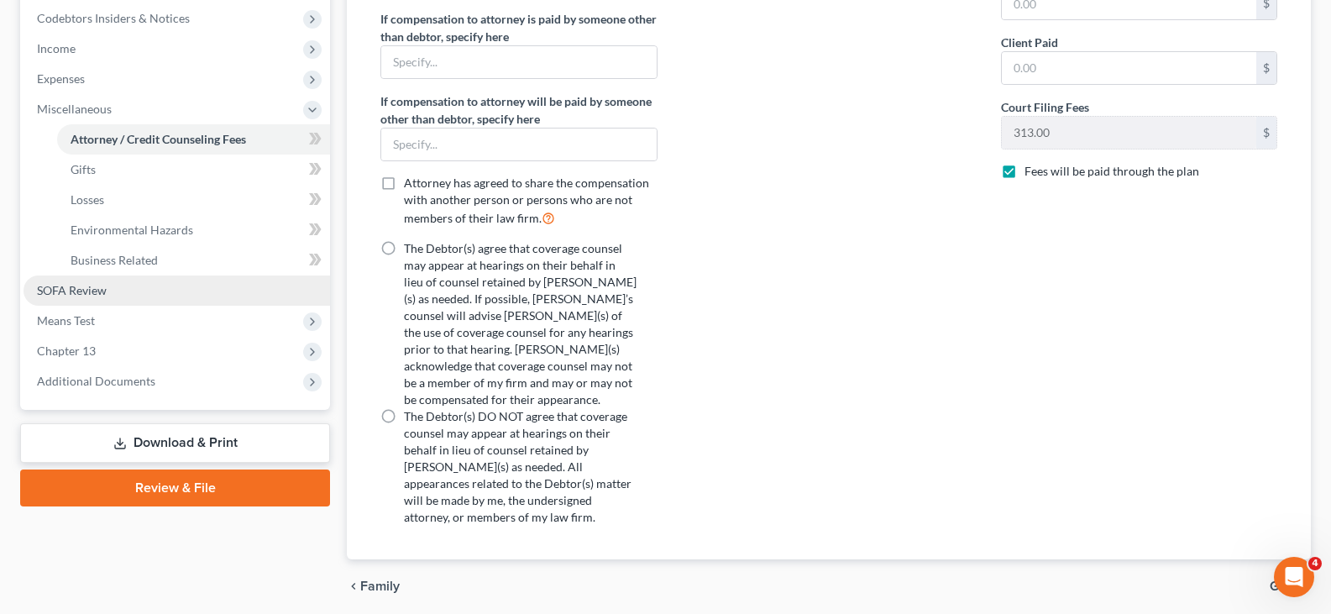
click at [55, 283] on span "SOFA Review" at bounding box center [72, 290] width 70 height 14
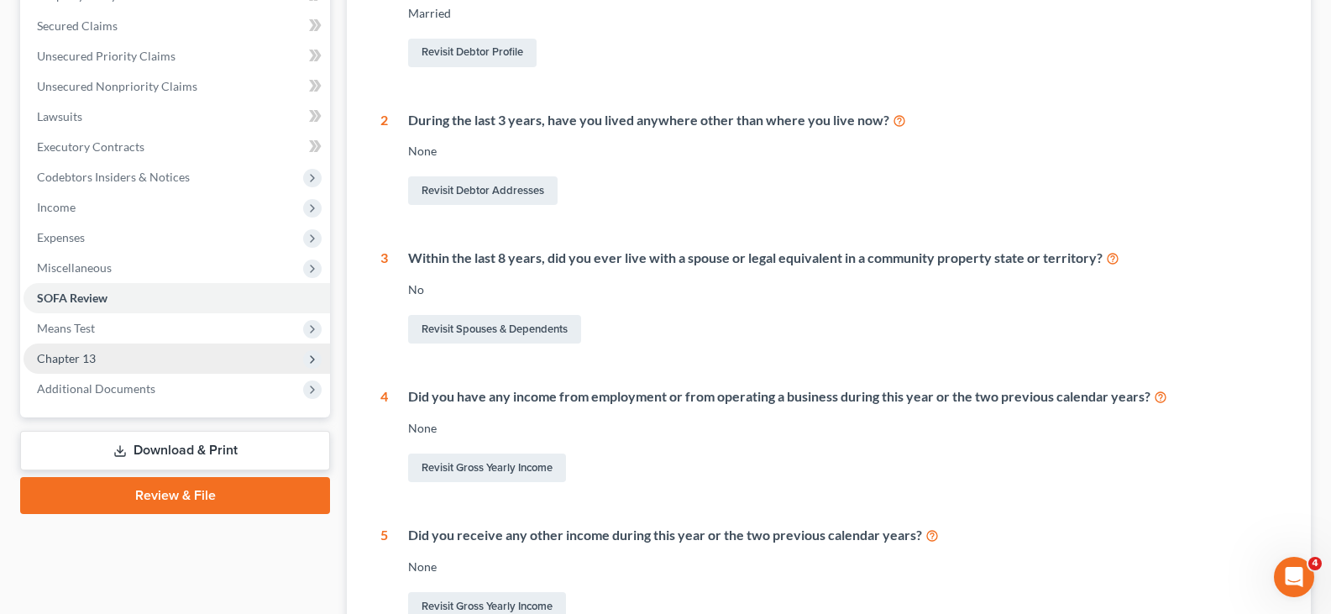
scroll to position [504, 0]
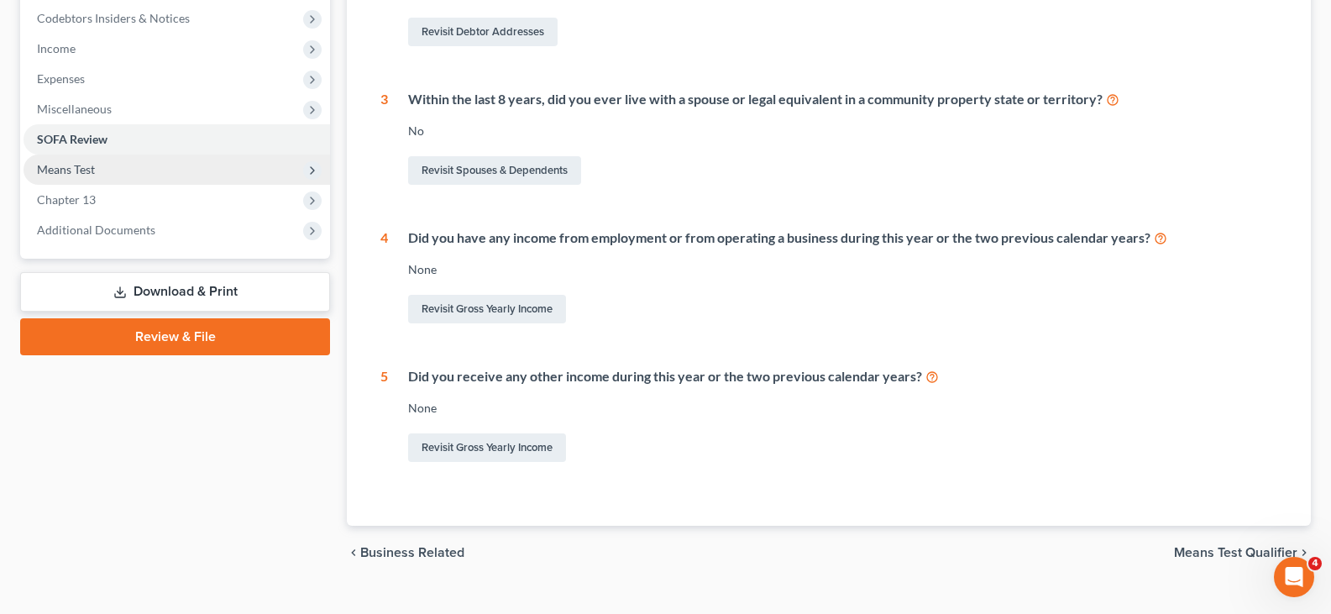
click at [74, 169] on span "Means Test" at bounding box center [66, 169] width 58 height 14
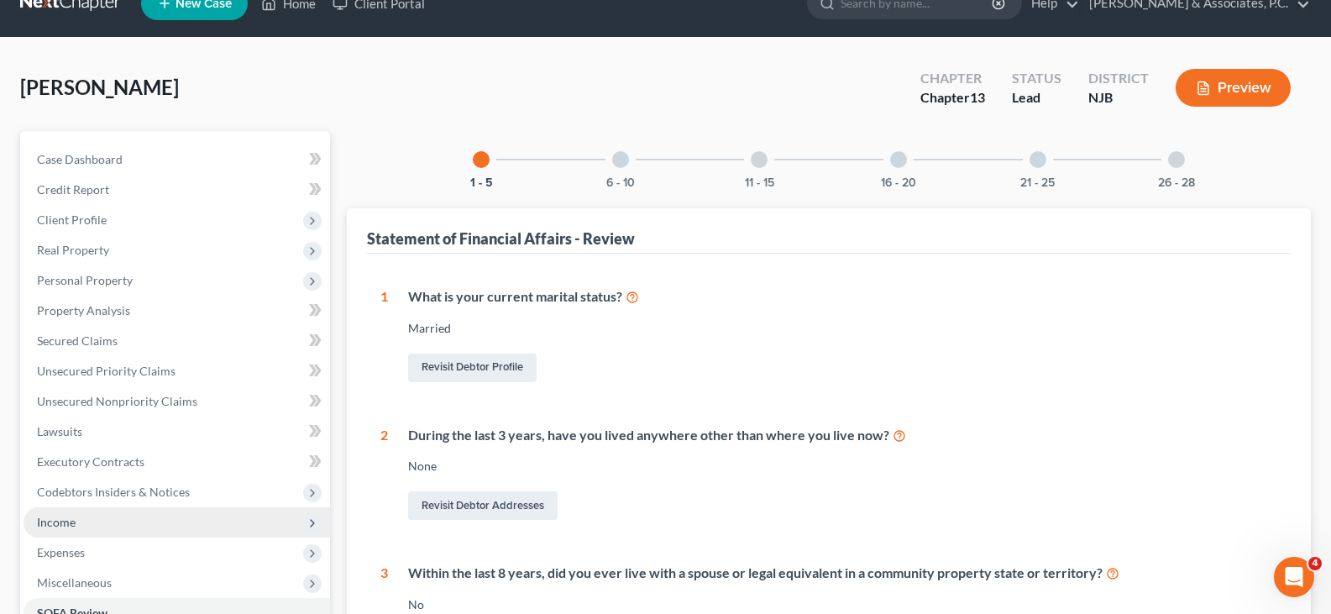
scroll to position [0, 0]
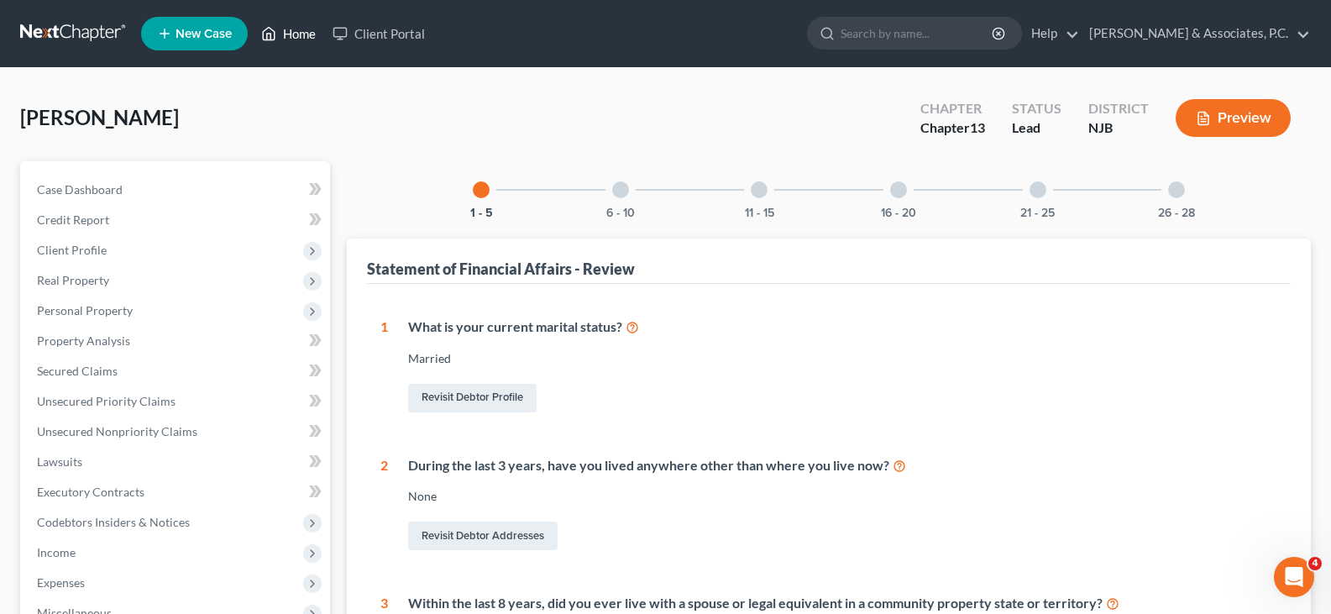
click at [293, 33] on link "Home" at bounding box center [288, 33] width 71 height 30
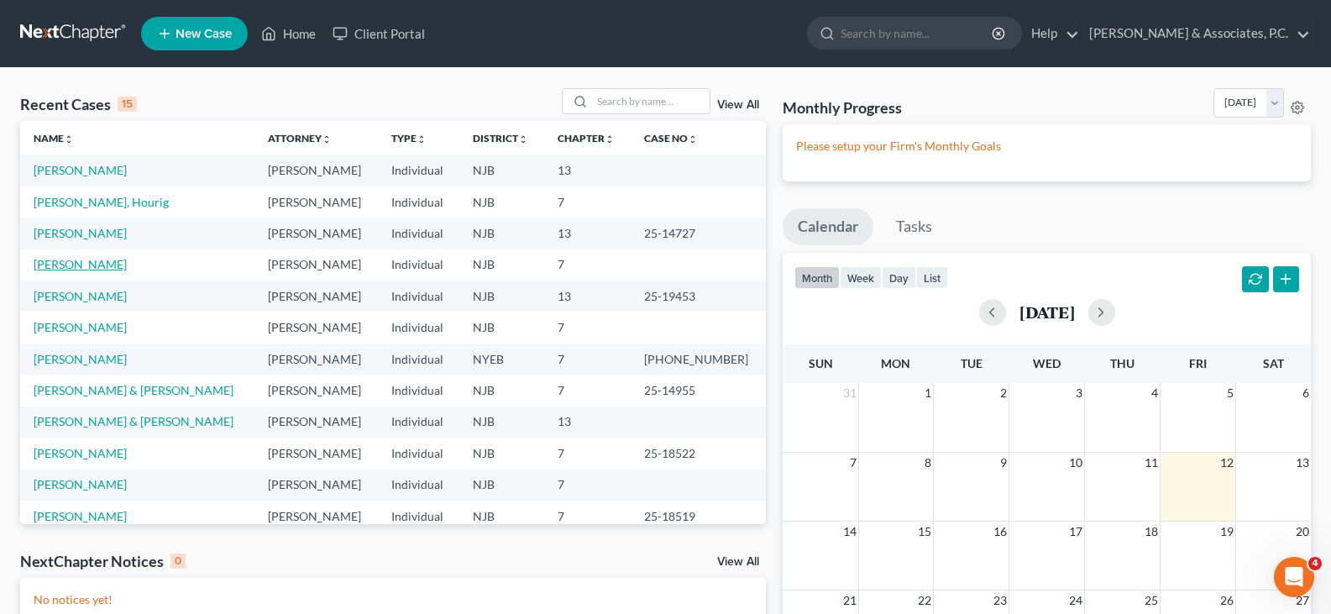
click at [104, 260] on link "[PERSON_NAME]" at bounding box center [80, 264] width 93 height 14
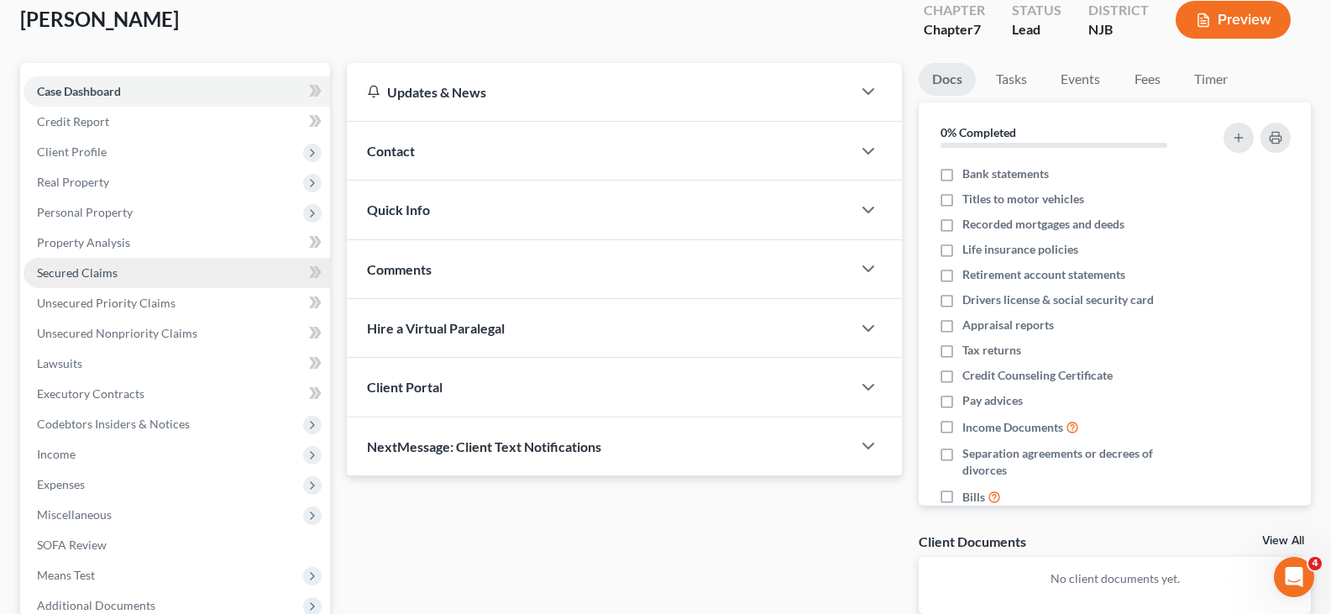
scroll to position [279, 0]
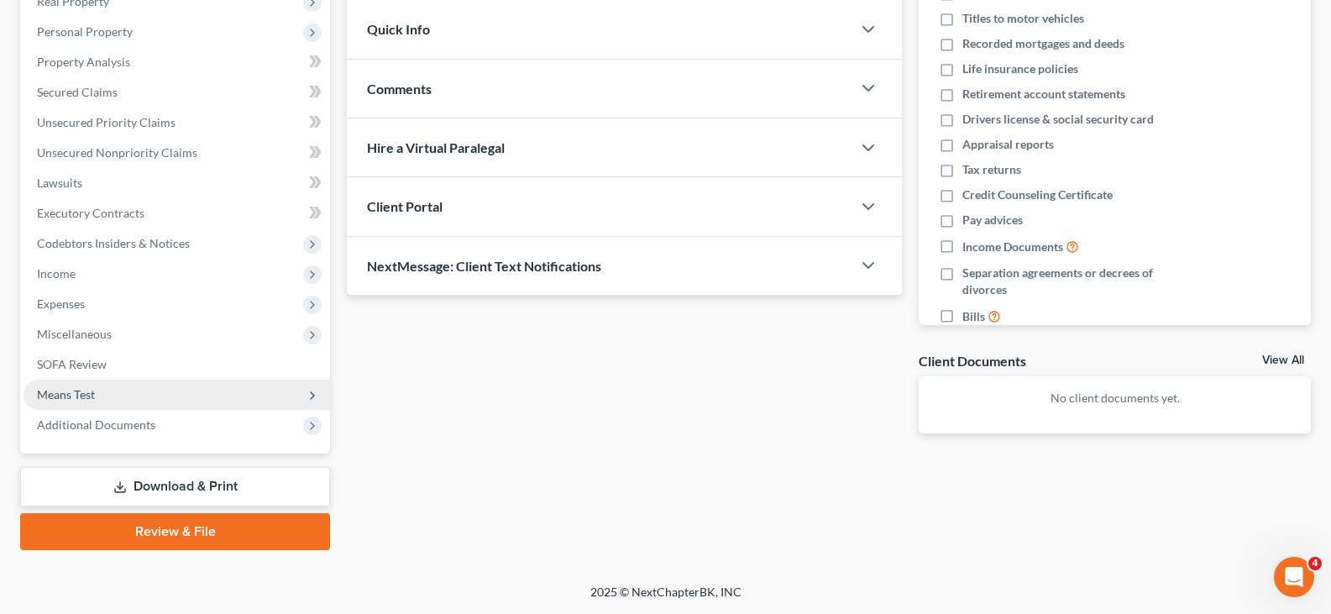
click at [80, 396] on span "Means Test" at bounding box center [66, 394] width 58 height 14
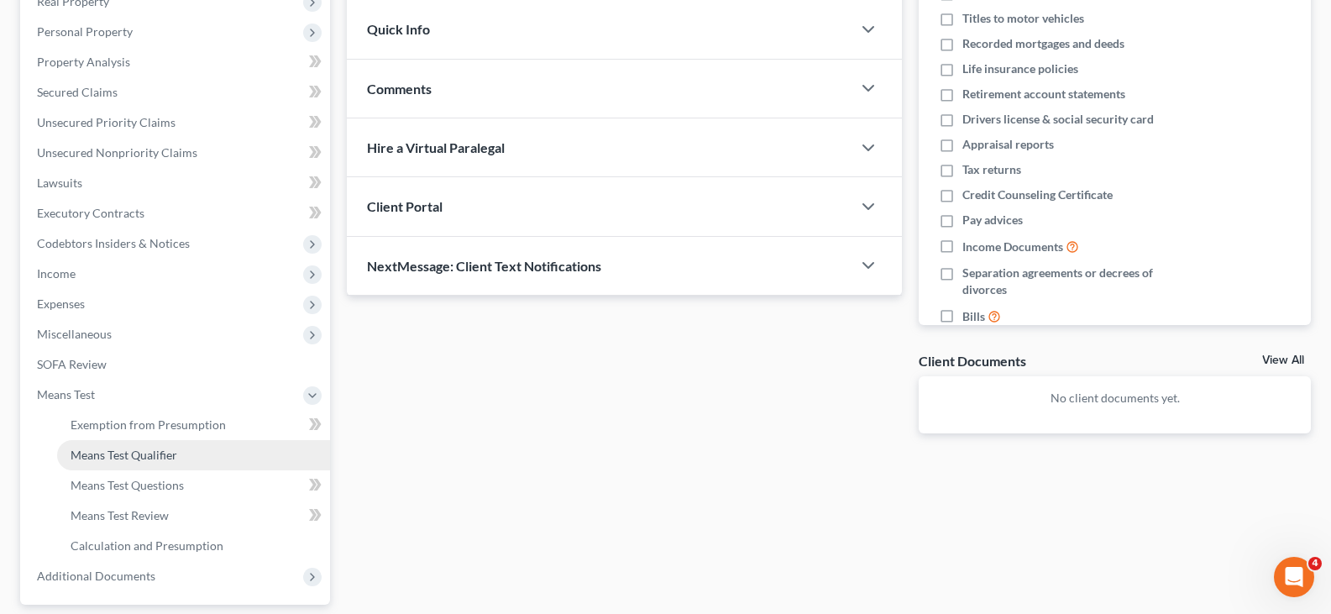
click at [125, 459] on span "Means Test Qualifier" at bounding box center [124, 455] width 107 height 14
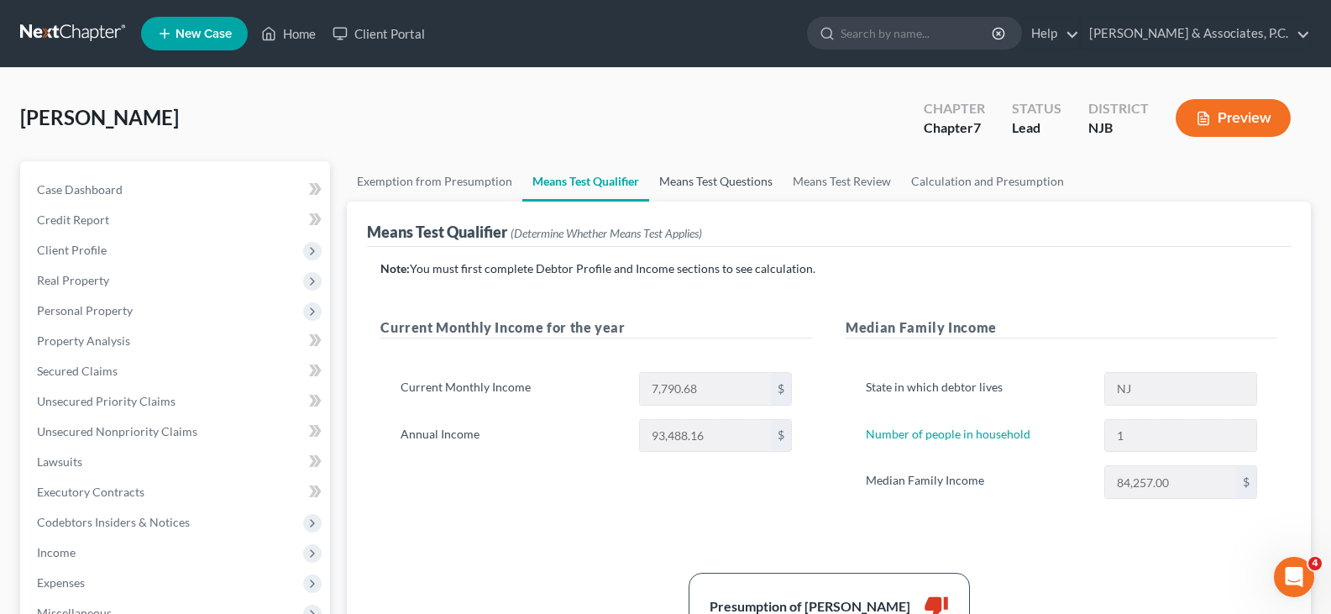
click at [711, 180] on link "Means Test Questions" at bounding box center [716, 181] width 134 height 40
select select "1"
select select "4"
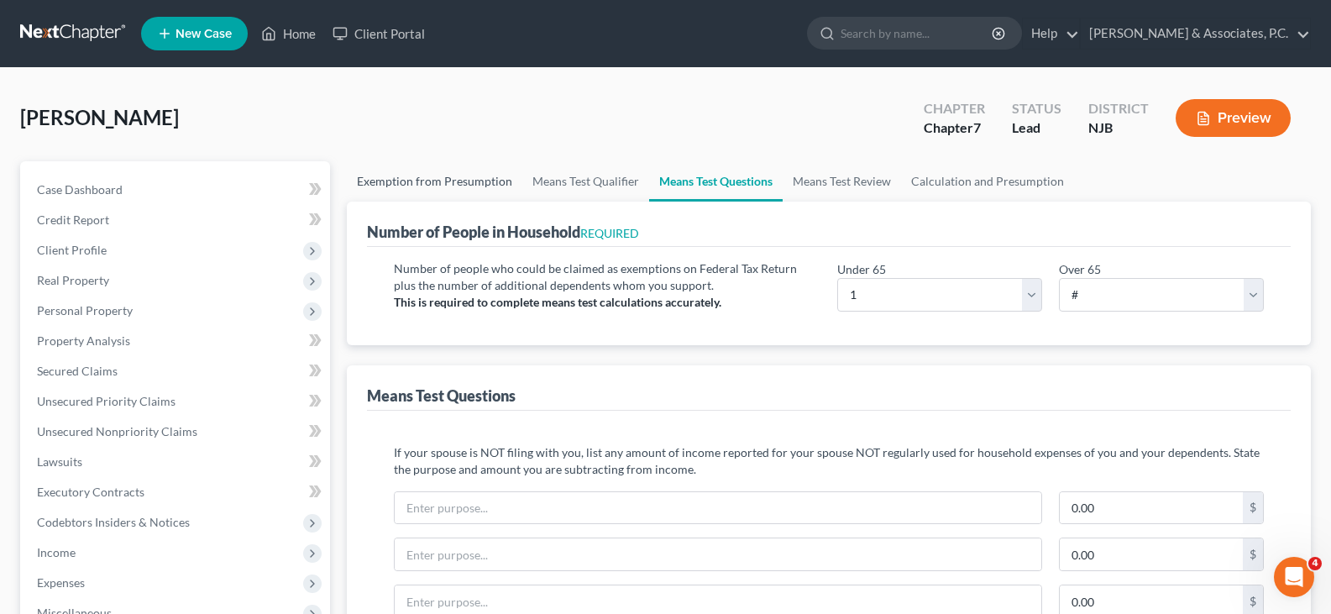
click at [414, 184] on link "Exemption from Presumption" at bounding box center [435, 181] width 176 height 40
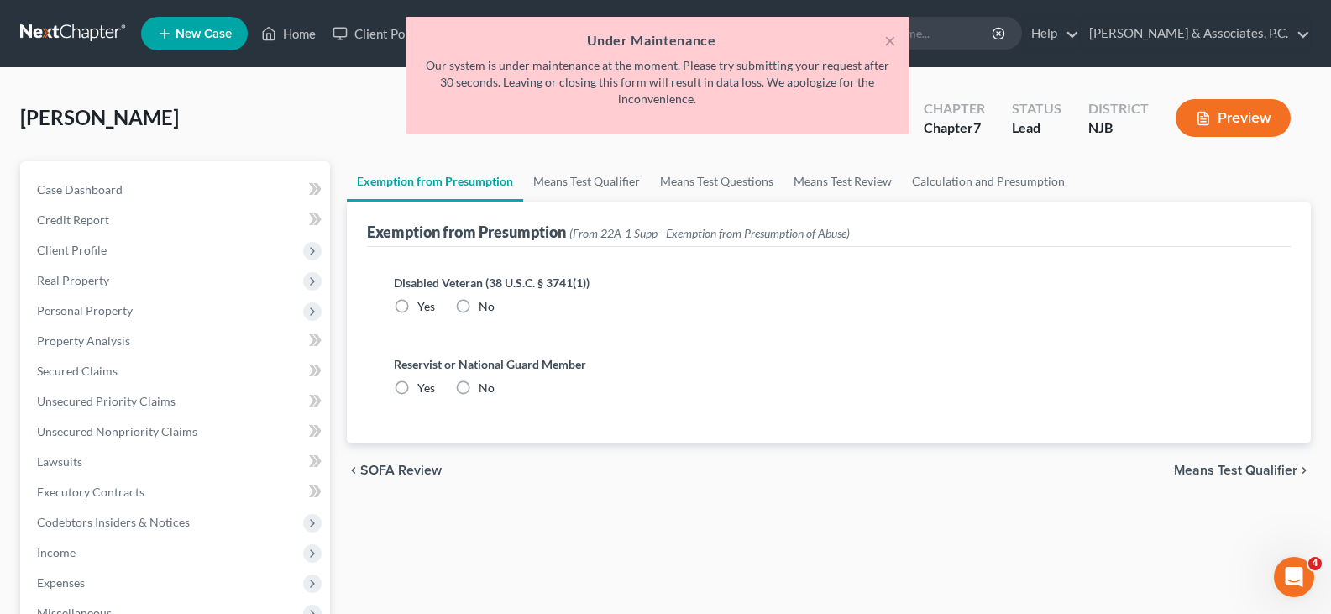
click at [309, 128] on div "× Under Maintenance Our system is under maintenance at the moment. Please try s…" at bounding box center [657, 80] width 1331 height 126
click at [891, 39] on button "×" at bounding box center [890, 40] width 12 height 20
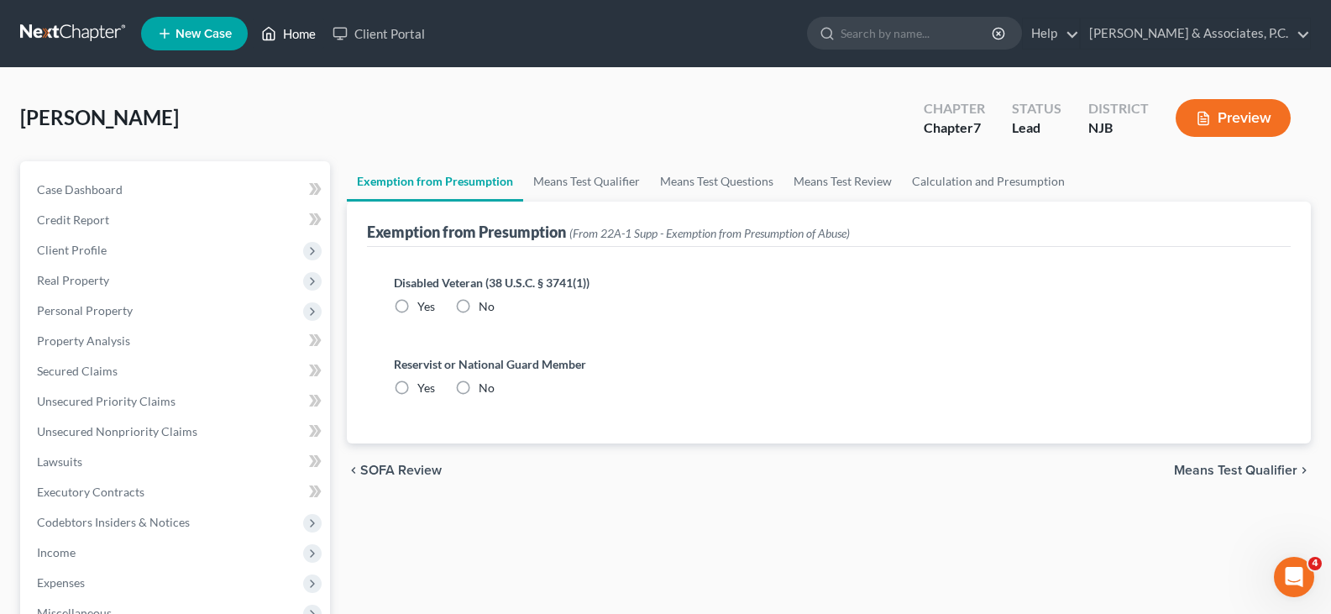
click at [292, 30] on link "Home" at bounding box center [288, 33] width 71 height 30
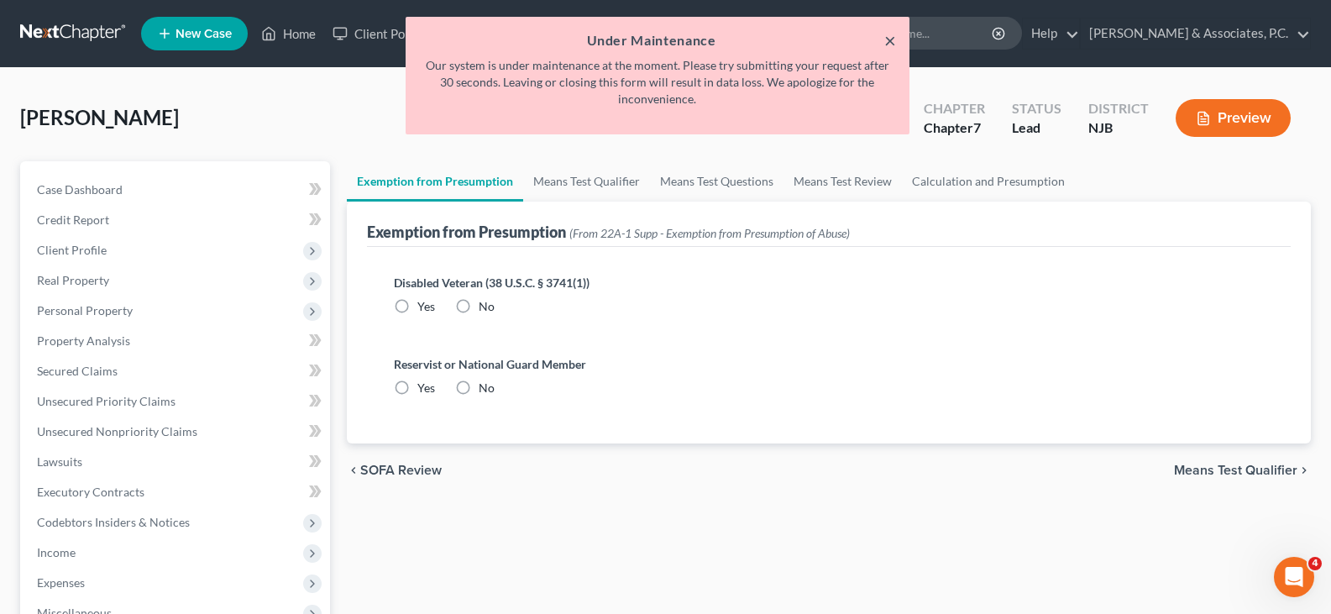
drag, startPoint x: 890, startPoint y: 40, endPoint x: 894, endPoint y: 25, distance: 15.7
click at [889, 39] on button "×" at bounding box center [890, 40] width 12 height 20
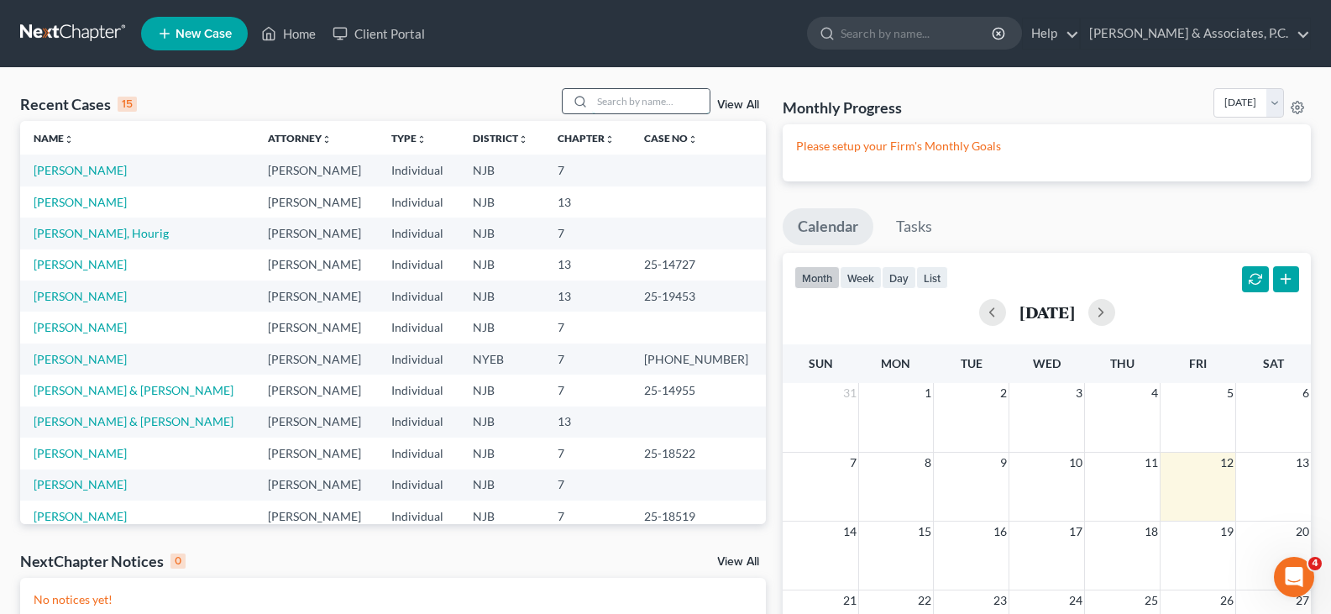
click at [620, 97] on input "search" at bounding box center [651, 101] width 118 height 24
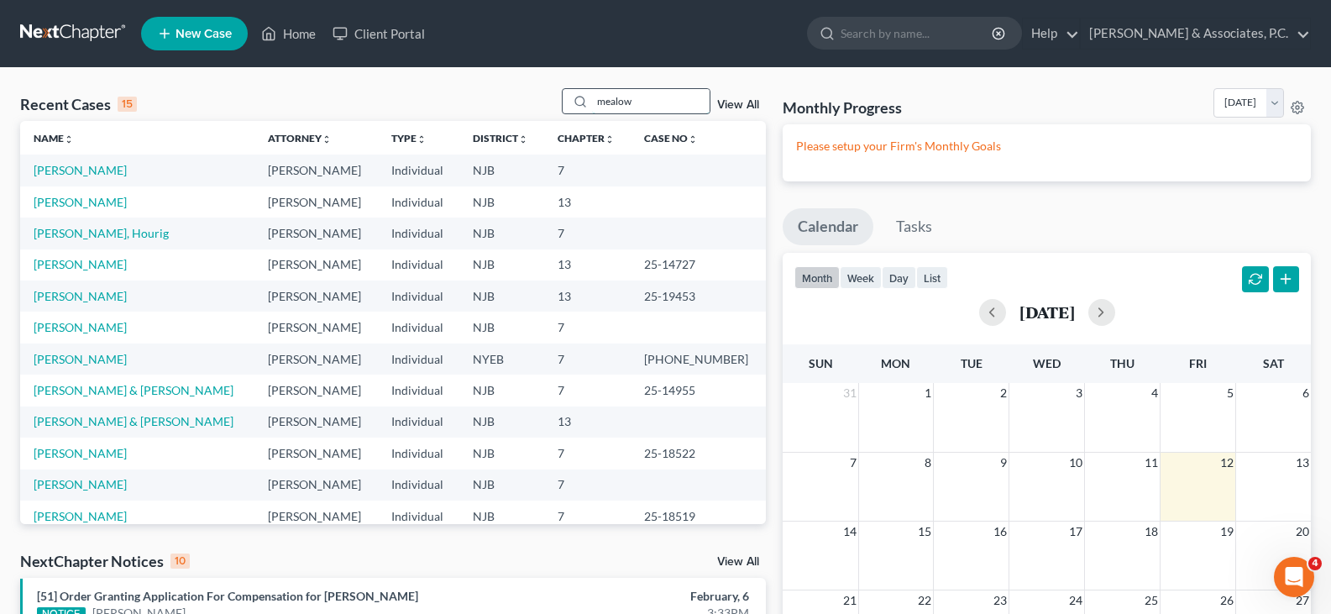
type input "mealow"
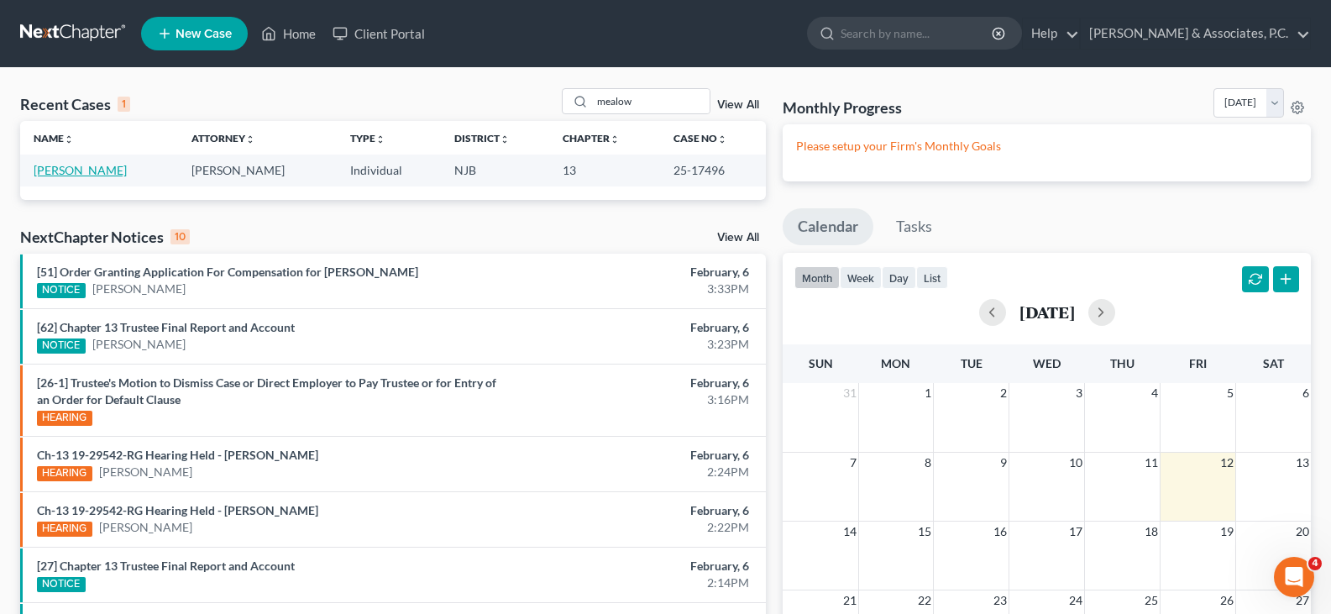
click at [120, 165] on link "[PERSON_NAME]" at bounding box center [80, 170] width 93 height 14
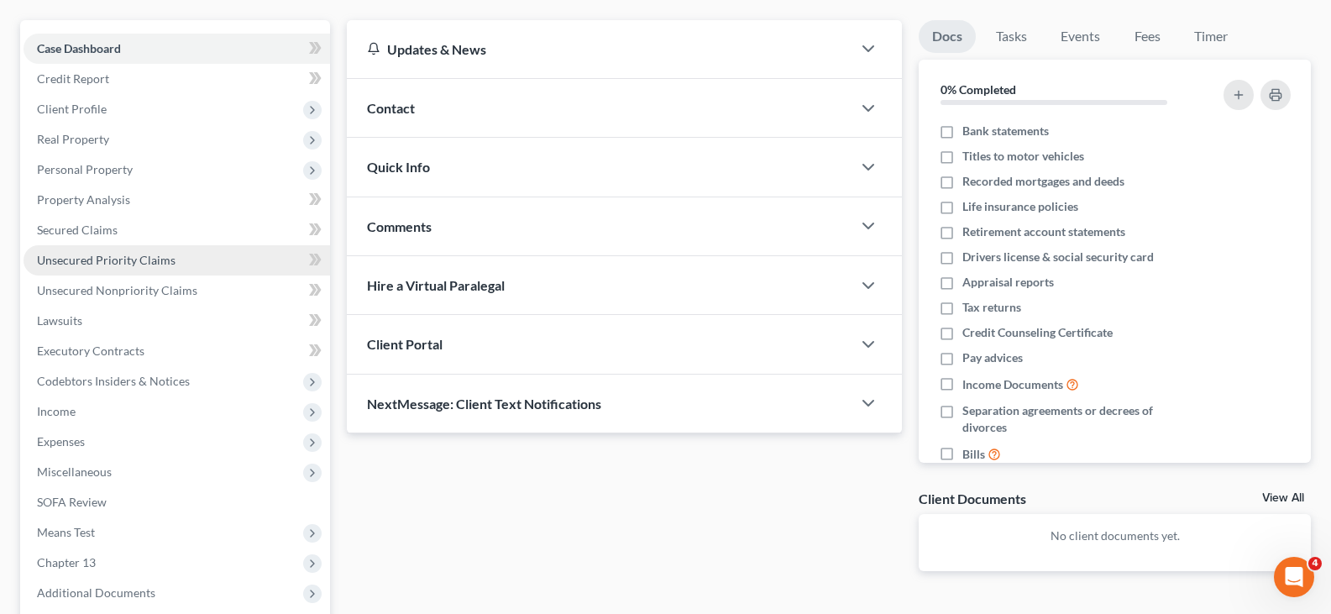
scroll to position [168, 0]
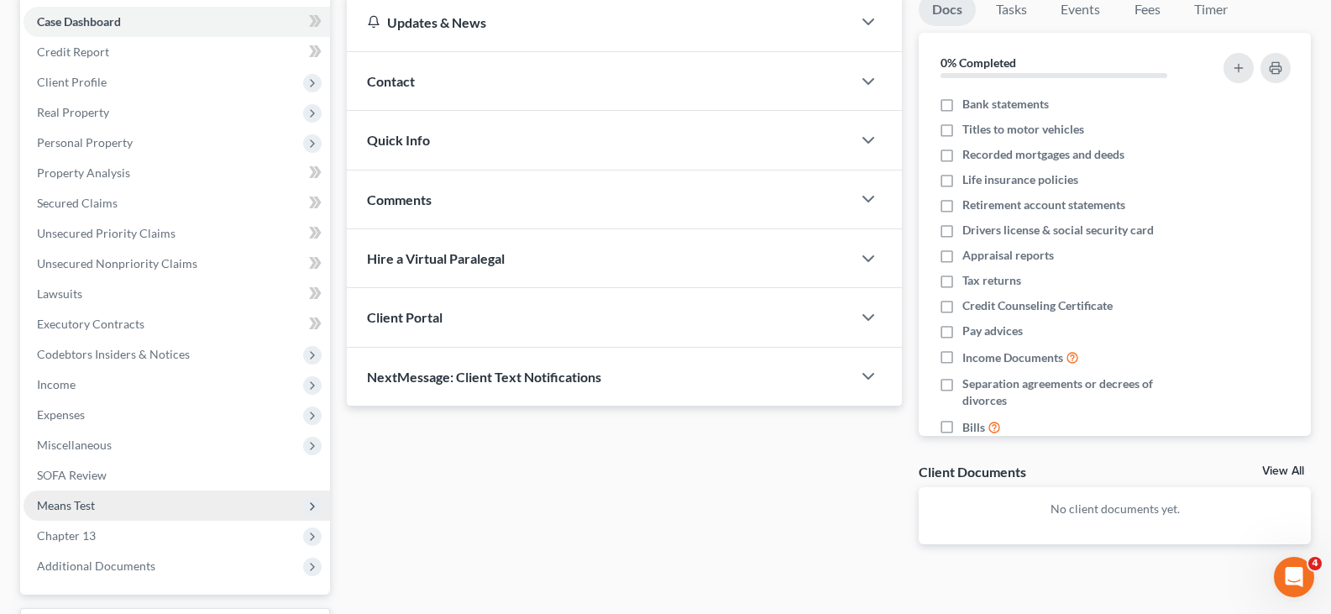
click at [64, 507] on span "Means Test" at bounding box center [66, 505] width 58 height 14
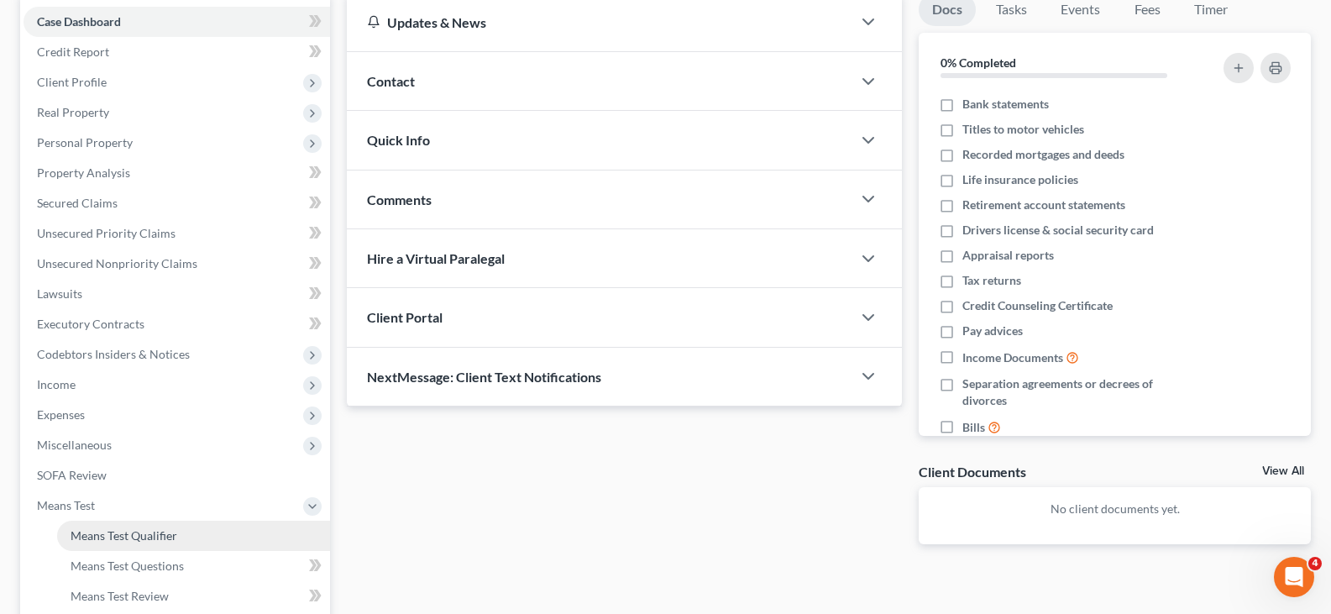
click at [113, 538] on span "Means Test Qualifier" at bounding box center [124, 535] width 107 height 14
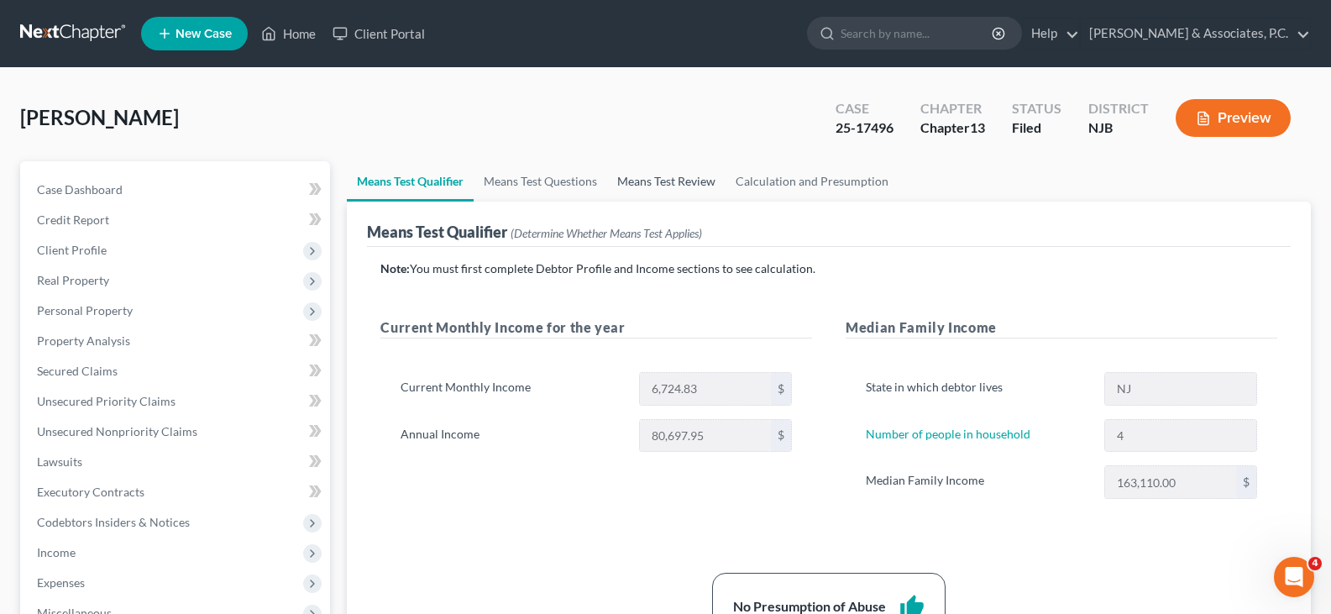
click at [690, 183] on link "Means Test Review" at bounding box center [666, 181] width 118 height 40
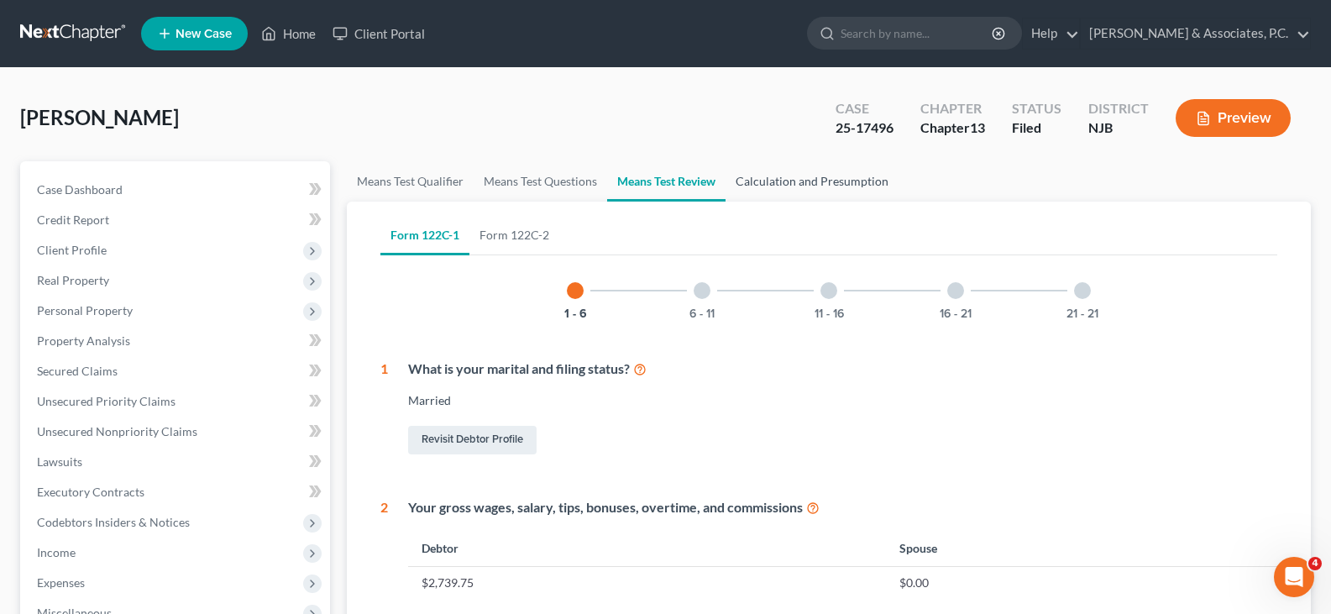
click at [790, 181] on link "Calculation and Presumption" at bounding box center [812, 181] width 173 height 40
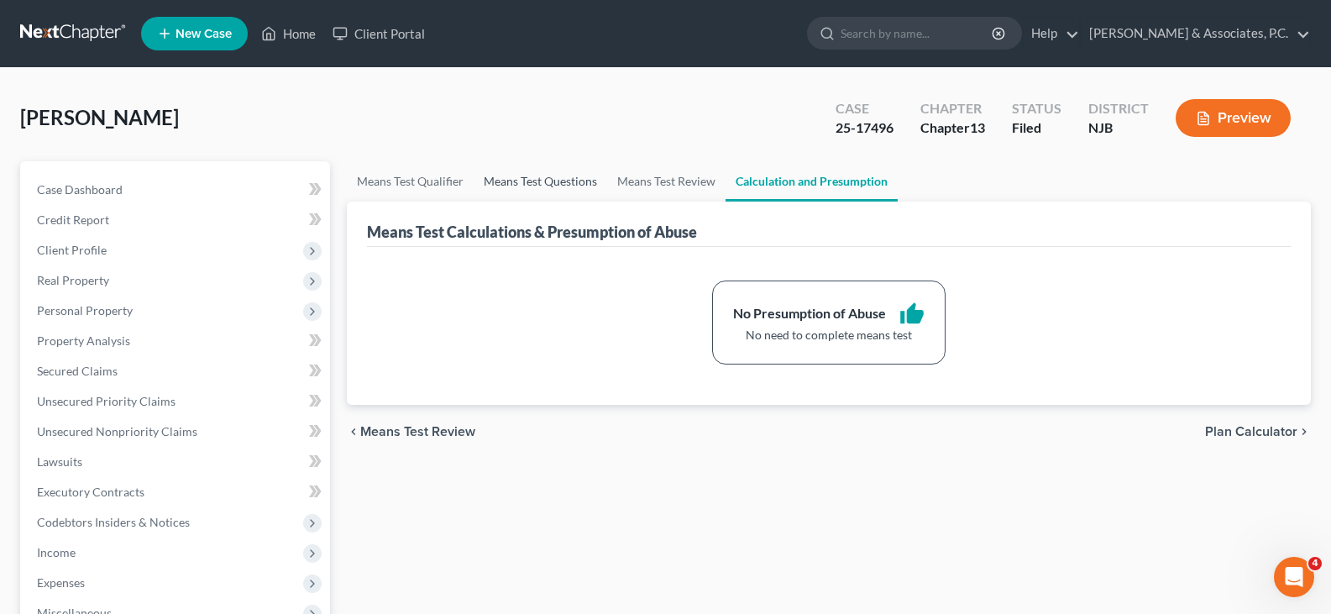
click at [496, 187] on link "Means Test Questions" at bounding box center [541, 181] width 134 height 40
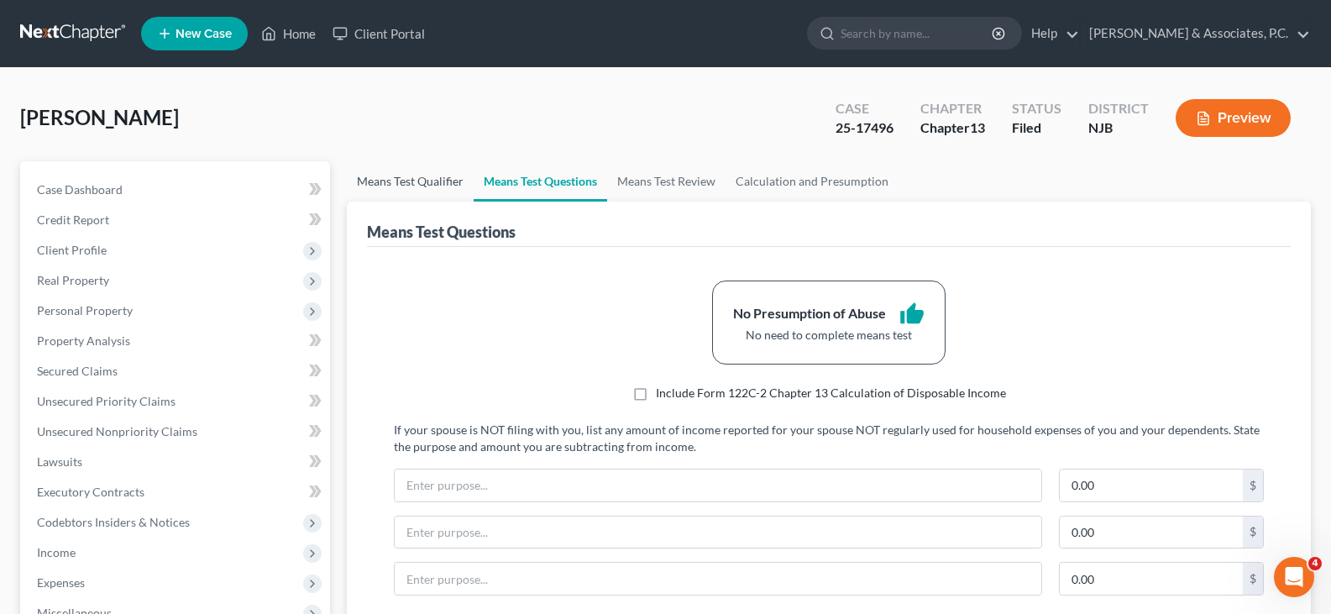
click at [410, 179] on link "Means Test Qualifier" at bounding box center [410, 181] width 127 height 40
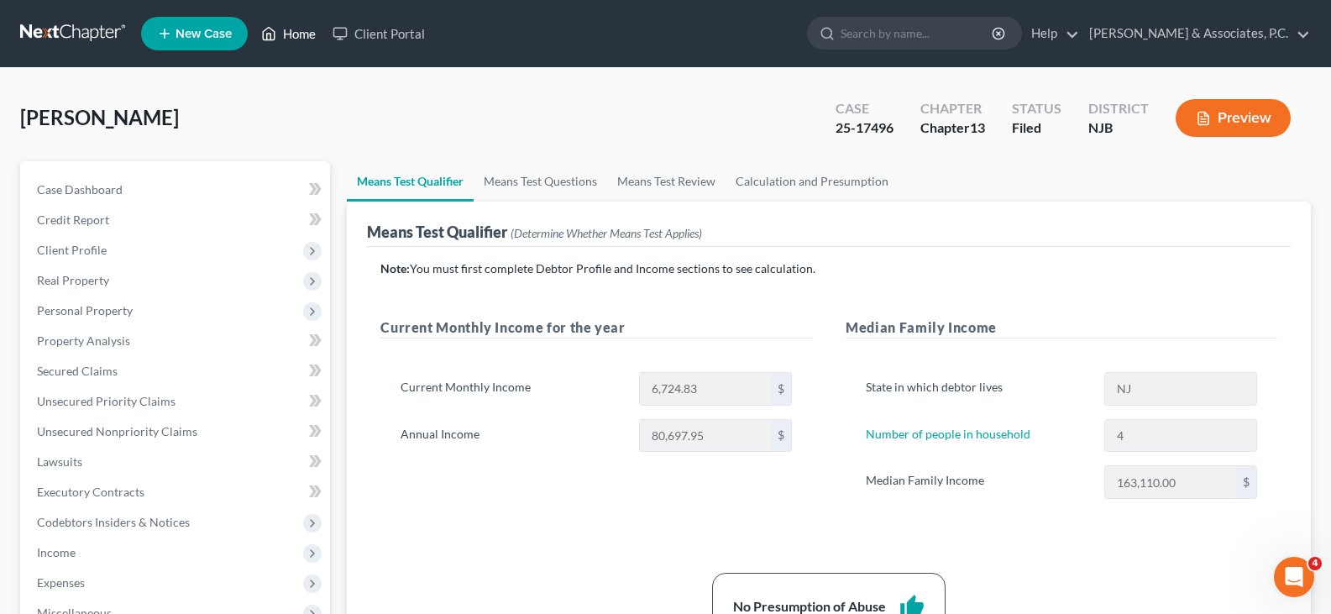
click at [293, 36] on link "Home" at bounding box center [288, 33] width 71 height 30
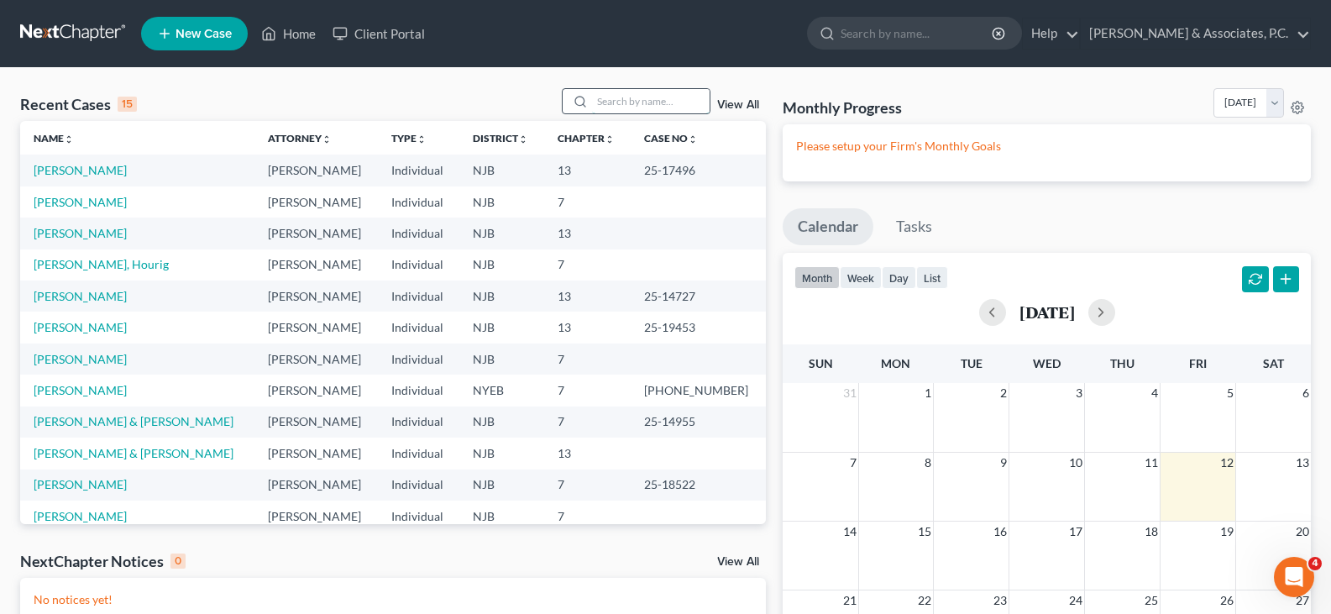
click at [654, 101] on input "search" at bounding box center [651, 101] width 118 height 24
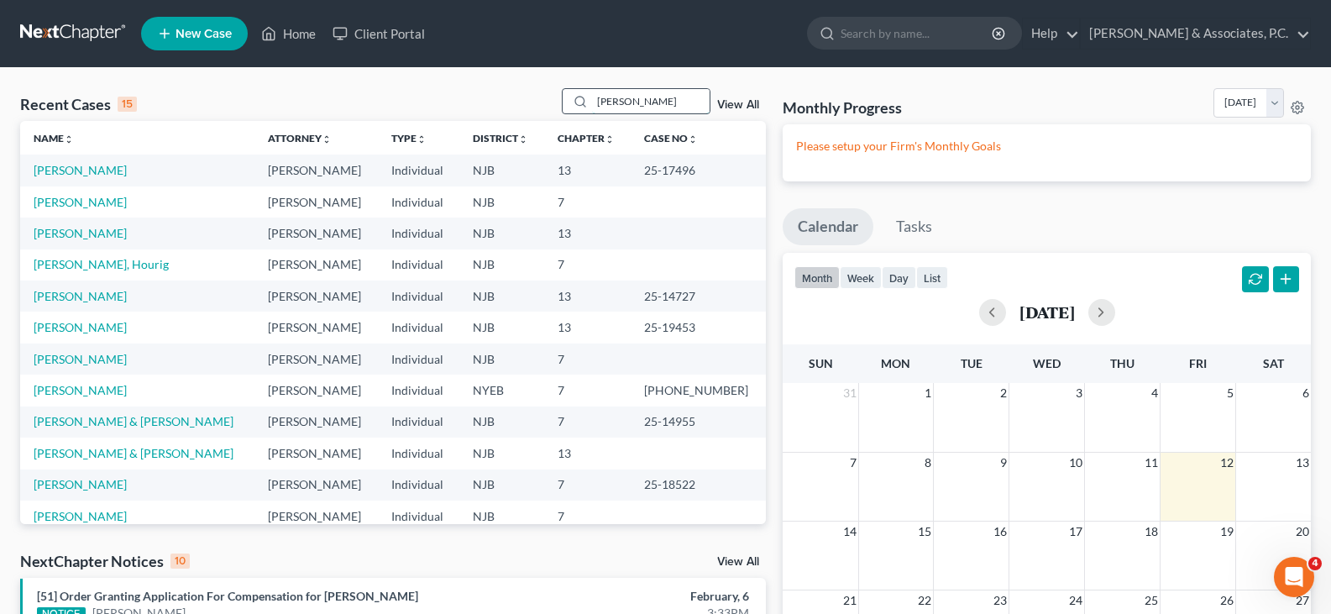
type input "[PERSON_NAME]"
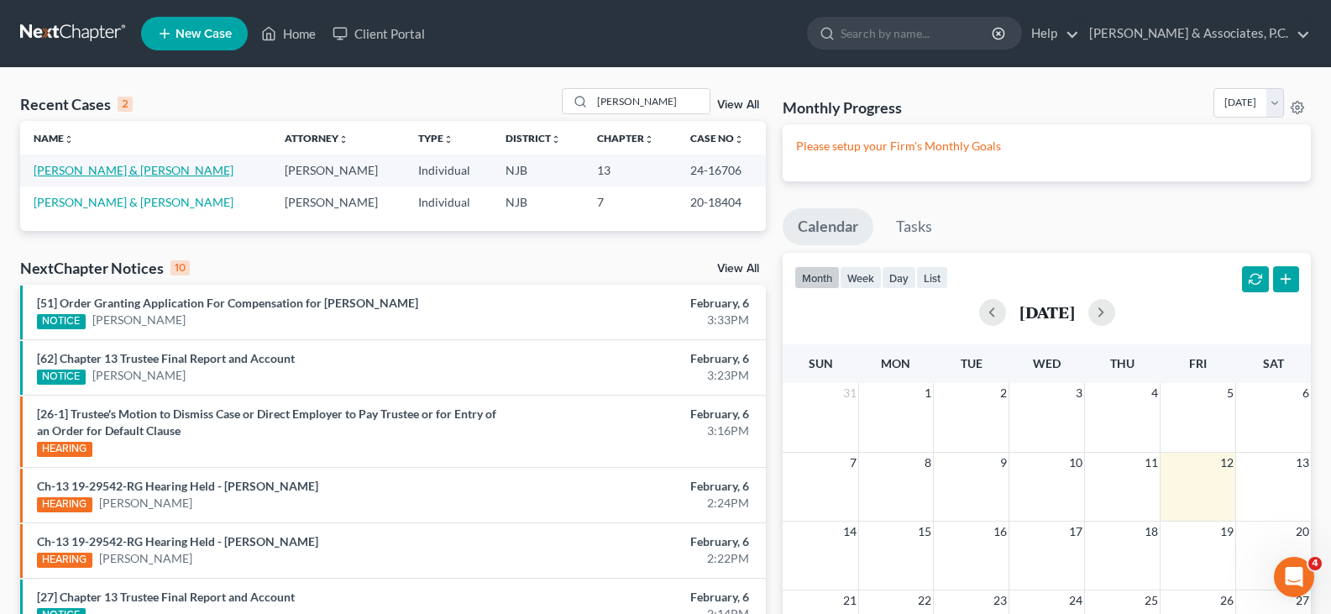
click at [128, 169] on link "[PERSON_NAME] & [PERSON_NAME]" at bounding box center [134, 170] width 200 height 14
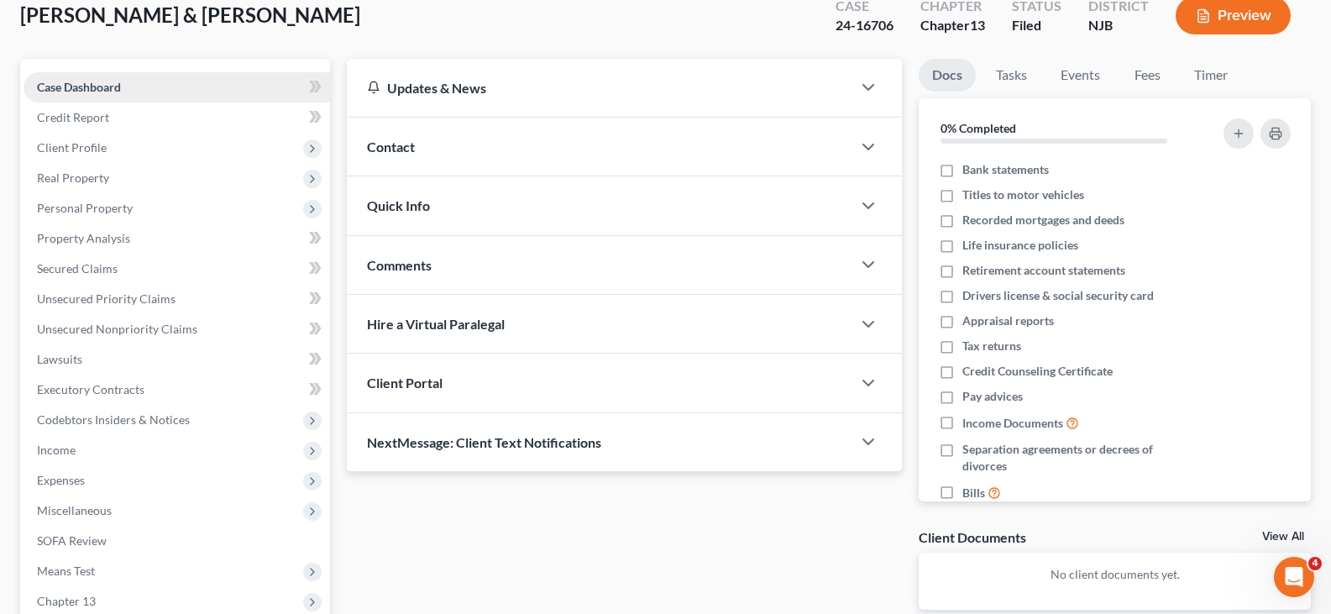
scroll to position [309, 0]
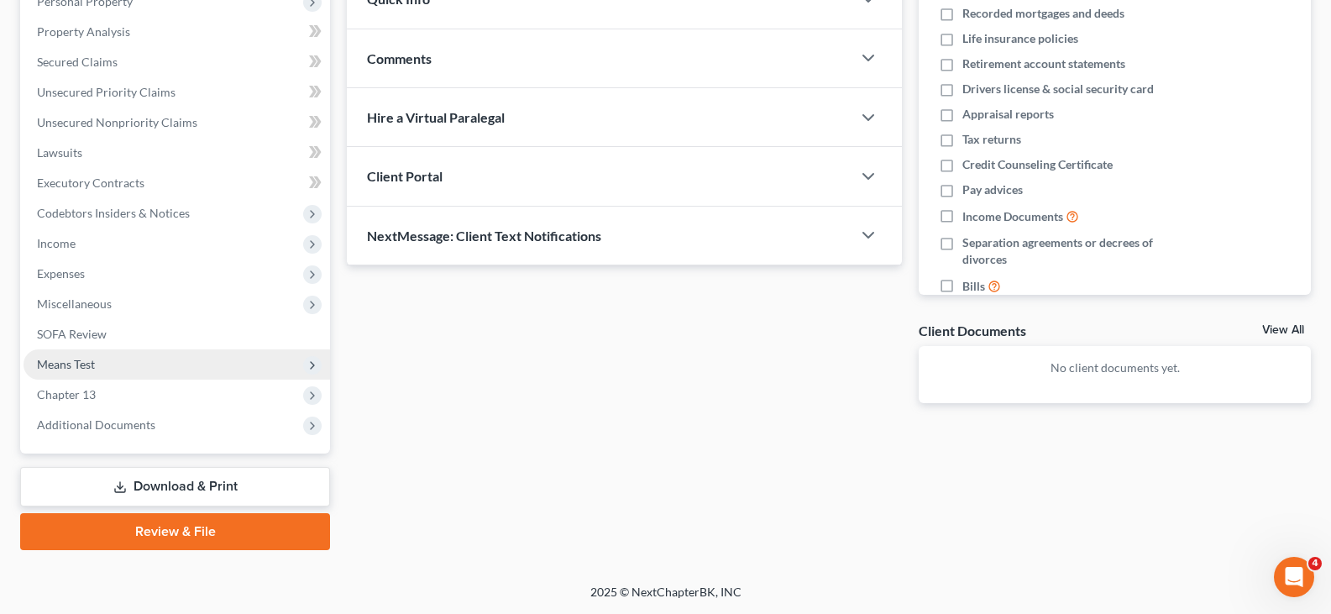
click at [74, 365] on span "Means Test" at bounding box center [66, 364] width 58 height 14
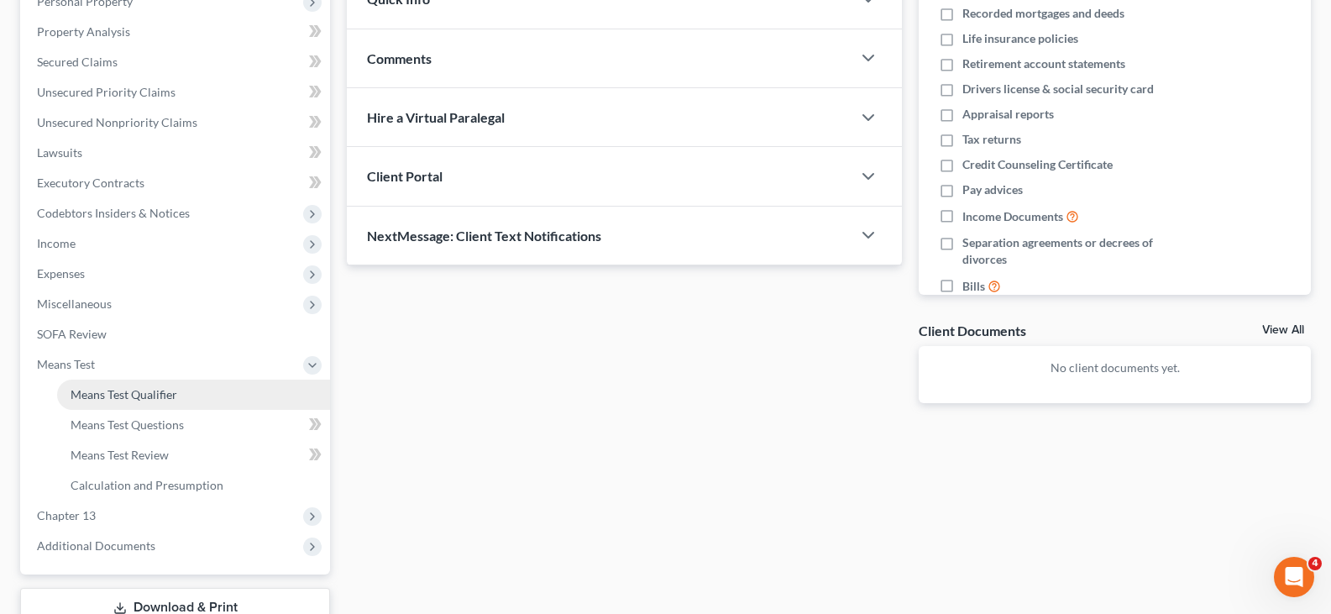
click at [124, 394] on span "Means Test Qualifier" at bounding box center [124, 394] width 107 height 14
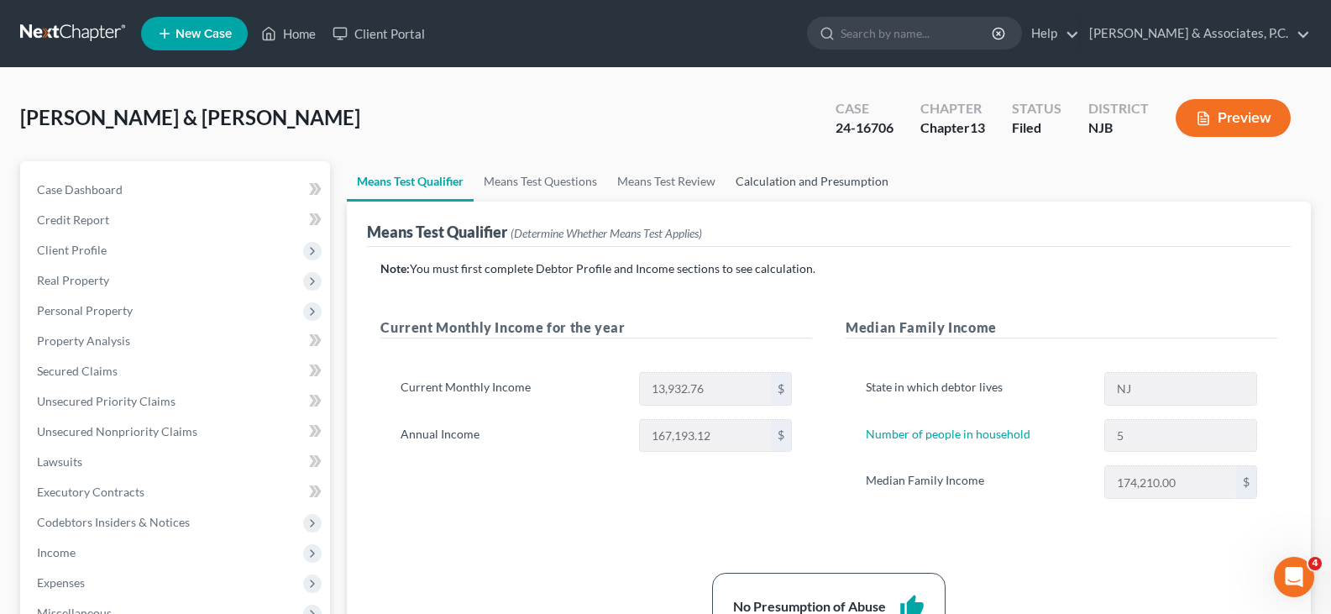
click at [787, 182] on link "Calculation and Presumption" at bounding box center [812, 181] width 173 height 40
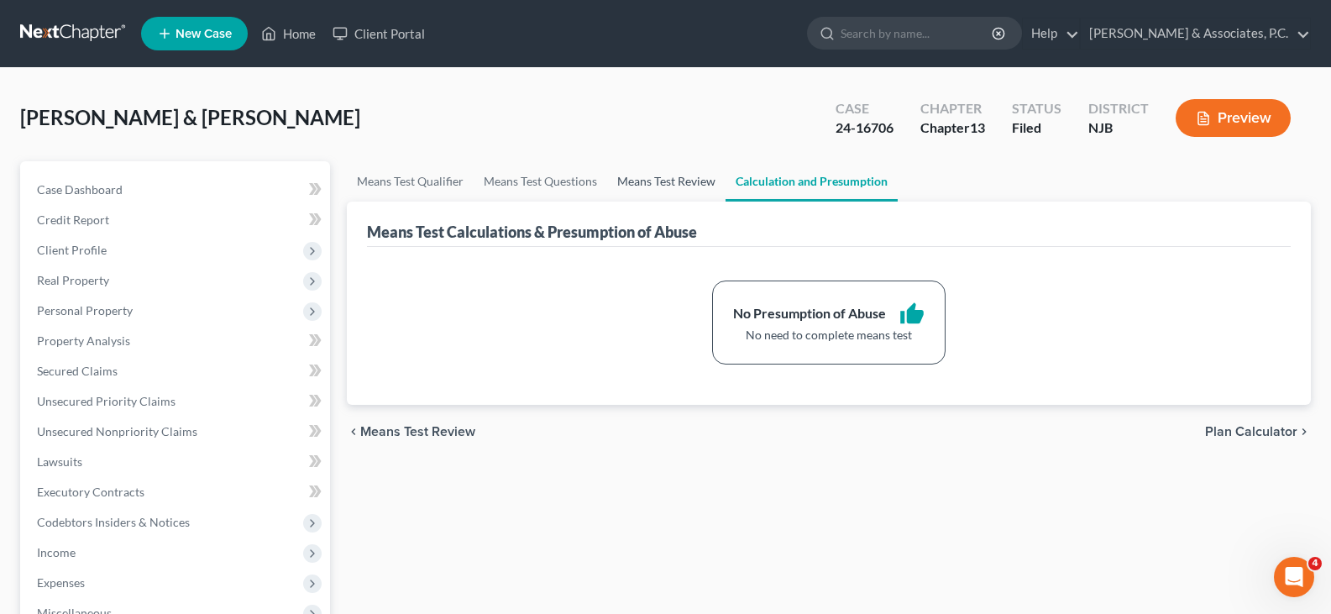
click at [690, 185] on link "Means Test Review" at bounding box center [666, 181] width 118 height 40
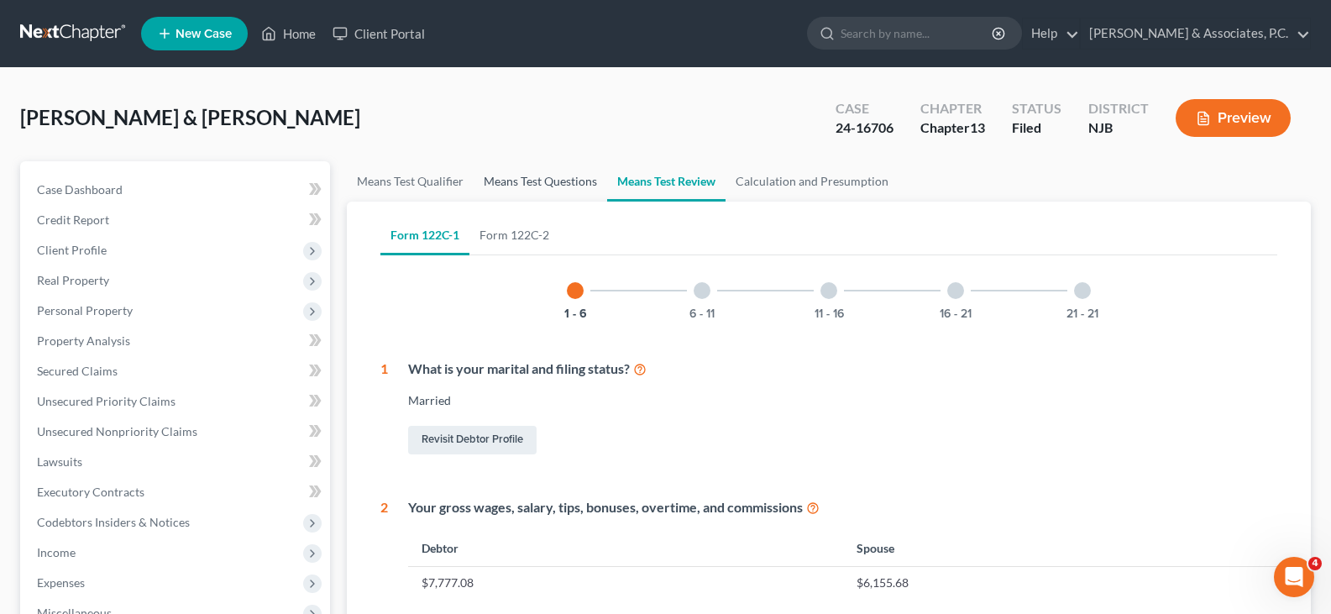
click at [542, 185] on link "Means Test Questions" at bounding box center [541, 181] width 134 height 40
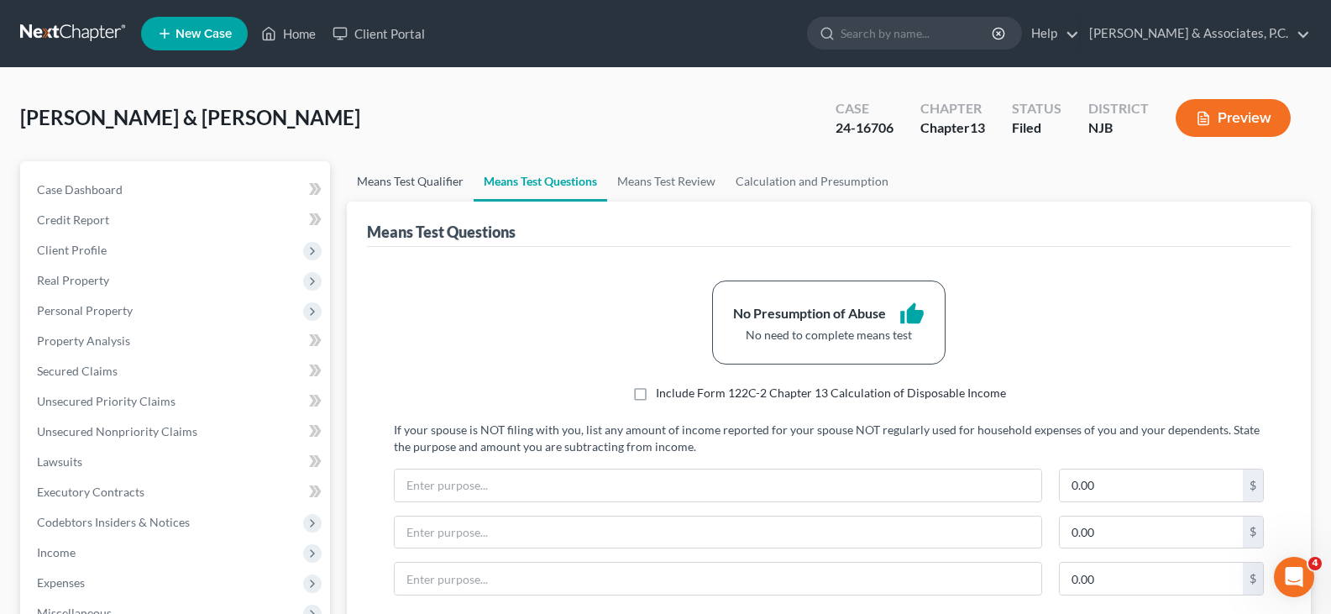
click at [415, 183] on link "Means Test Qualifier" at bounding box center [410, 181] width 127 height 40
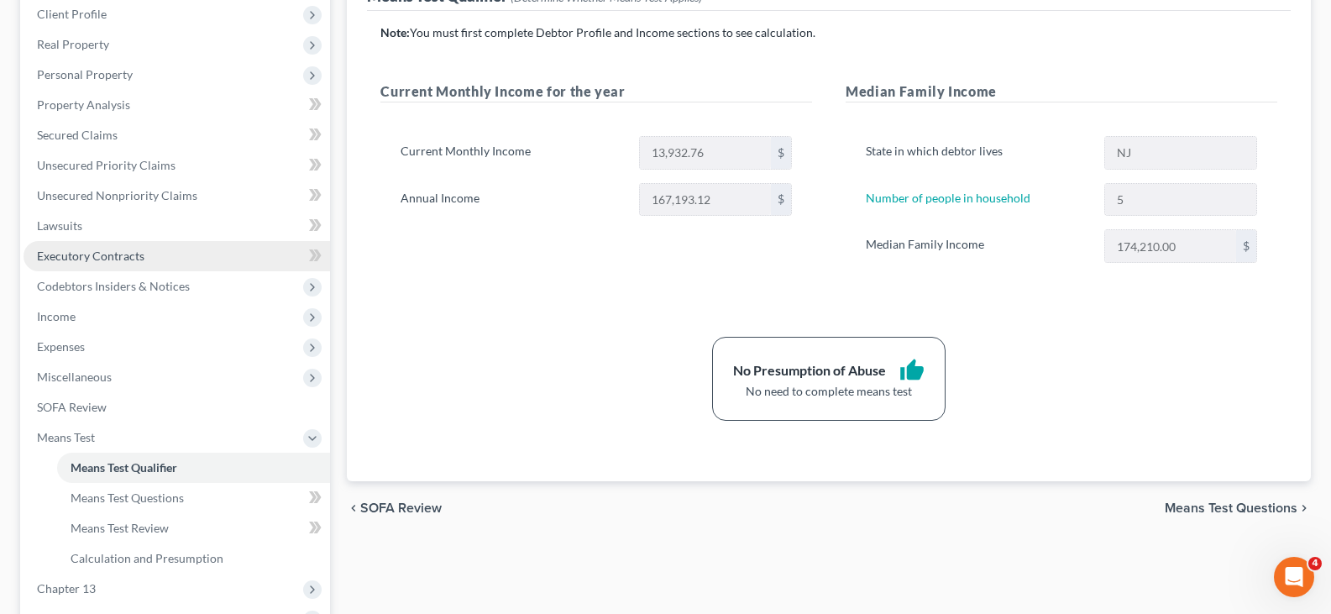
scroll to position [252, 0]
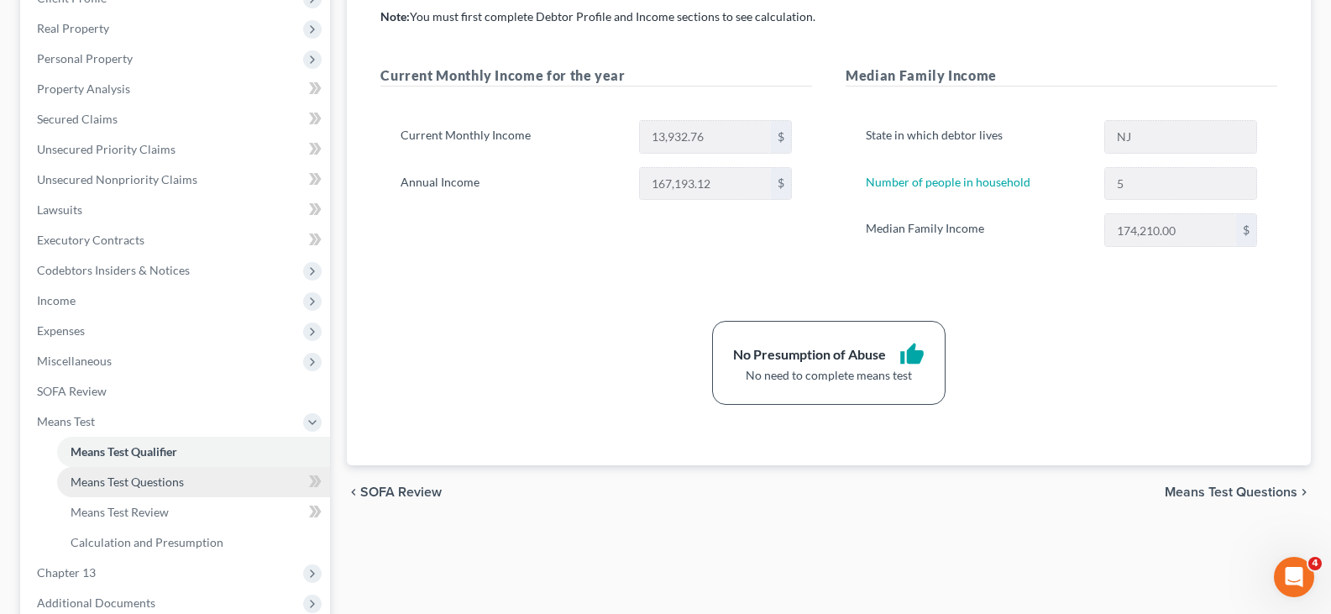
click at [117, 480] on span "Means Test Questions" at bounding box center [127, 482] width 113 height 14
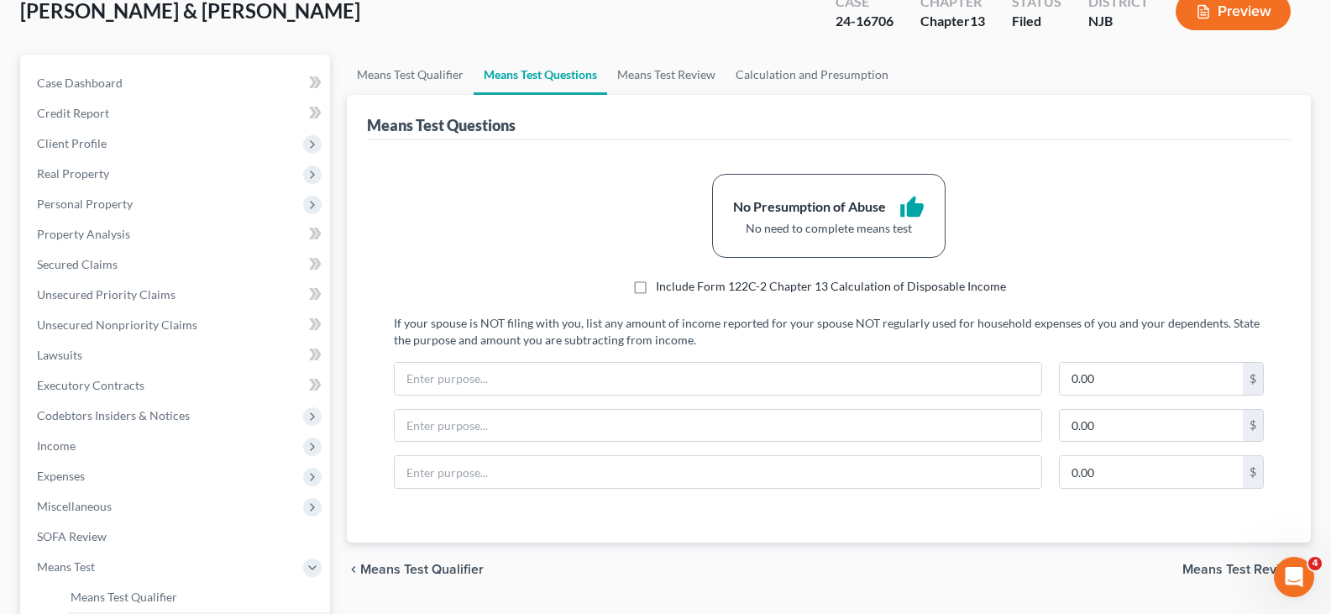
scroll to position [168, 0]
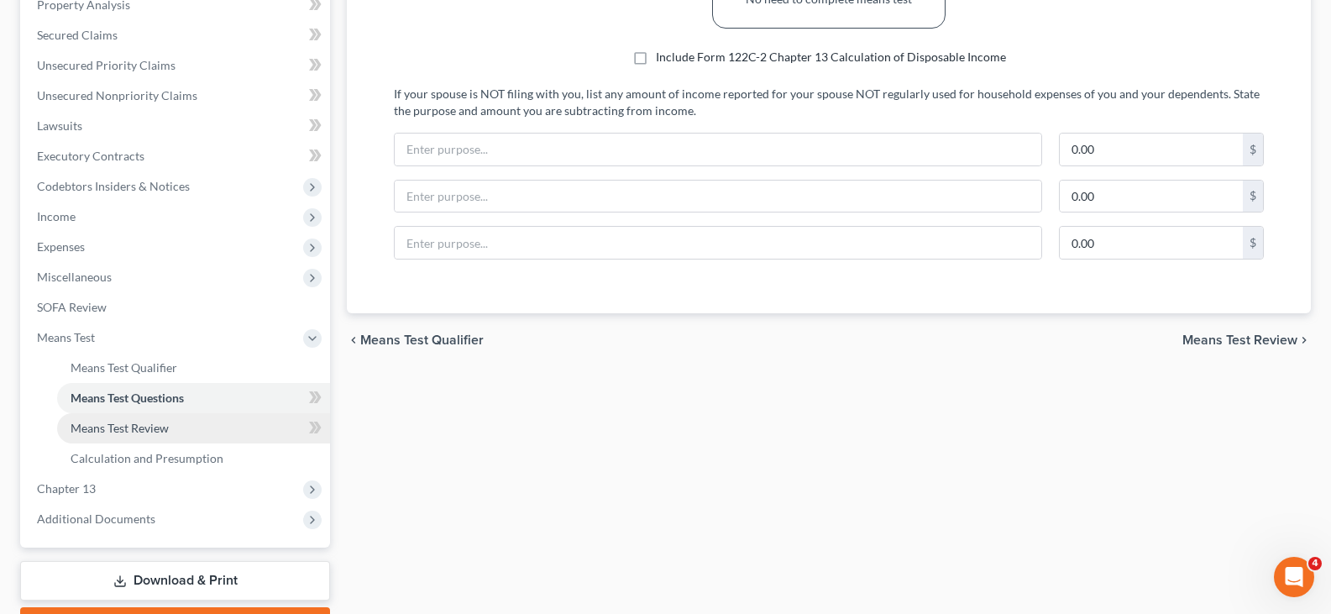
click at [129, 419] on link "Means Test Review" at bounding box center [193, 428] width 273 height 30
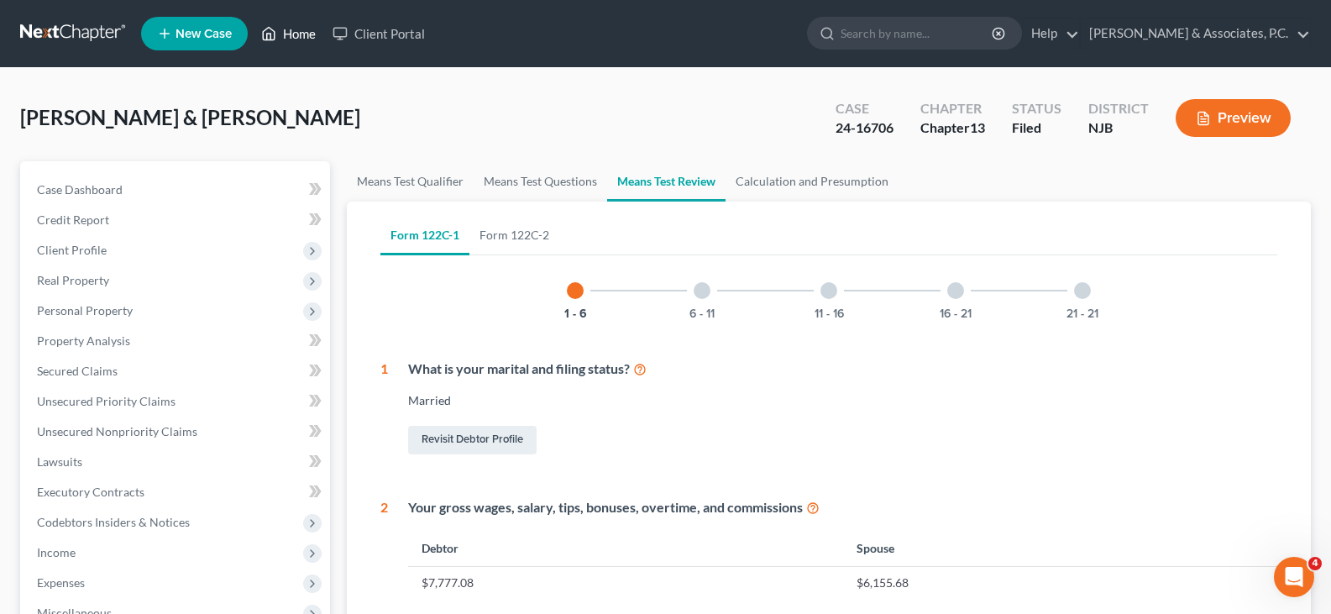
click at [303, 32] on link "Home" at bounding box center [288, 33] width 71 height 30
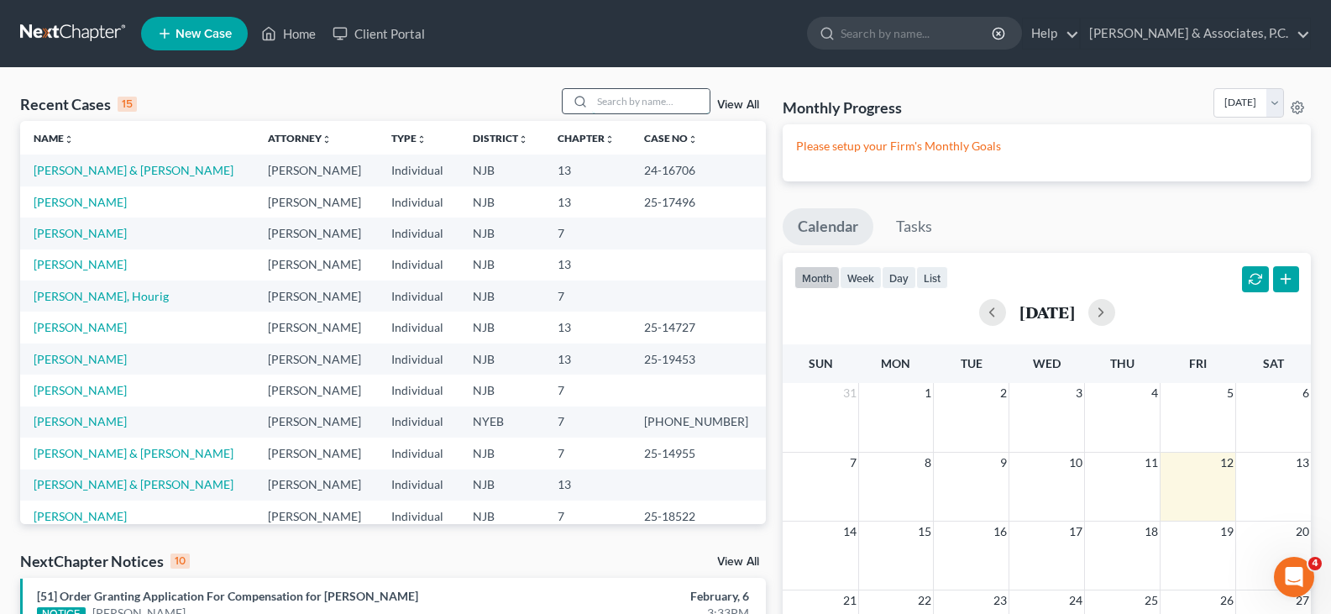
click at [632, 107] on input "search" at bounding box center [651, 101] width 118 height 24
type input "[PERSON_NAME]"
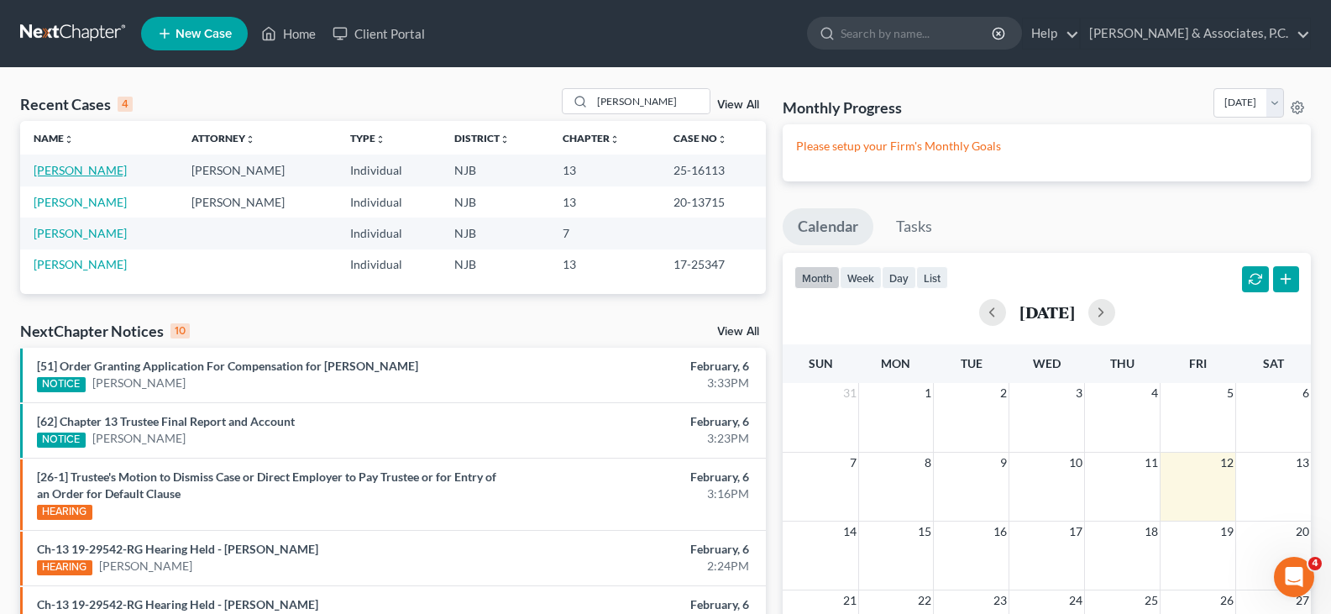
click at [48, 176] on link "[PERSON_NAME]" at bounding box center [80, 170] width 93 height 14
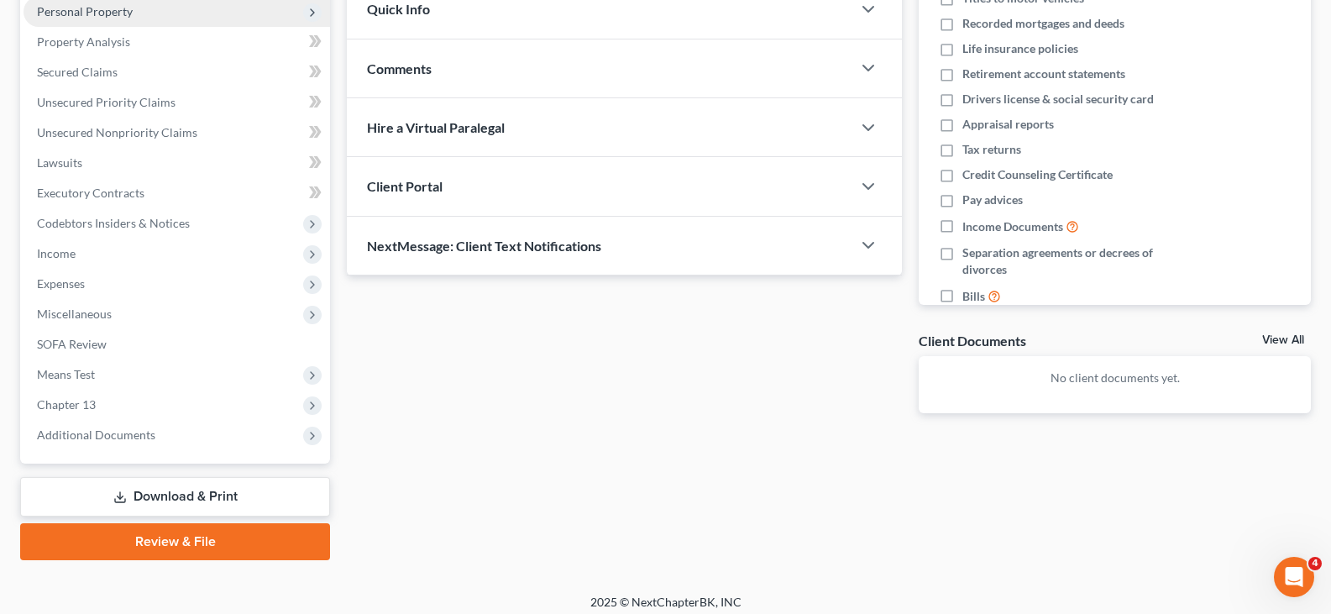
scroll to position [309, 0]
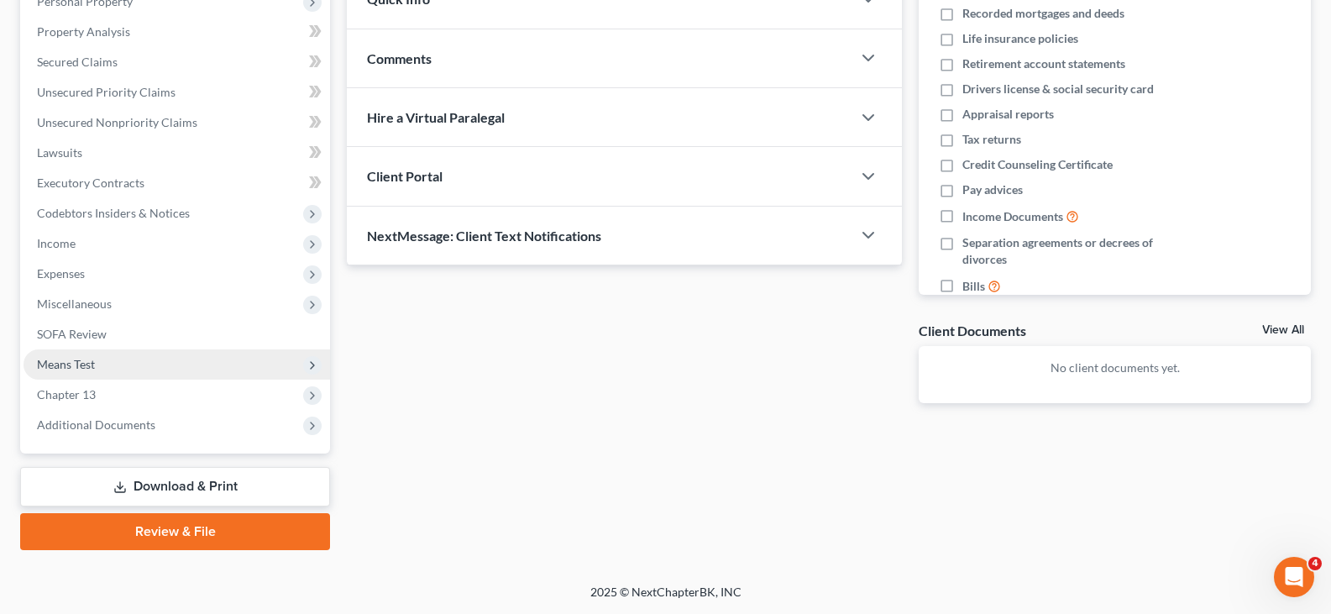
click at [57, 360] on span "Means Test" at bounding box center [66, 364] width 58 height 14
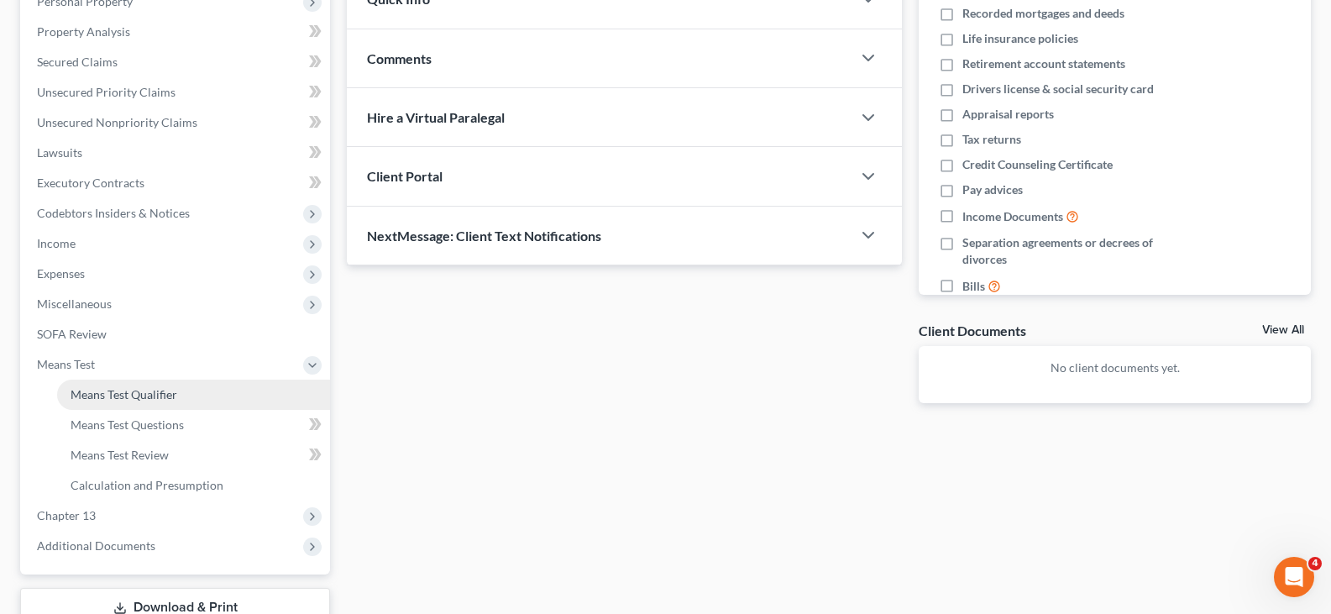
click at [102, 389] on span "Means Test Qualifier" at bounding box center [124, 394] width 107 height 14
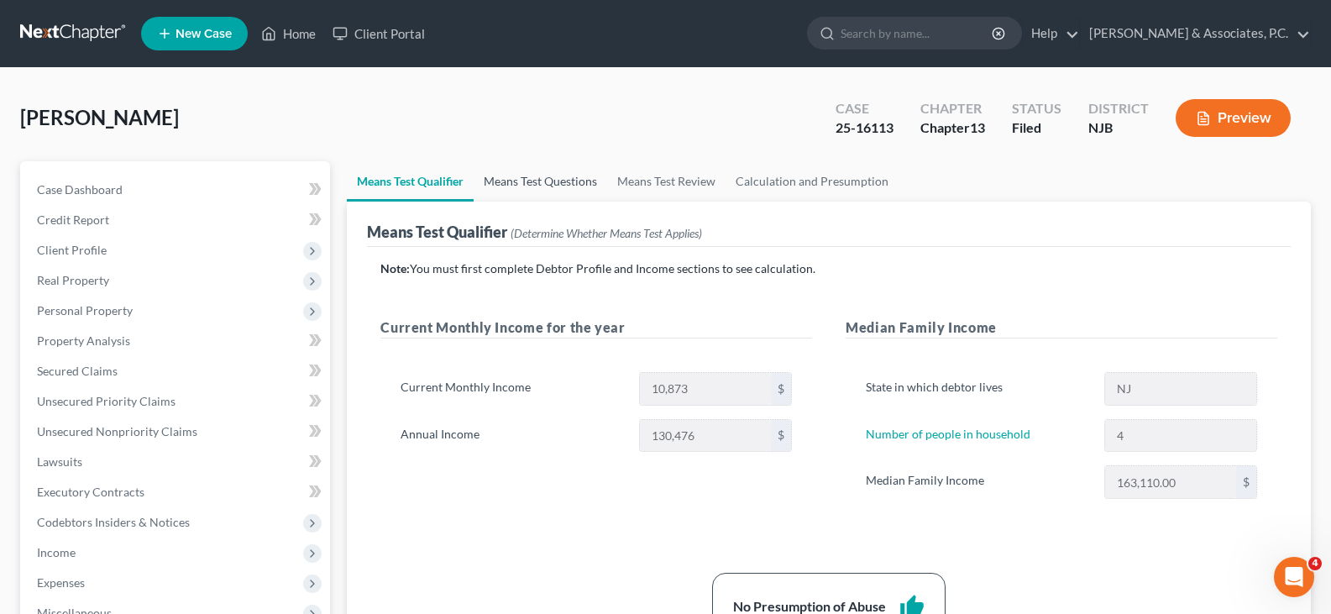
click at [554, 178] on link "Means Test Questions" at bounding box center [541, 181] width 134 height 40
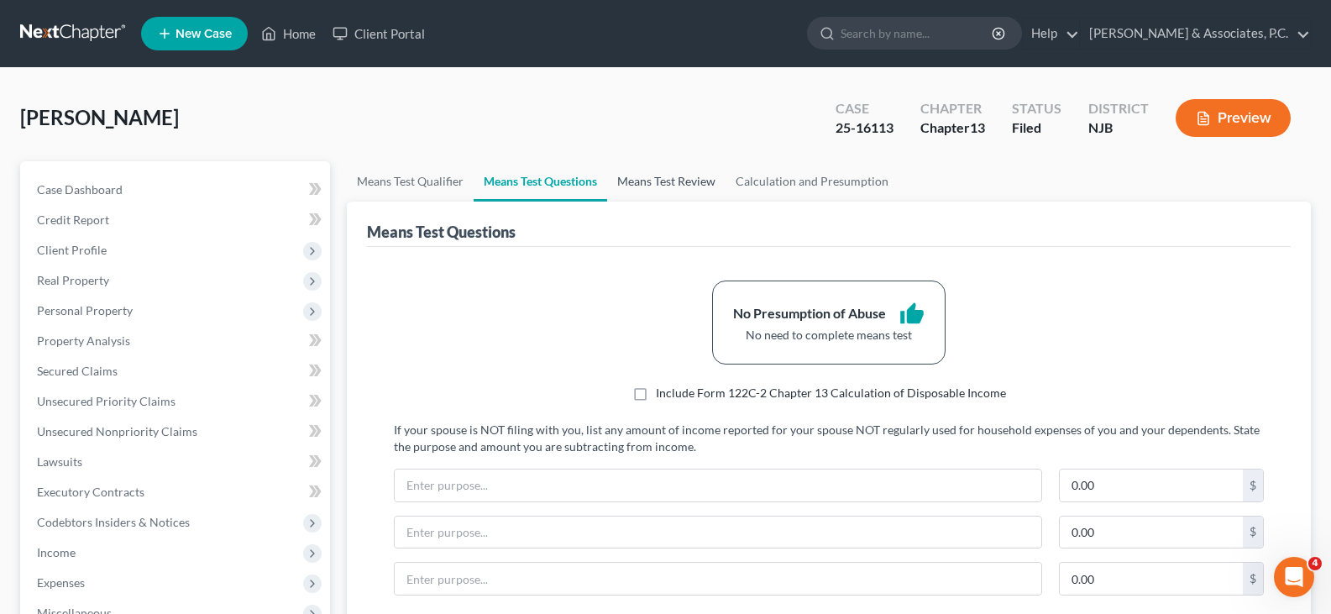
click at [668, 181] on link "Means Test Review" at bounding box center [666, 181] width 118 height 40
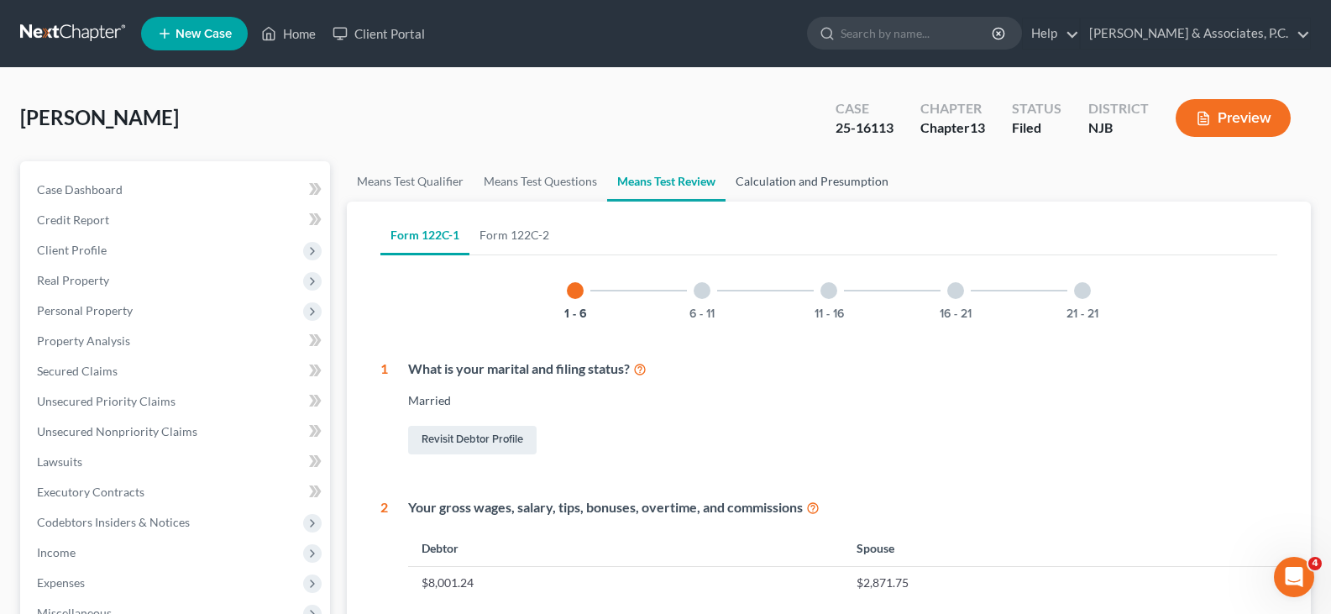
click at [797, 182] on link "Calculation and Presumption" at bounding box center [812, 181] width 173 height 40
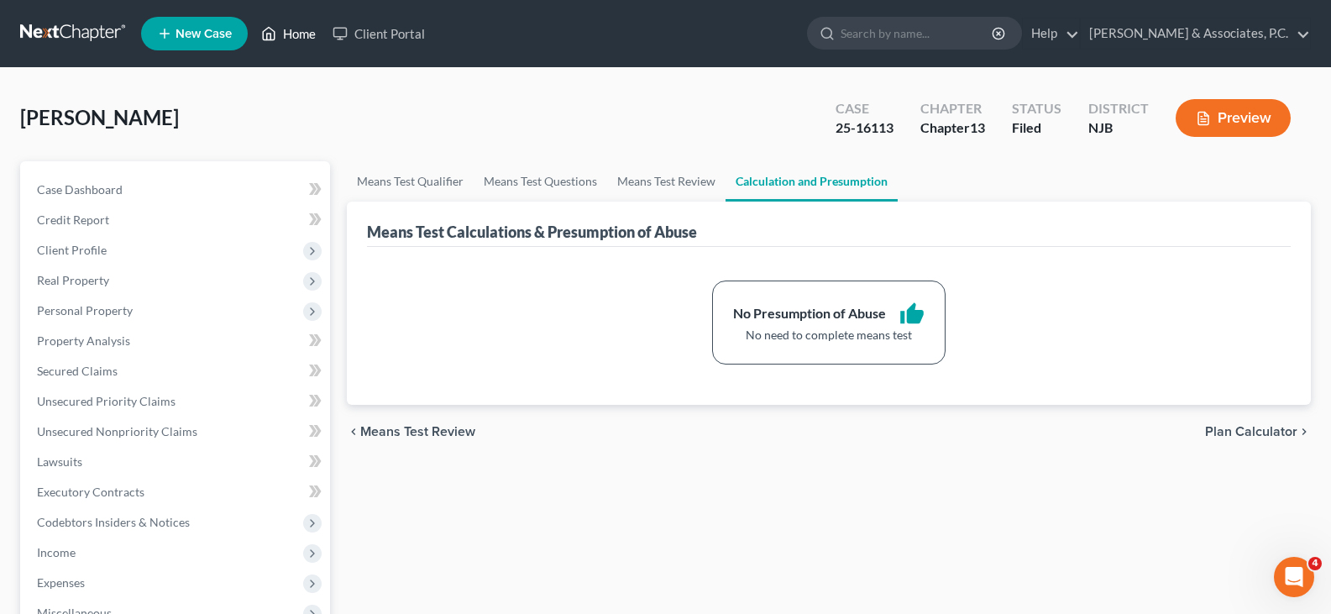
click at [311, 37] on link "Home" at bounding box center [288, 33] width 71 height 30
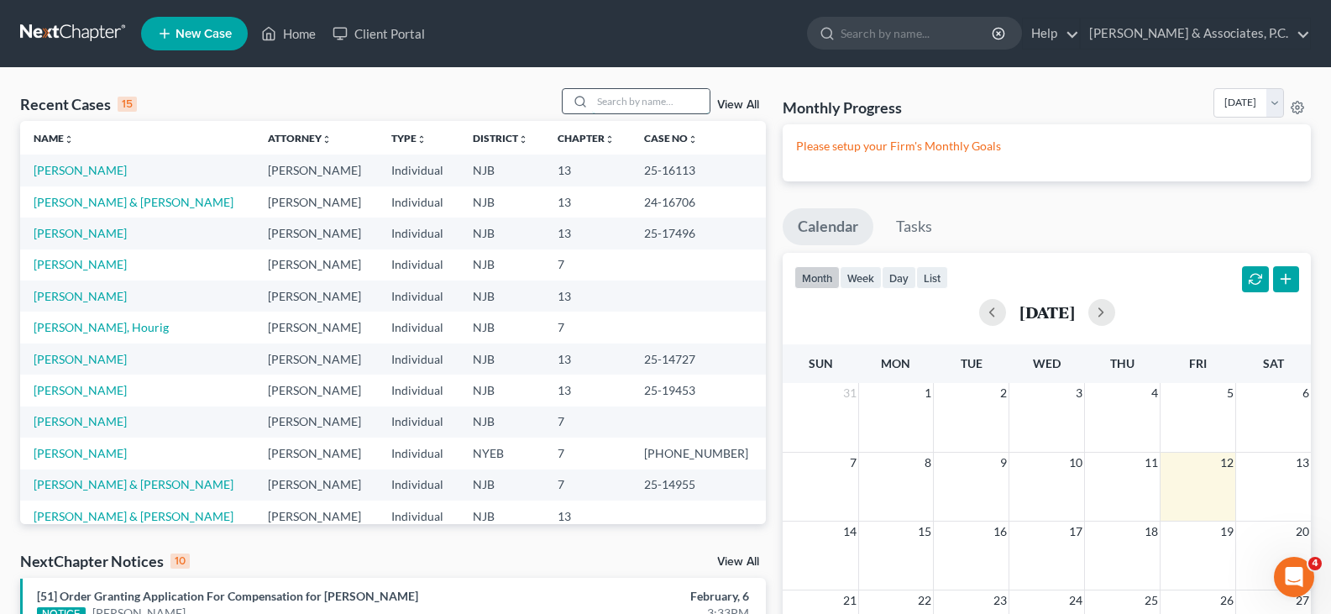
click at [679, 102] on input "search" at bounding box center [651, 101] width 118 height 24
type input "[PERSON_NAME]"
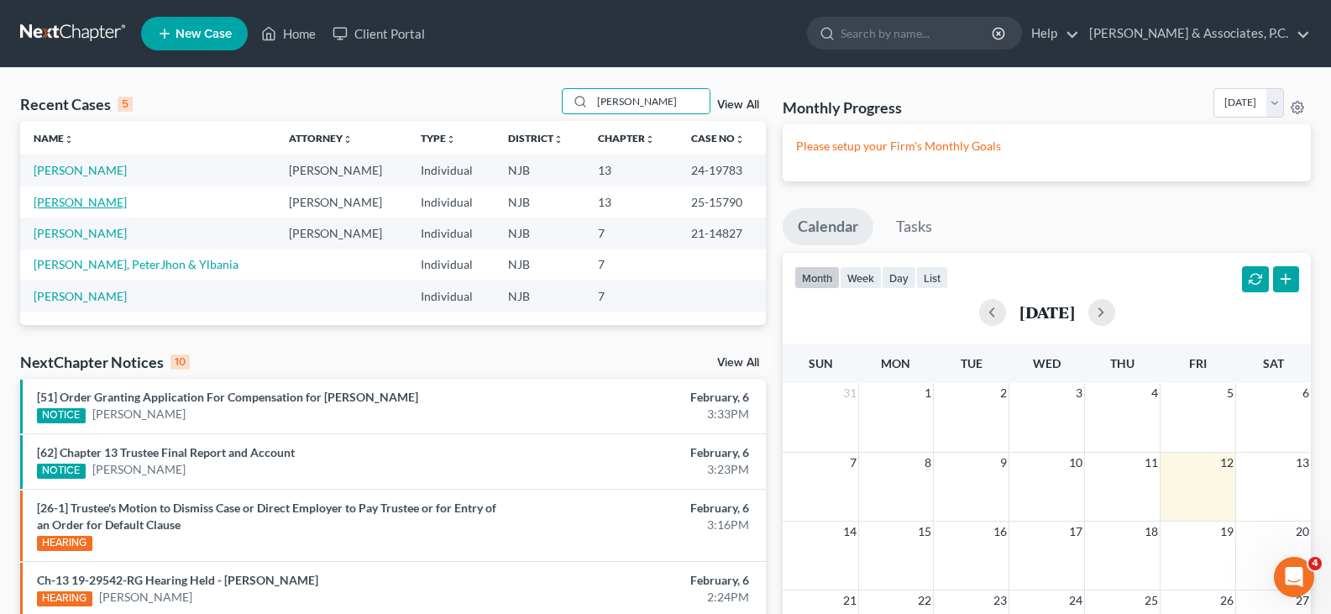
click at [76, 208] on link "[PERSON_NAME]" at bounding box center [80, 202] width 93 height 14
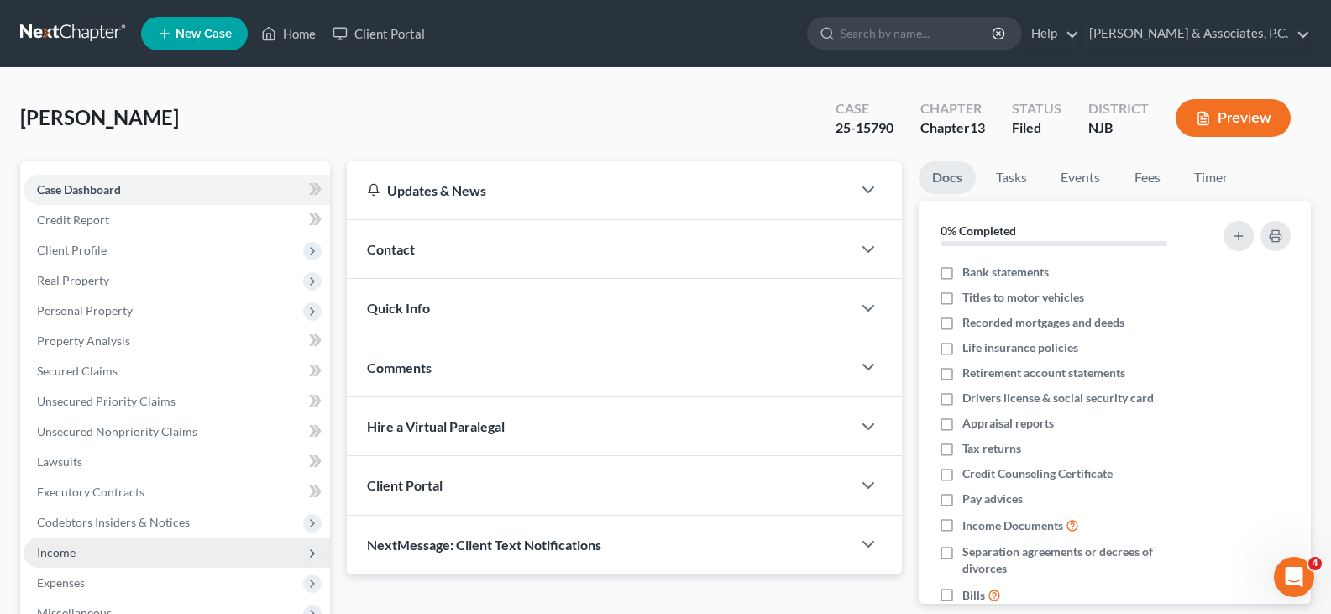
scroll to position [309, 0]
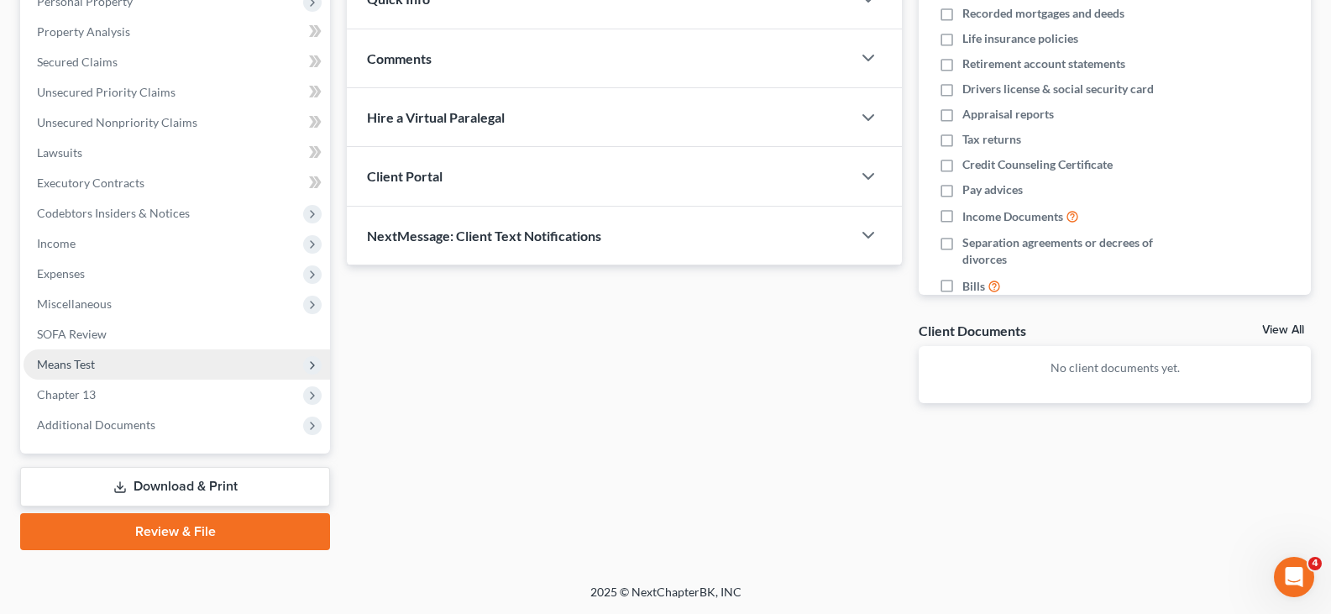
click at [87, 365] on span "Means Test" at bounding box center [66, 364] width 58 height 14
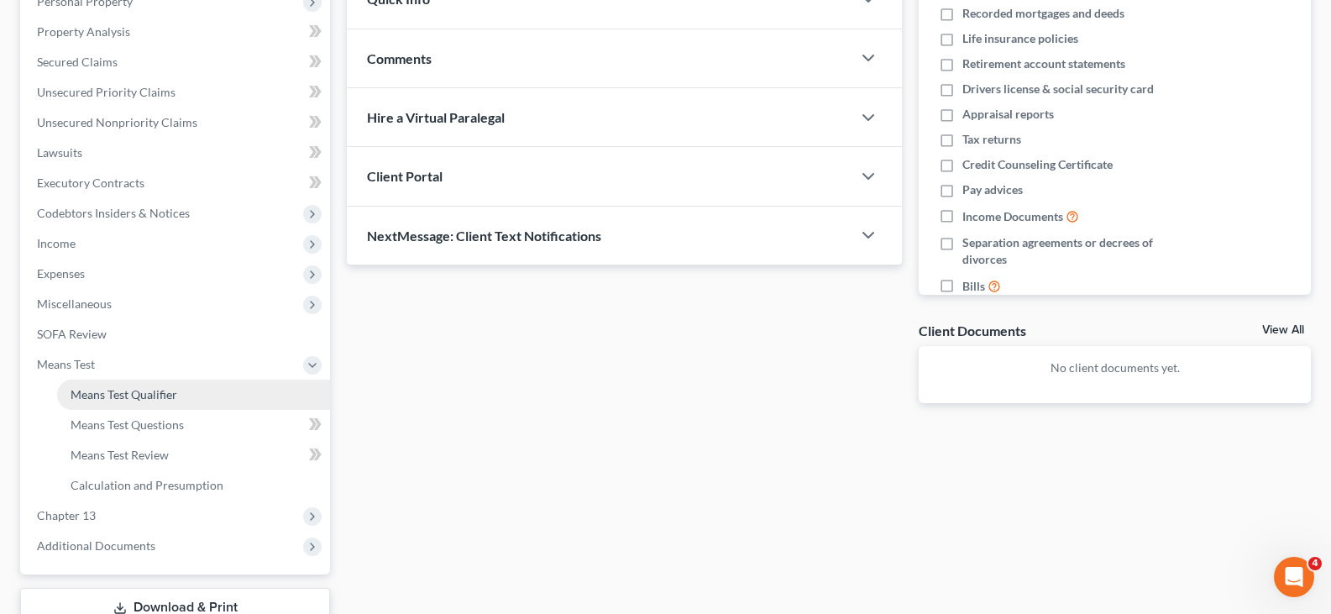
click at [100, 392] on span "Means Test Qualifier" at bounding box center [124, 394] width 107 height 14
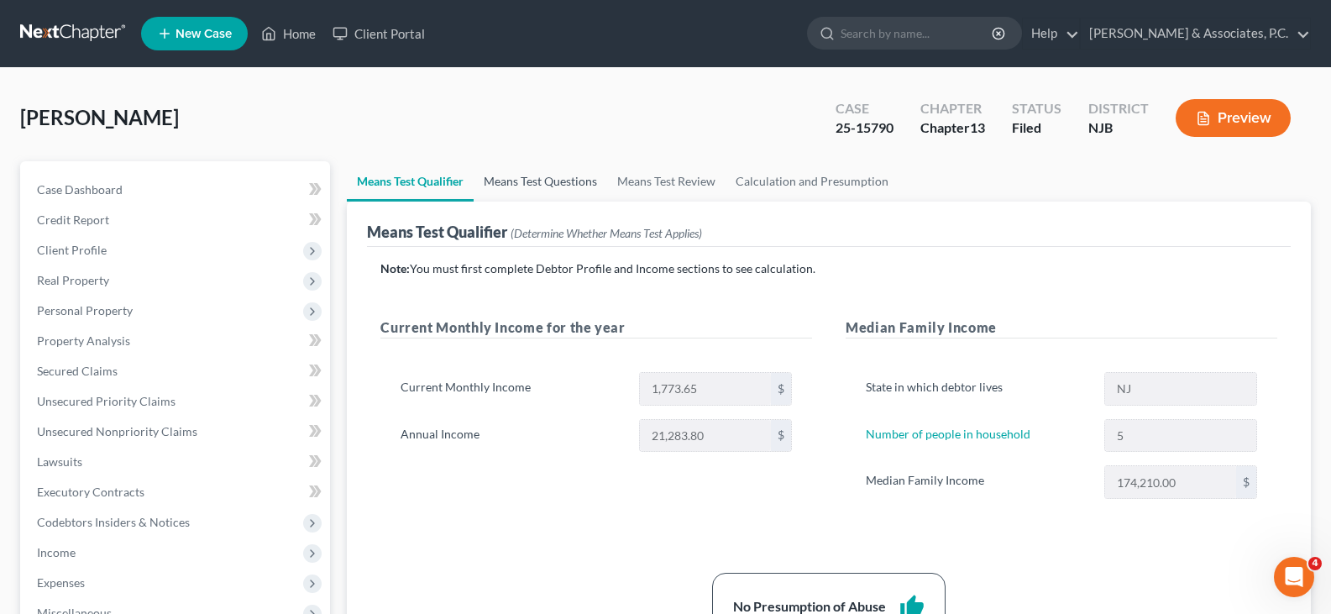
click at [531, 182] on link "Means Test Questions" at bounding box center [541, 181] width 134 height 40
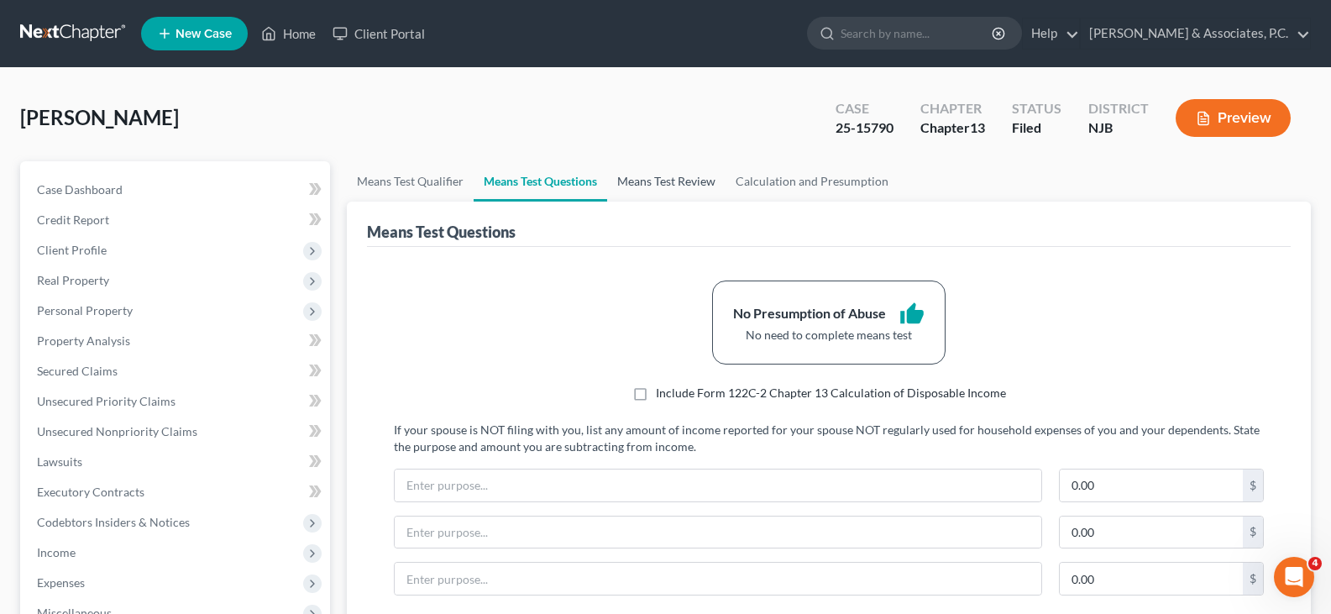
click at [677, 188] on link "Means Test Review" at bounding box center [666, 181] width 118 height 40
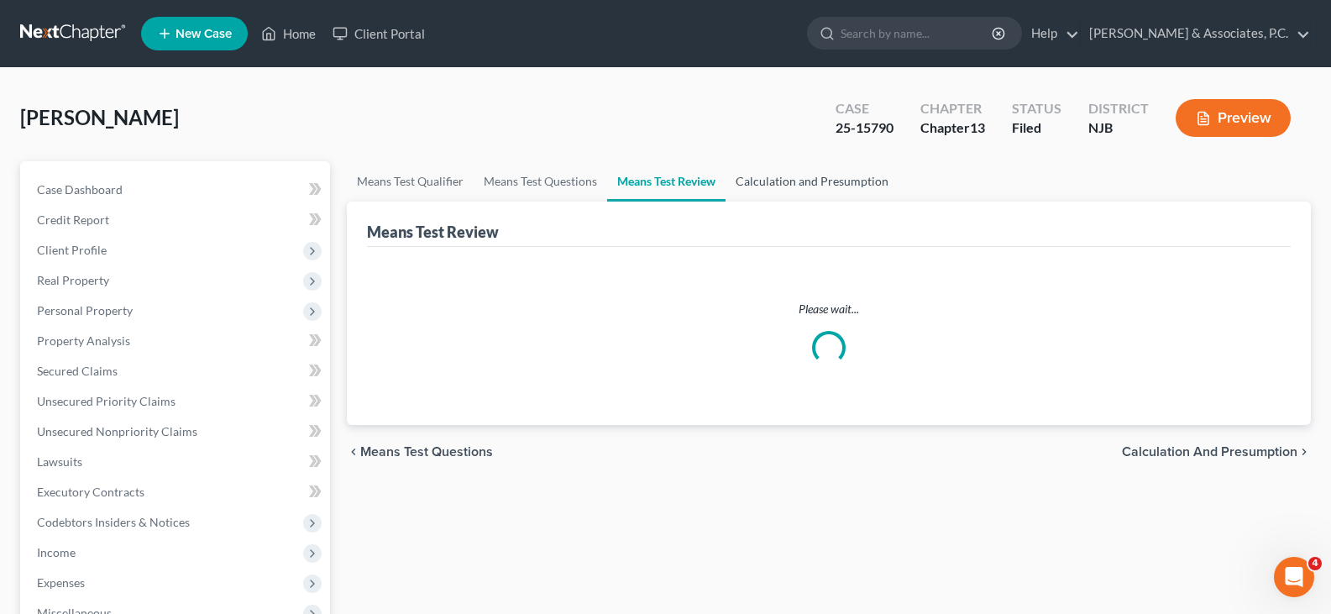
click at [804, 182] on link "Calculation and Presumption" at bounding box center [812, 181] width 173 height 40
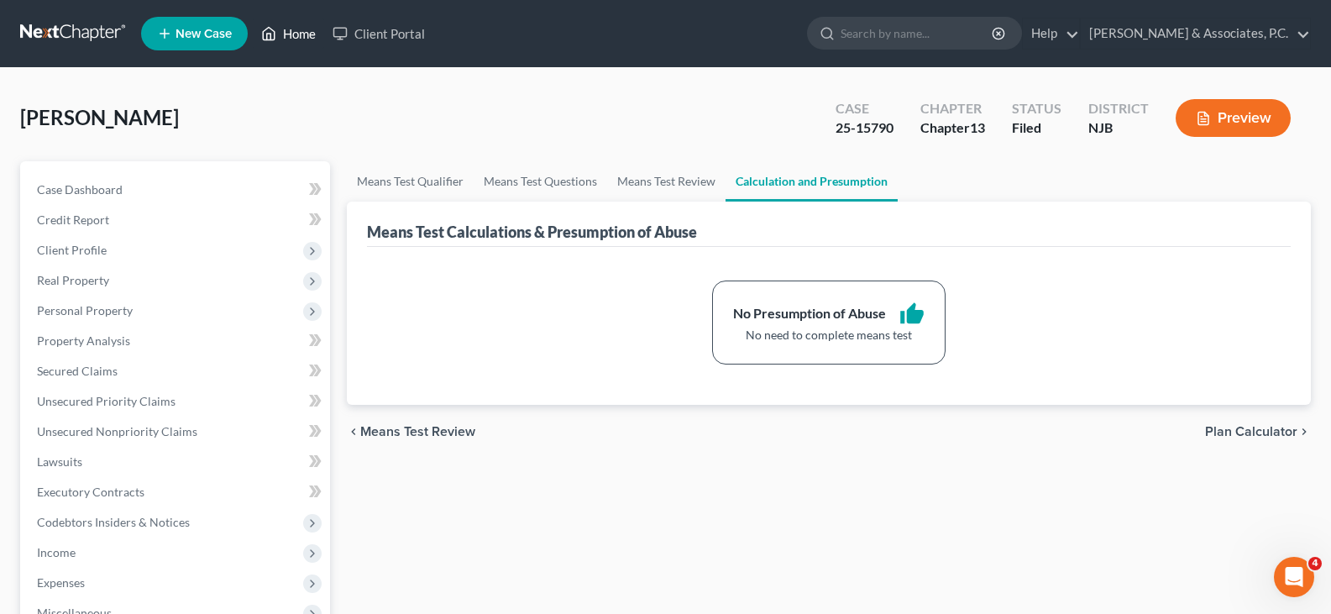
click at [309, 22] on link "Home" at bounding box center [288, 33] width 71 height 30
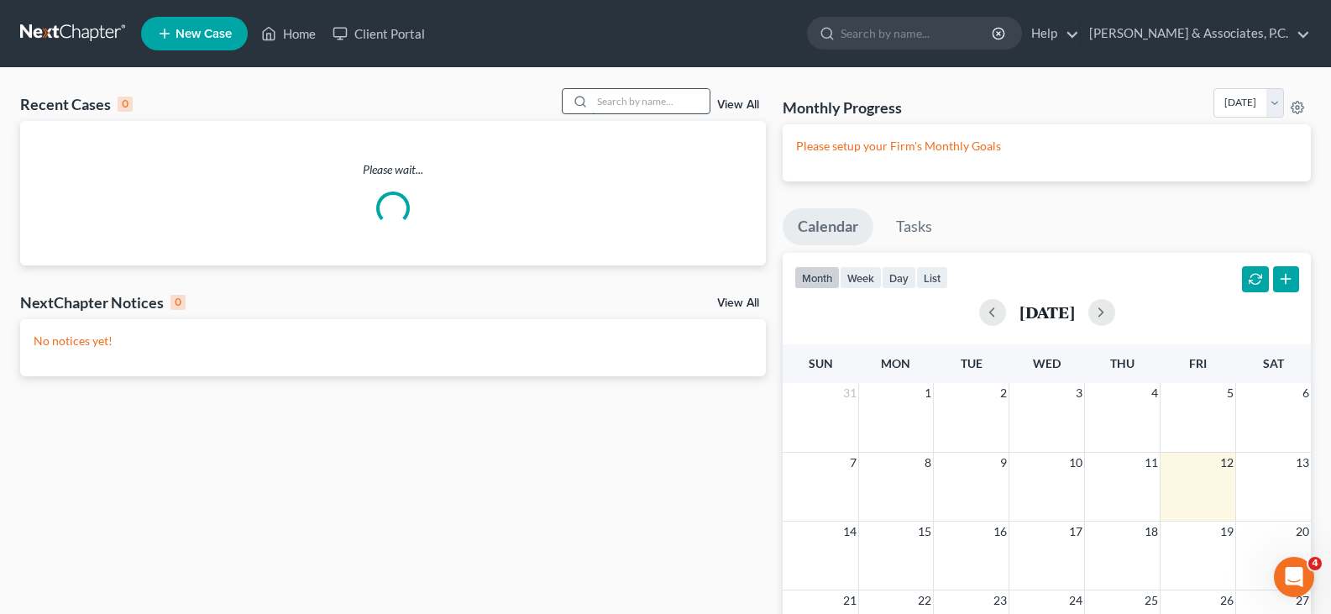
click at [674, 106] on input "search" at bounding box center [651, 101] width 118 height 24
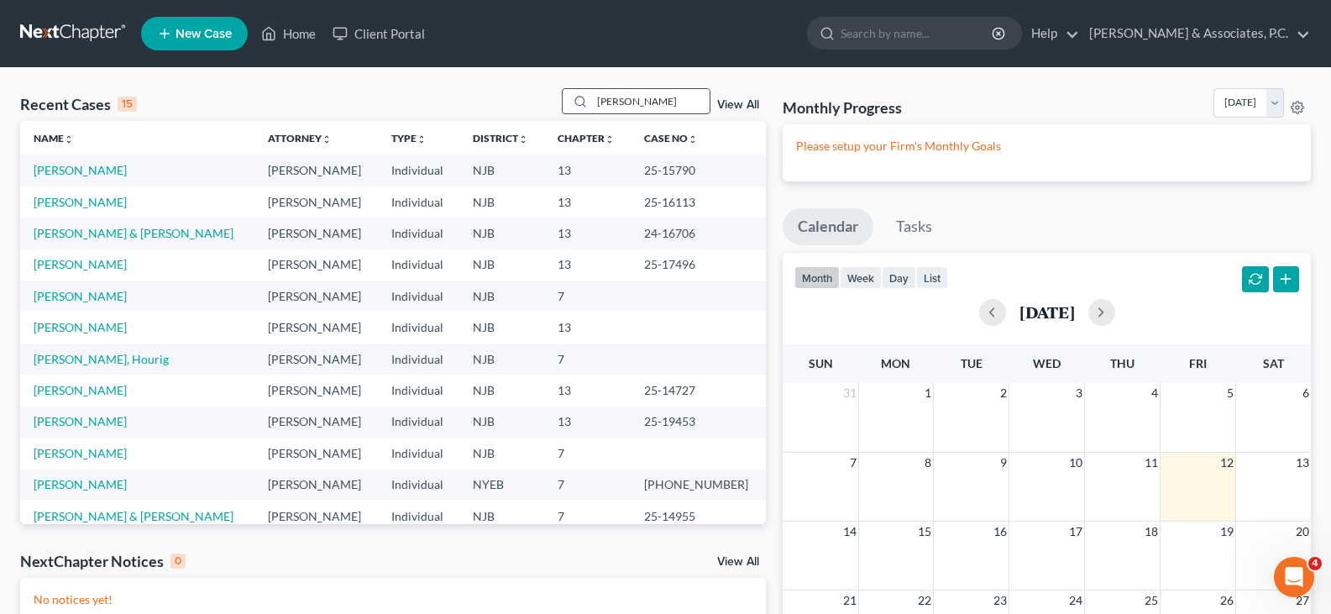
type input "[PERSON_NAME]"
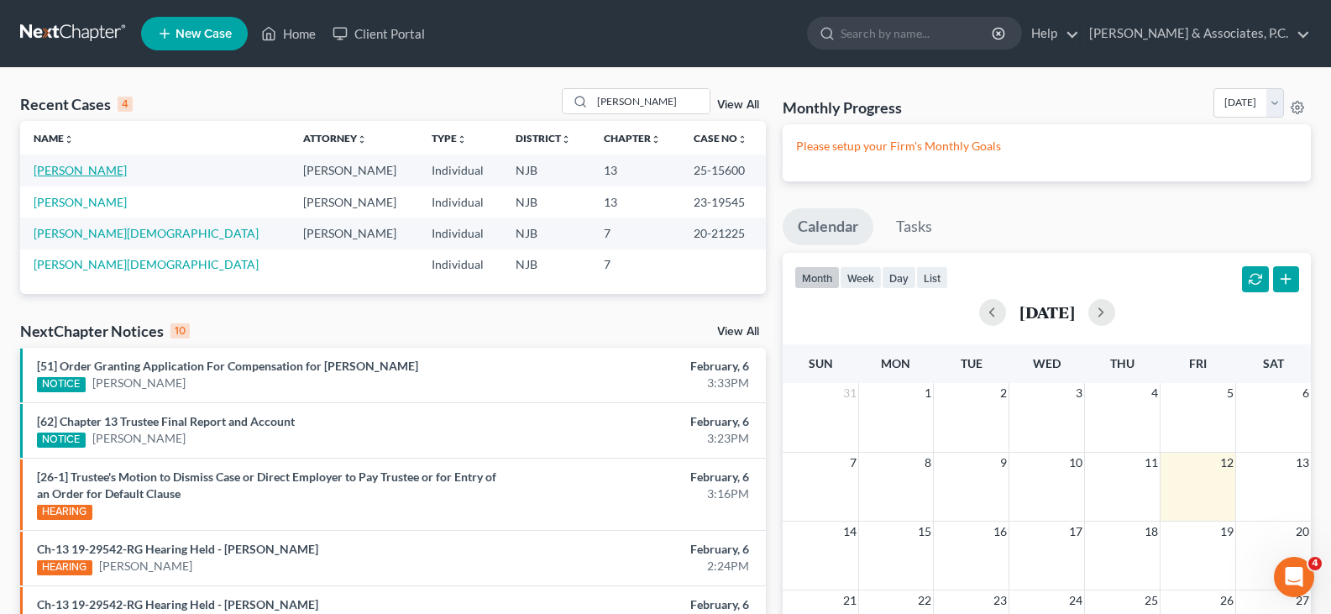
click at [47, 167] on link "[PERSON_NAME]" at bounding box center [80, 170] width 93 height 14
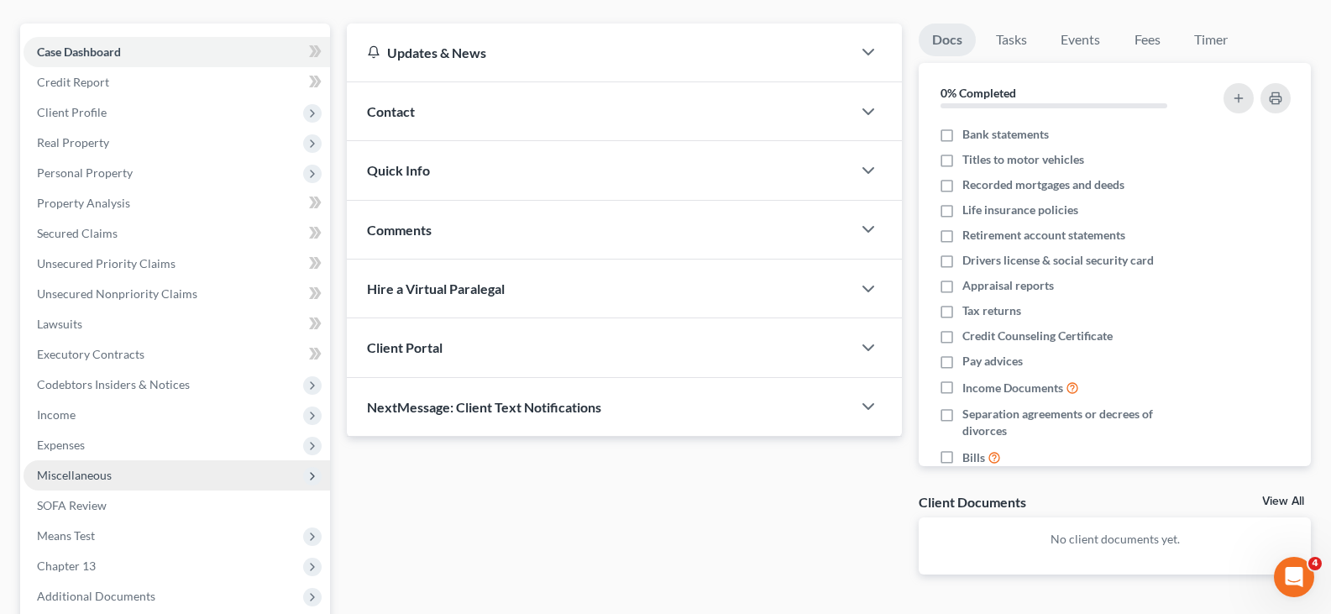
scroll to position [309, 0]
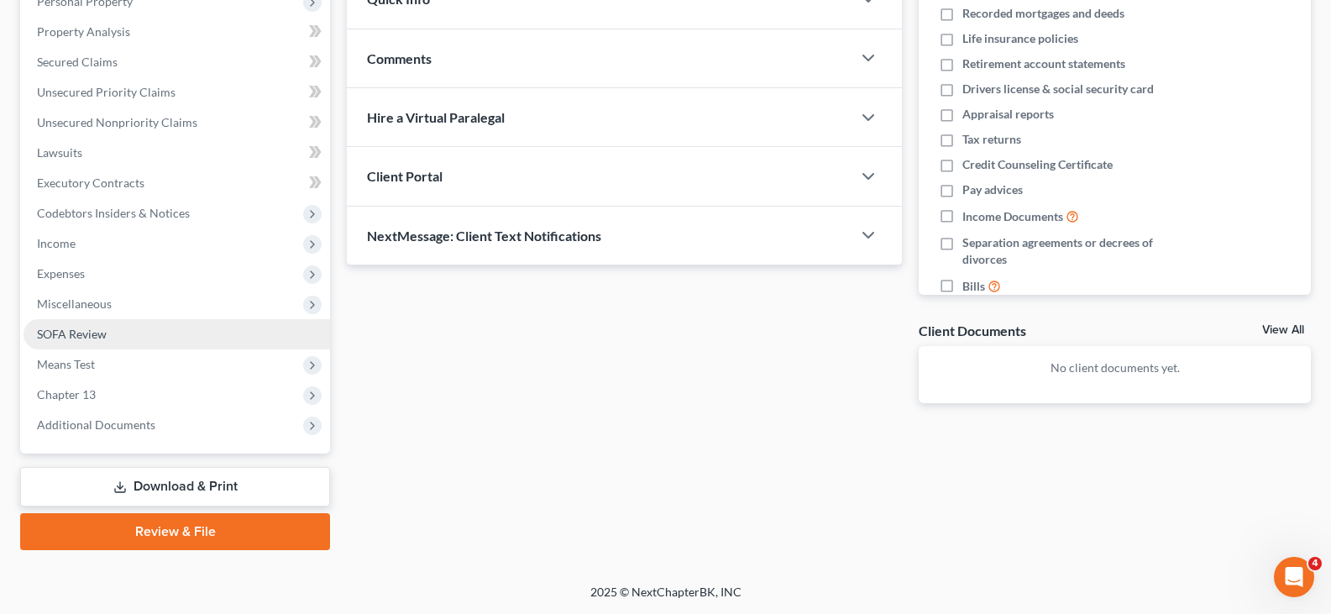
click at [76, 339] on span "SOFA Review" at bounding box center [72, 334] width 70 height 14
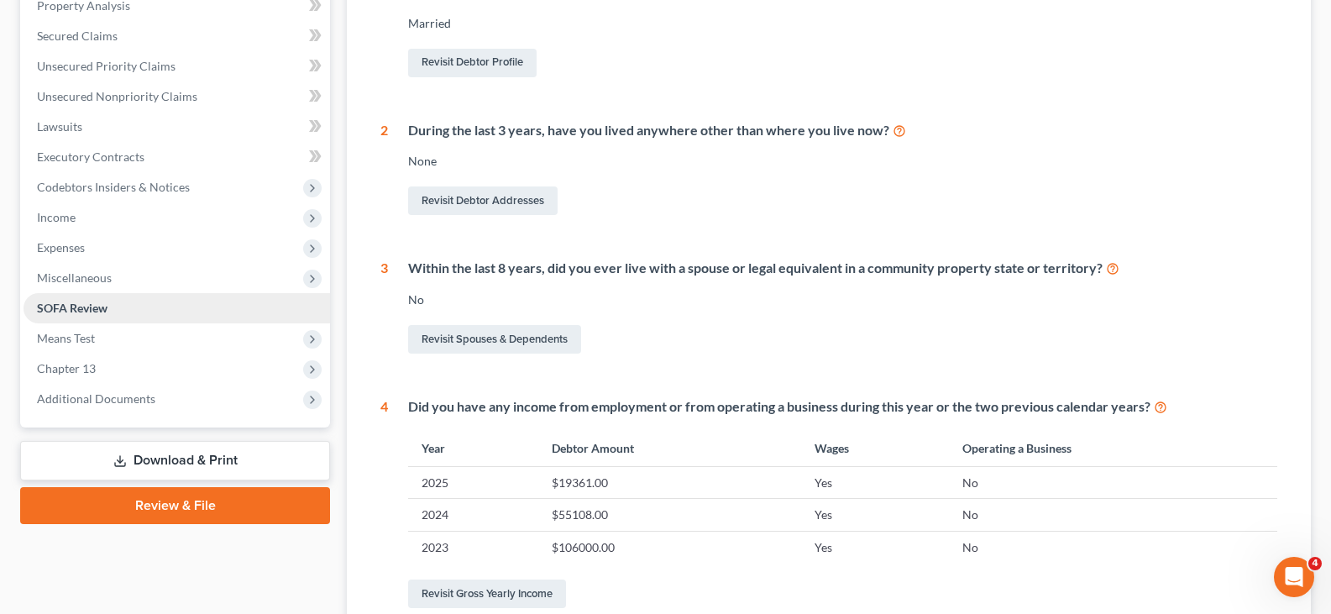
scroll to position [336, 0]
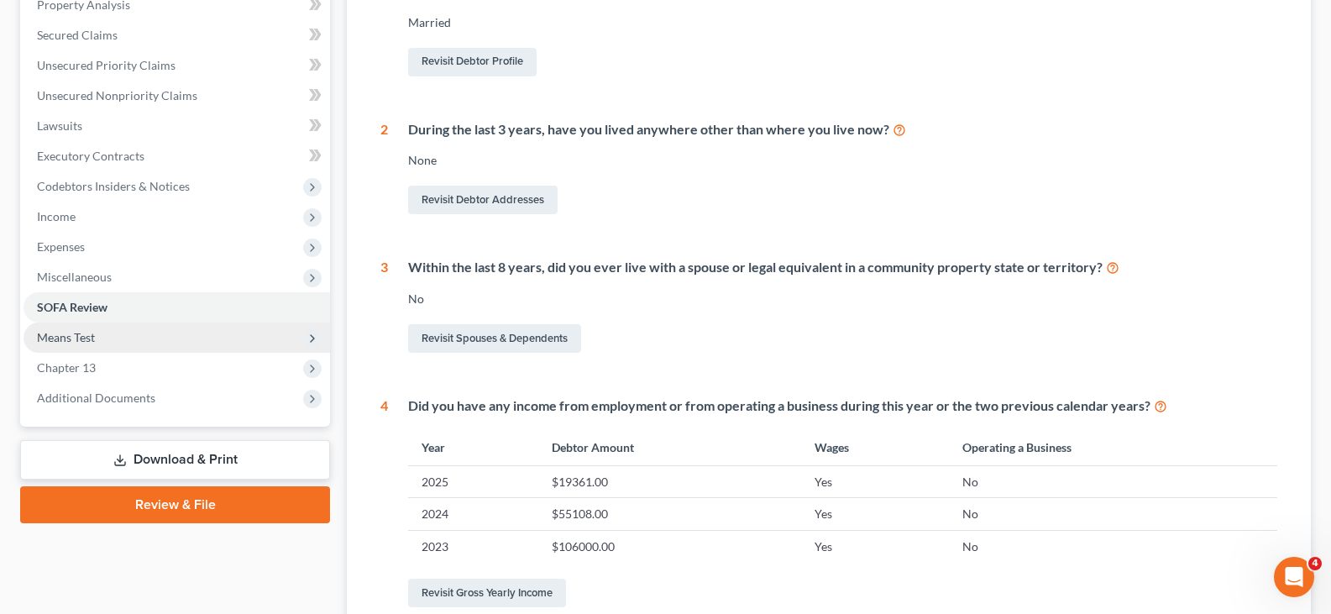
click at [69, 341] on span "Means Test" at bounding box center [66, 337] width 58 height 14
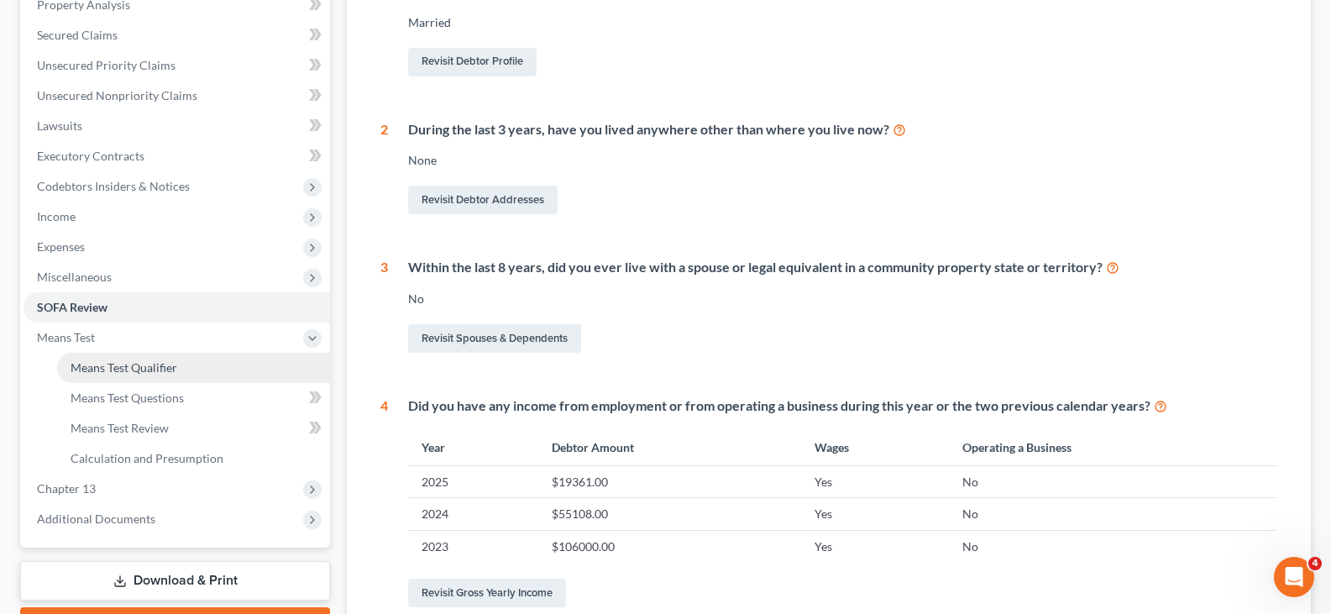
click at [87, 365] on span "Means Test Qualifier" at bounding box center [124, 367] width 107 height 14
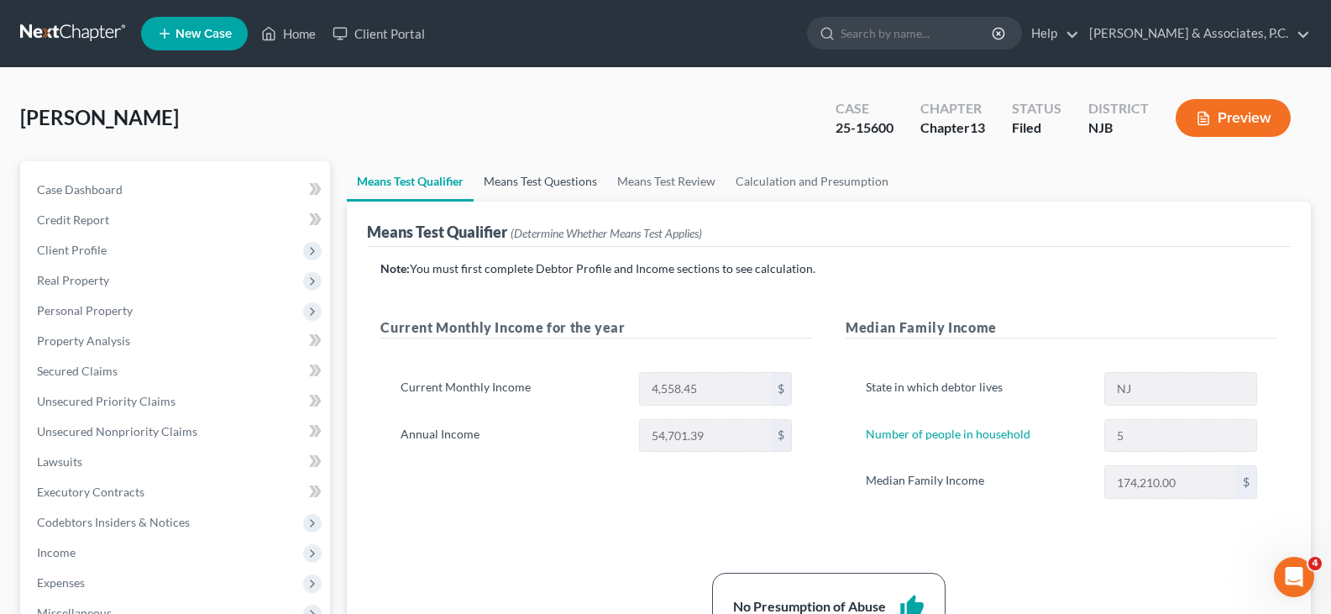
click at [547, 184] on link "Means Test Questions" at bounding box center [541, 181] width 134 height 40
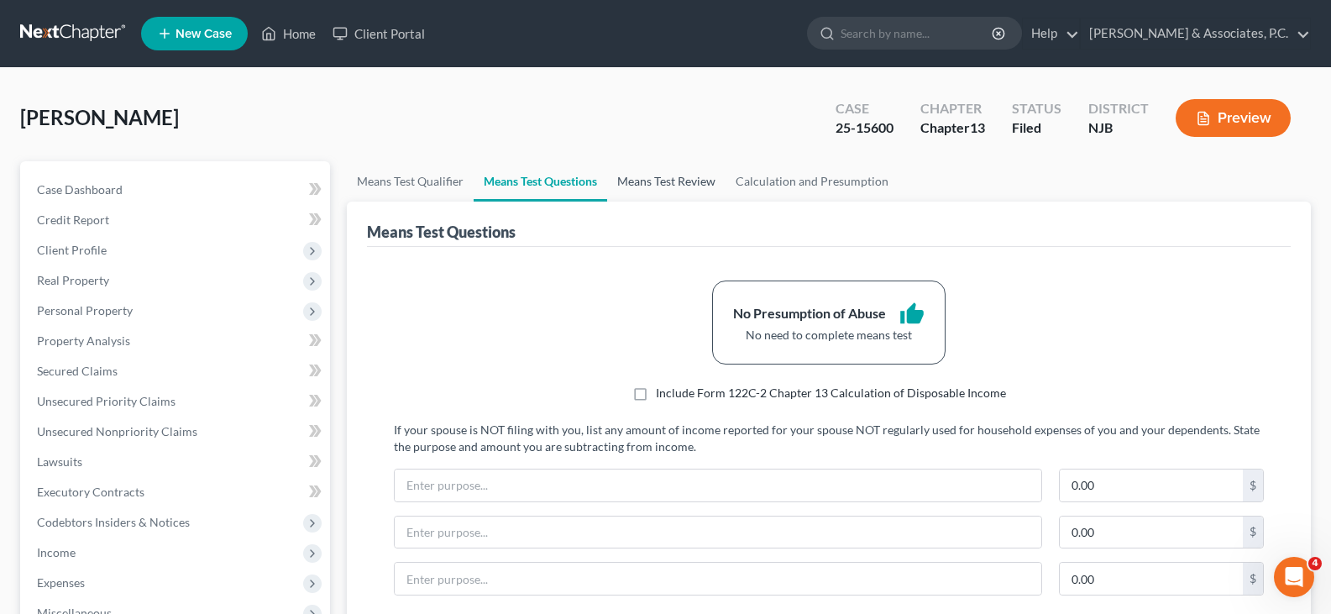
click at [672, 174] on link "Means Test Review" at bounding box center [666, 181] width 118 height 40
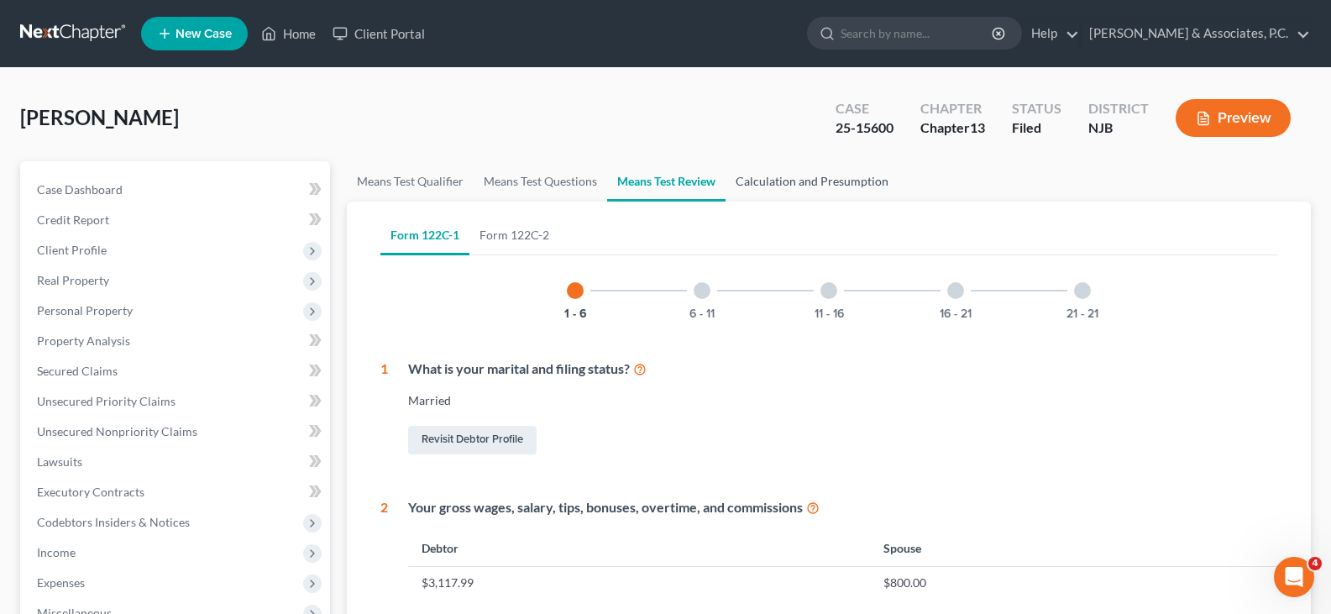
click at [797, 183] on link "Calculation and Presumption" at bounding box center [812, 181] width 173 height 40
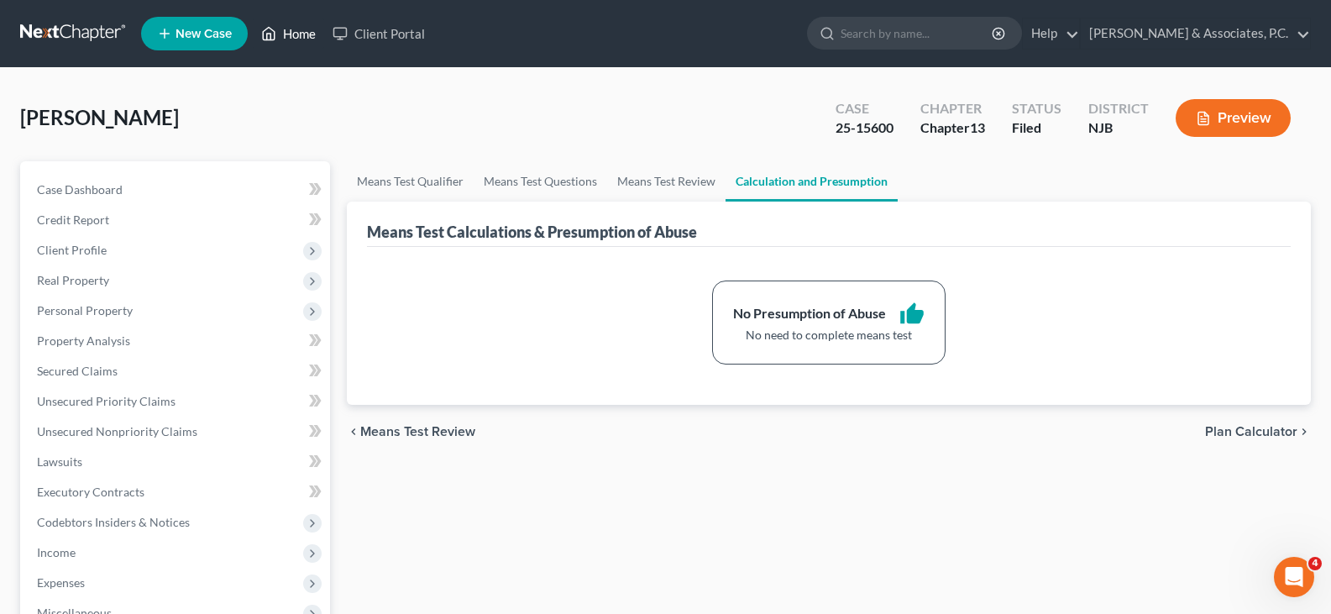
click at [311, 32] on link "Home" at bounding box center [288, 33] width 71 height 30
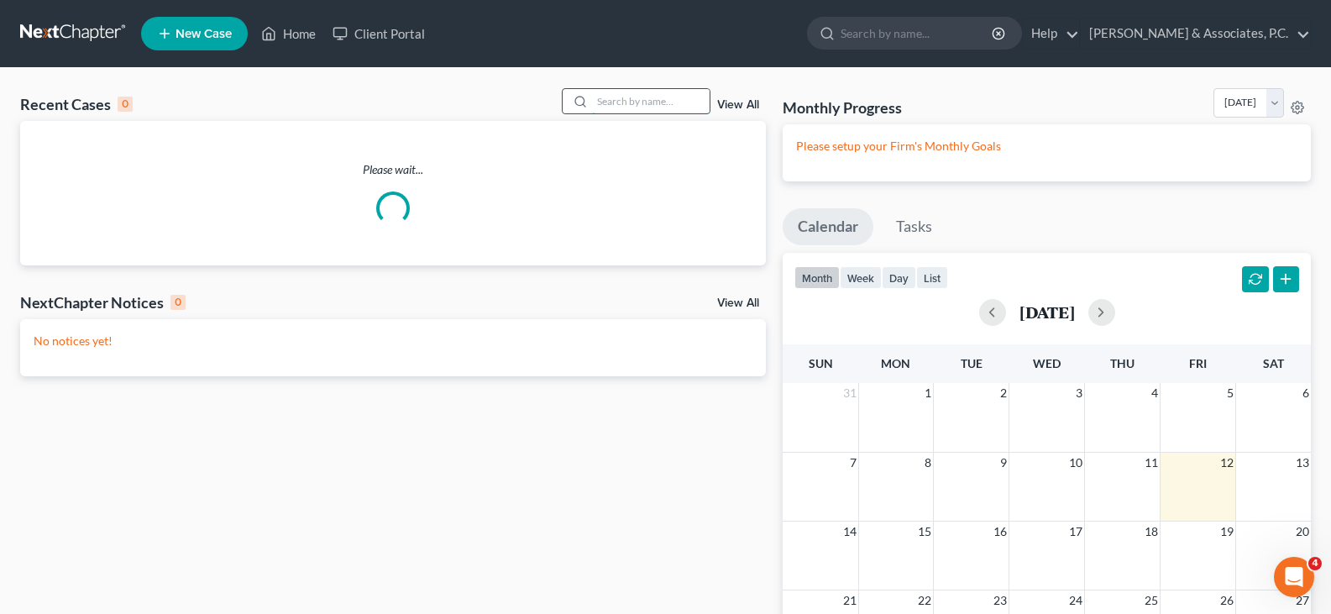
click at [622, 108] on input "search" at bounding box center [651, 101] width 118 height 24
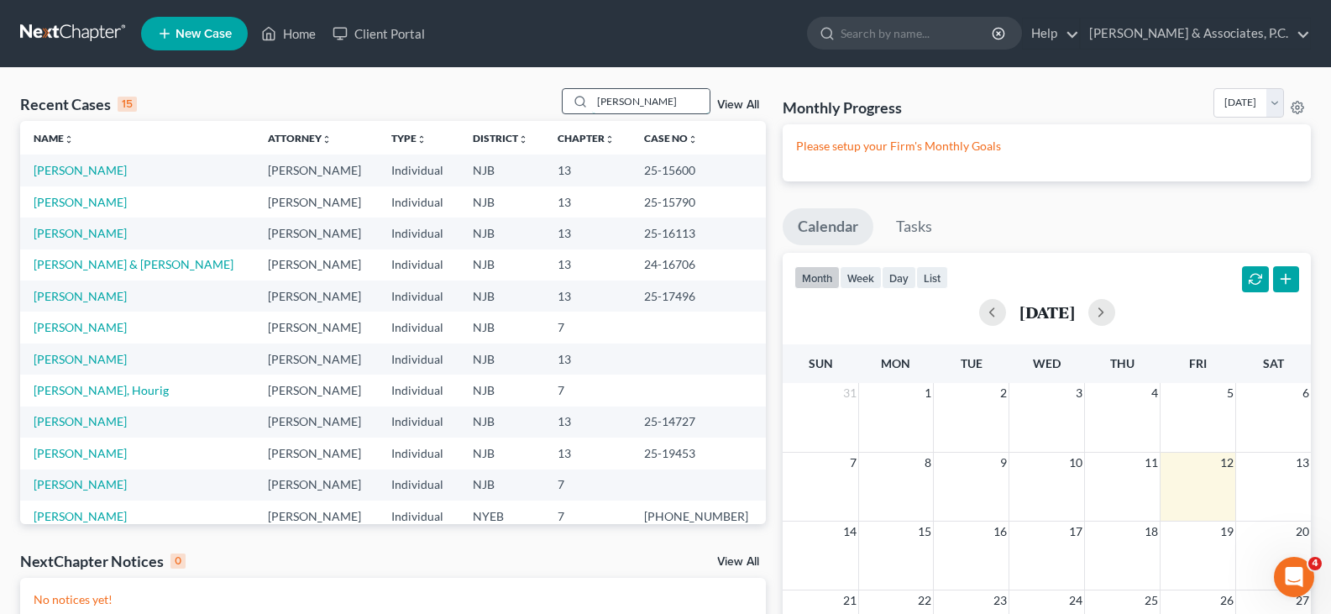
type input "[PERSON_NAME]"
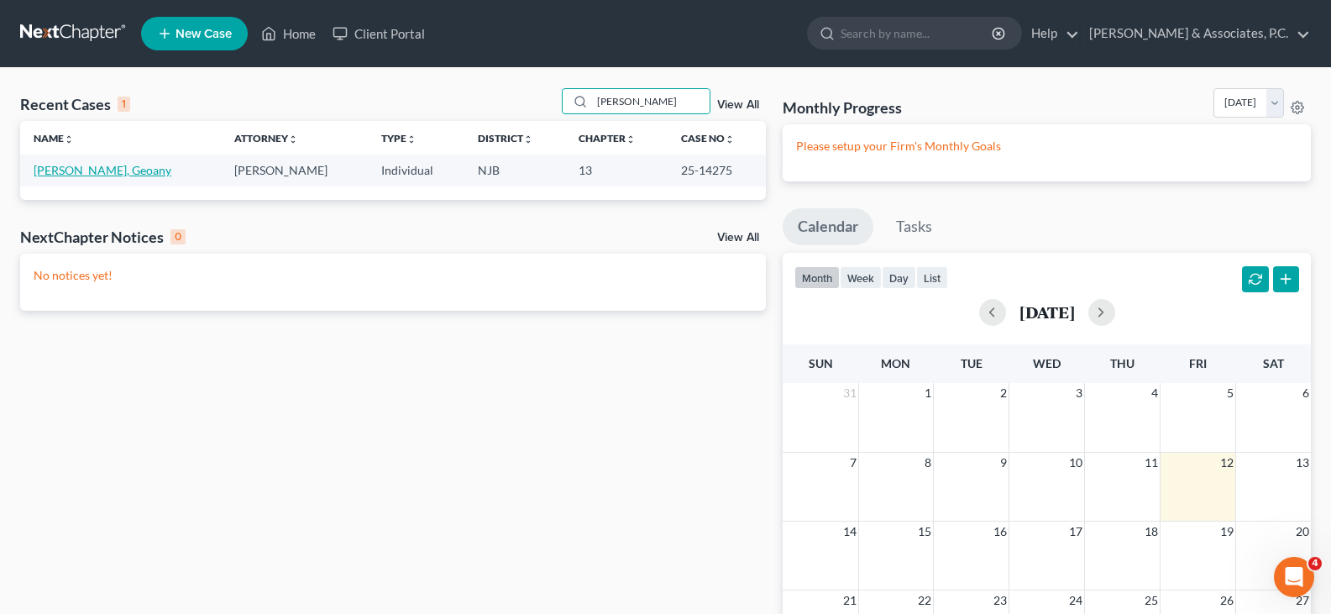
click at [69, 169] on link "[PERSON_NAME], Geoany" at bounding box center [103, 170] width 138 height 14
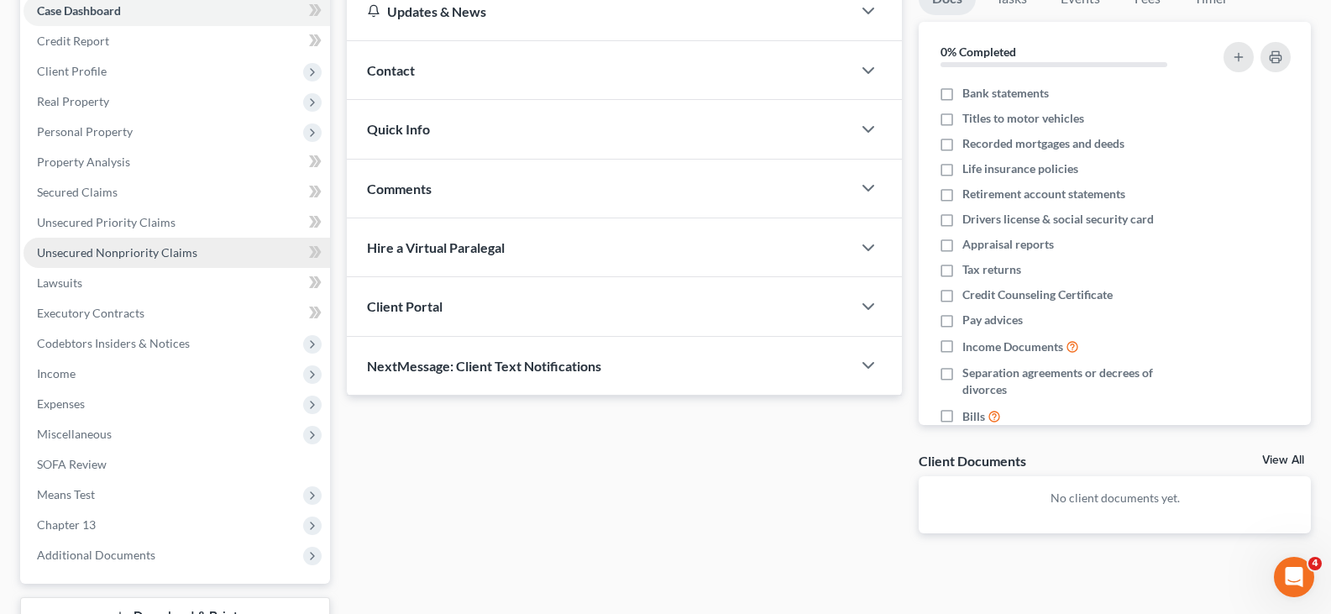
scroll to position [309, 0]
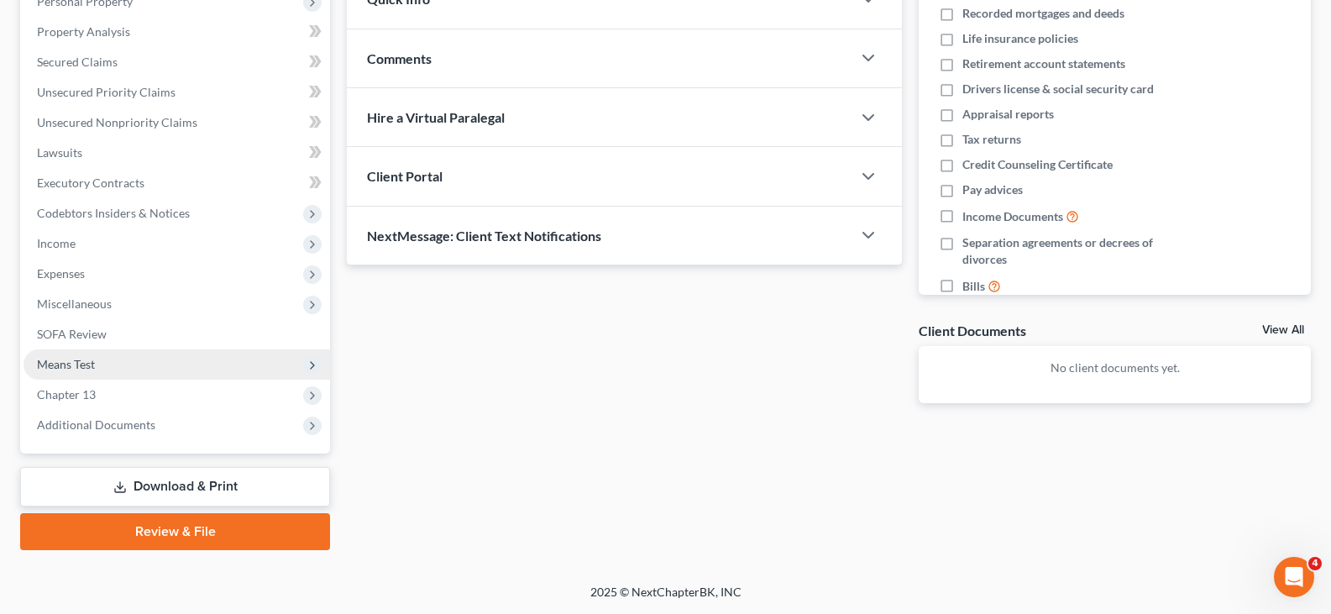
click at [60, 367] on span "Means Test" at bounding box center [66, 364] width 58 height 14
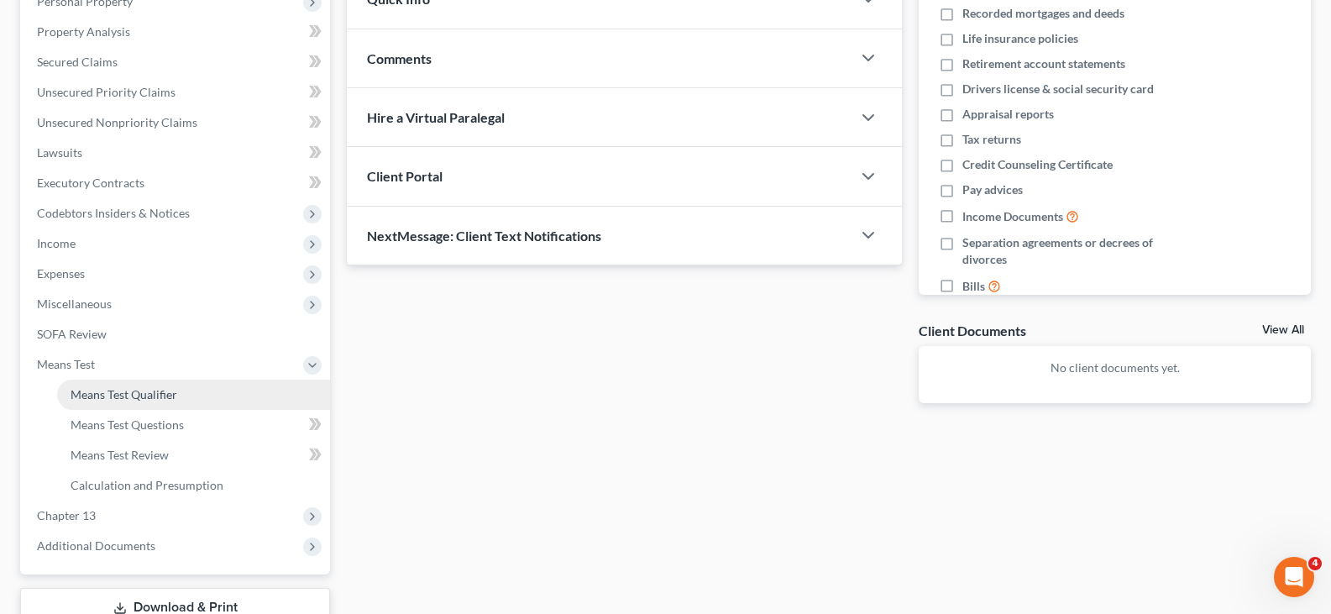
click at [86, 399] on span "Means Test Qualifier" at bounding box center [124, 394] width 107 height 14
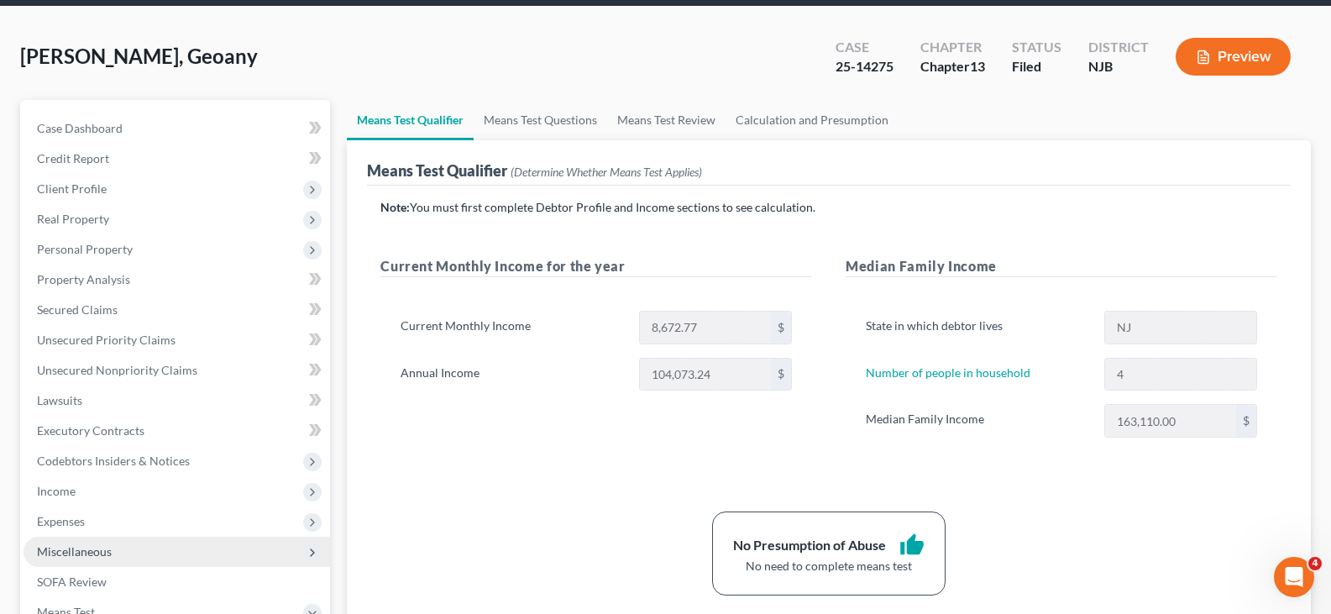
scroll to position [336, 0]
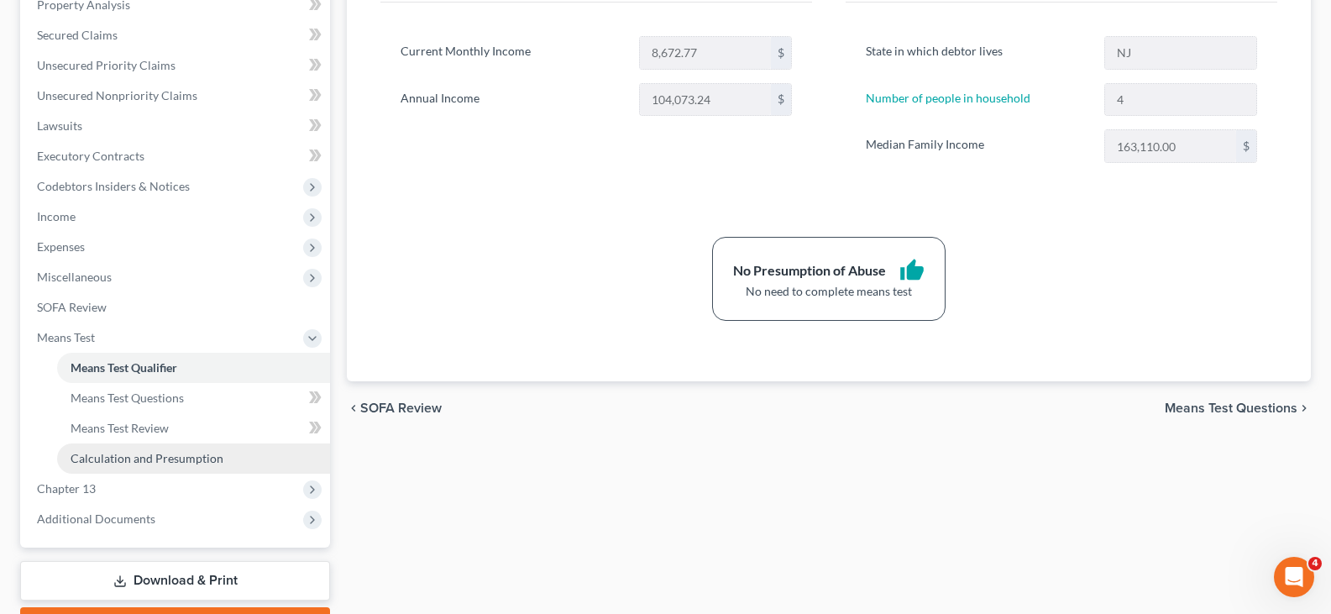
click at [146, 460] on span "Calculation and Presumption" at bounding box center [147, 458] width 153 height 14
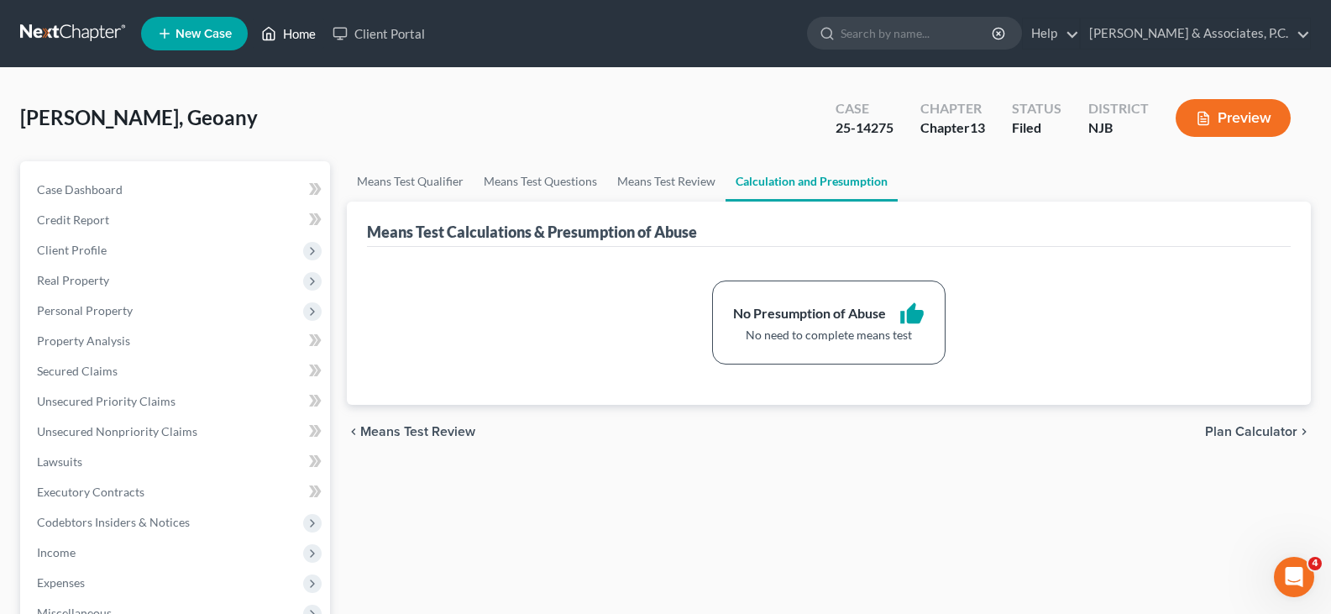
click at [318, 30] on link "Home" at bounding box center [288, 33] width 71 height 30
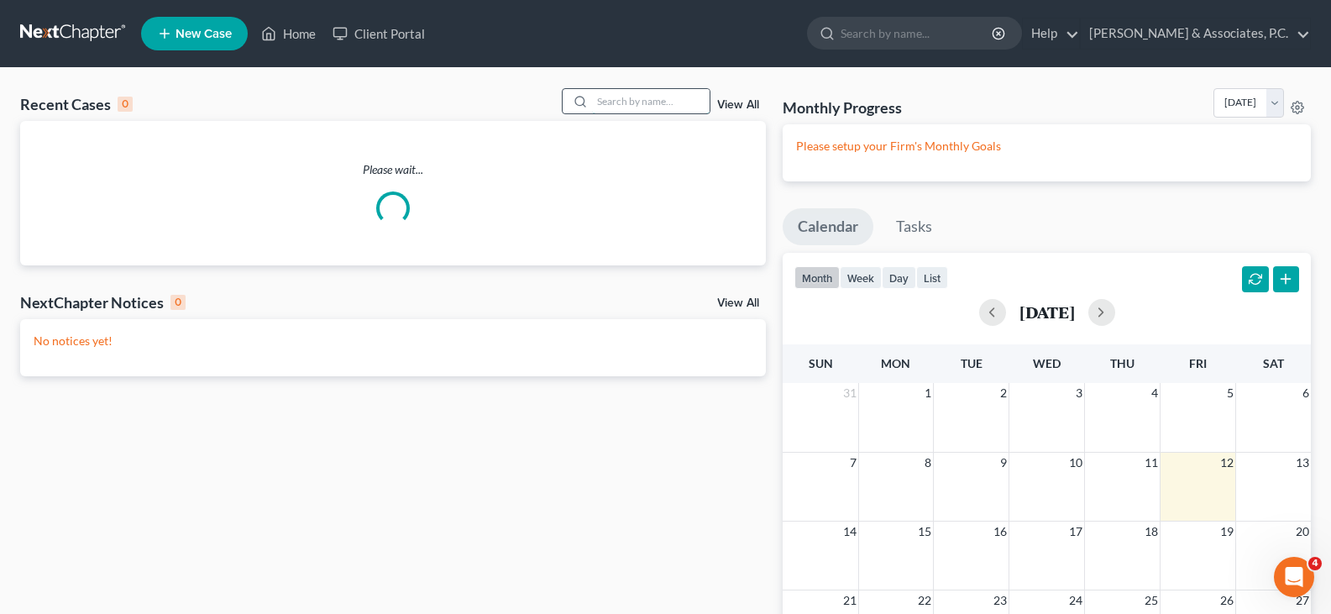
click at [674, 101] on input "search" at bounding box center [651, 101] width 118 height 24
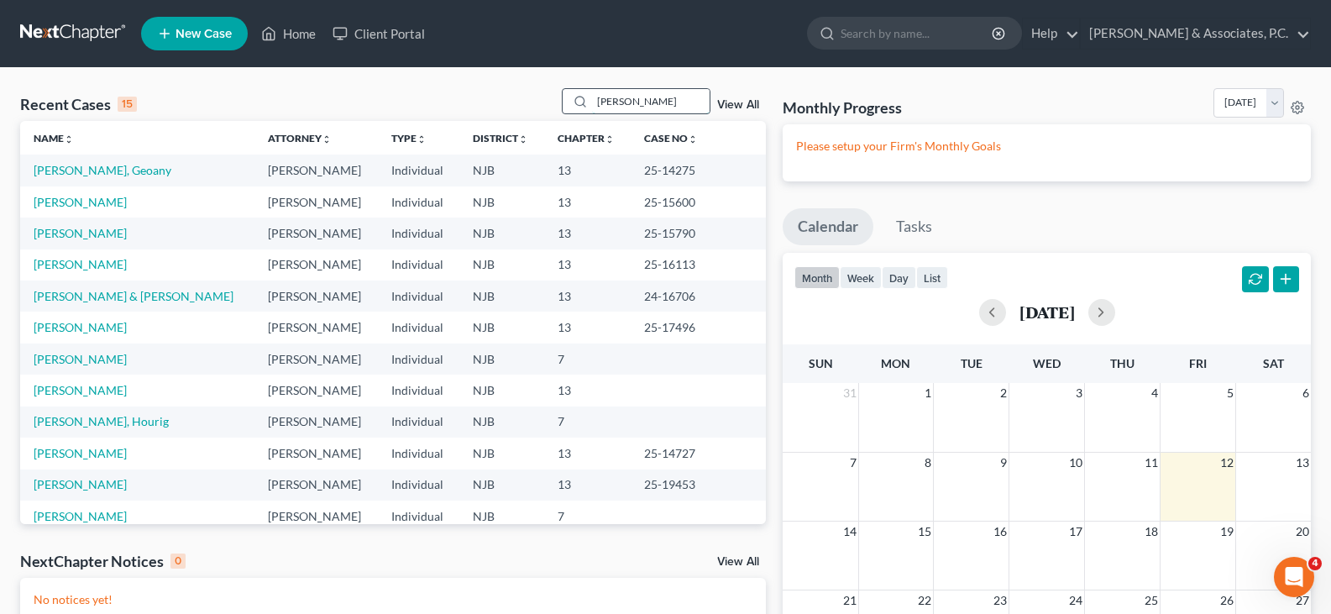
type input "[PERSON_NAME]"
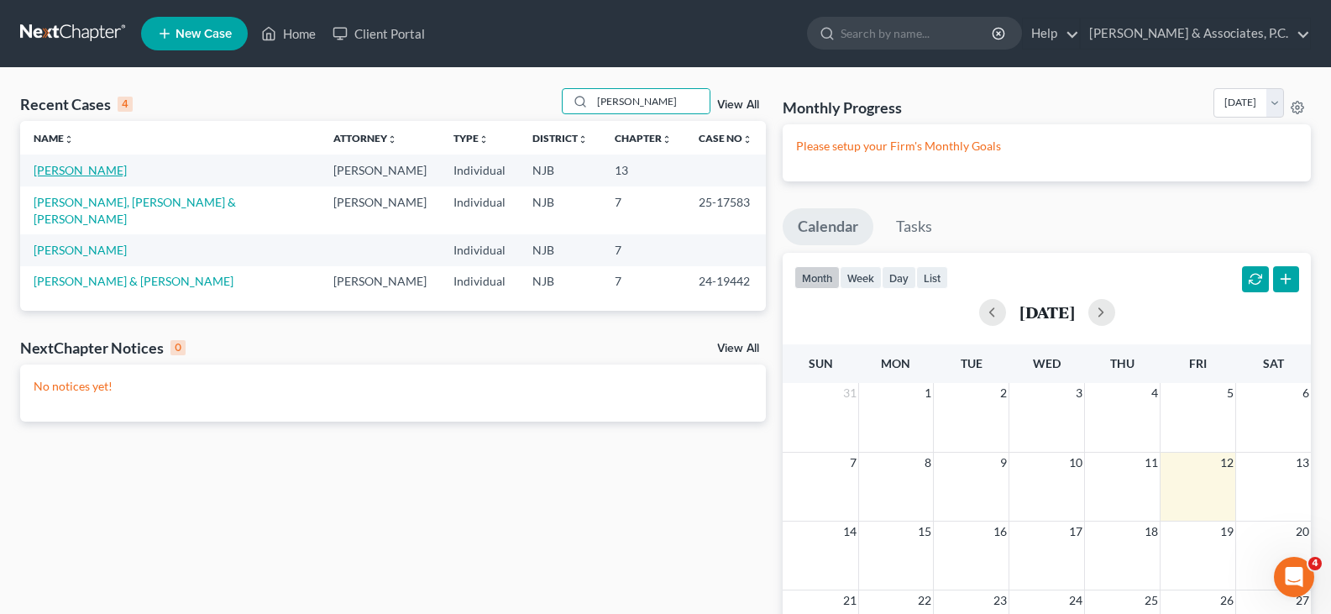
click at [93, 165] on link "[PERSON_NAME]" at bounding box center [80, 170] width 93 height 14
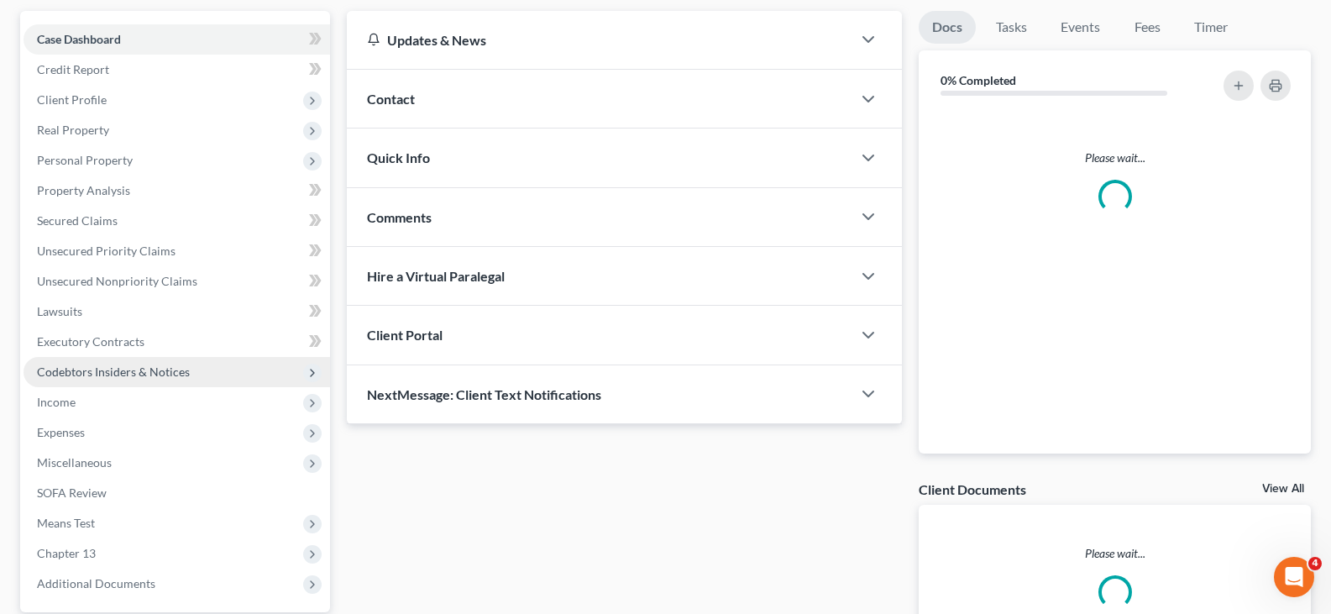
scroll to position [309, 0]
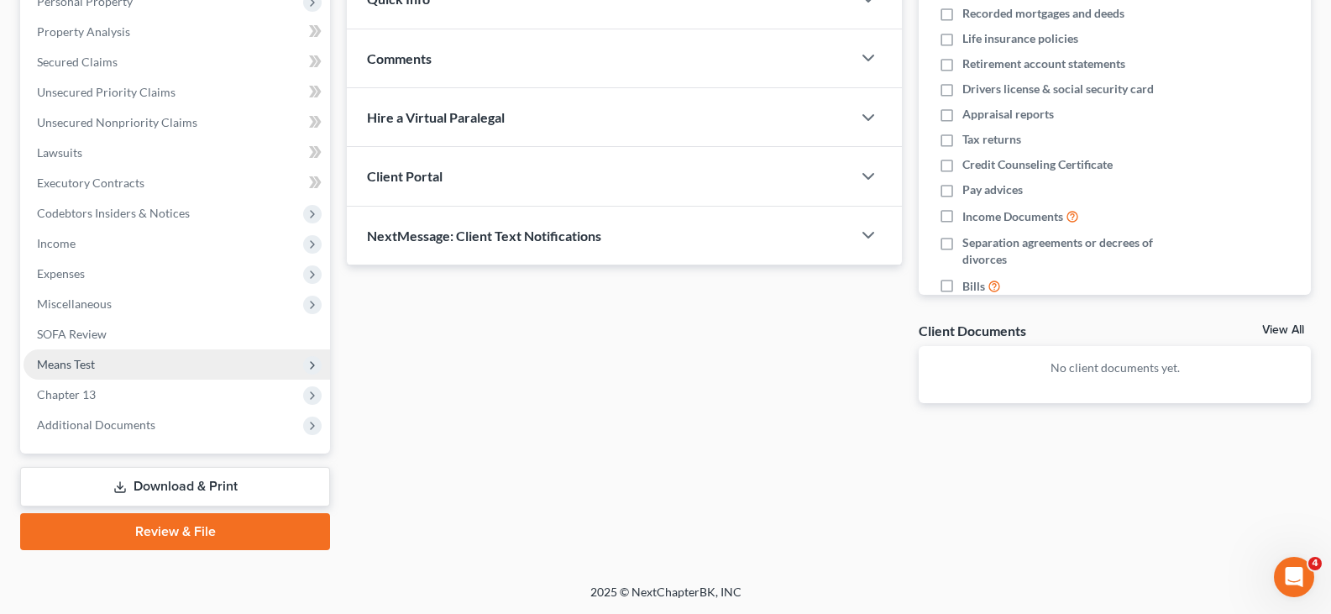
click at [73, 361] on span "Means Test" at bounding box center [66, 364] width 58 height 14
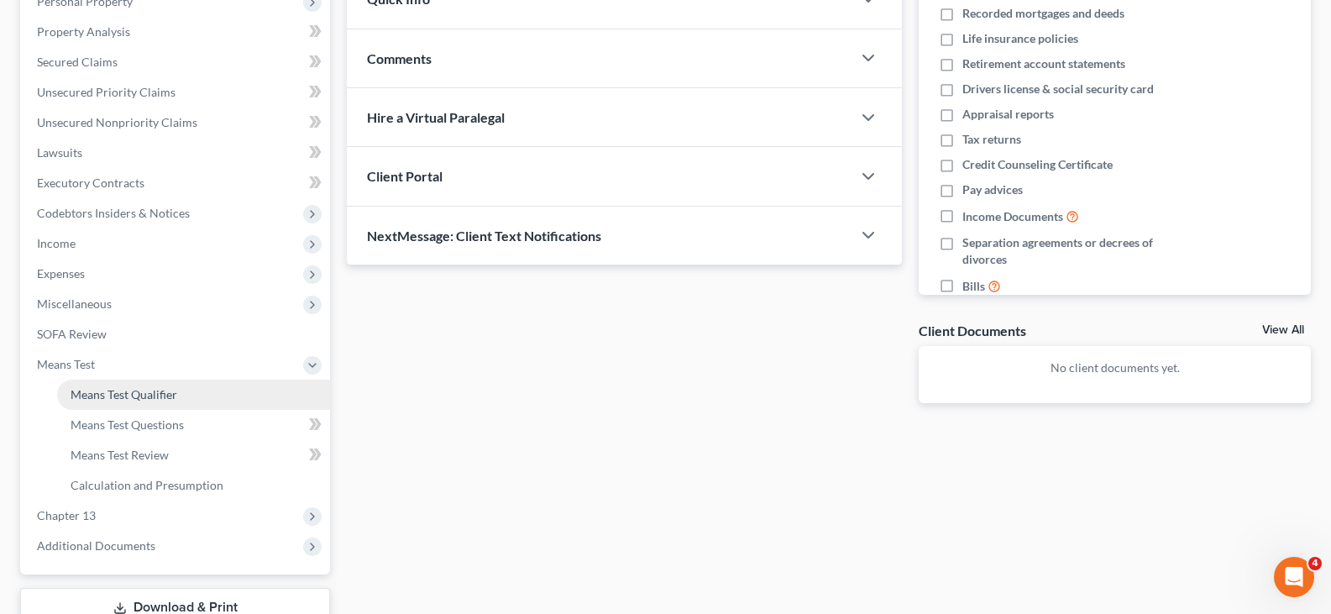
click at [118, 393] on span "Means Test Qualifier" at bounding box center [124, 394] width 107 height 14
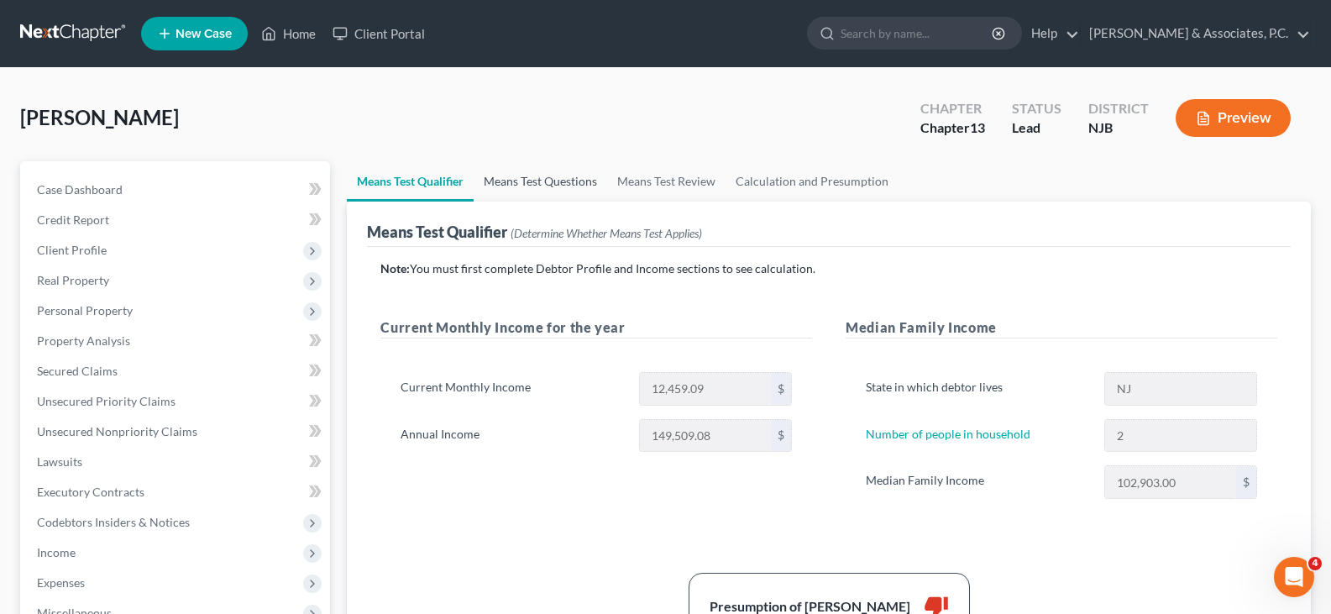
click at [515, 182] on link "Means Test Questions" at bounding box center [541, 181] width 134 height 40
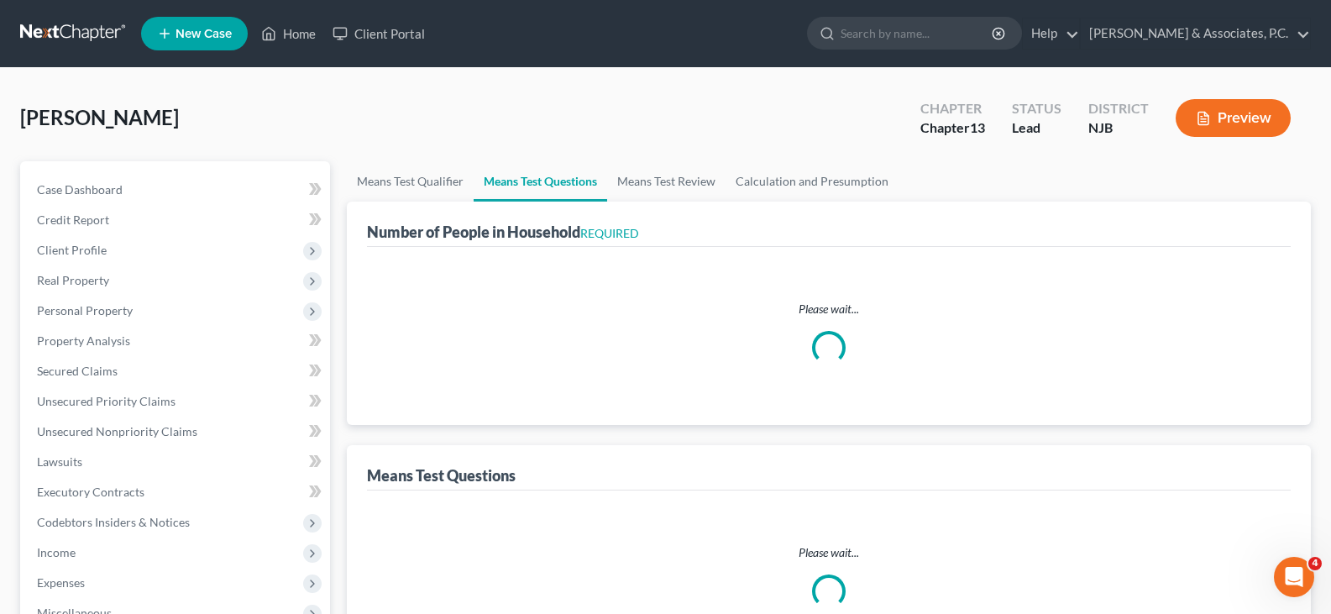
select select "2"
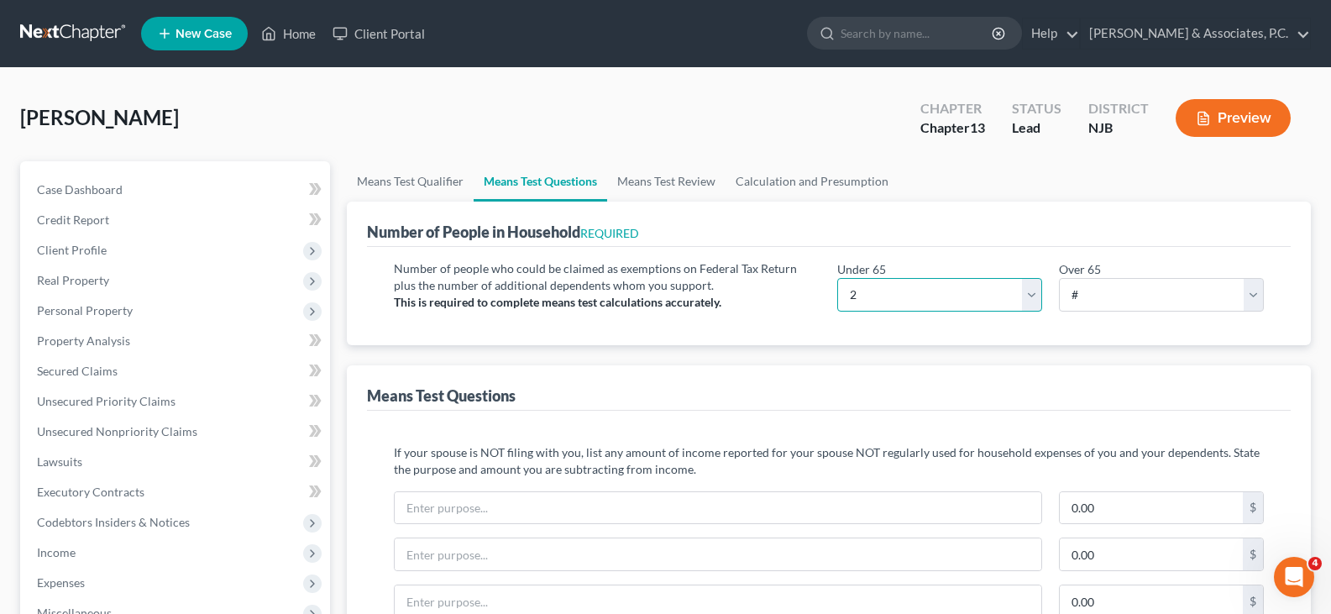
click at [914, 290] on select "# 0 1 2 3 4 5 6 7 8 9 10" at bounding box center [939, 295] width 205 height 34
select select "0"
click at [837, 278] on select "# 0 1 2 3 4 5 6 7 8 9 10" at bounding box center [939, 295] width 205 height 34
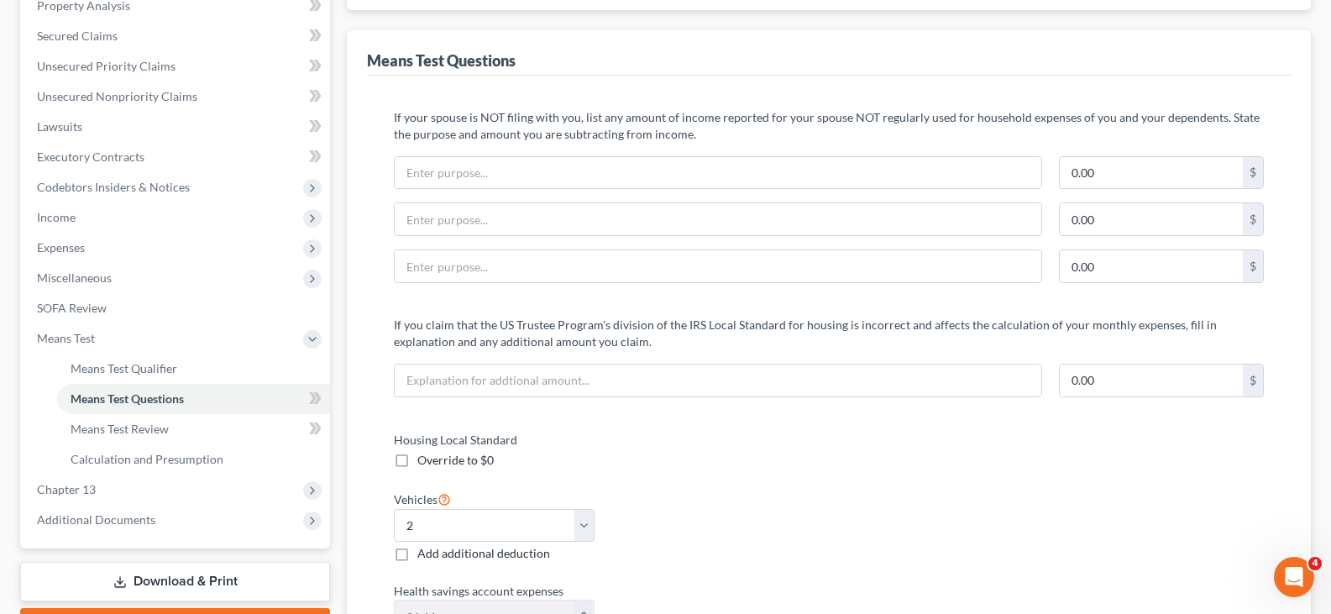
scroll to position [336, 0]
click at [131, 431] on span "Means Test Review" at bounding box center [120, 428] width 98 height 14
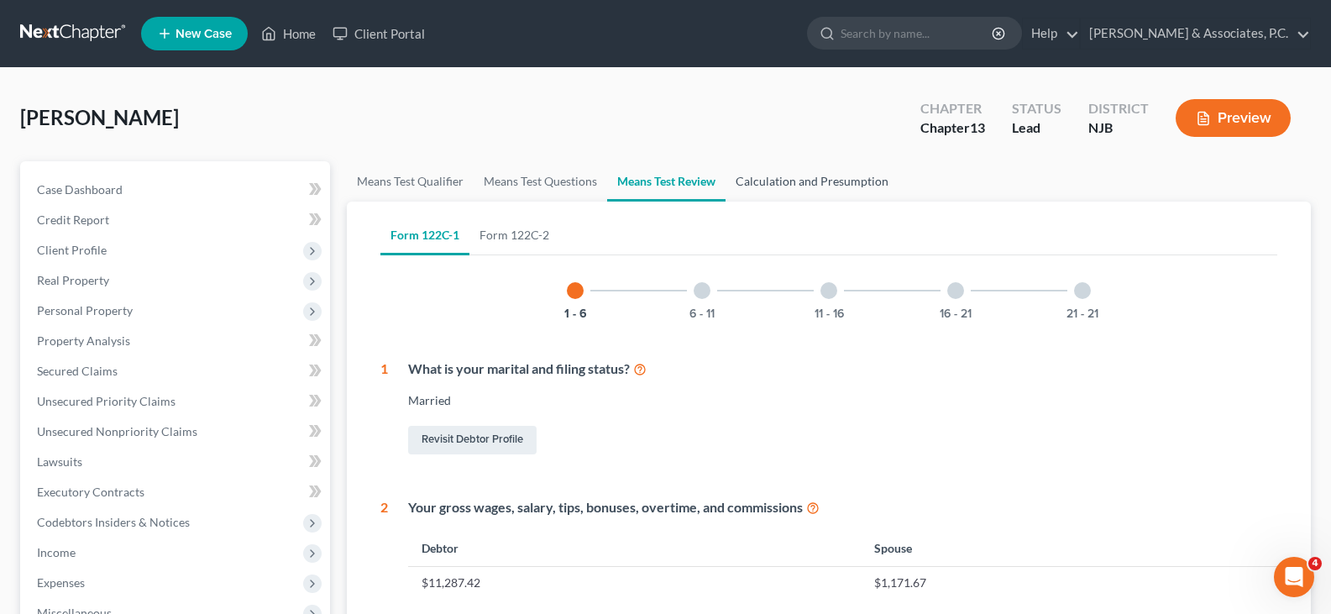
click at [797, 181] on link "Calculation and Presumption" at bounding box center [812, 181] width 173 height 40
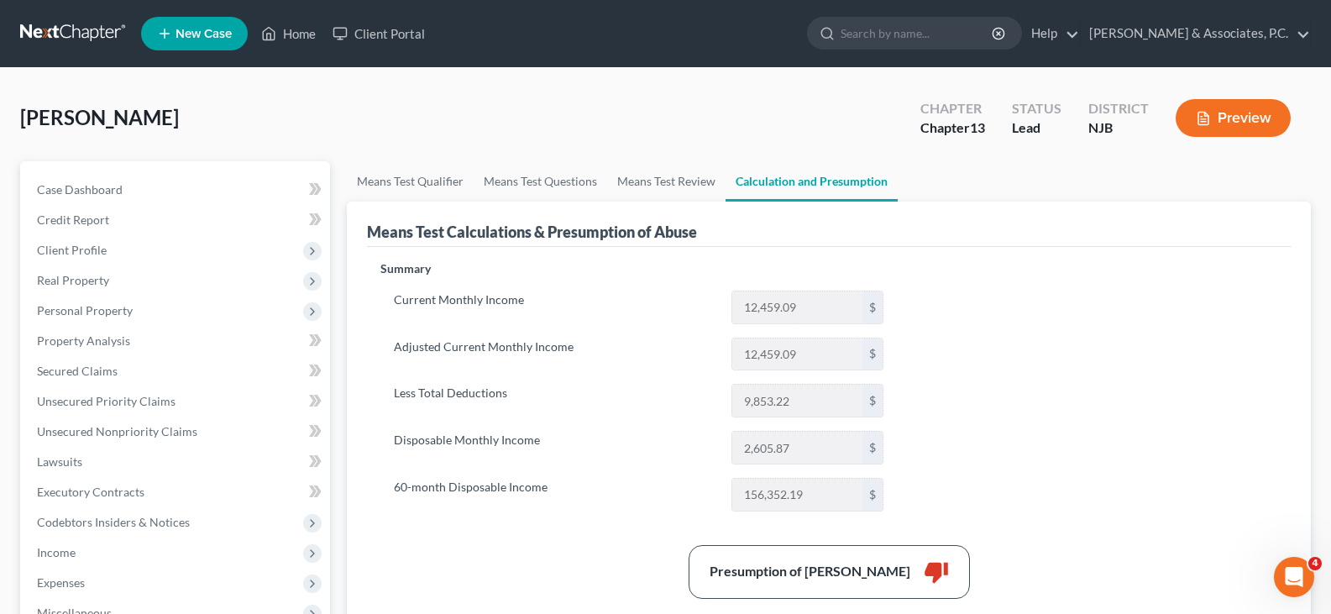
click at [683, 483] on label "60-month Disposable Income" at bounding box center [555, 495] width 338 height 34
